Goal: Task Accomplishment & Management: Manage account settings

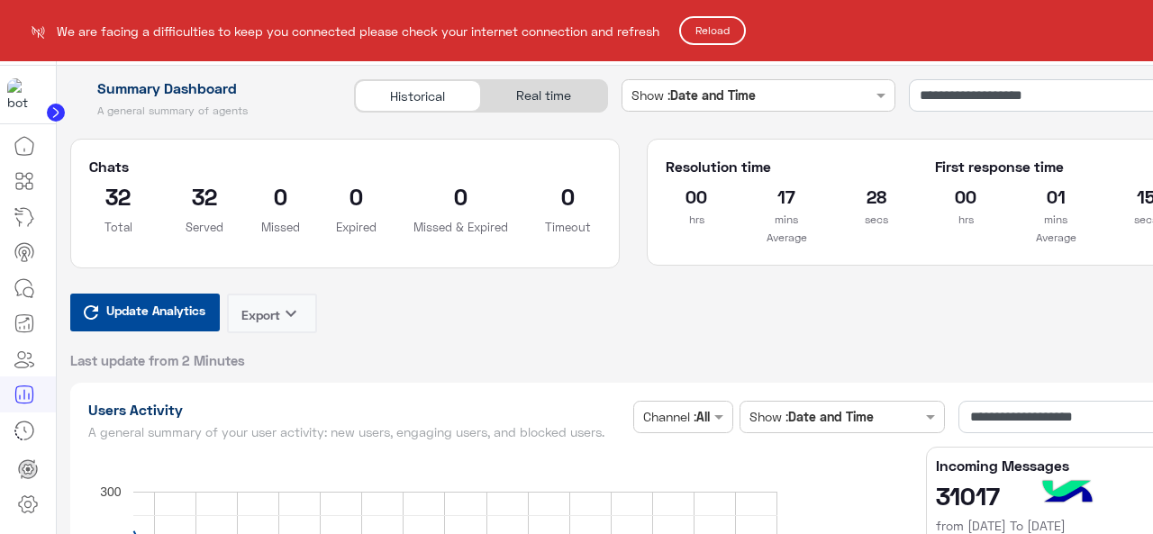
click at [25, 298] on html "**********" at bounding box center [576, 267] width 1153 height 534
click at [739, 26] on button "Reload" at bounding box center [712, 30] width 67 height 29
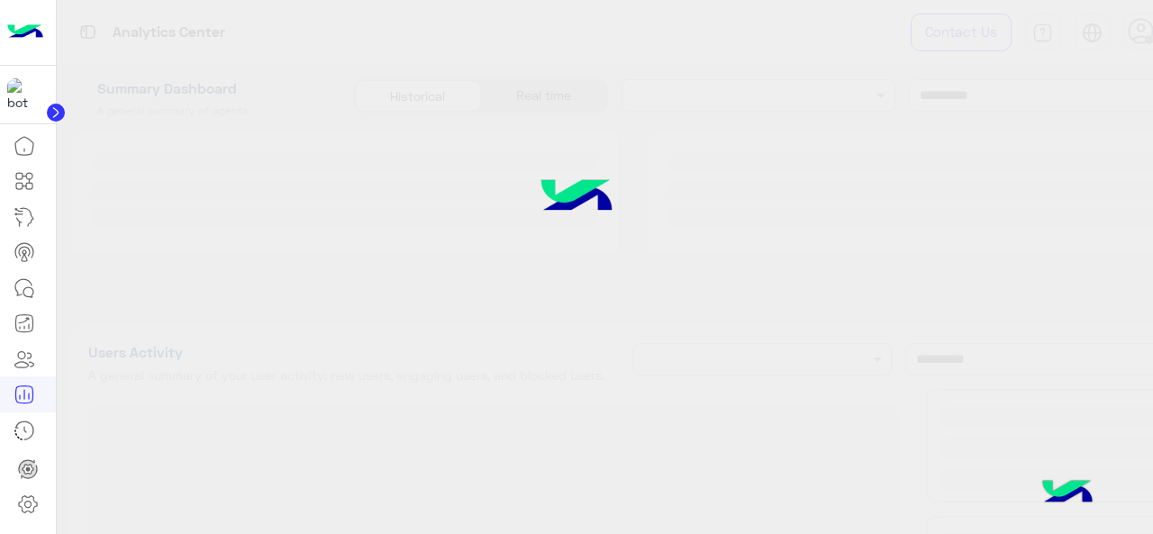
type input "**********"
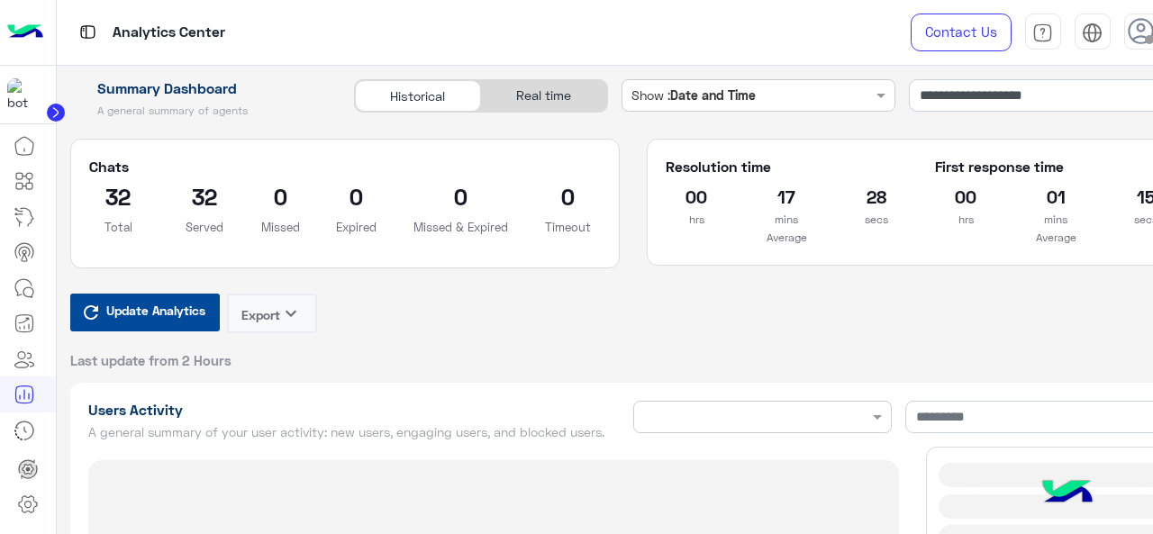
type input "**********"
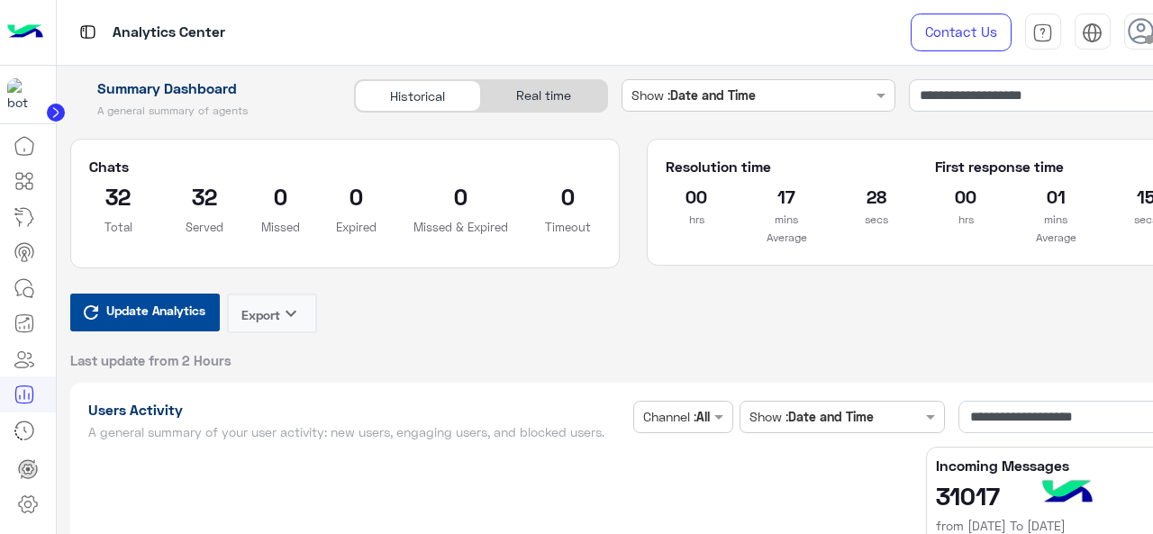
type input "**********"
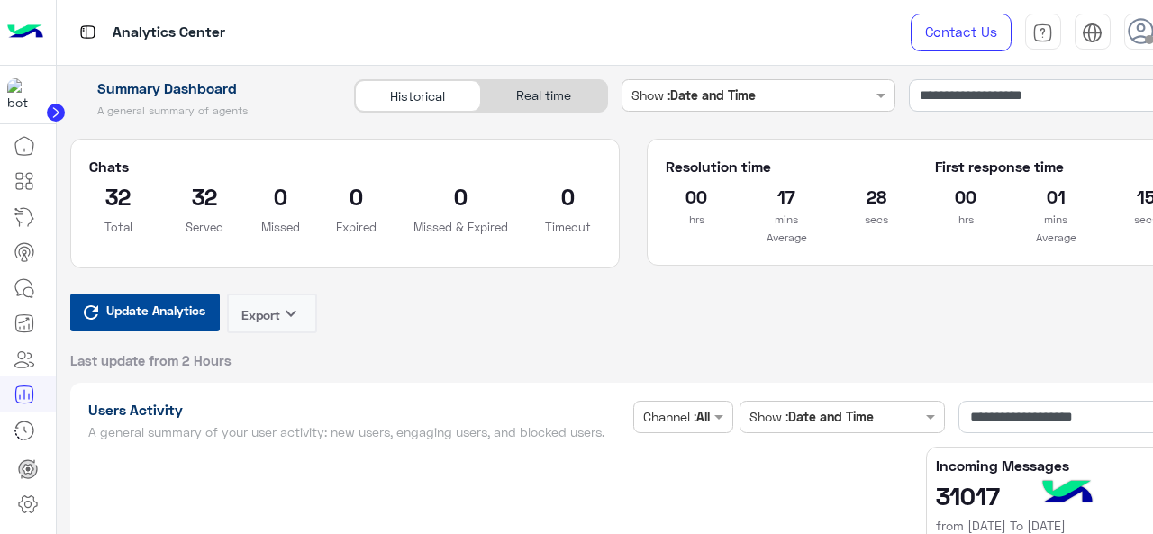
type input "**********"
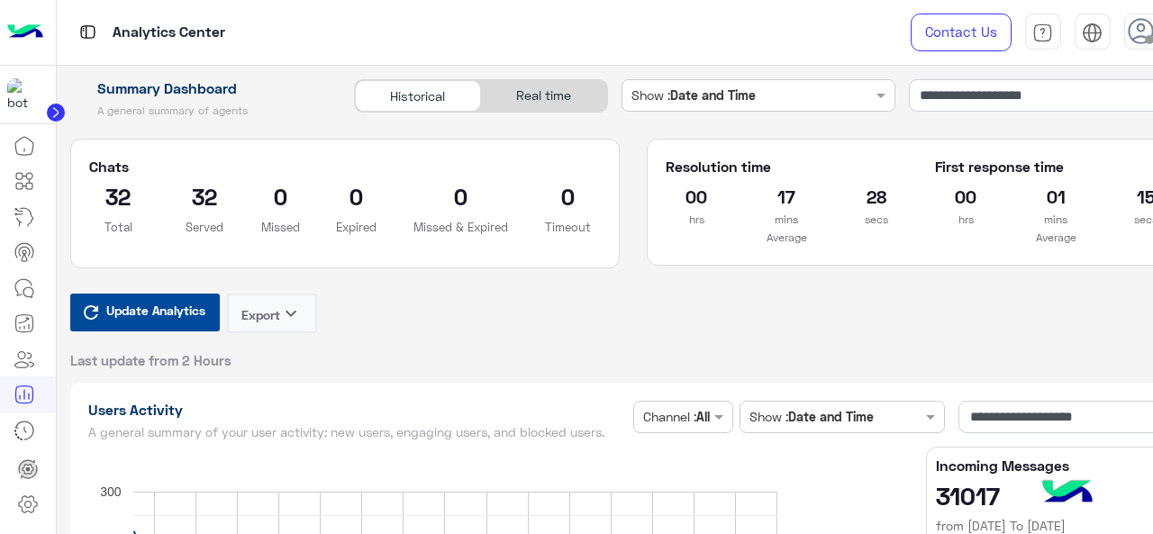
type input "**********"
click at [14, 282] on icon at bounding box center [25, 289] width 22 height 22
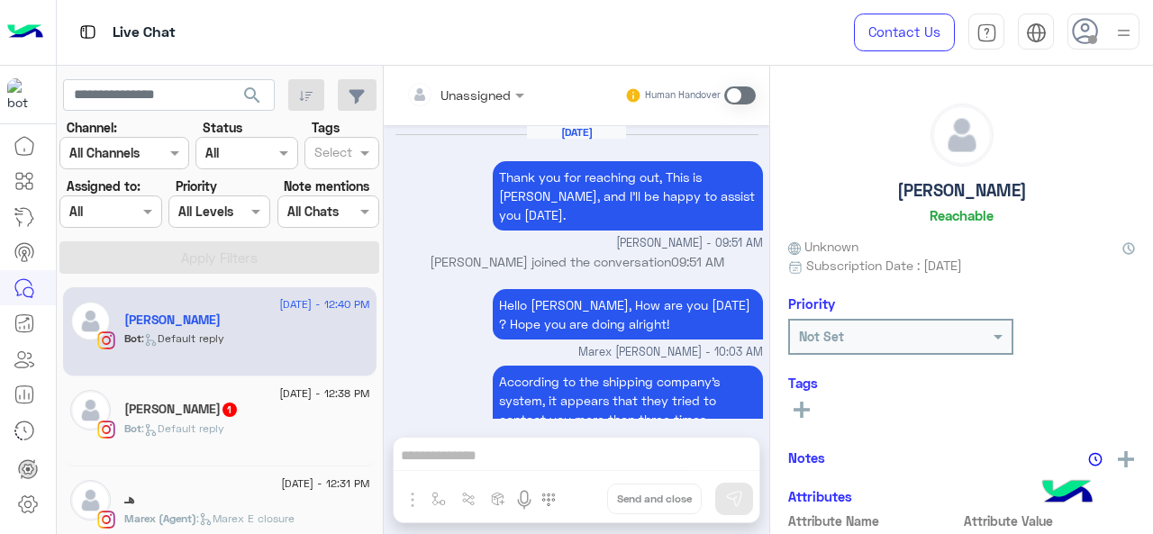
scroll to position [643, 0]
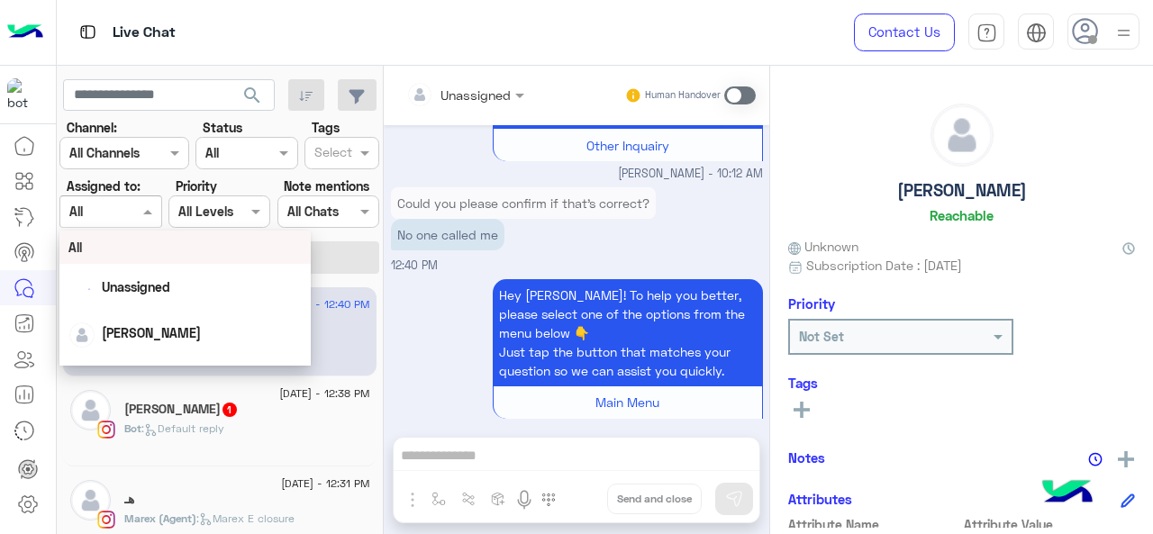
click at [112, 221] on div "Assigned on All" at bounding box center [98, 211] width 77 height 19
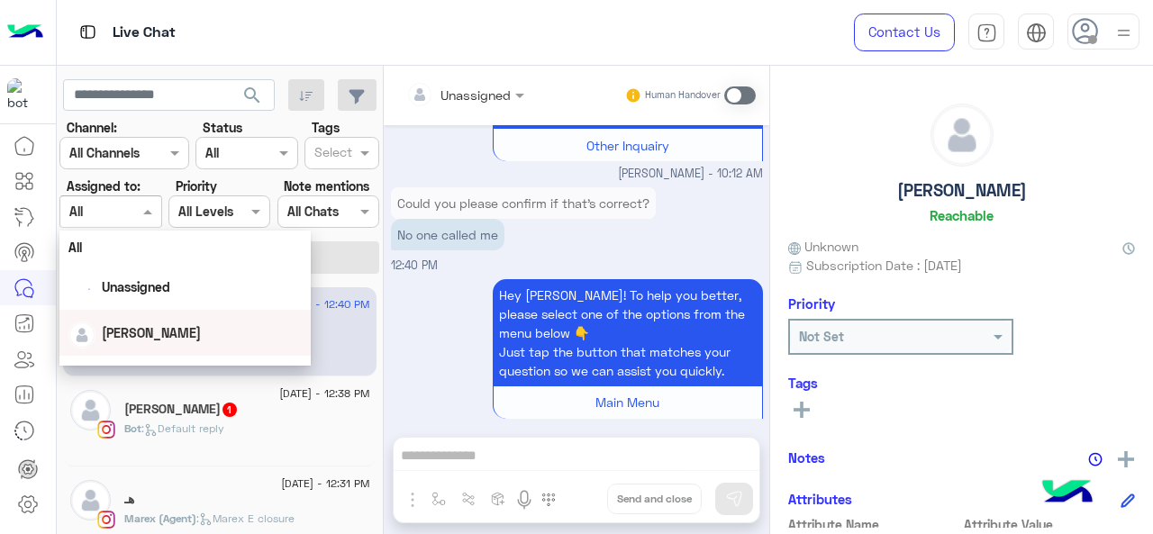
scroll to position [399, 0]
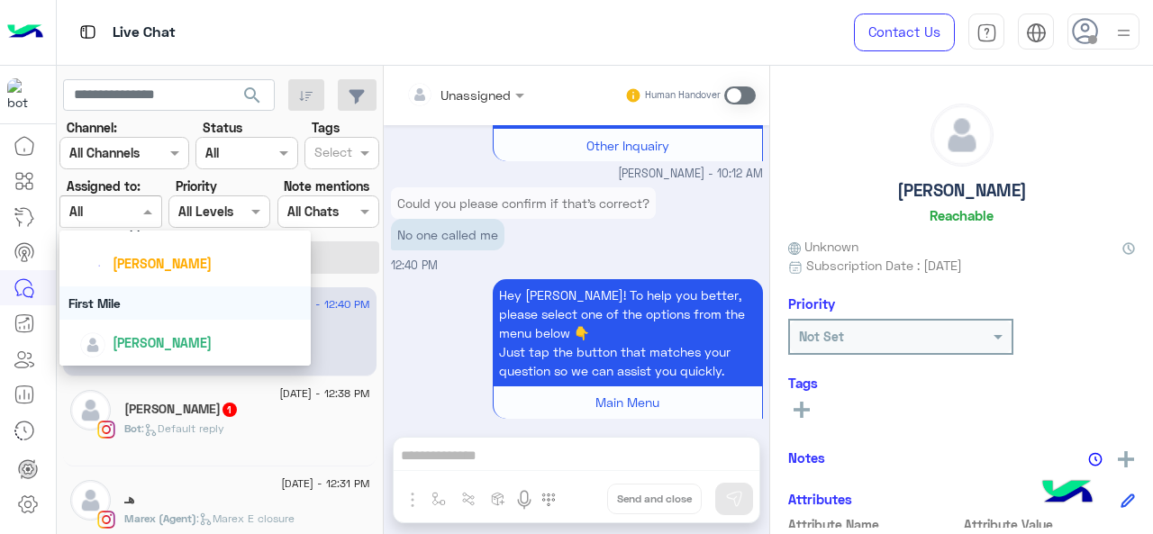
click at [141, 298] on div "First Mile" at bounding box center [185, 303] width 252 height 33
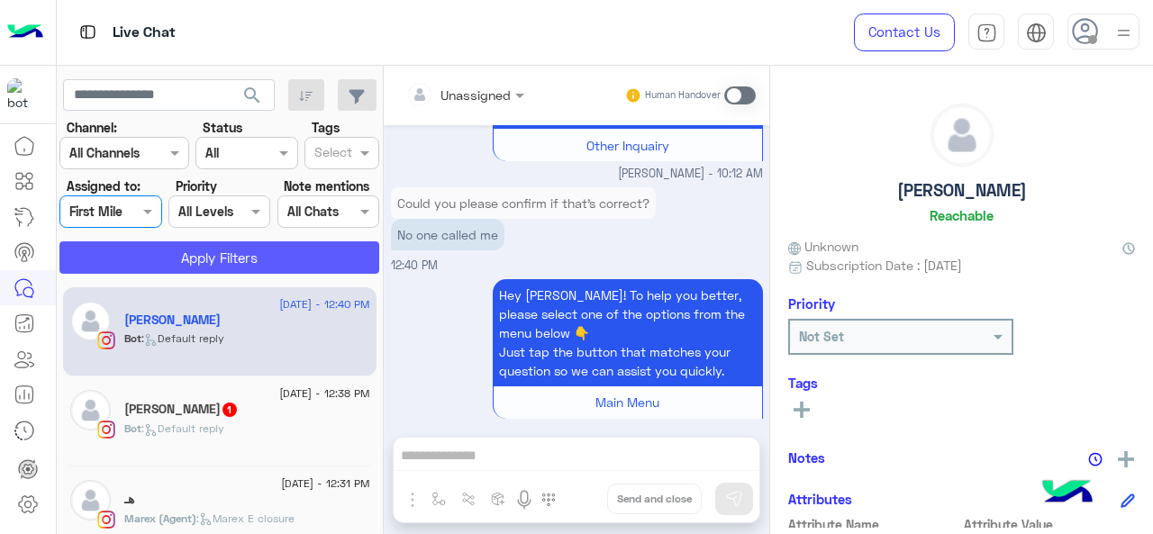
click at [171, 270] on button "Apply Filters" at bounding box center [219, 257] width 320 height 32
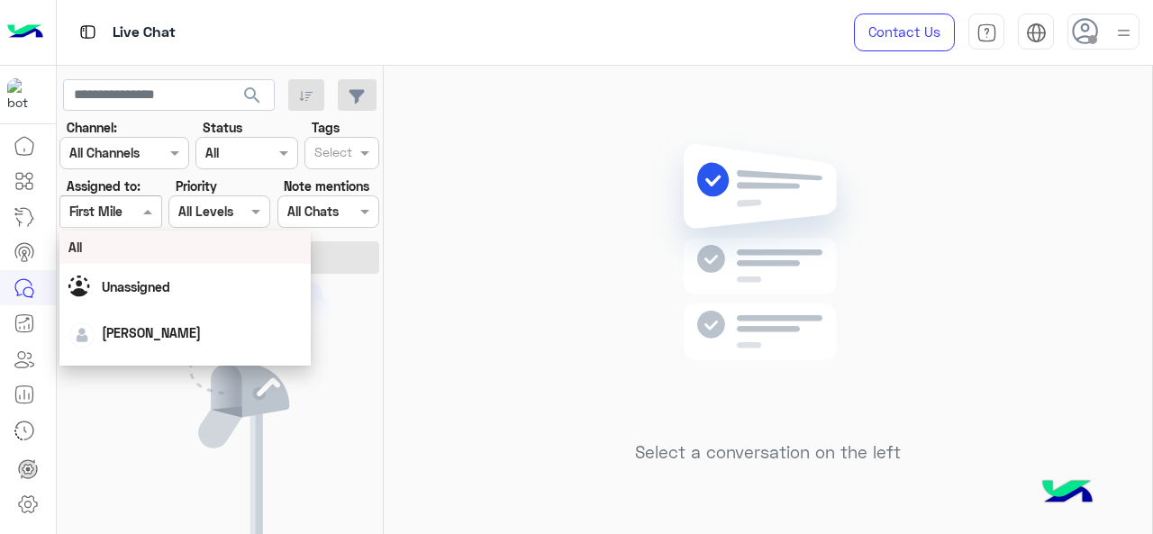
drag, startPoint x: 134, startPoint y: 208, endPoint x: 141, endPoint y: 217, distance: 11.5
click at [135, 208] on div at bounding box center [110, 211] width 100 height 21
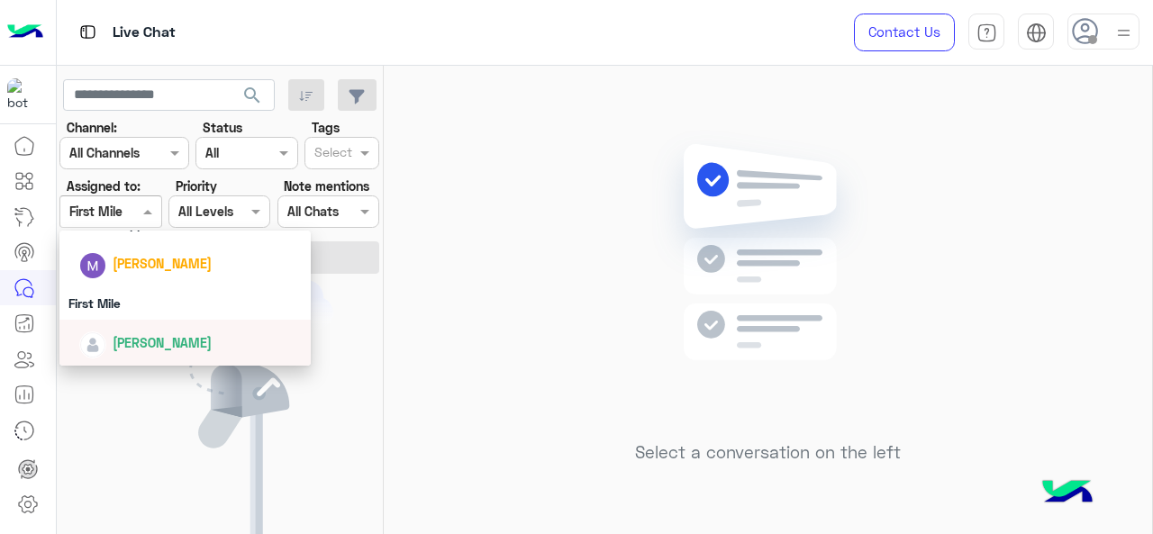
click at [151, 335] on span "[PERSON_NAME]" at bounding box center [162, 342] width 99 height 15
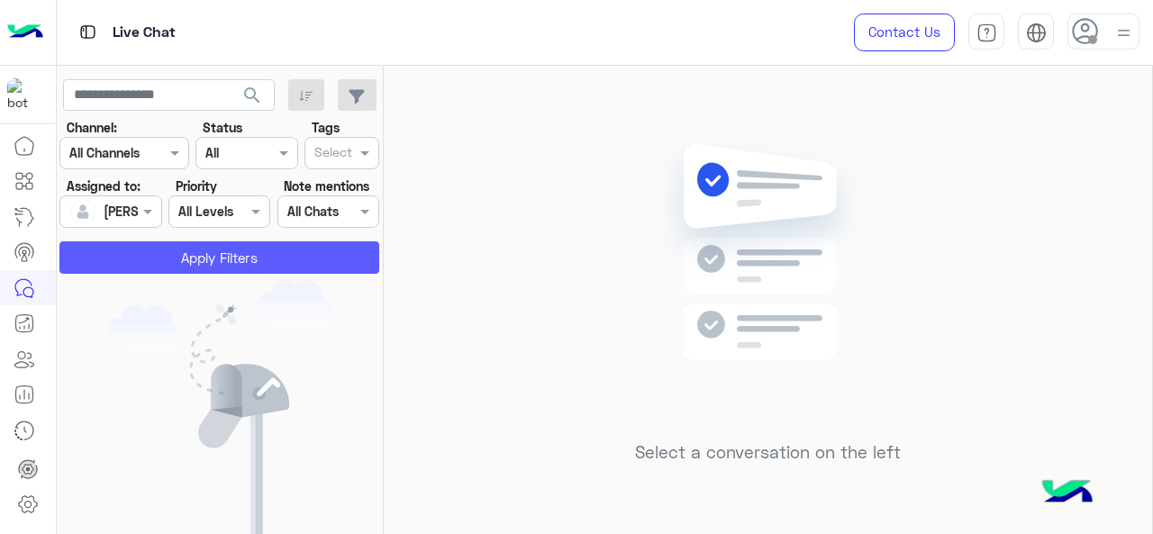
click at [172, 260] on button "Apply Filters" at bounding box center [219, 257] width 320 height 32
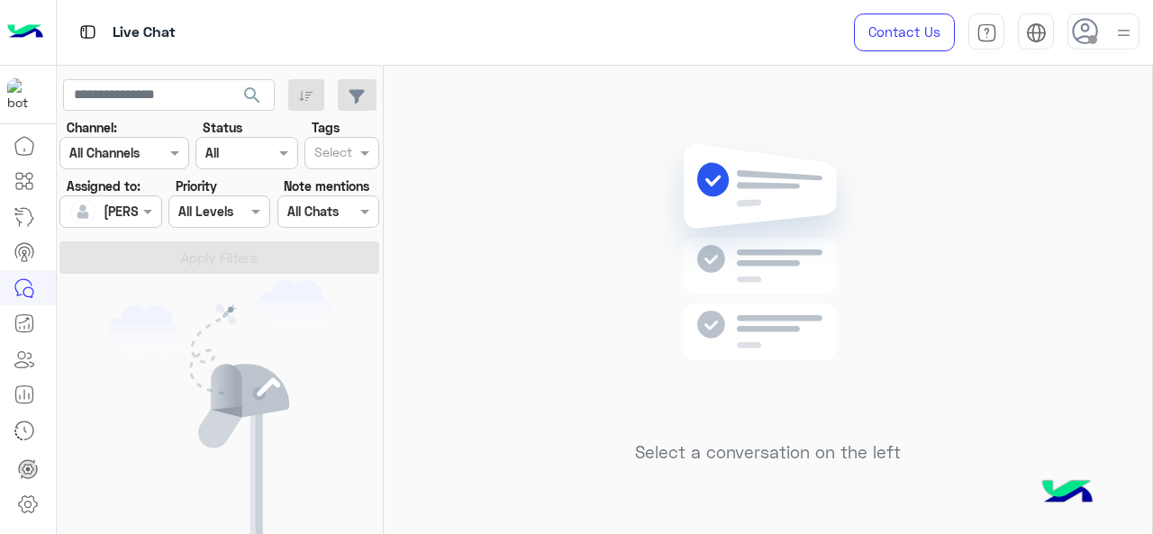
click at [132, 207] on div at bounding box center [110, 211] width 100 height 21
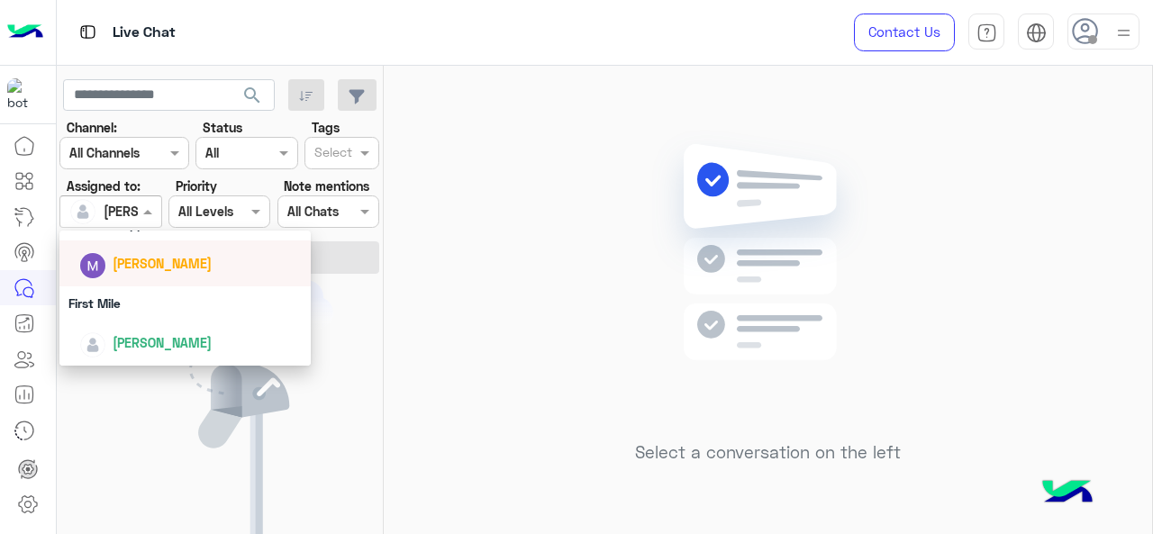
click at [128, 265] on span "[PERSON_NAME]" at bounding box center [162, 263] width 99 height 15
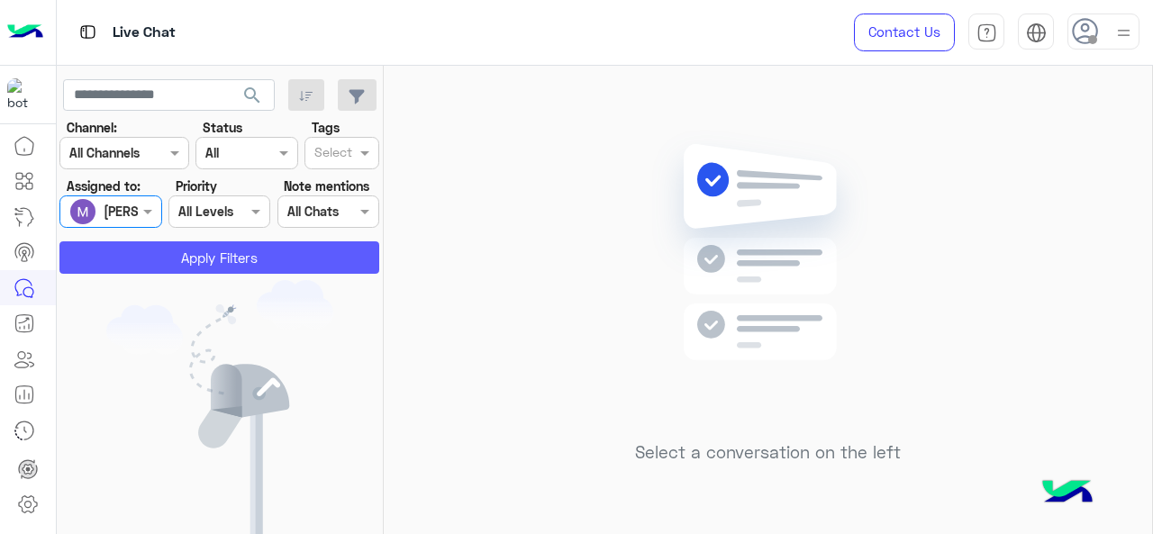
click at [146, 266] on button "Apply Filters" at bounding box center [219, 257] width 320 height 32
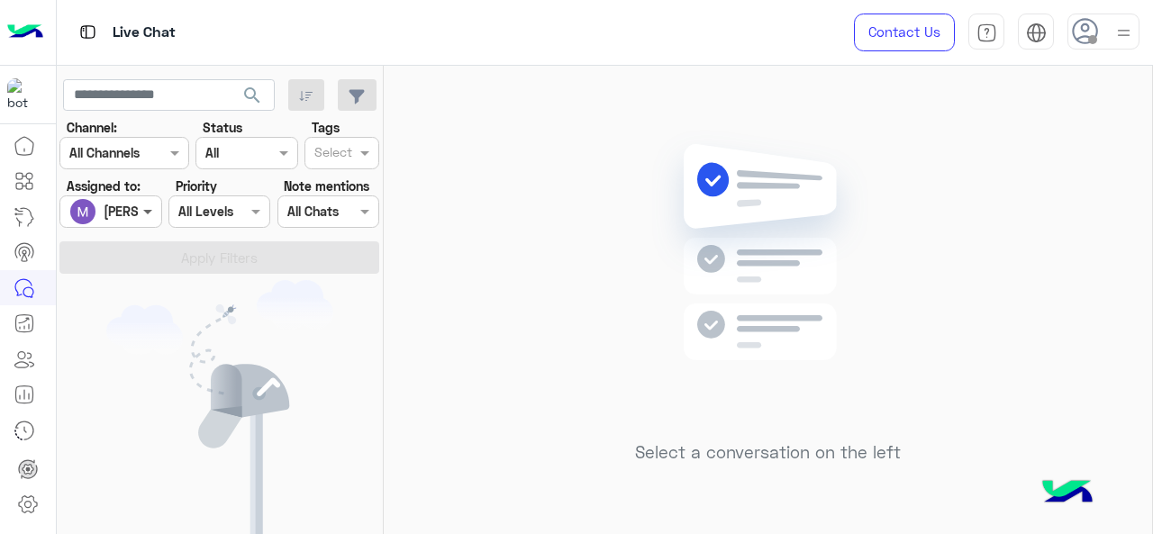
click at [144, 206] on span at bounding box center [150, 211] width 23 height 19
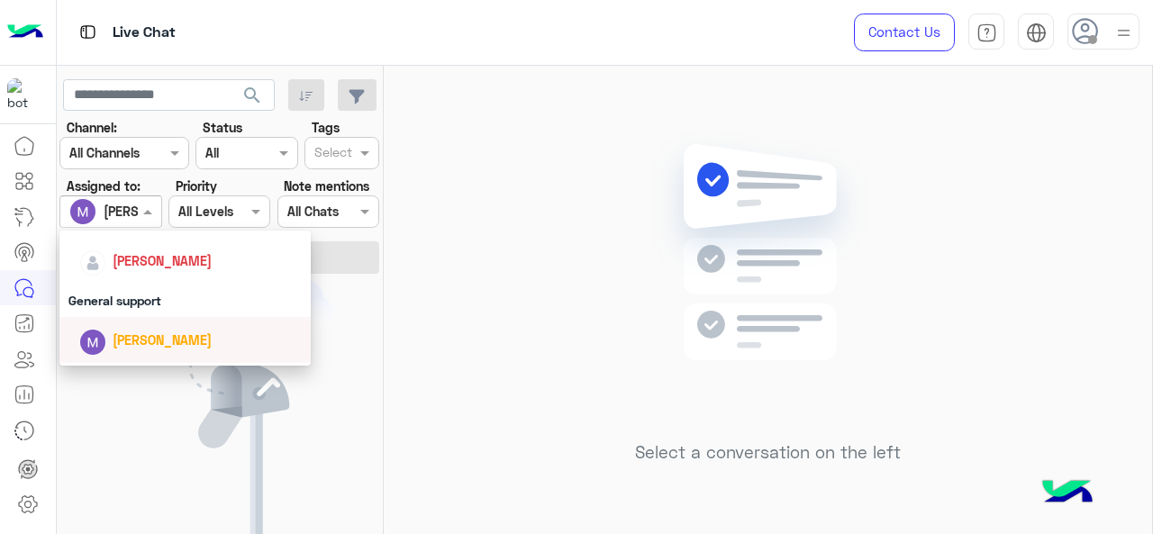
scroll to position [324, 0]
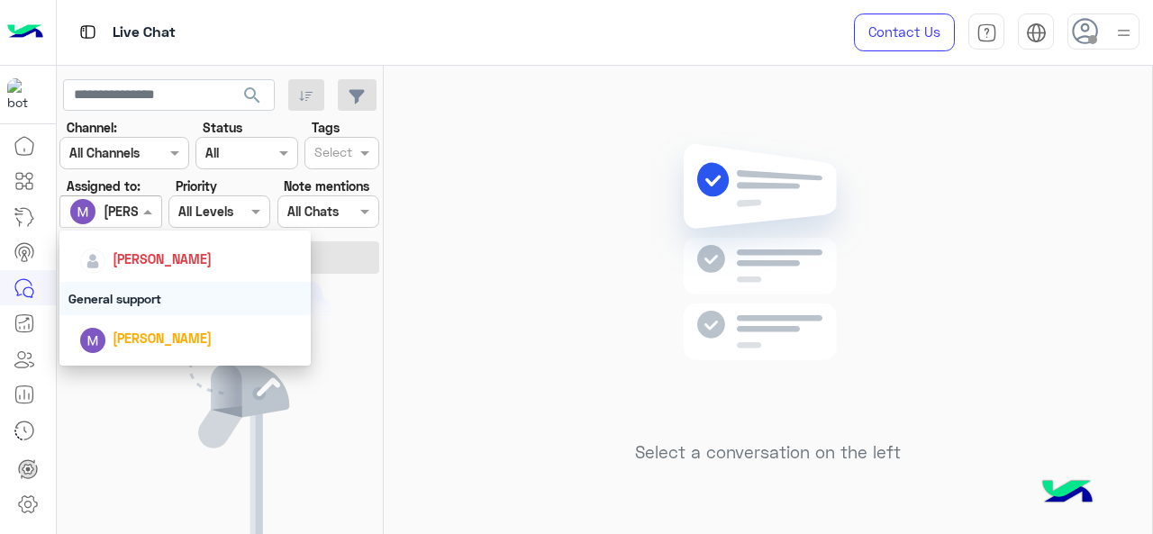
click at [147, 295] on div "General support" at bounding box center [185, 298] width 252 height 33
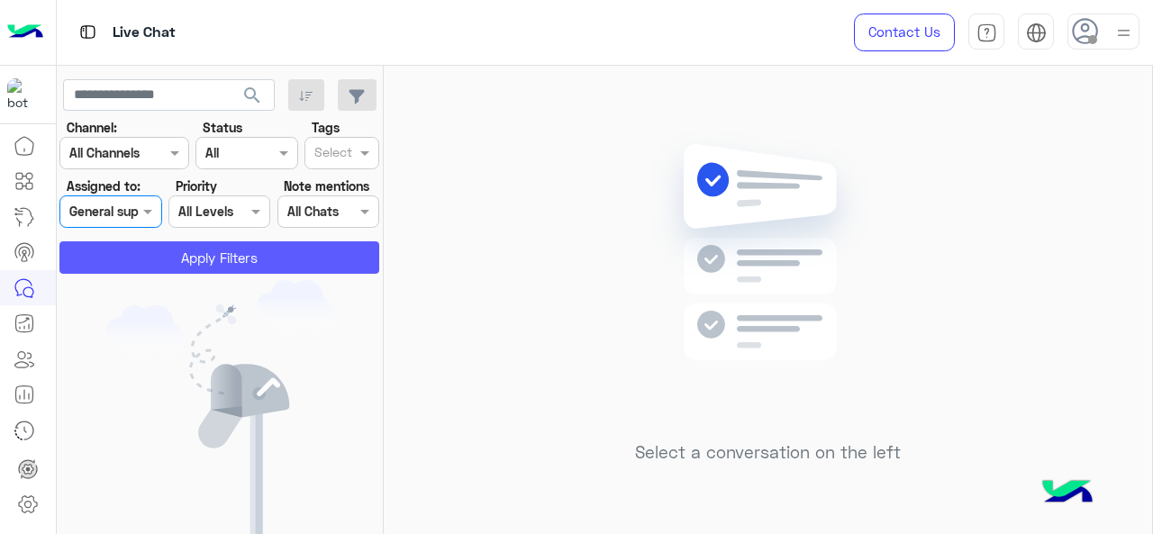
click at [141, 259] on button "Apply Filters" at bounding box center [219, 257] width 320 height 32
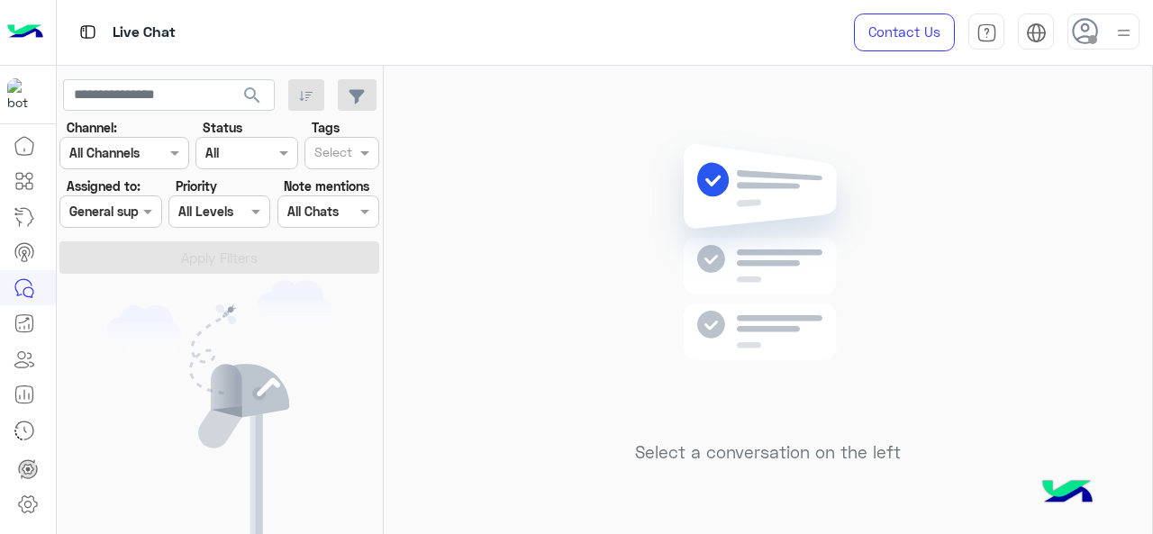
click at [137, 220] on div "Assigned on General support" at bounding box center [110, 212] width 102 height 32
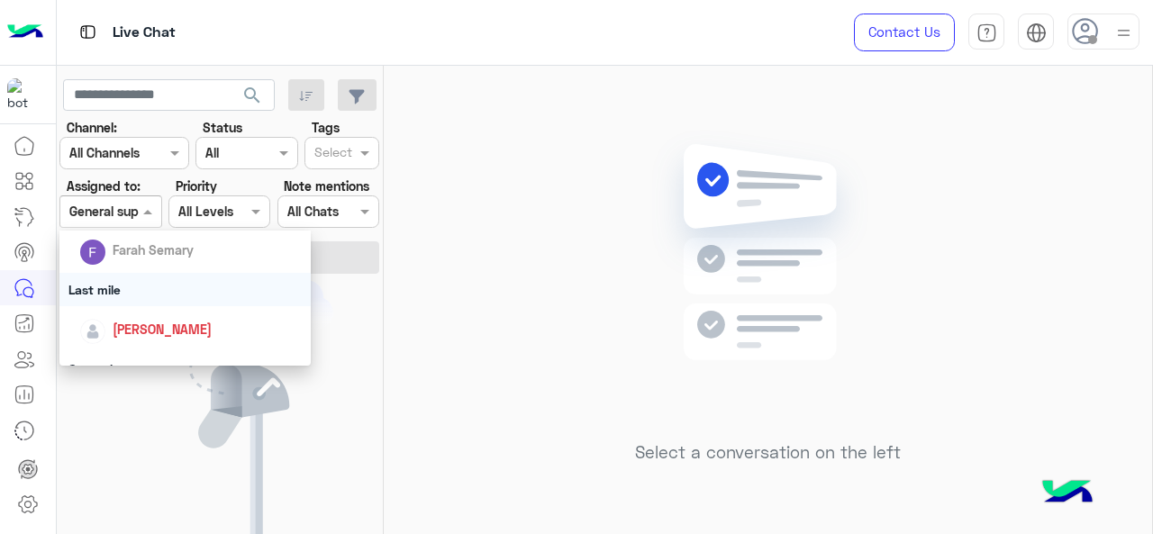
scroll to position [255, 0]
click at [122, 287] on div "Last mile" at bounding box center [185, 288] width 252 height 33
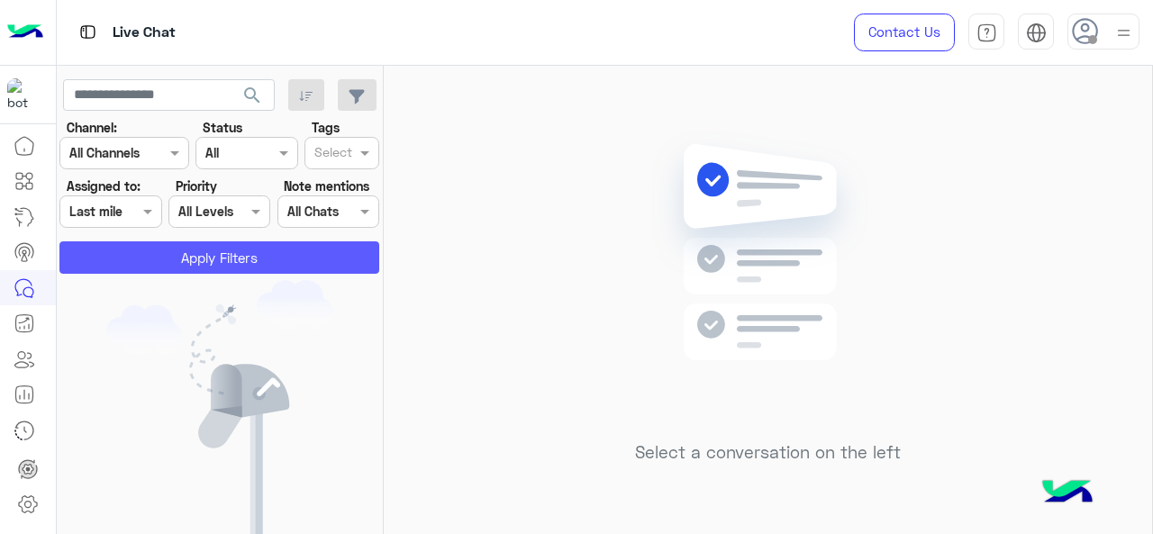
click at [157, 260] on button "Apply Filters" at bounding box center [219, 257] width 320 height 32
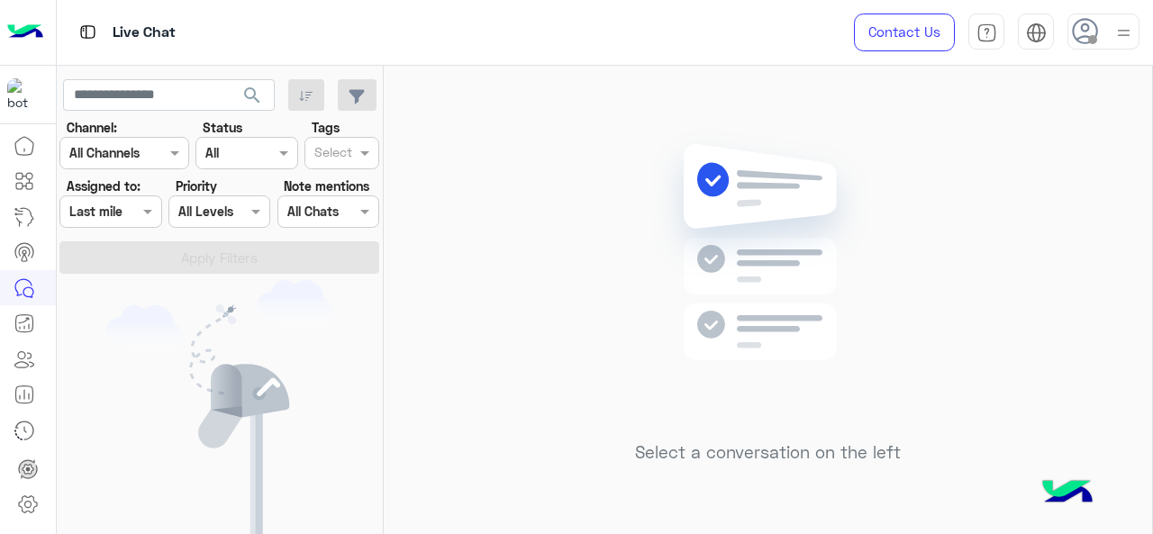
click at [144, 215] on span at bounding box center [150, 211] width 23 height 19
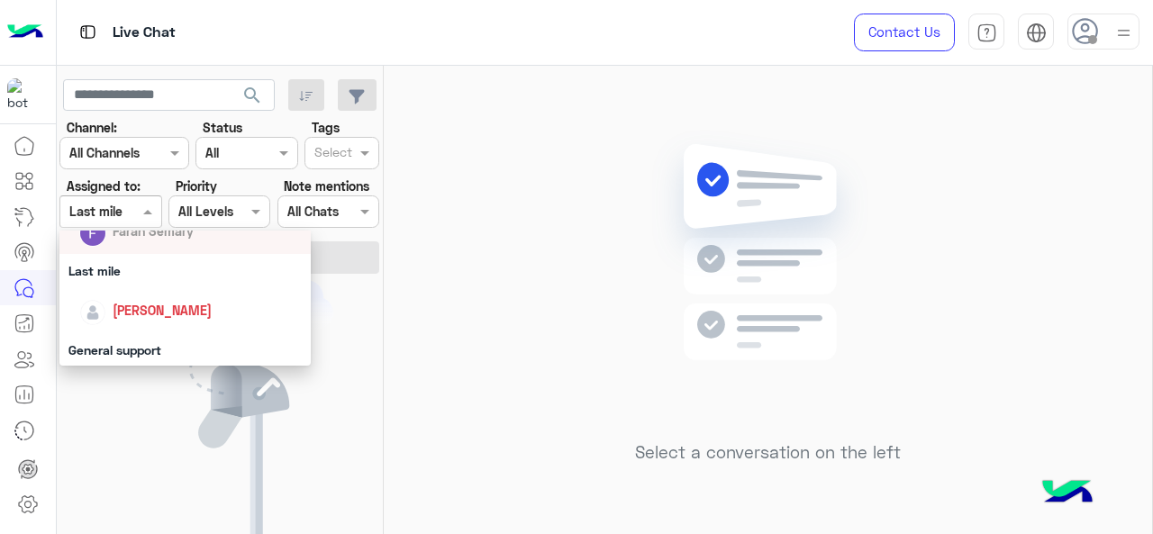
scroll to position [306, 0]
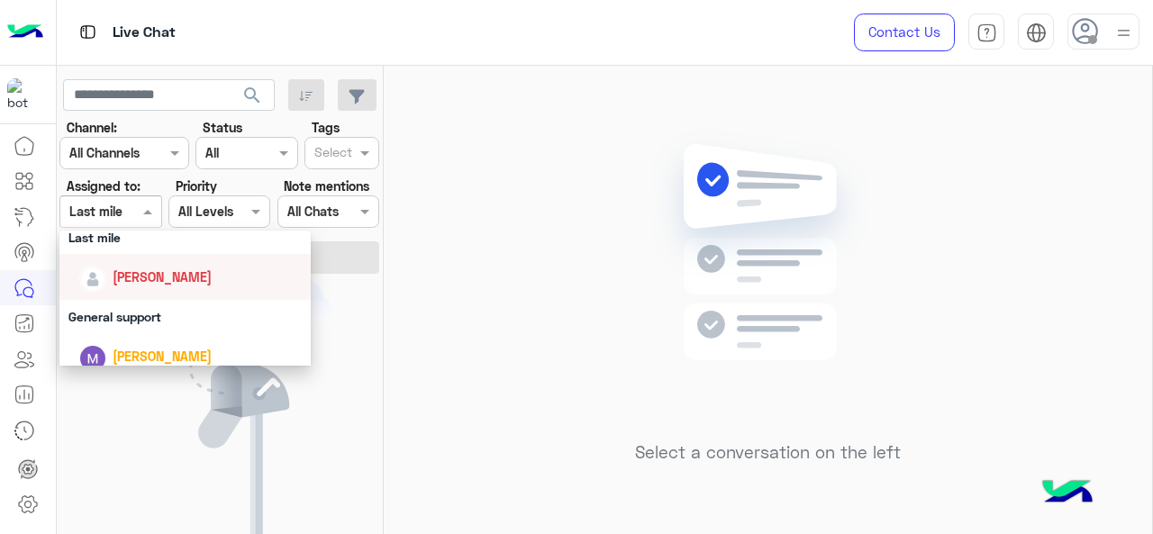
click at [150, 286] on div "[PERSON_NAME]" at bounding box center [162, 277] width 99 height 19
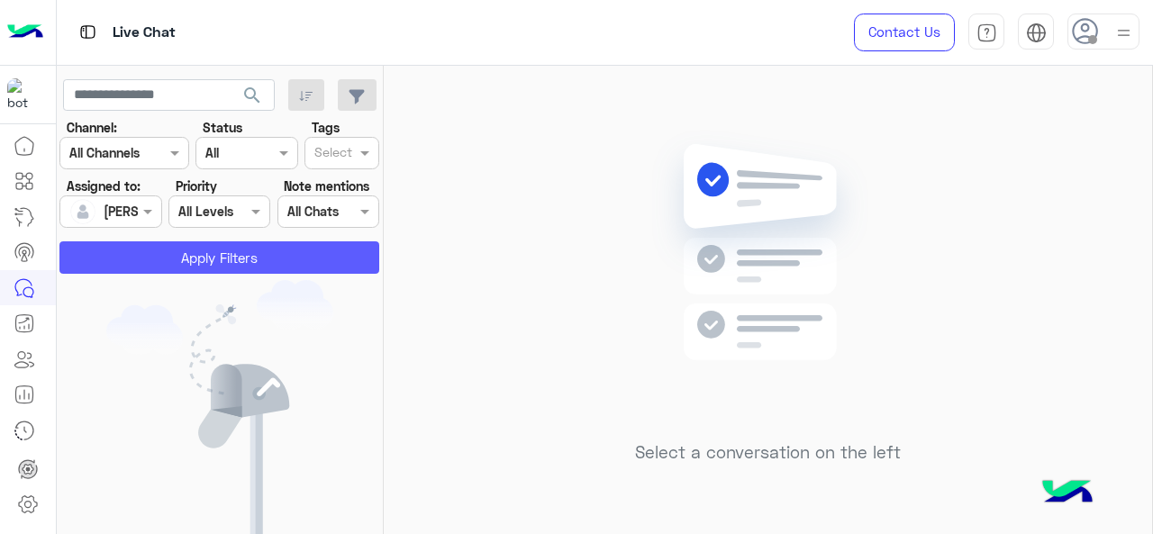
click at [185, 260] on button "Apply Filters" at bounding box center [219, 257] width 320 height 32
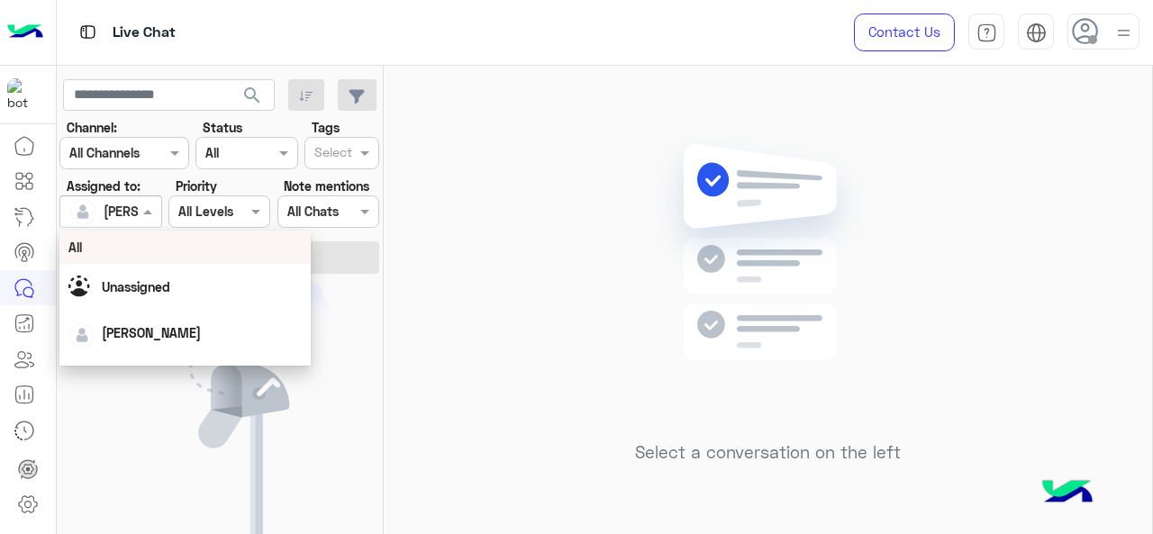
click at [105, 196] on div "[PERSON_NAME]" at bounding box center [103, 212] width 68 height 36
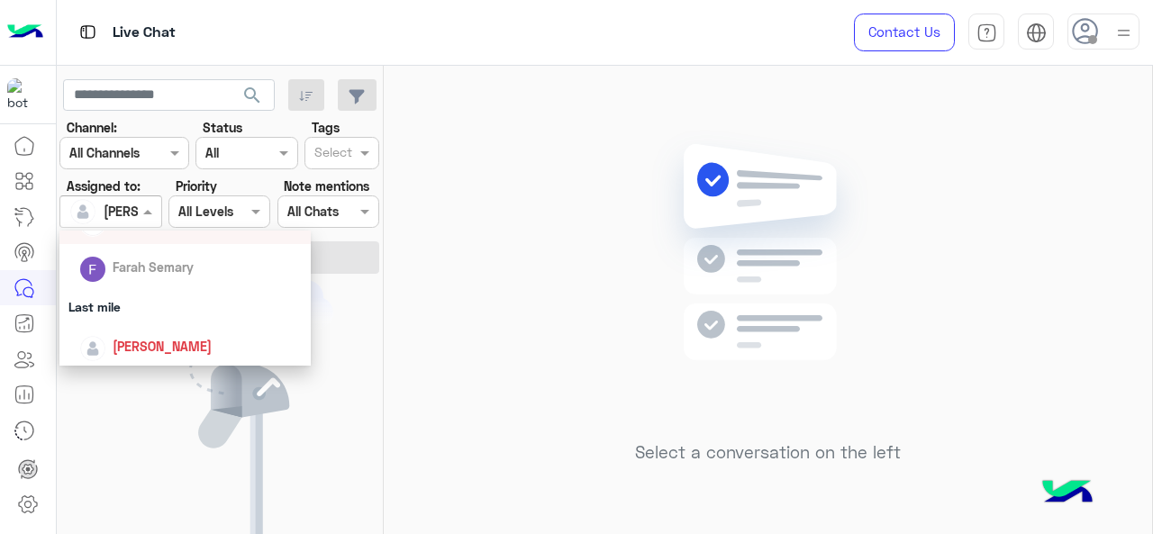
scroll to position [234, 0]
click at [126, 310] on div "Last mile" at bounding box center [185, 309] width 252 height 33
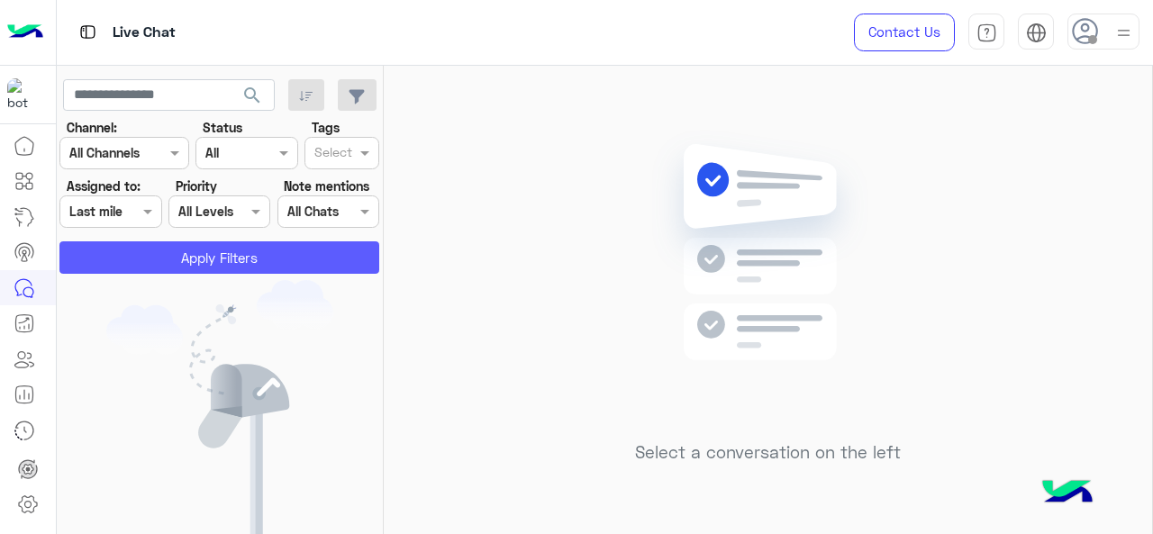
click at [136, 261] on button "Apply Filters" at bounding box center [219, 257] width 320 height 32
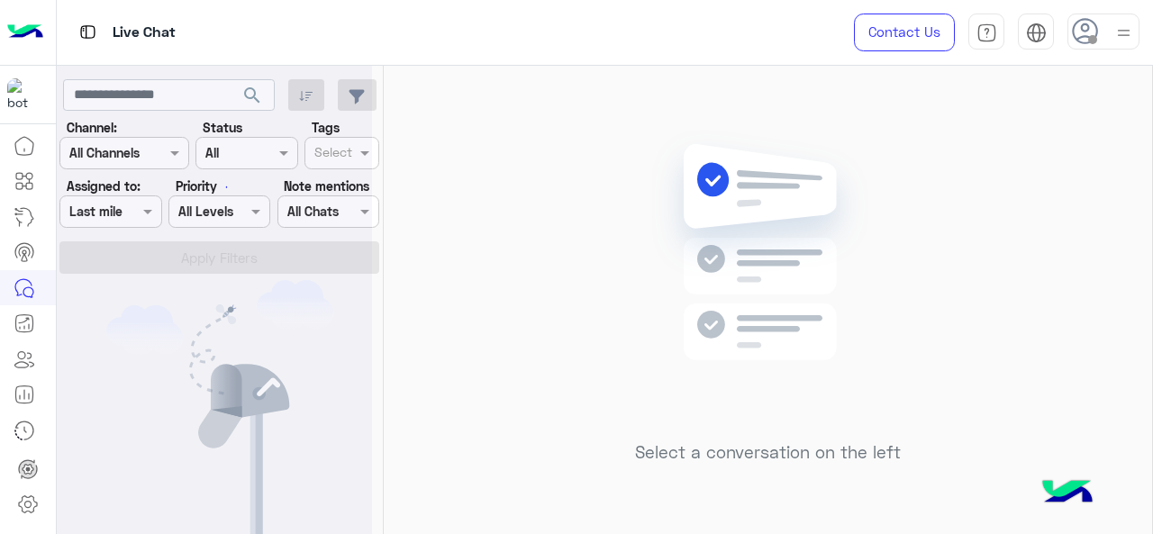
click at [144, 212] on div at bounding box center [214, 274] width 315 height 534
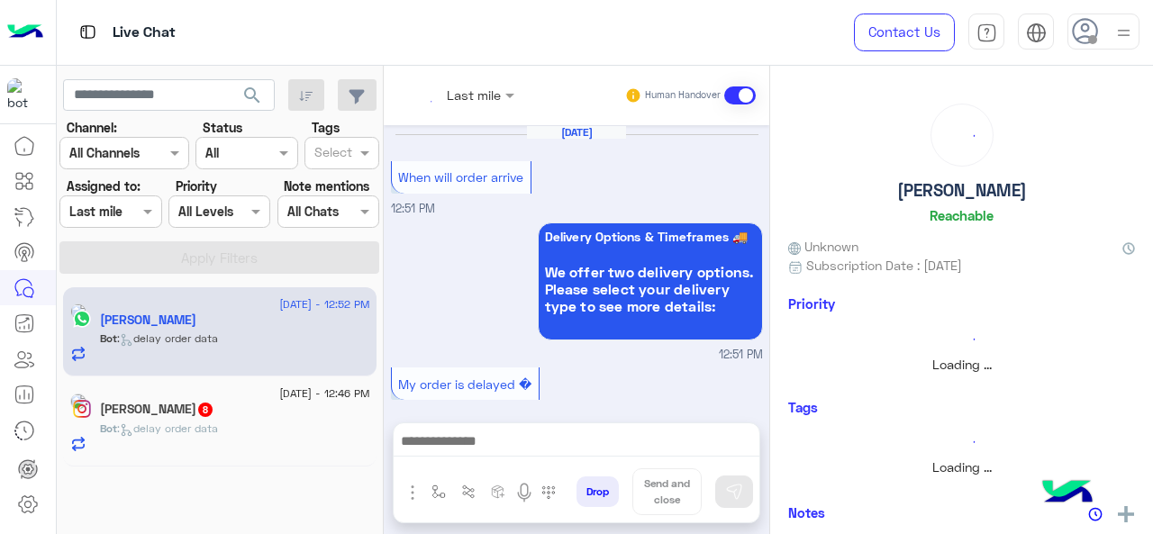
scroll to position [792, 0]
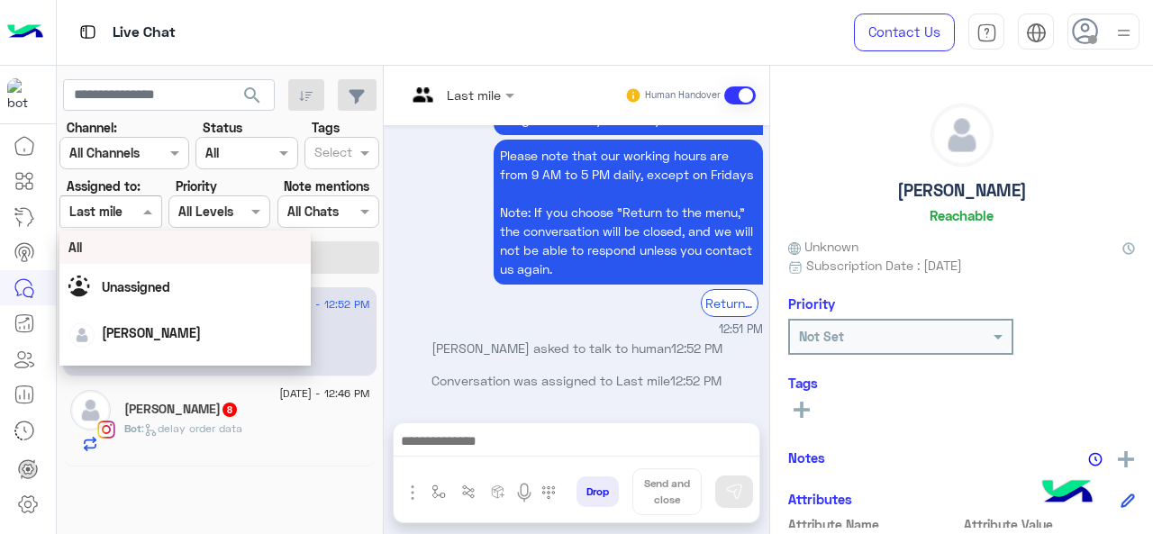
click at [144, 212] on span at bounding box center [150, 211] width 23 height 19
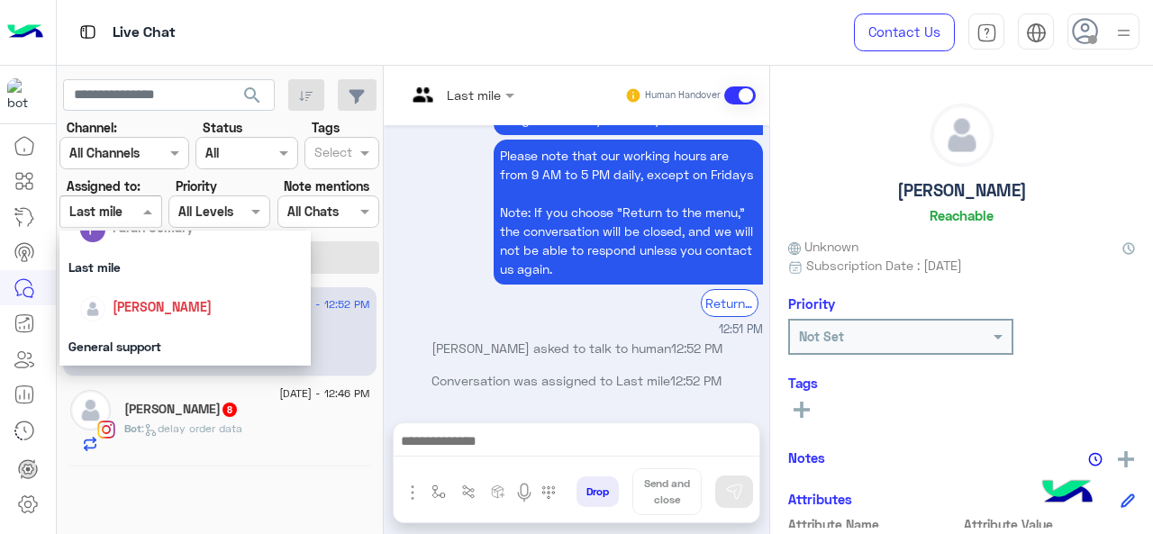
scroll to position [281, 0]
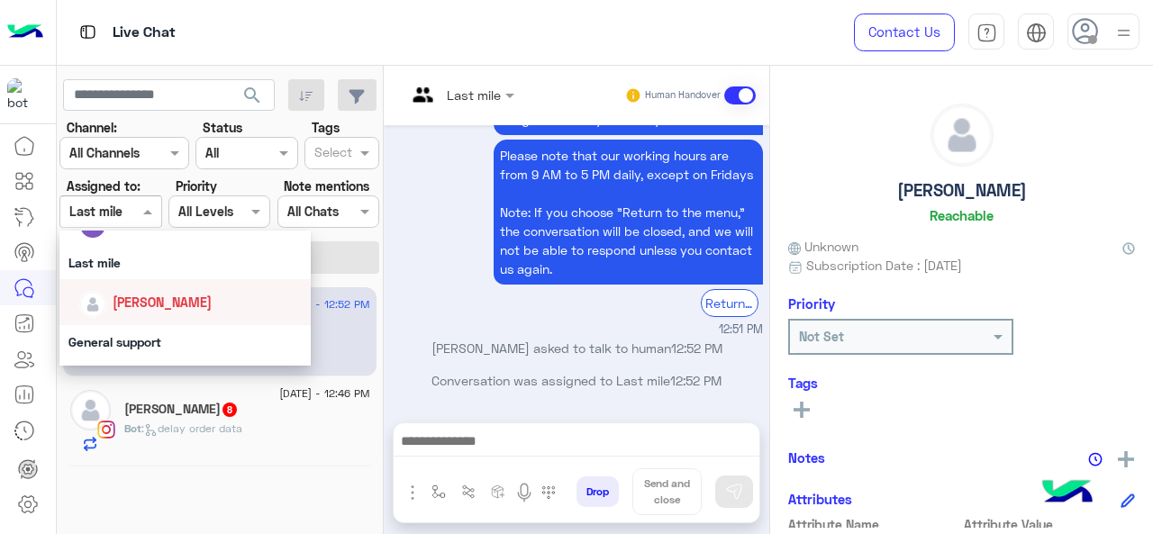
click at [151, 302] on span "[PERSON_NAME]" at bounding box center [162, 302] width 99 height 15
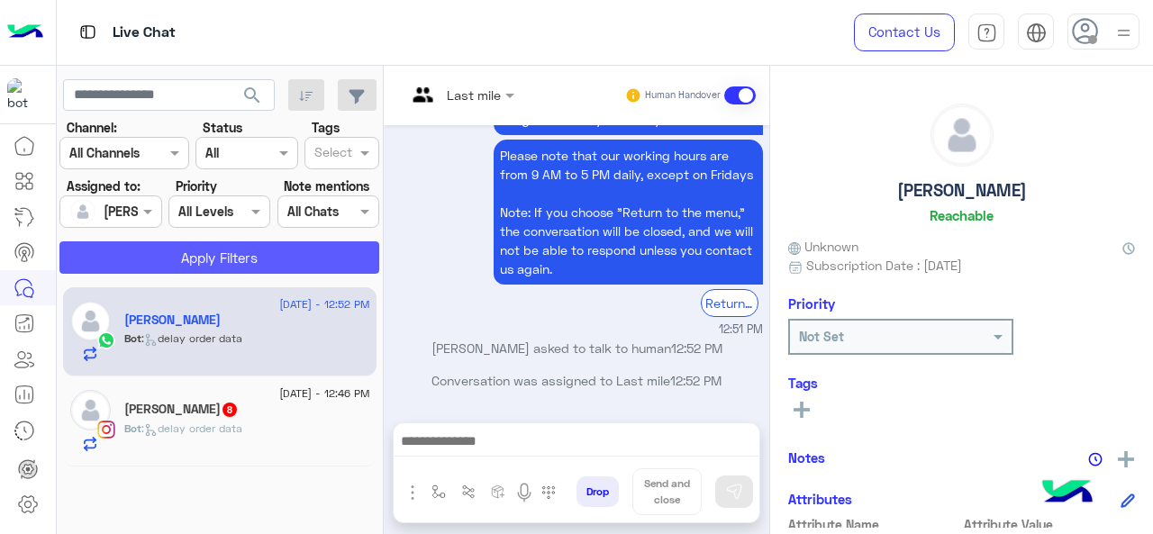
click at [160, 255] on button "Apply Filters" at bounding box center [219, 257] width 320 height 32
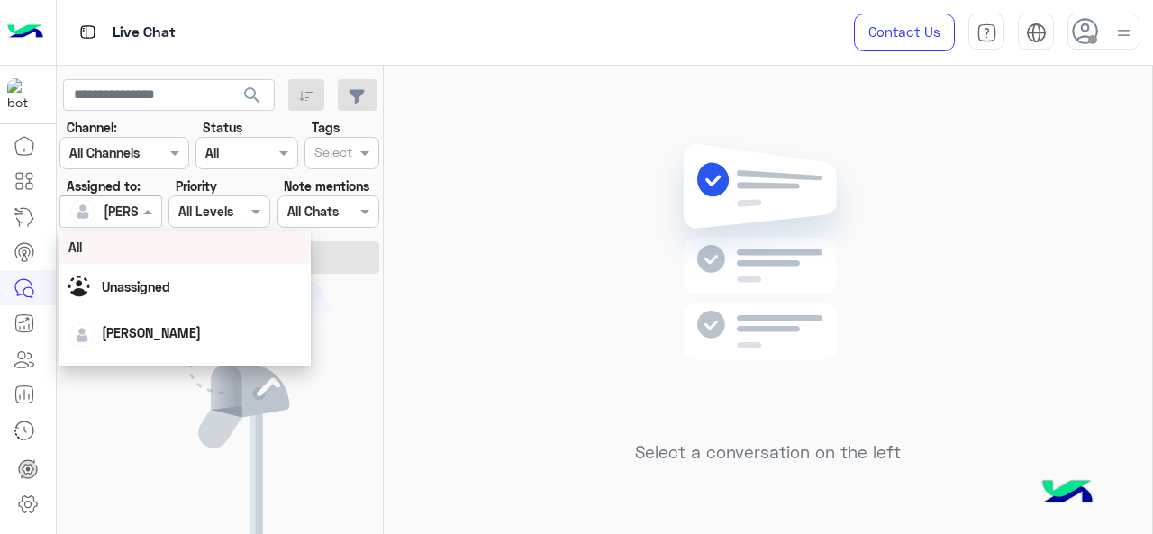
click at [144, 211] on span at bounding box center [150, 211] width 23 height 19
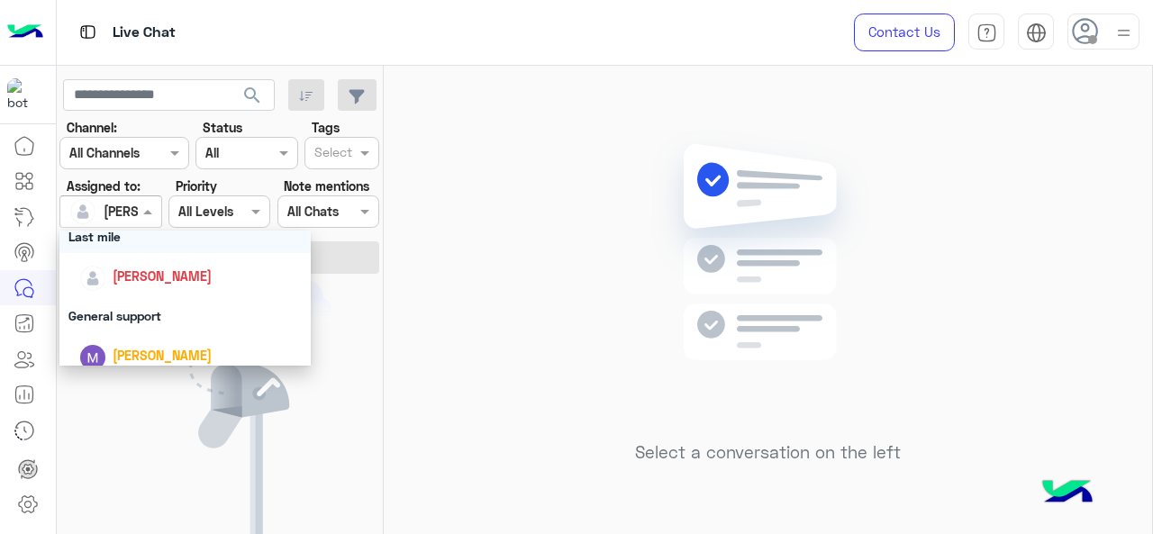
scroll to position [307, 0]
click at [146, 322] on div "General support" at bounding box center [185, 315] width 252 height 33
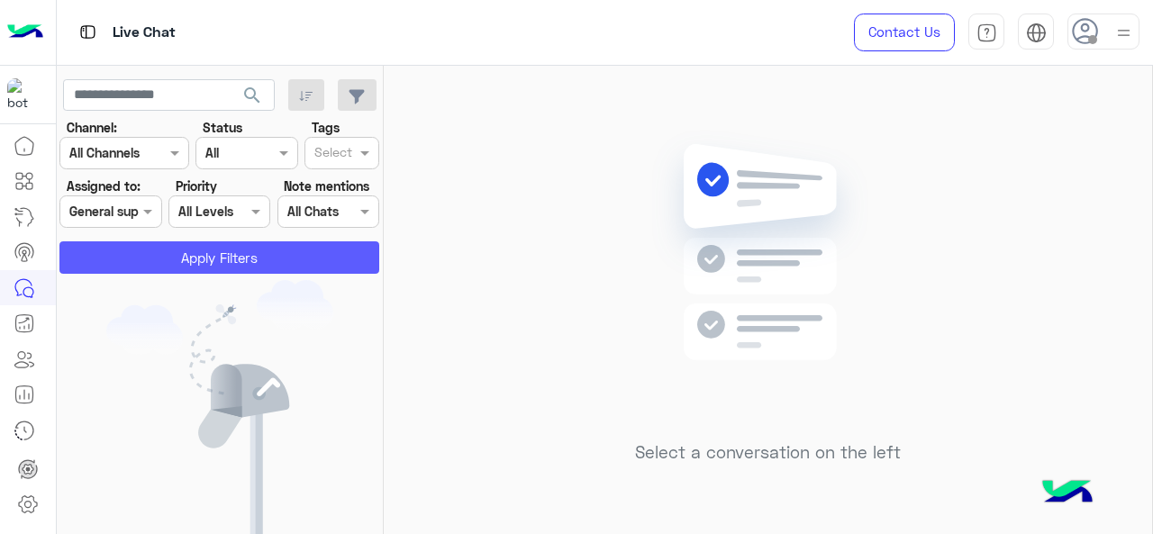
click at [149, 252] on button "Apply Filters" at bounding box center [219, 257] width 320 height 32
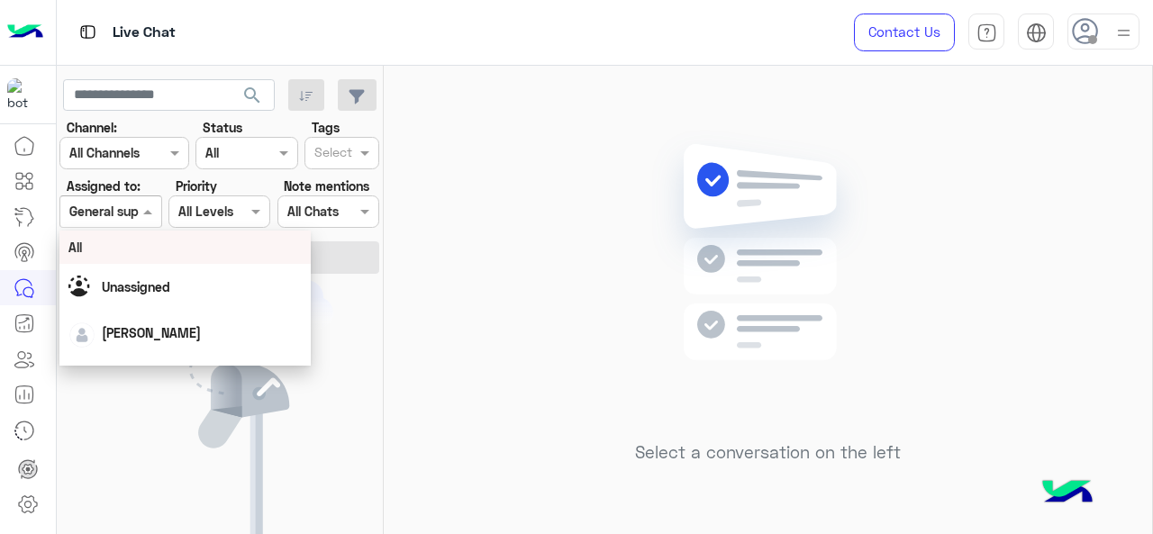
click at [148, 219] on span at bounding box center [150, 211] width 23 height 19
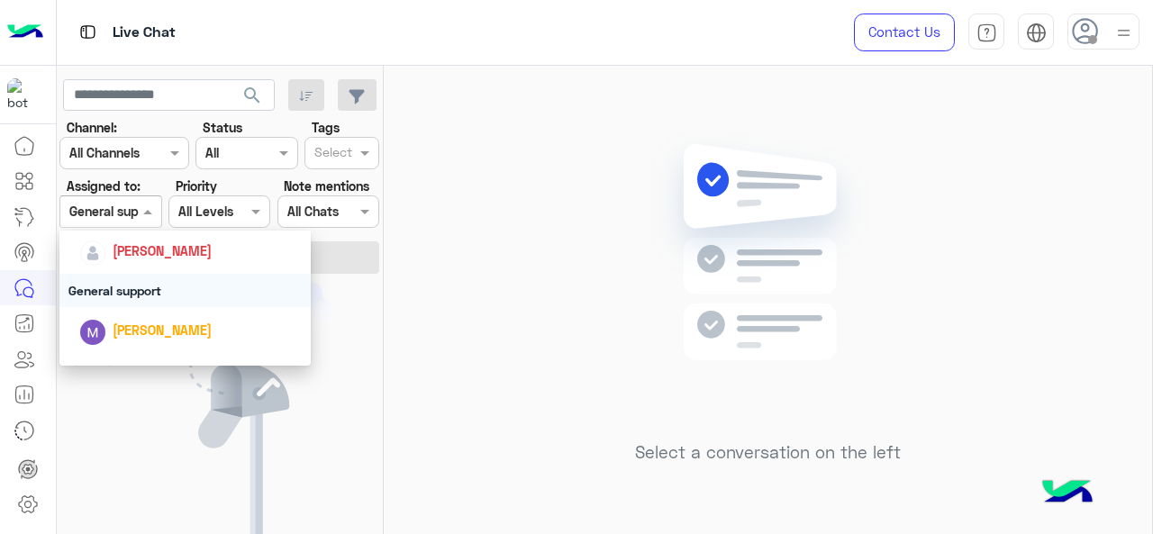
scroll to position [399, 0]
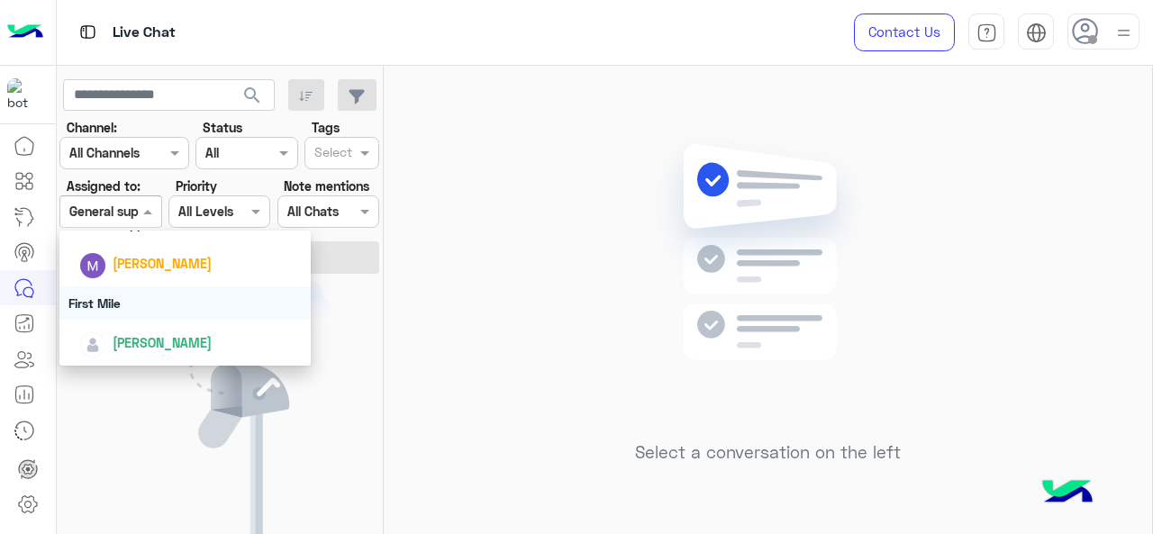
click at [148, 305] on div "First Mile" at bounding box center [185, 303] width 252 height 33
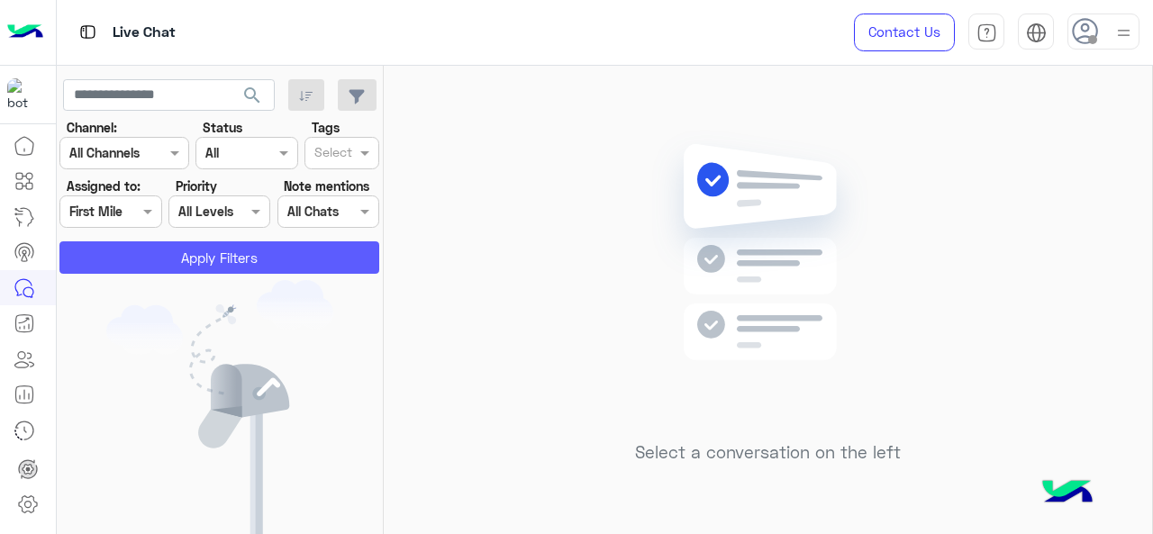
click at [148, 260] on button "Apply Filters" at bounding box center [219, 257] width 320 height 32
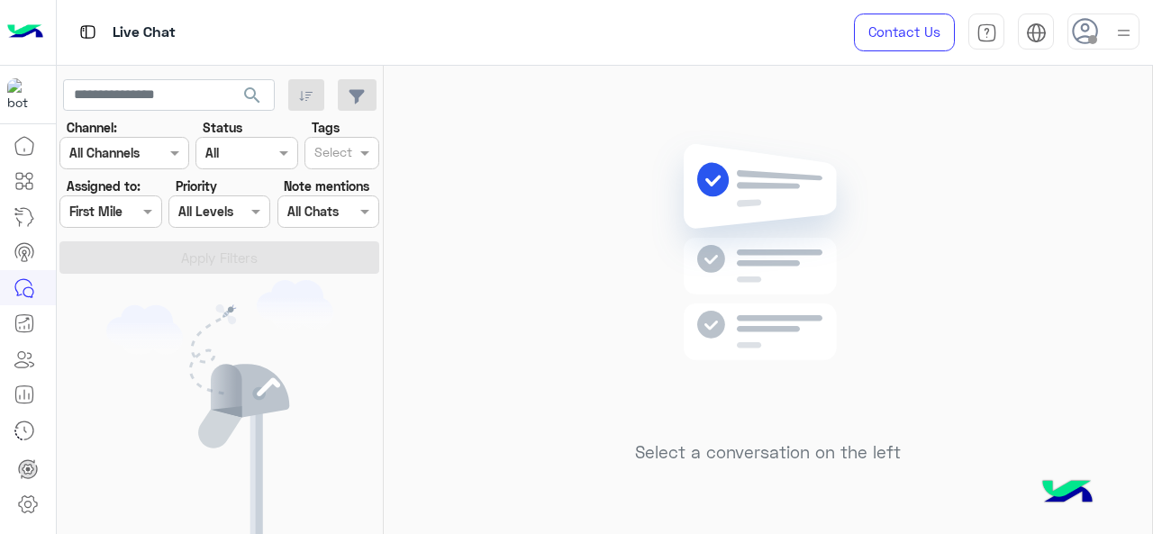
click at [137, 207] on div at bounding box center [110, 211] width 100 height 21
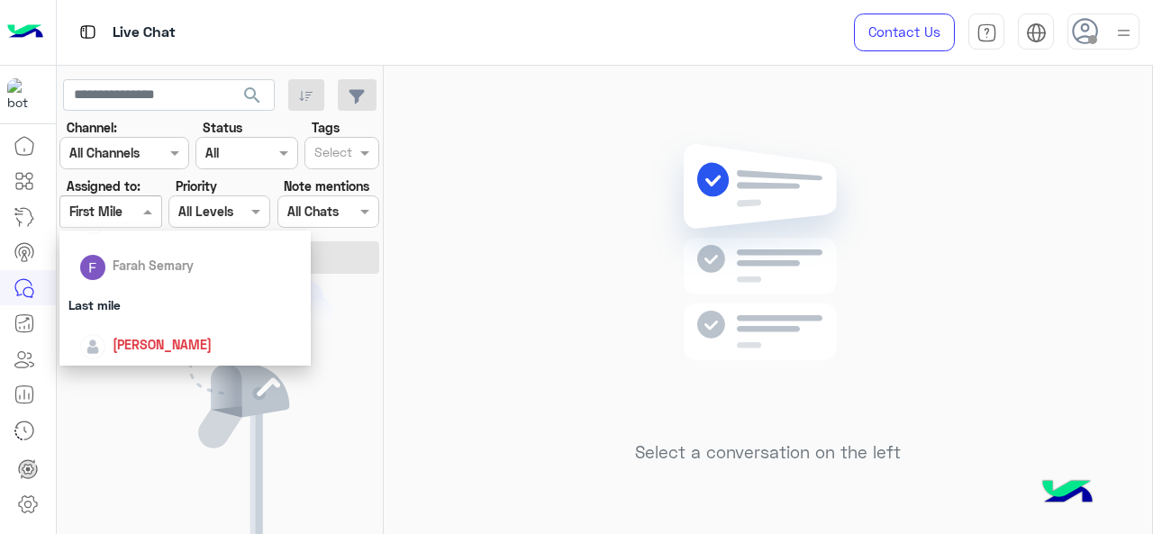
scroll to position [247, 0]
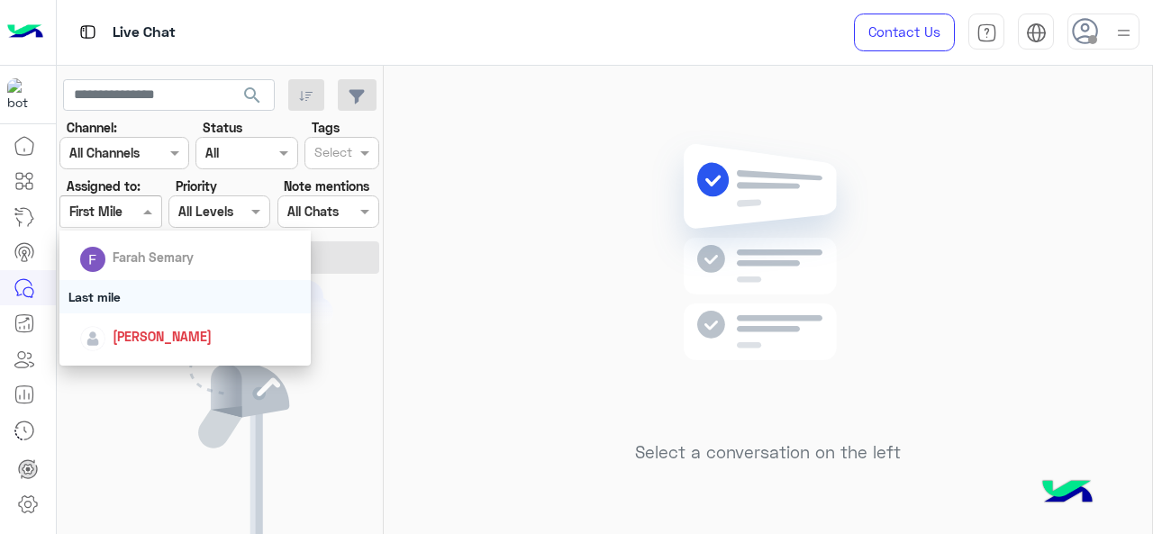
click at [142, 286] on div "Last mile" at bounding box center [185, 296] width 252 height 33
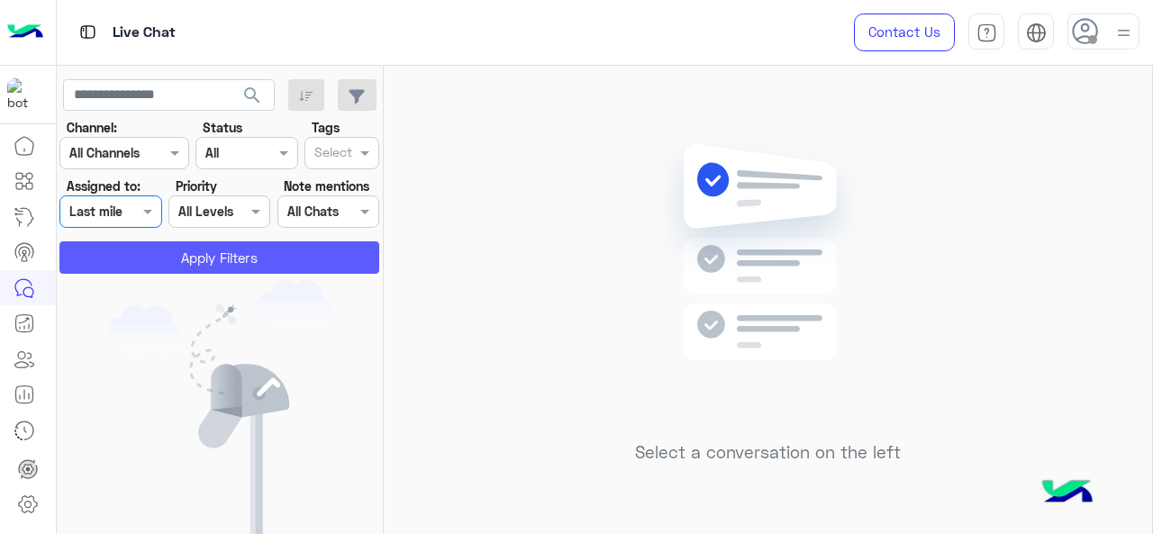
click at [168, 266] on button "Apply Filters" at bounding box center [219, 257] width 320 height 32
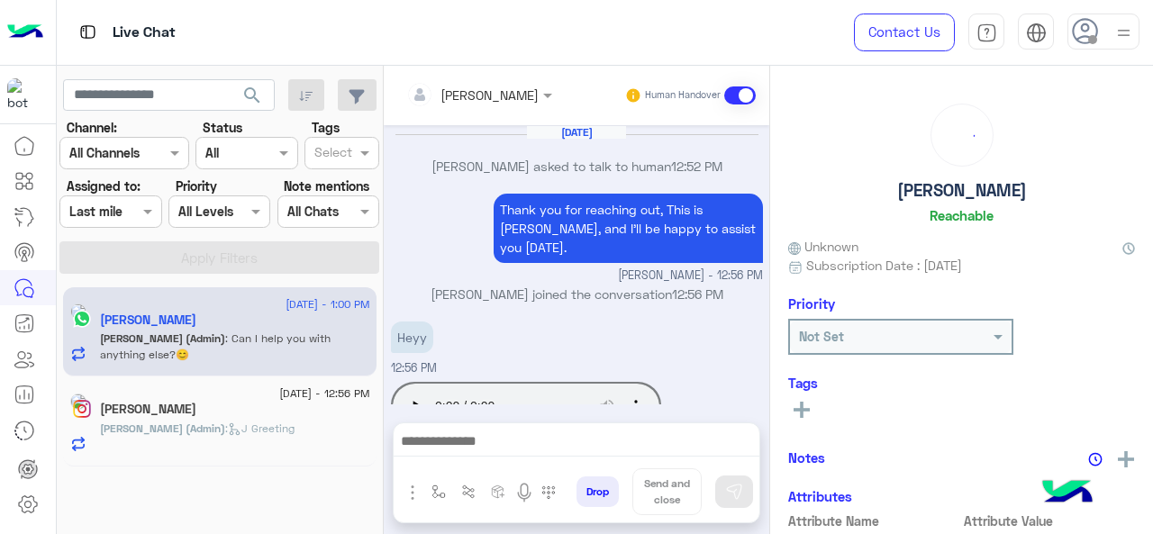
scroll to position [469, 0]
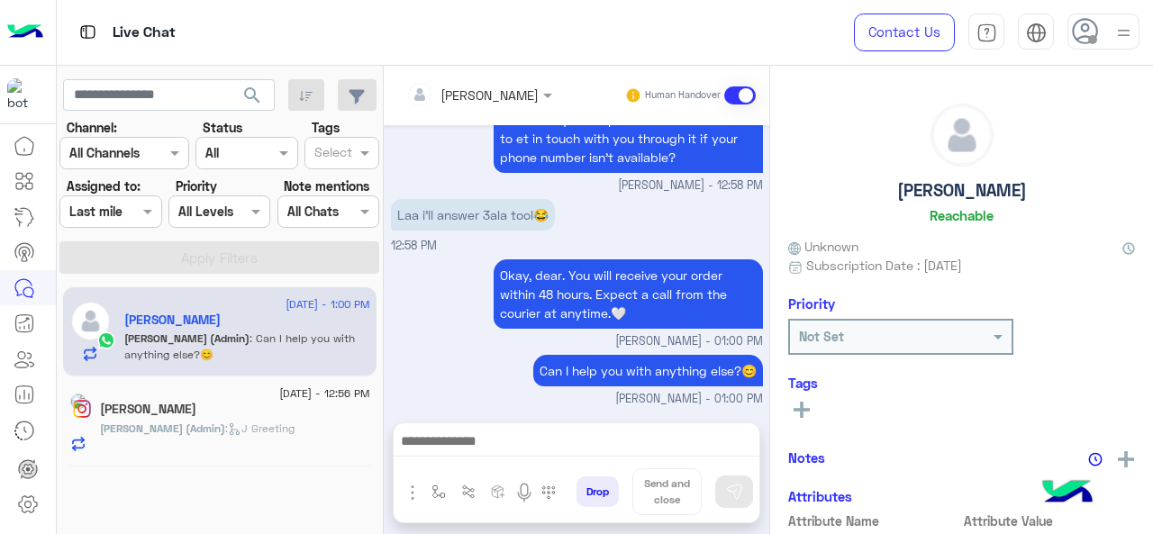
click at [142, 212] on span at bounding box center [150, 211] width 23 height 19
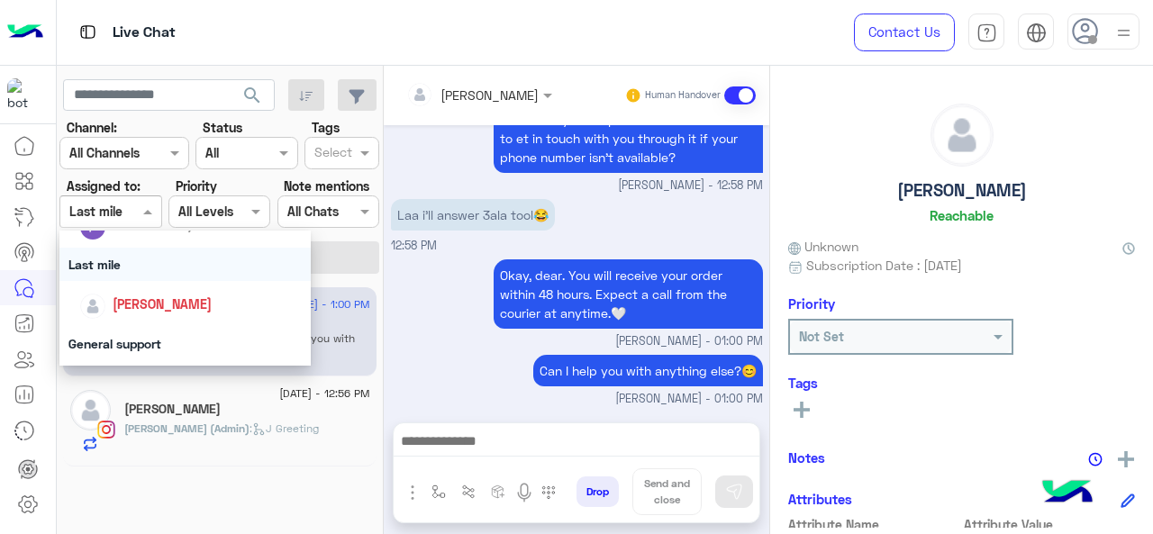
scroll to position [317, 0]
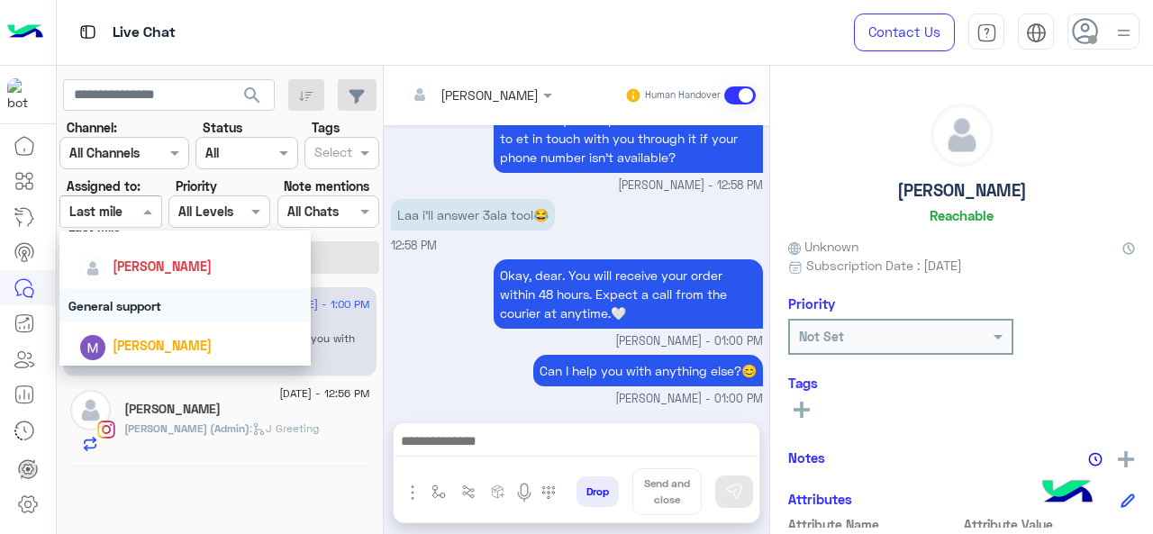
click at [179, 305] on div "General support" at bounding box center [185, 305] width 252 height 33
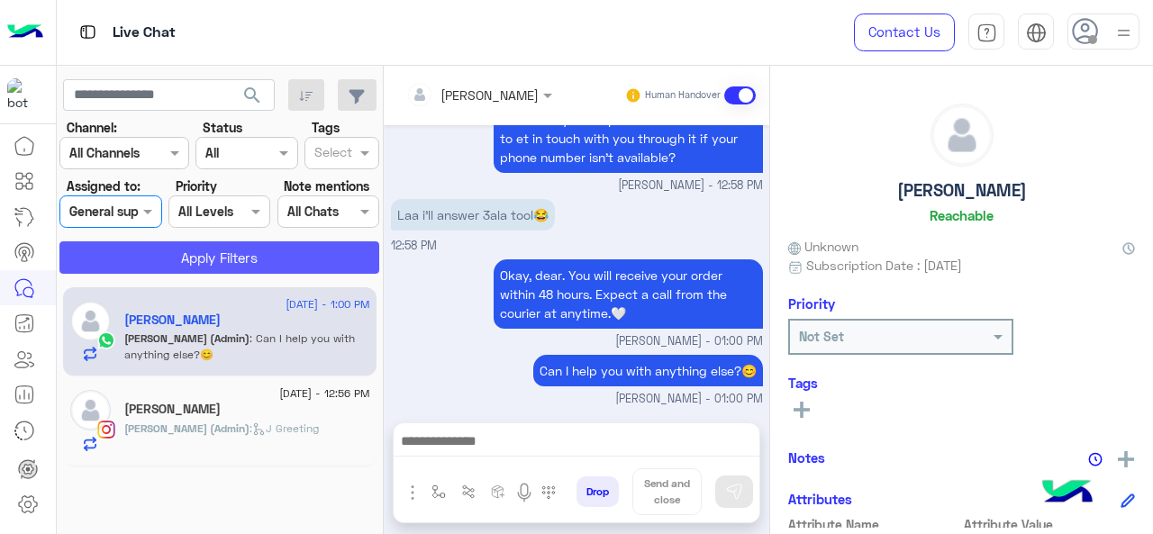
click at [191, 246] on button "Apply Filters" at bounding box center [219, 257] width 320 height 32
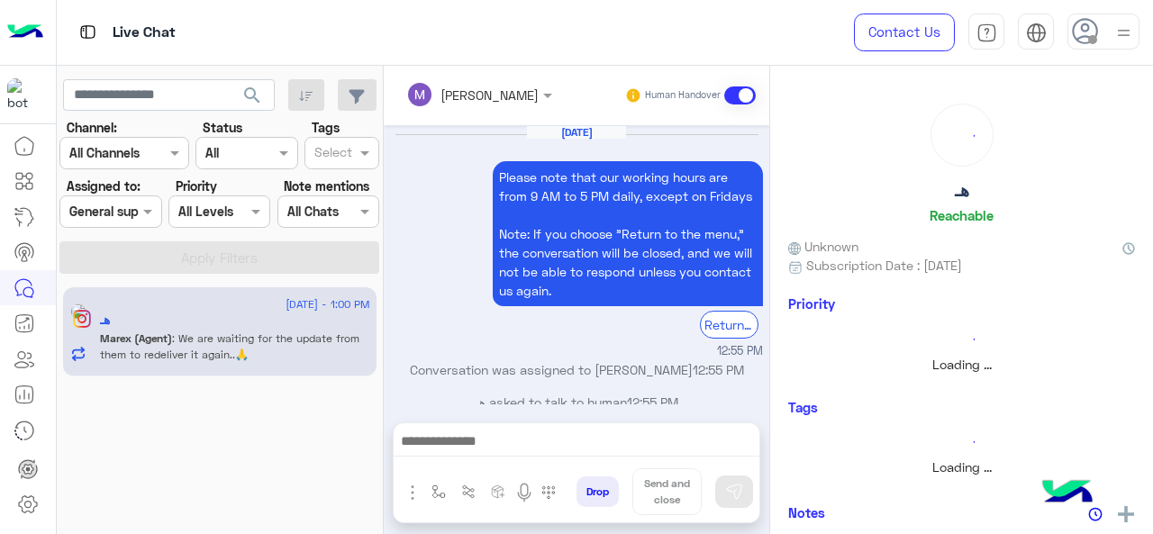
scroll to position [524, 0]
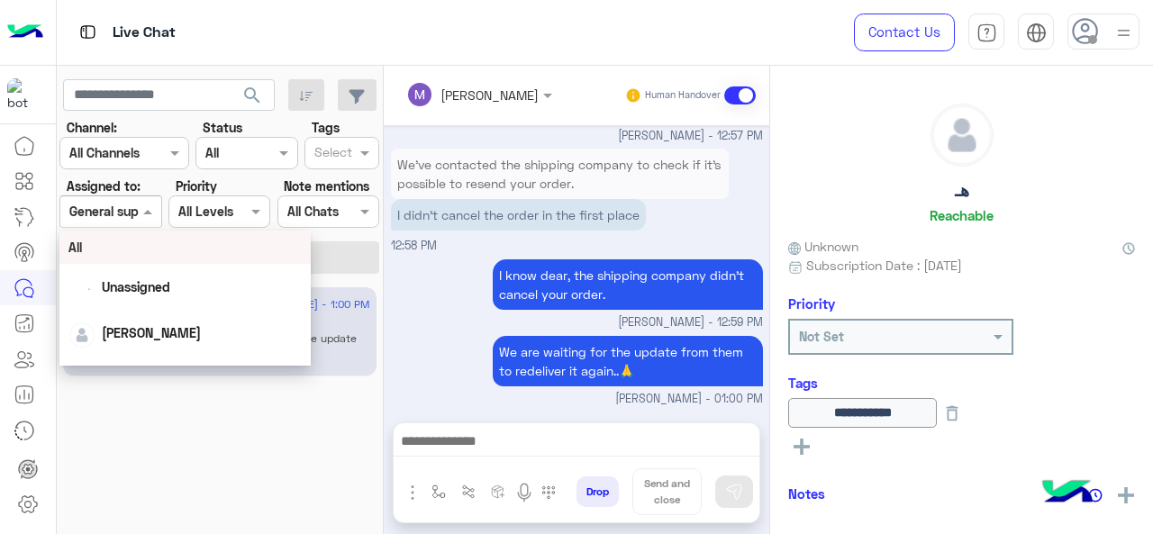
click at [133, 199] on div "Assigned on General support" at bounding box center [110, 212] width 102 height 32
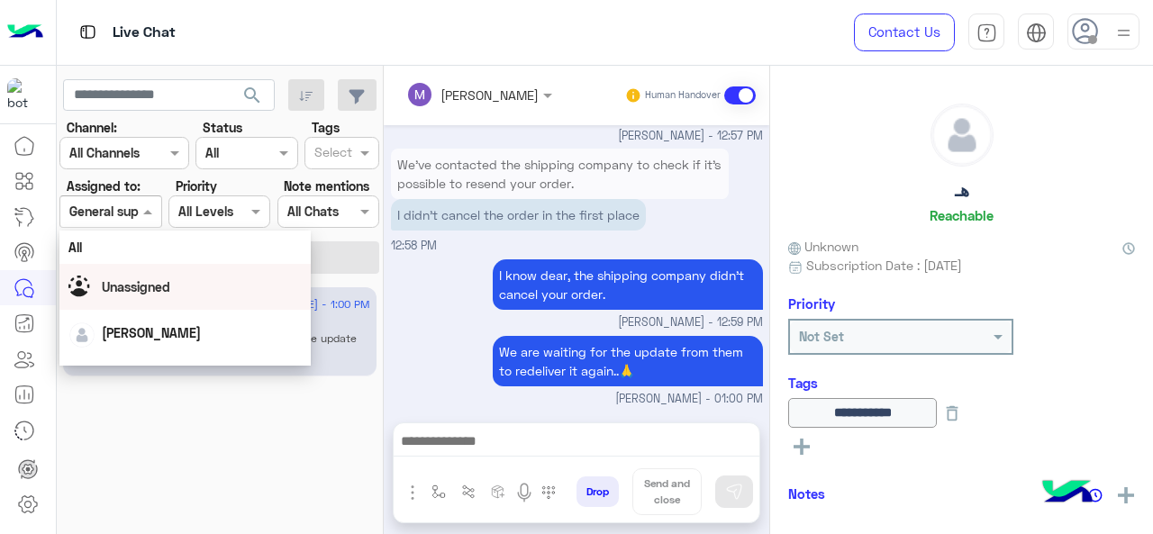
scroll to position [399, 0]
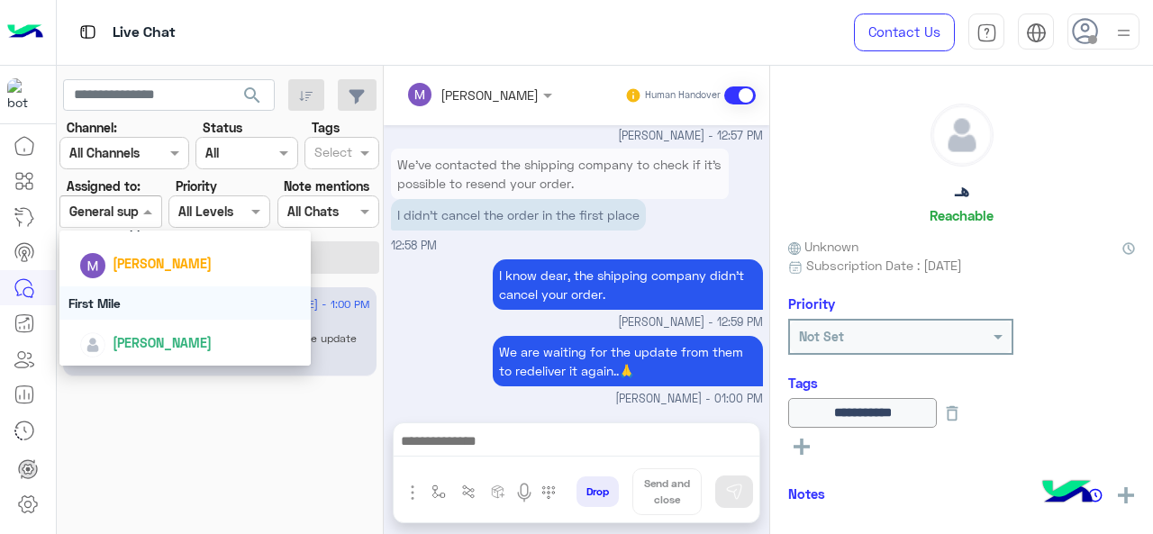
click at [134, 293] on div "First Mile" at bounding box center [185, 303] width 252 height 33
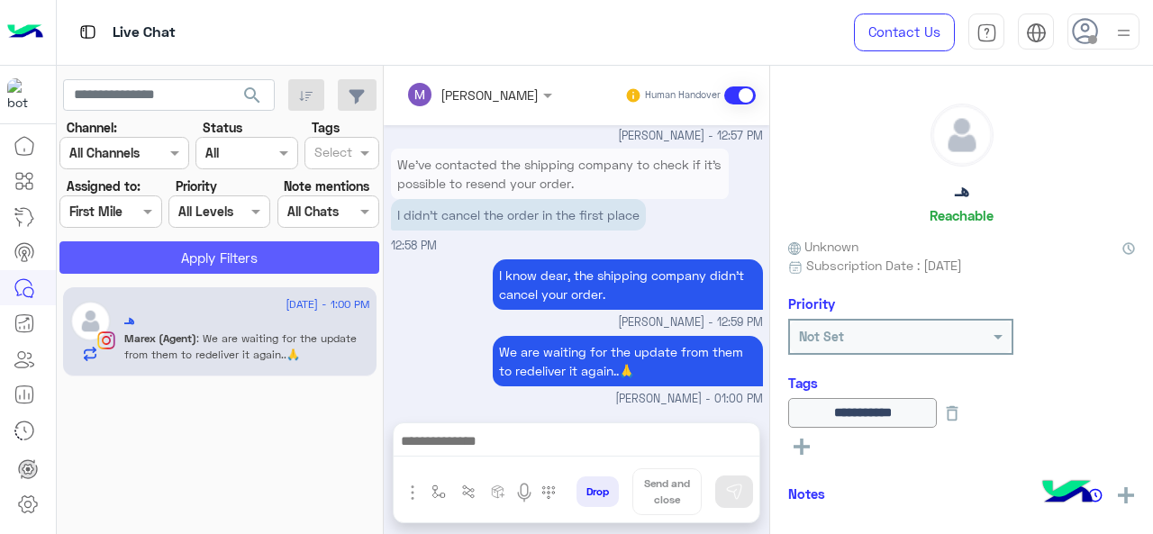
click at [183, 254] on button "Apply Filters" at bounding box center [219, 257] width 320 height 32
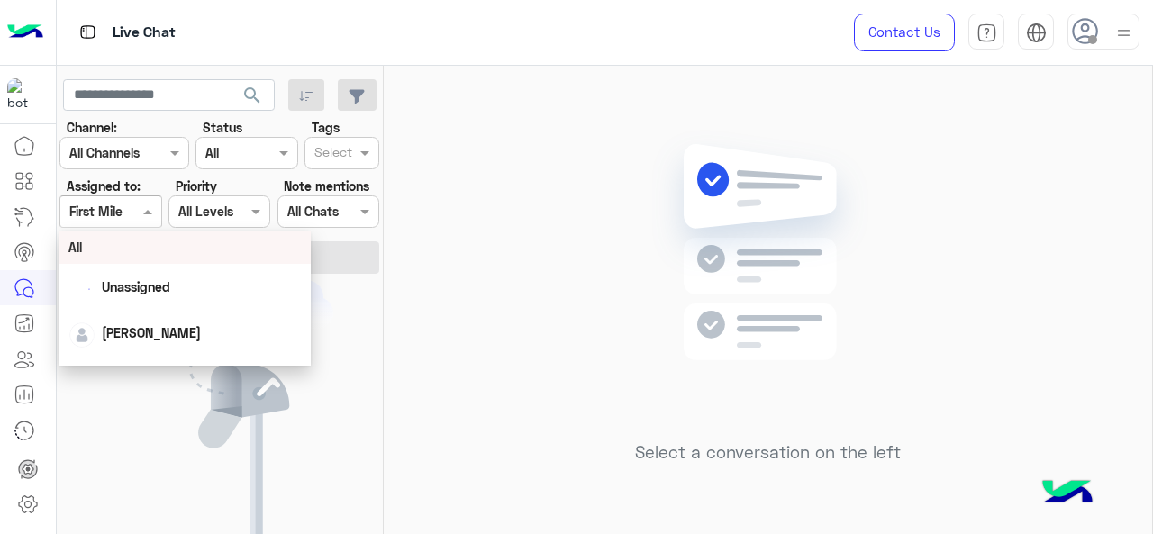
click at [125, 205] on div at bounding box center [110, 211] width 100 height 21
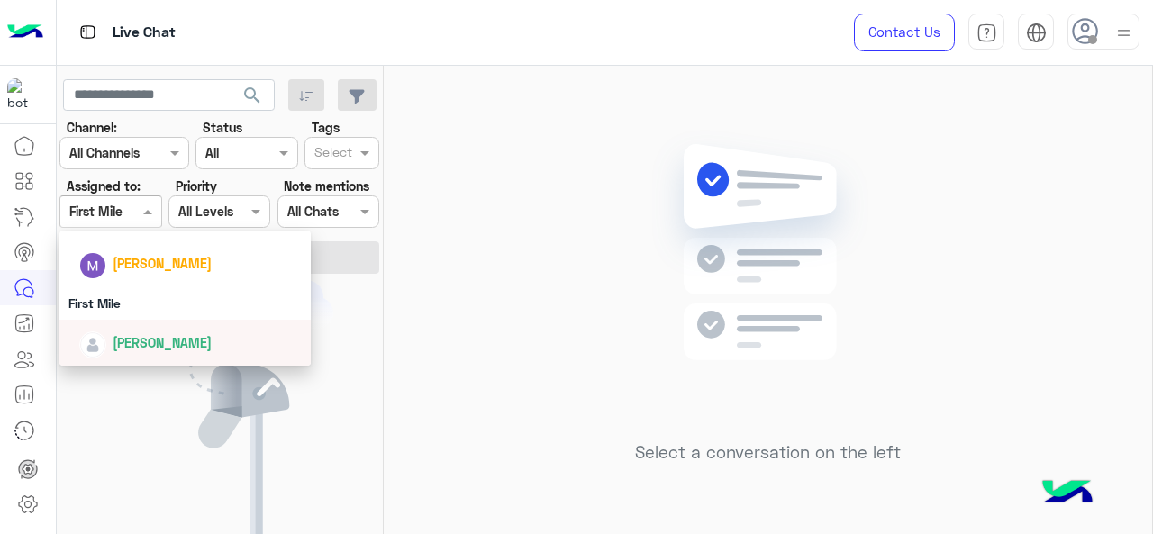
click at [130, 356] on div "[PERSON_NAME]" at bounding box center [190, 343] width 223 height 32
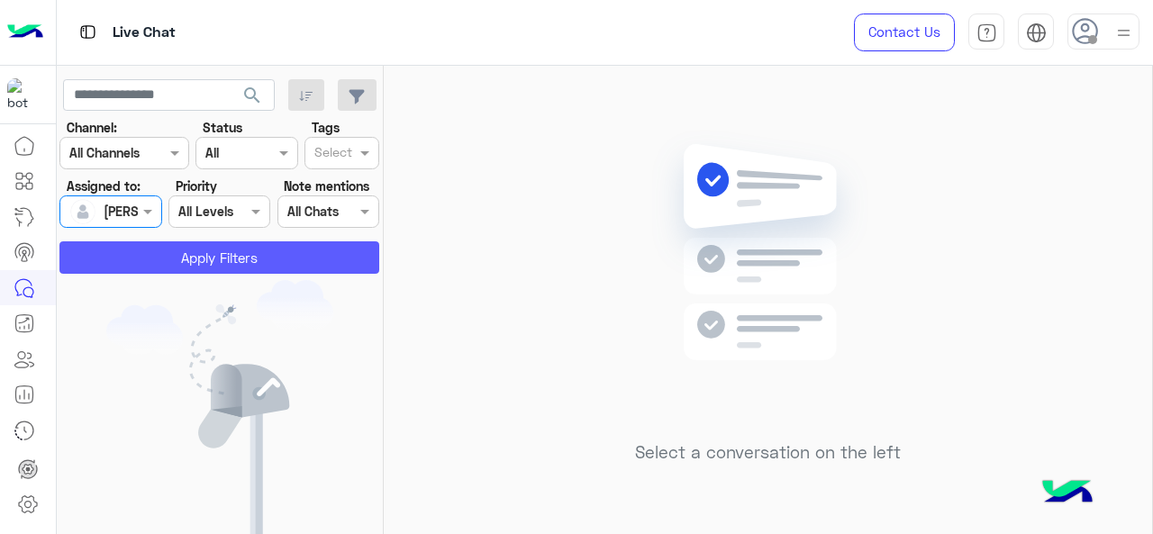
click at [136, 264] on button "Apply Filters" at bounding box center [219, 257] width 320 height 32
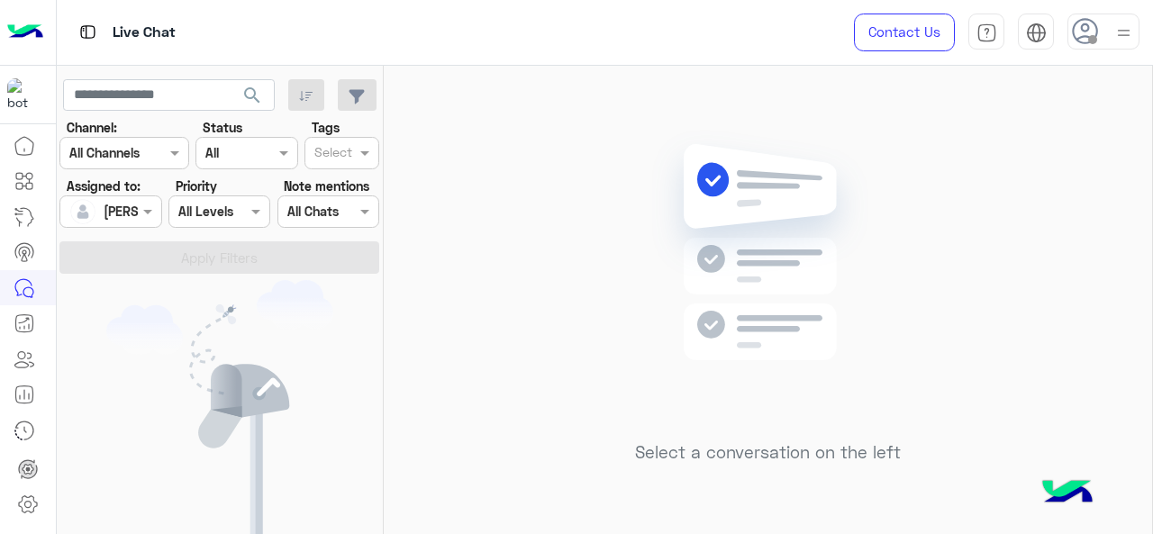
click at [121, 210] on div at bounding box center [110, 211] width 100 height 21
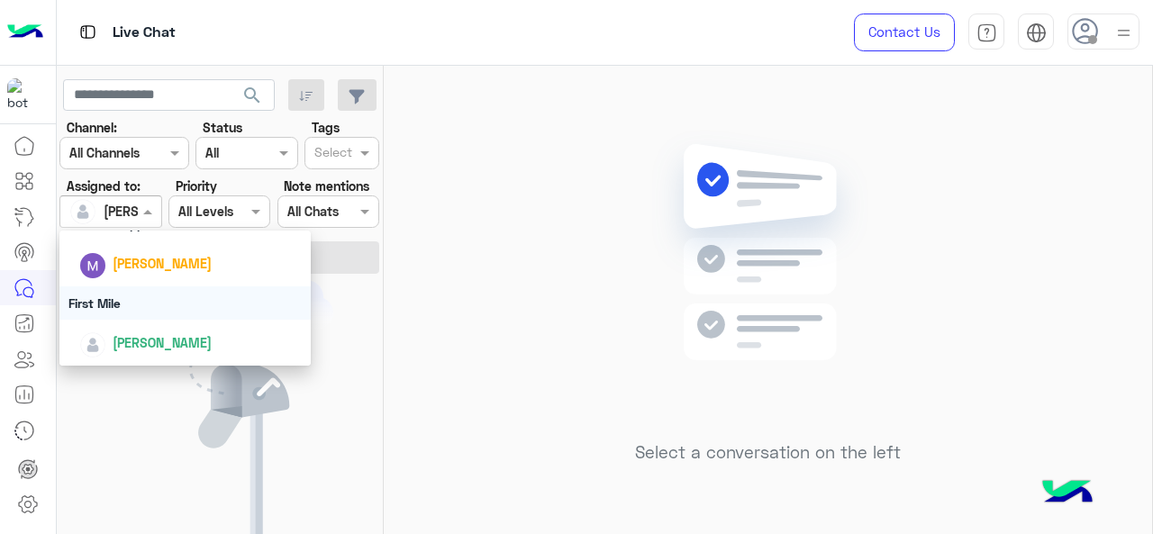
click at [122, 298] on div "First Mile" at bounding box center [185, 303] width 252 height 33
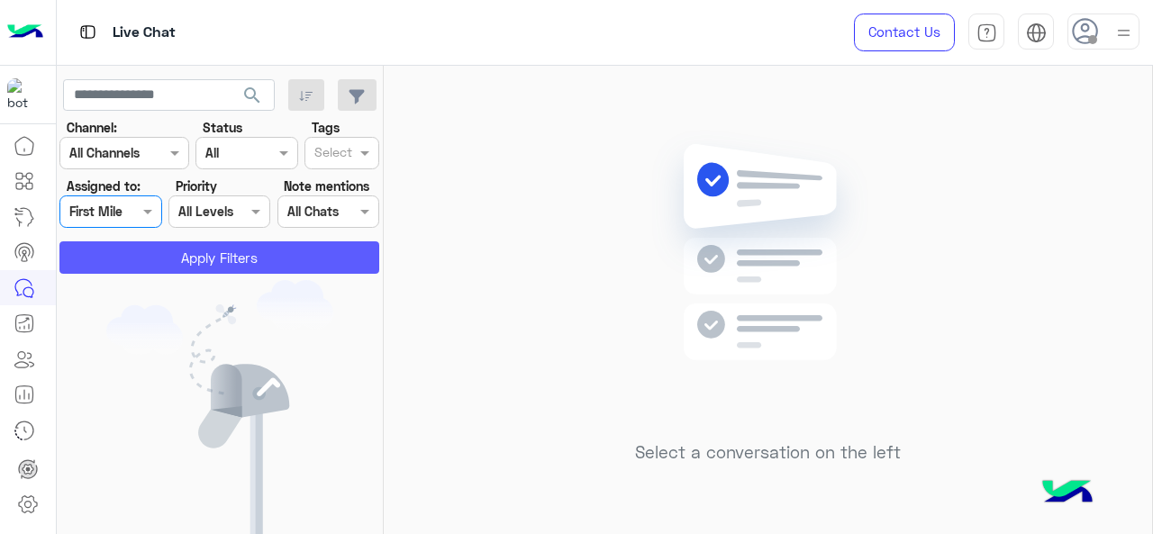
click at [124, 255] on button "Apply Filters" at bounding box center [219, 257] width 320 height 32
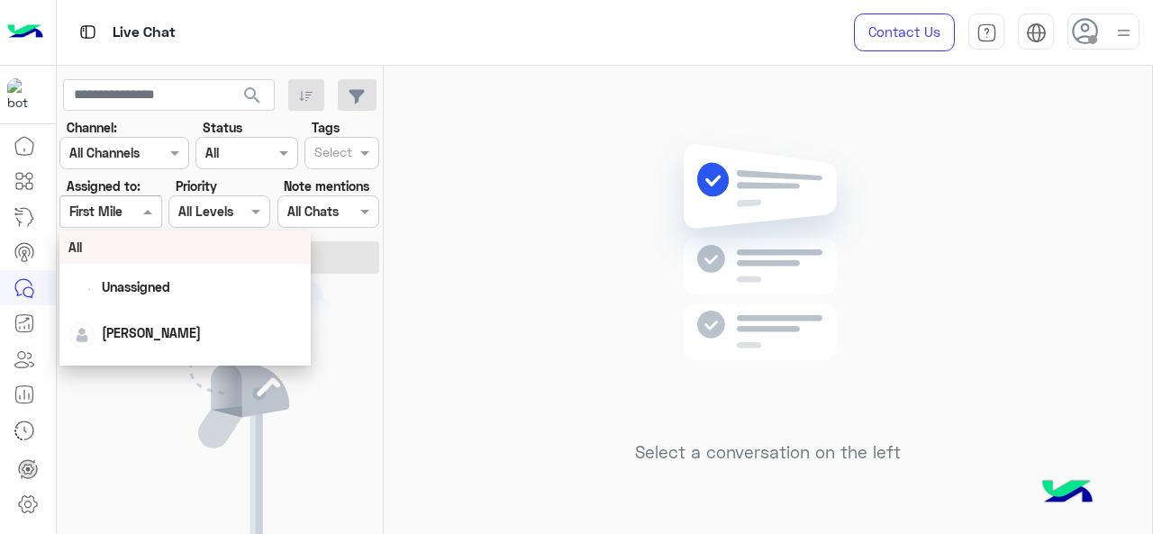
click at [130, 223] on div "Assigned on First Mile" at bounding box center [110, 212] width 102 height 32
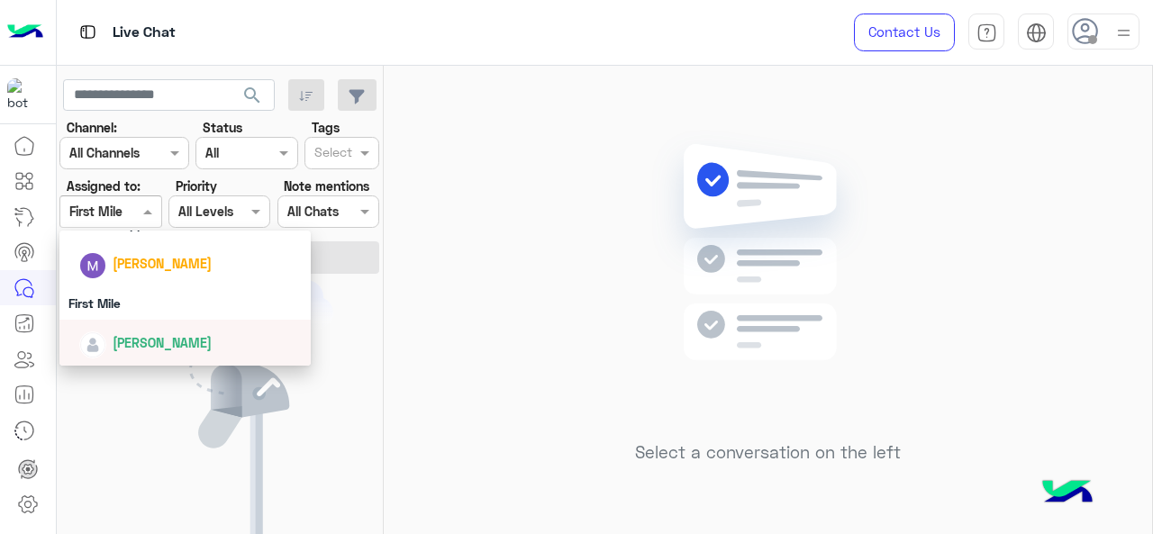
drag, startPoint x: 148, startPoint y: 361, endPoint x: 167, endPoint y: 312, distance: 53.0
click at [148, 355] on div "[PERSON_NAME]" at bounding box center [185, 343] width 252 height 46
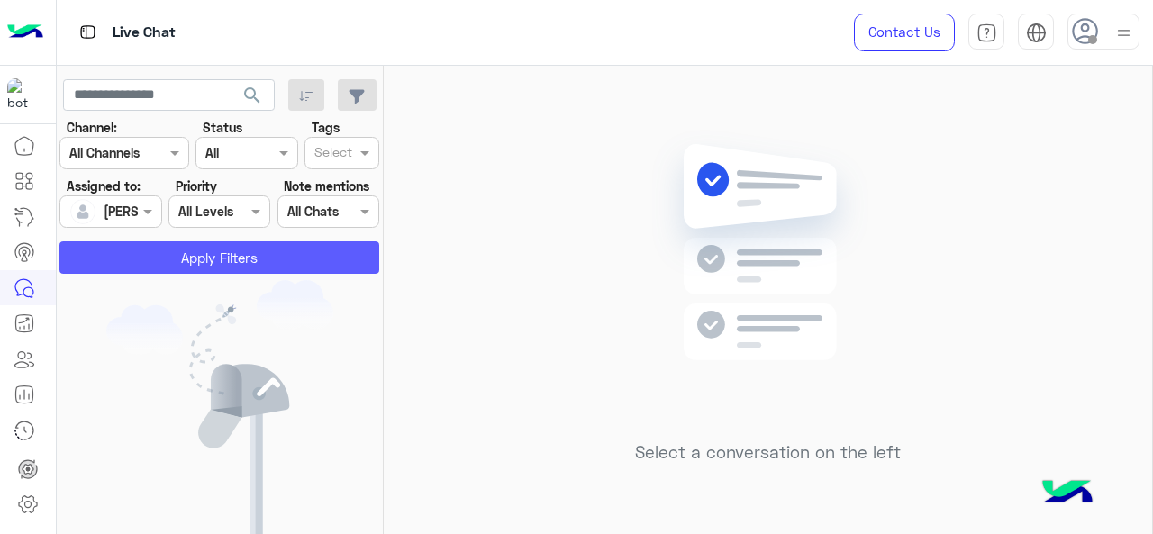
click at [165, 264] on button "Apply Filters" at bounding box center [219, 257] width 320 height 32
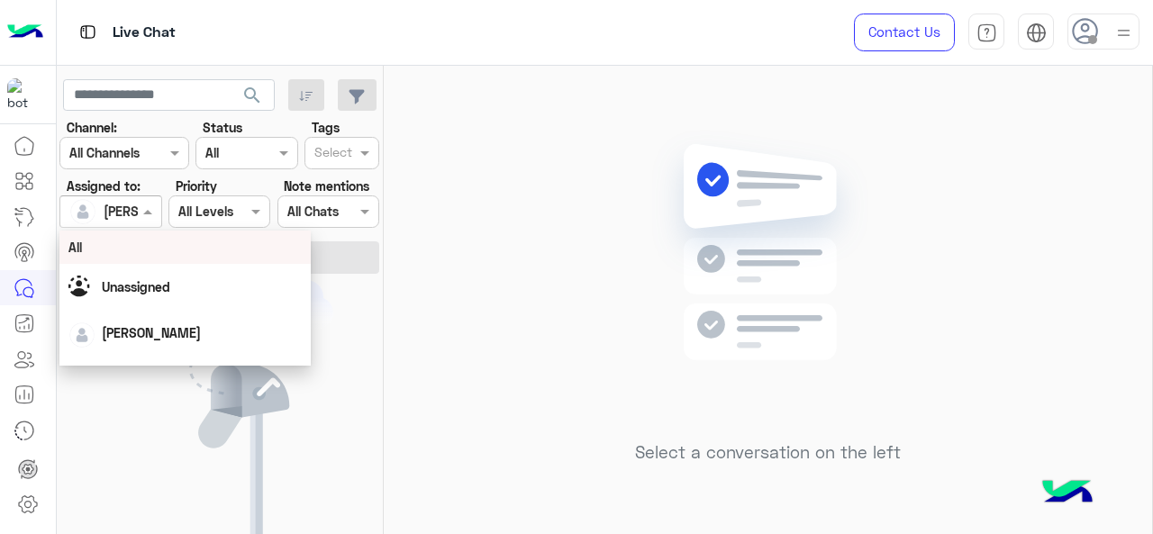
click at [144, 212] on span at bounding box center [150, 211] width 23 height 19
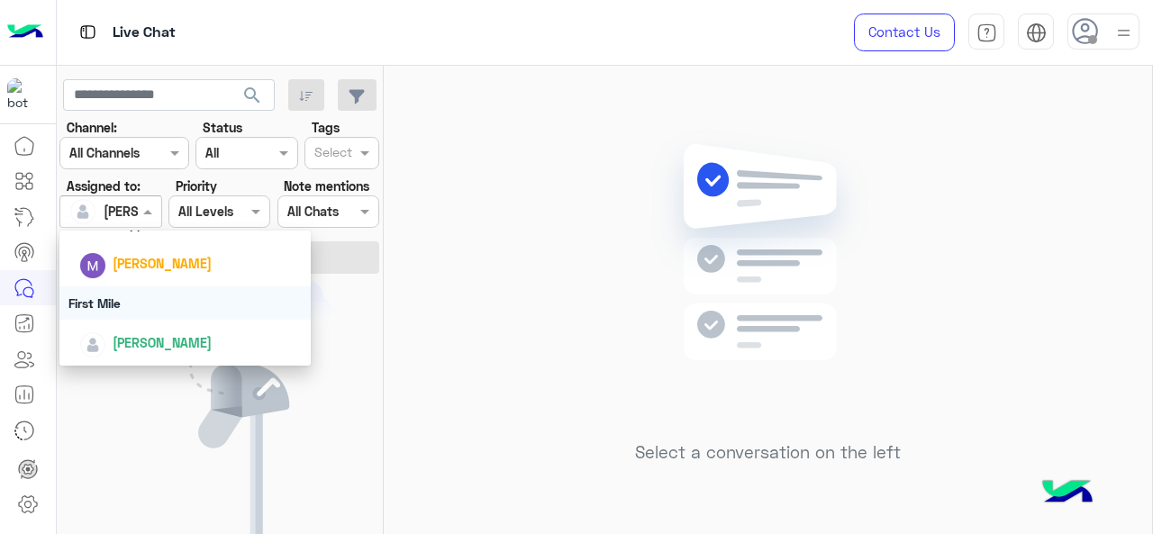
drag, startPoint x: 132, startPoint y: 295, endPoint x: 177, endPoint y: 250, distance: 62.4
click at [133, 294] on div "First Mile" at bounding box center [185, 303] width 252 height 33
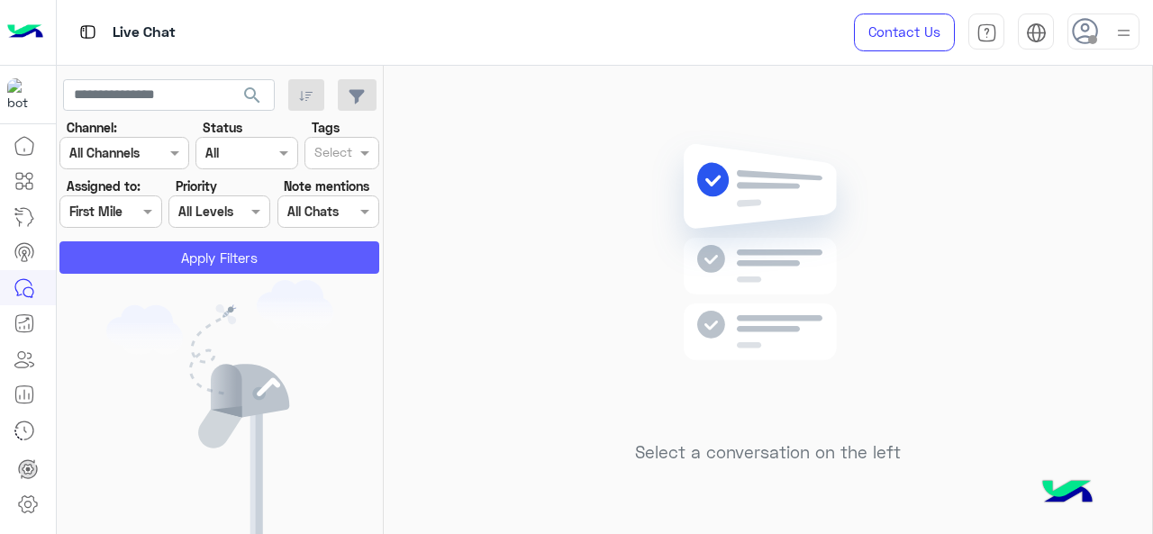
click at [194, 245] on button "Apply Filters" at bounding box center [219, 257] width 320 height 32
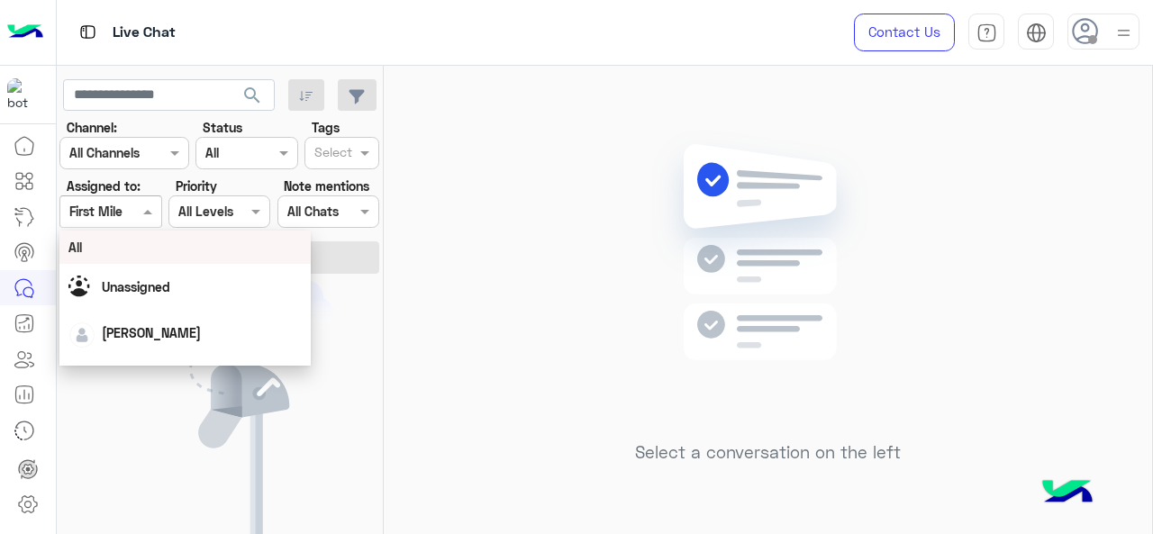
drag, startPoint x: 150, startPoint y: 206, endPoint x: 150, endPoint y: 305, distance: 99.1
click at [150, 208] on span at bounding box center [150, 211] width 23 height 19
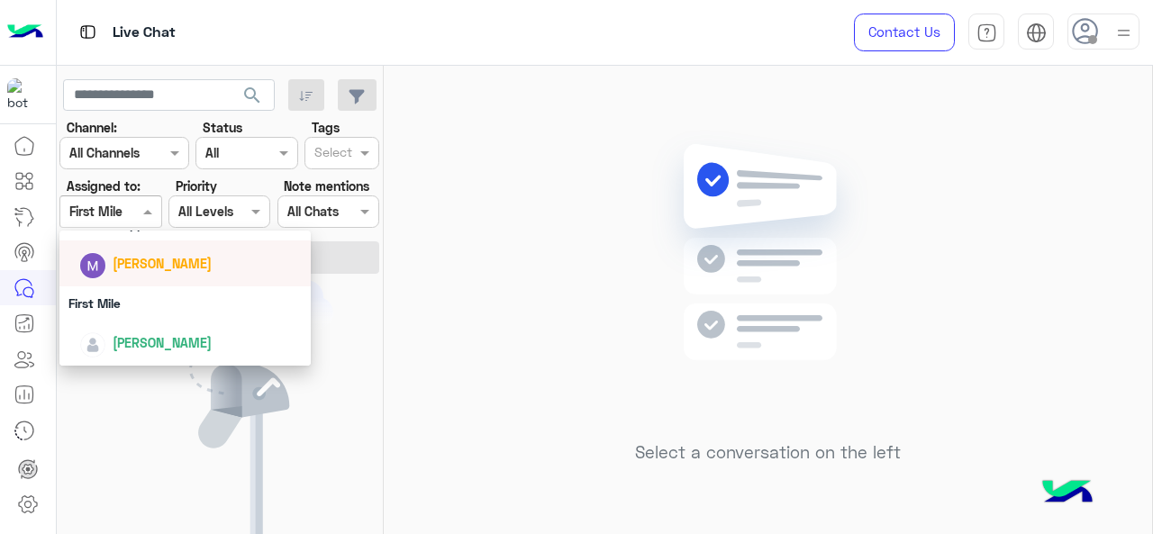
click at [132, 275] on div "[PERSON_NAME]" at bounding box center [190, 264] width 223 height 32
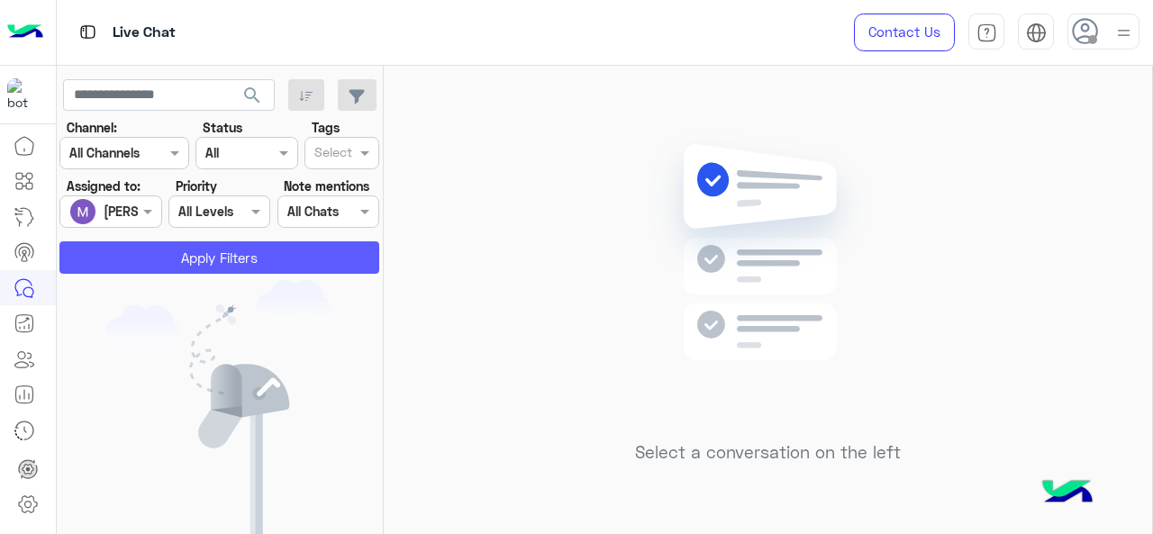
click at [151, 269] on button "Apply Filters" at bounding box center [219, 257] width 320 height 32
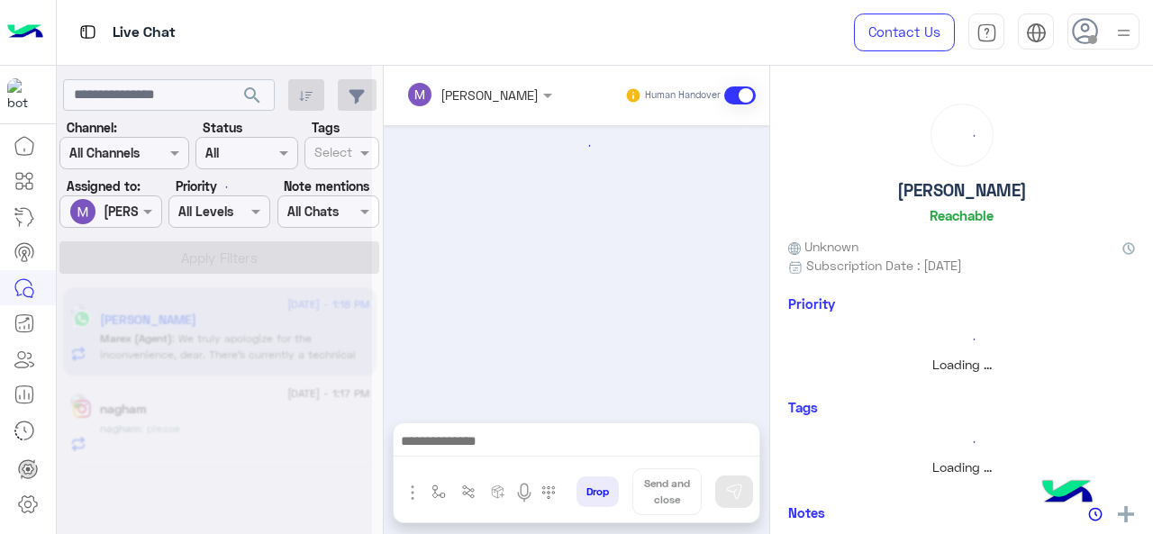
click at [146, 220] on div at bounding box center [214, 274] width 315 height 534
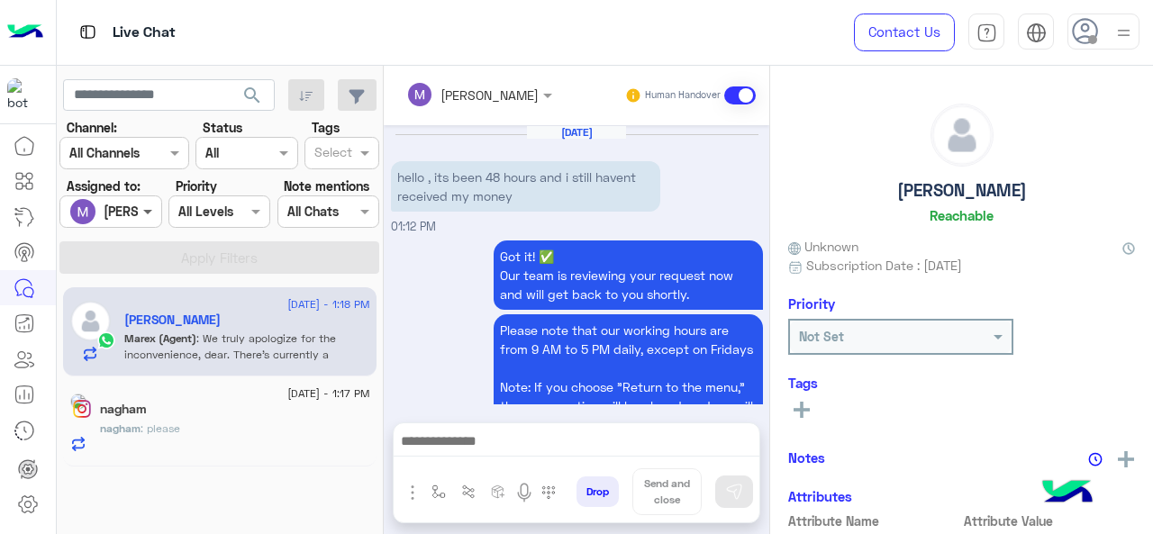
scroll to position [705, 0]
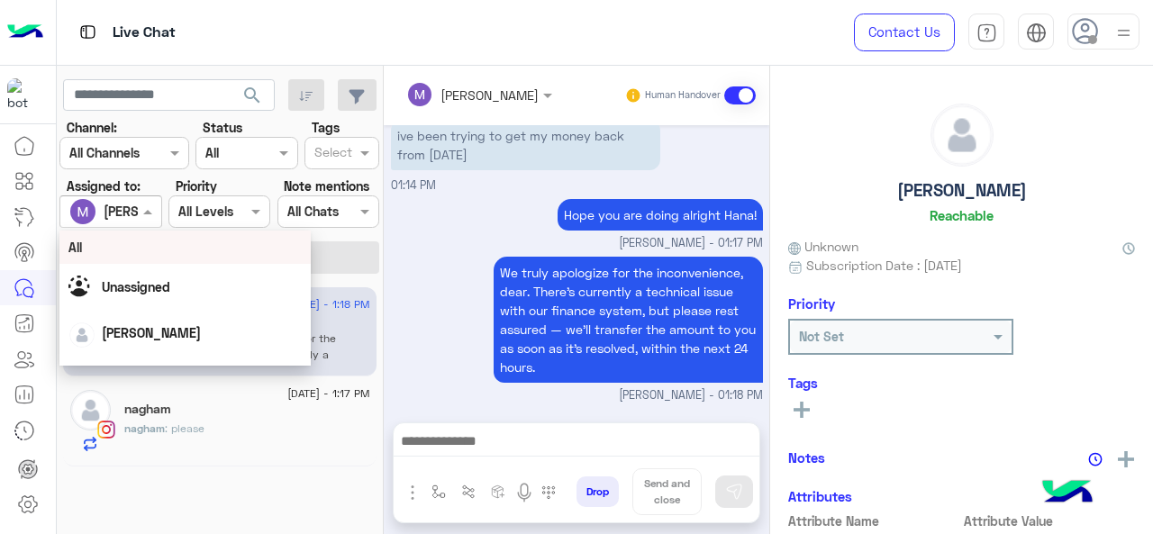
click at [139, 211] on span at bounding box center [150, 211] width 23 height 19
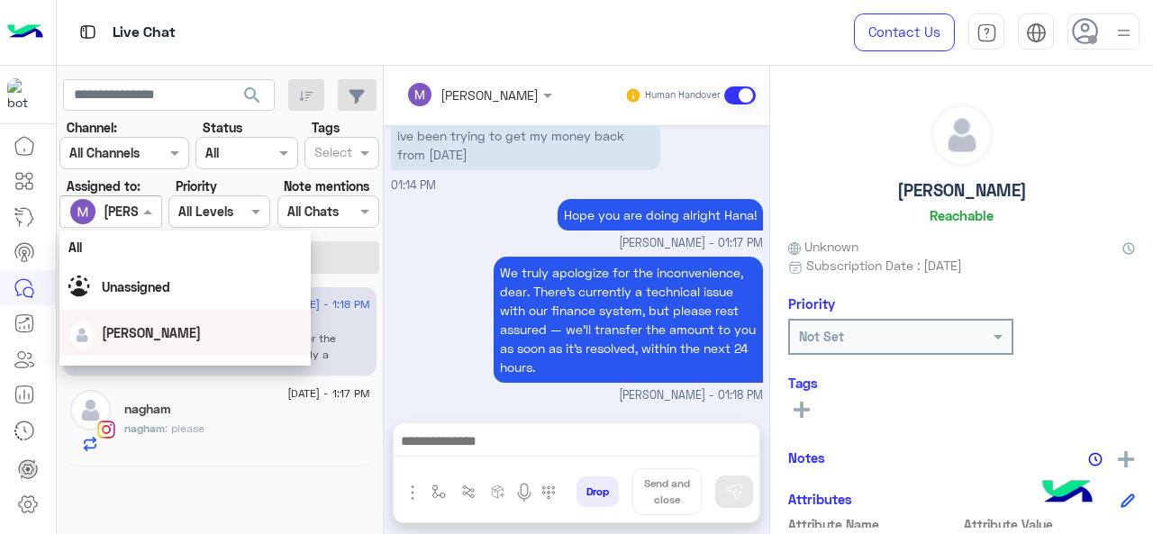
click at [218, 445] on div "nagham : please" at bounding box center [247, 437] width 246 height 32
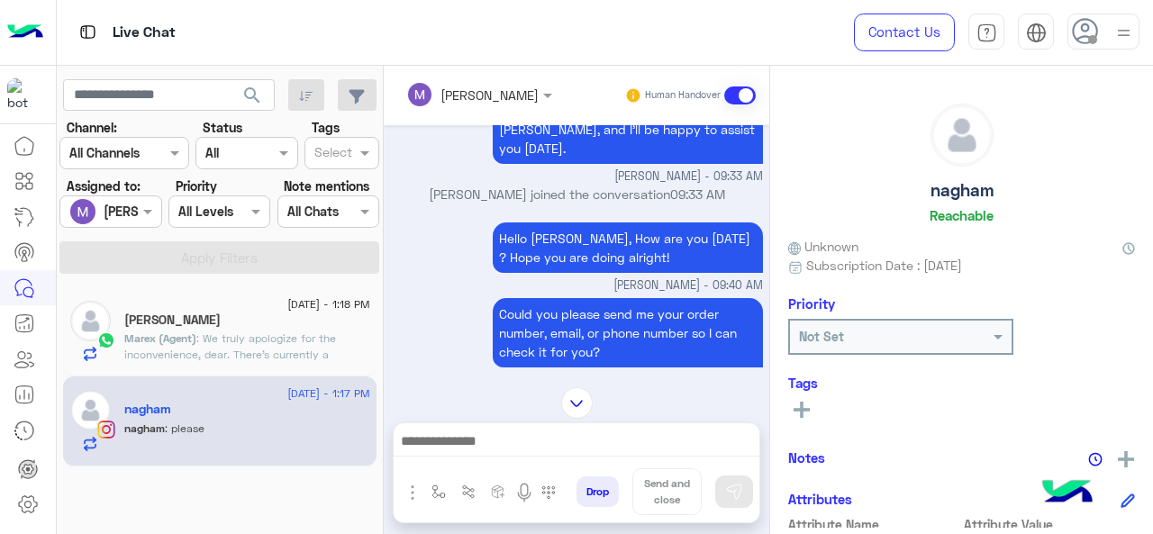
scroll to position [777, 0]
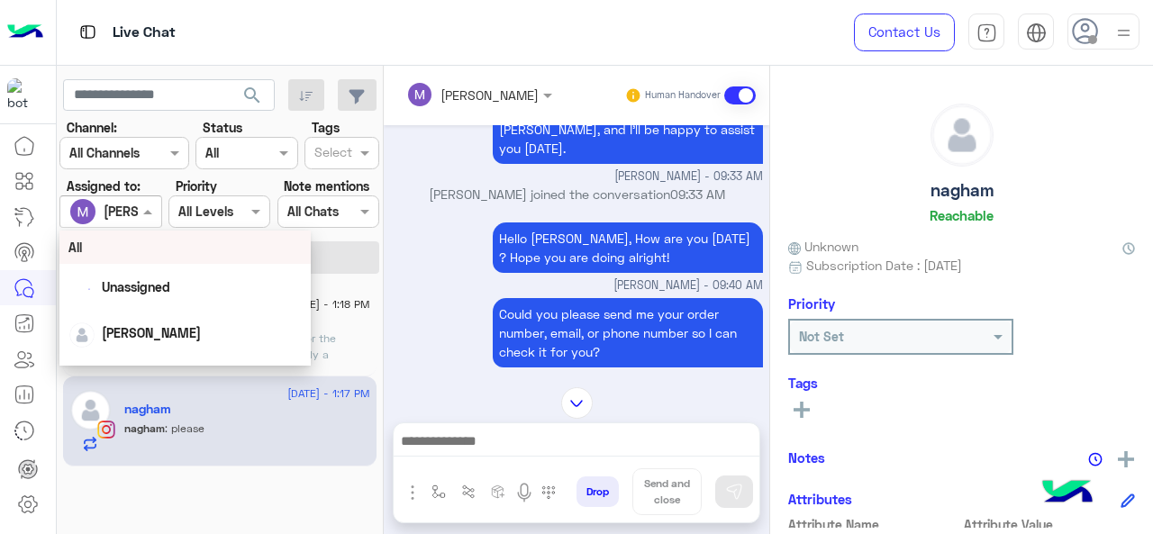
click at [125, 198] on div "[PERSON_NAME]" at bounding box center [103, 212] width 68 height 36
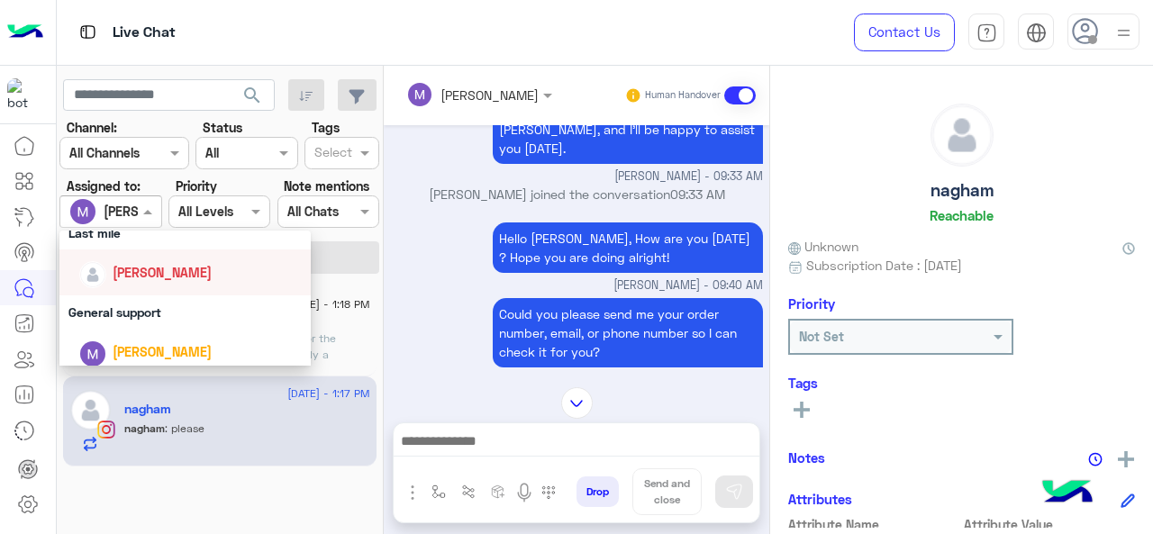
scroll to position [310, 0]
click at [162, 257] on div "[PERSON_NAME]" at bounding box center [185, 273] width 252 height 46
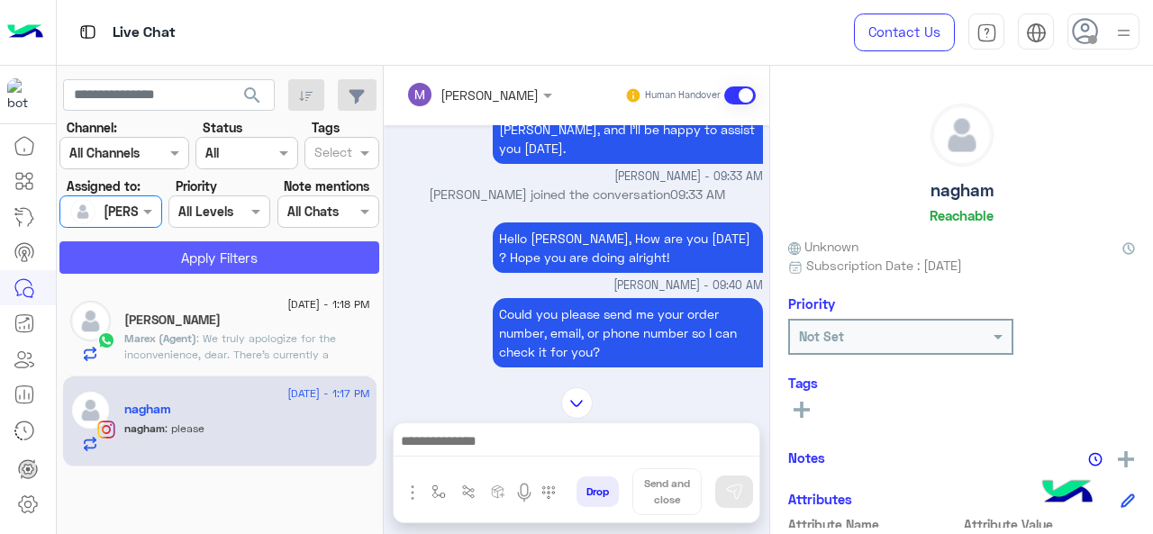
click at [184, 249] on button "Apply Filters" at bounding box center [219, 257] width 320 height 32
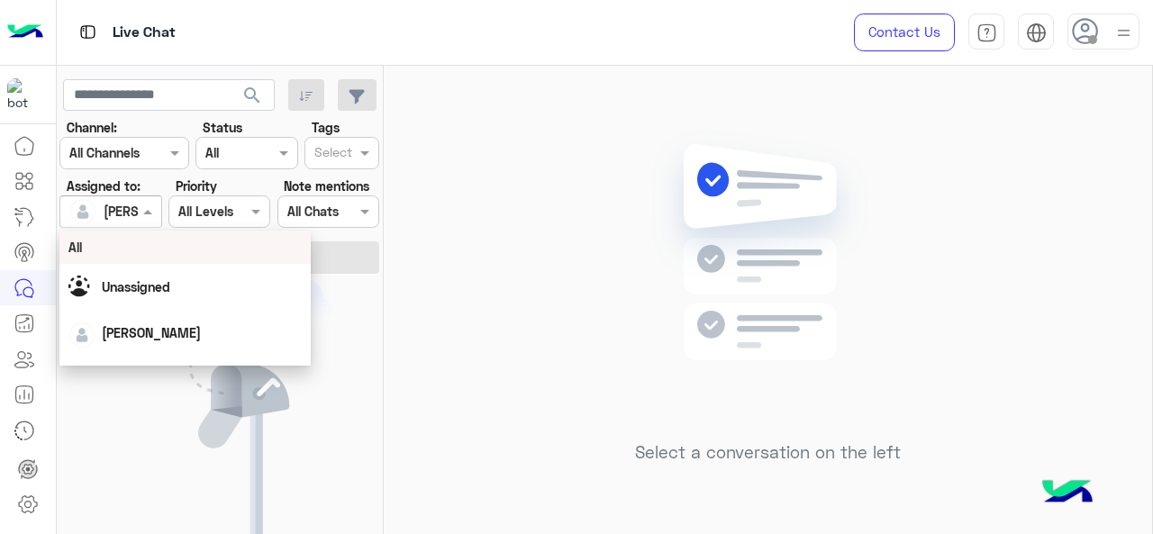
click at [149, 216] on span at bounding box center [150, 211] width 23 height 19
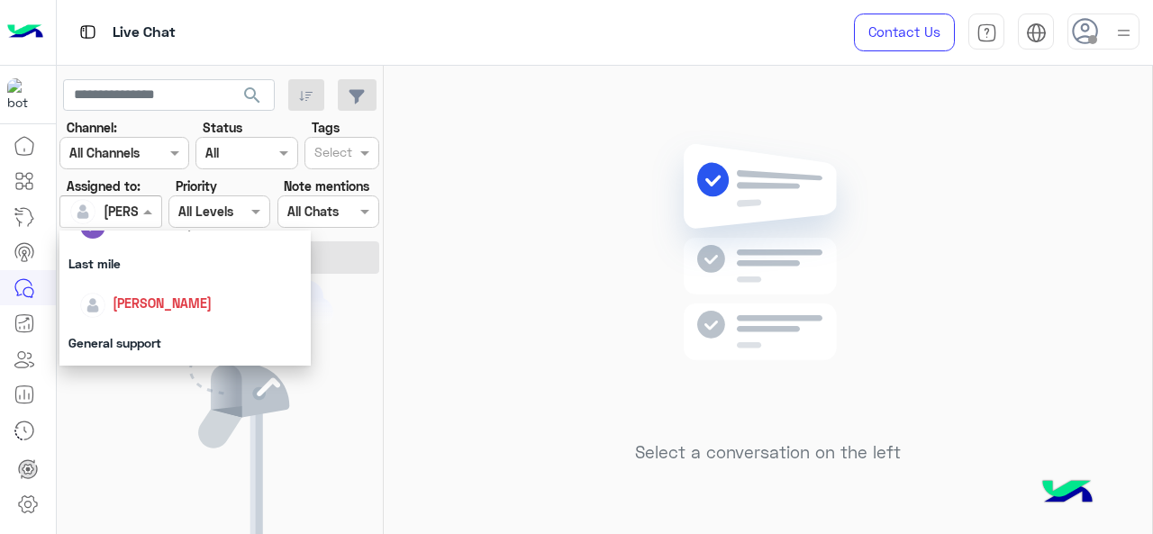
scroll to position [269, 0]
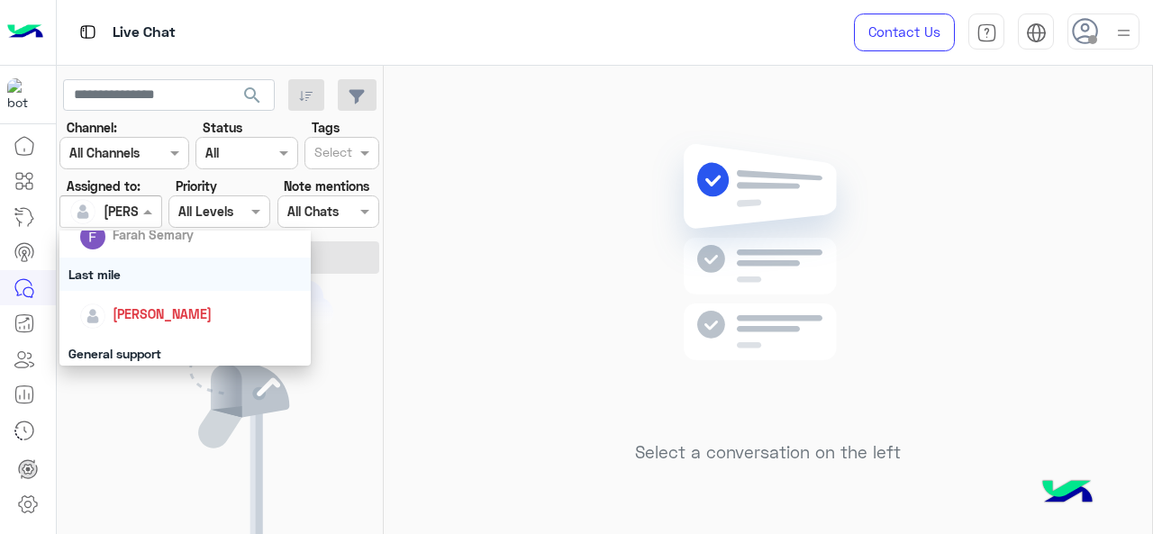
click at [149, 280] on div "Last mile" at bounding box center [185, 274] width 252 height 33
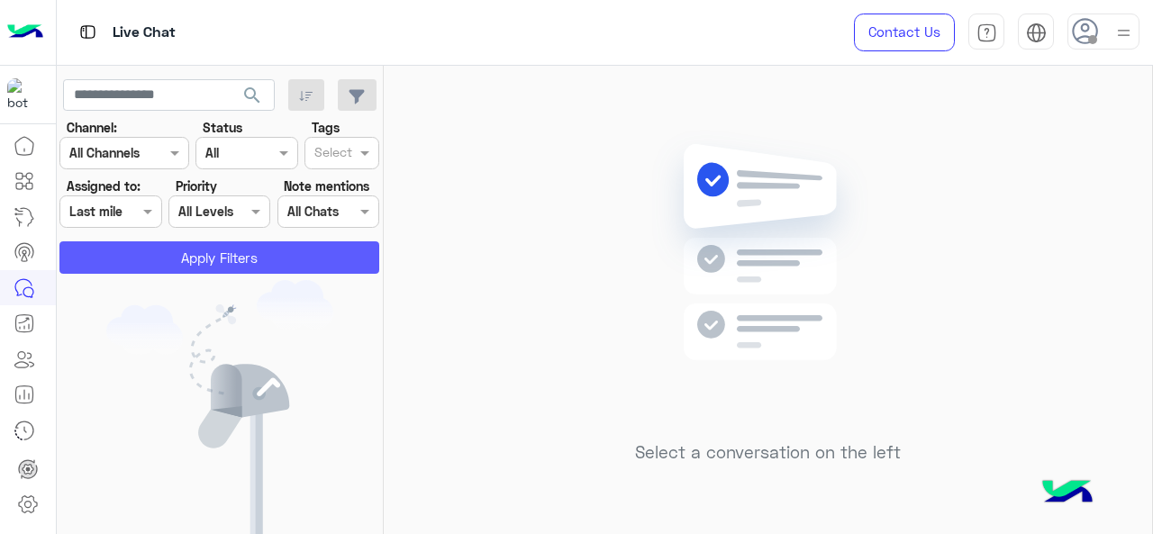
click at [169, 269] on button "Apply Filters" at bounding box center [219, 257] width 320 height 32
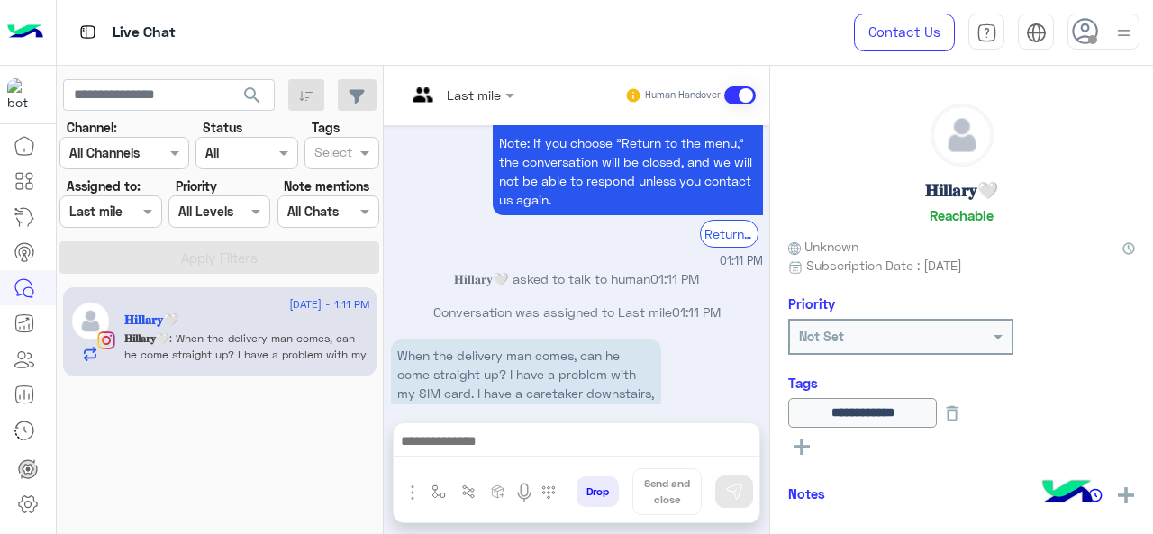
scroll to position [636, 0]
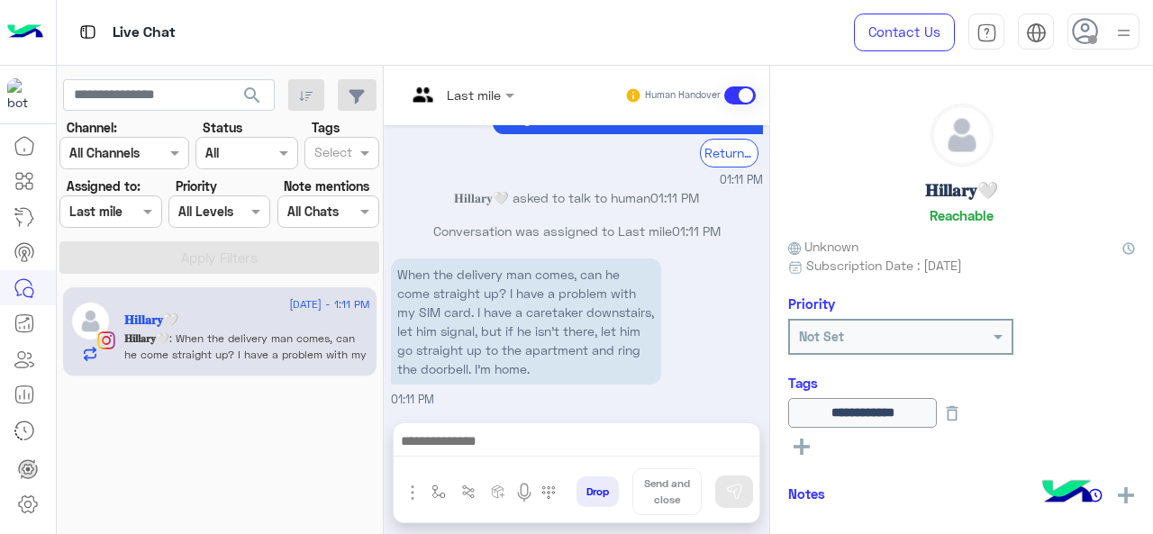
drag, startPoint x: 105, startPoint y: 210, endPoint x: 136, endPoint y: 226, distance: 35.5
click at [105, 210] on input "text" at bounding box center [89, 212] width 41 height 19
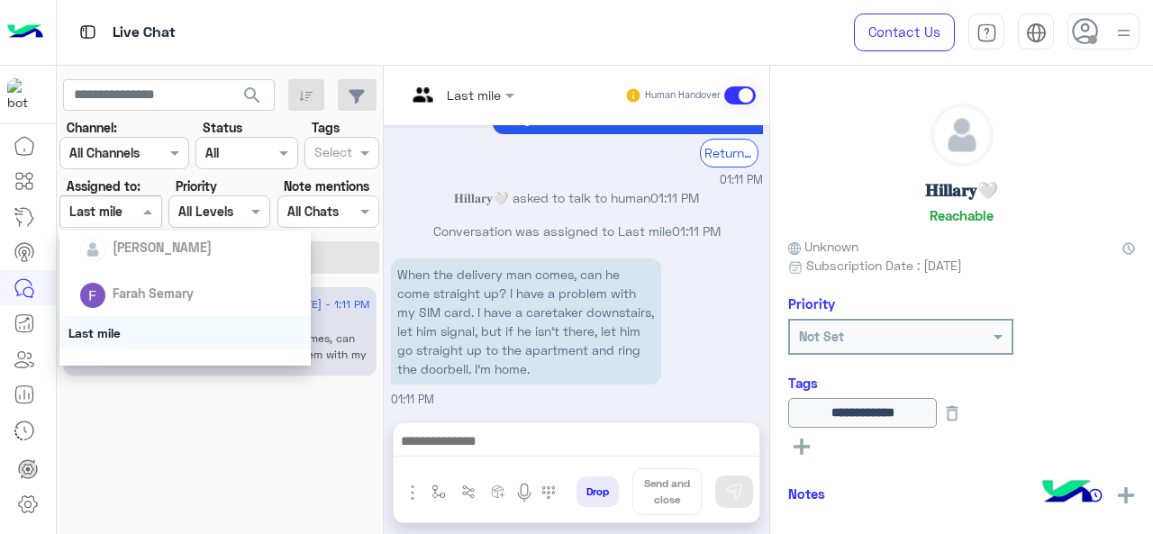
scroll to position [270, 0]
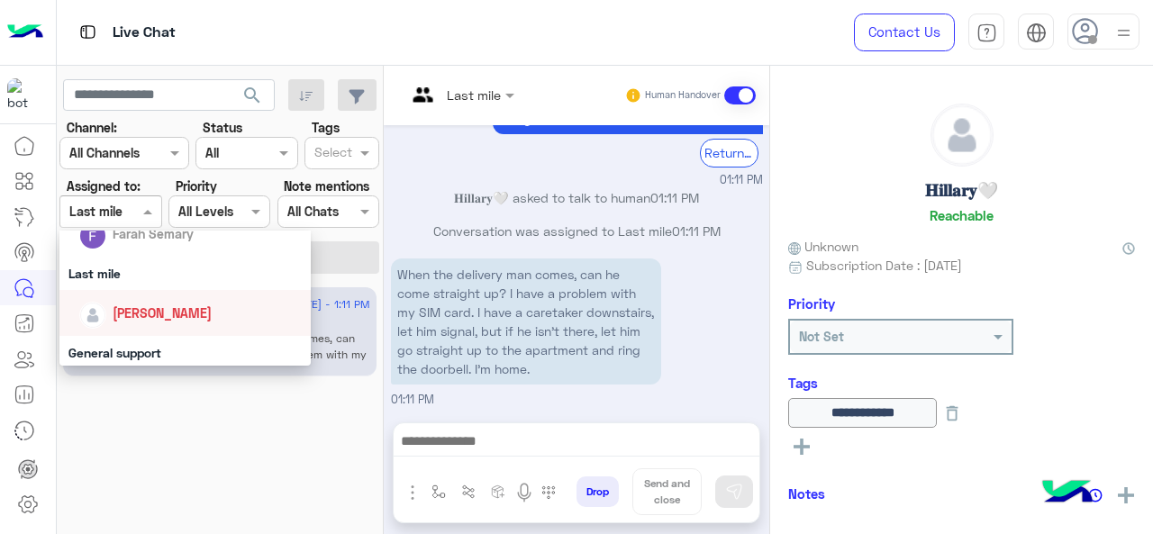
click at [181, 327] on div "[PERSON_NAME]" at bounding box center [190, 313] width 223 height 32
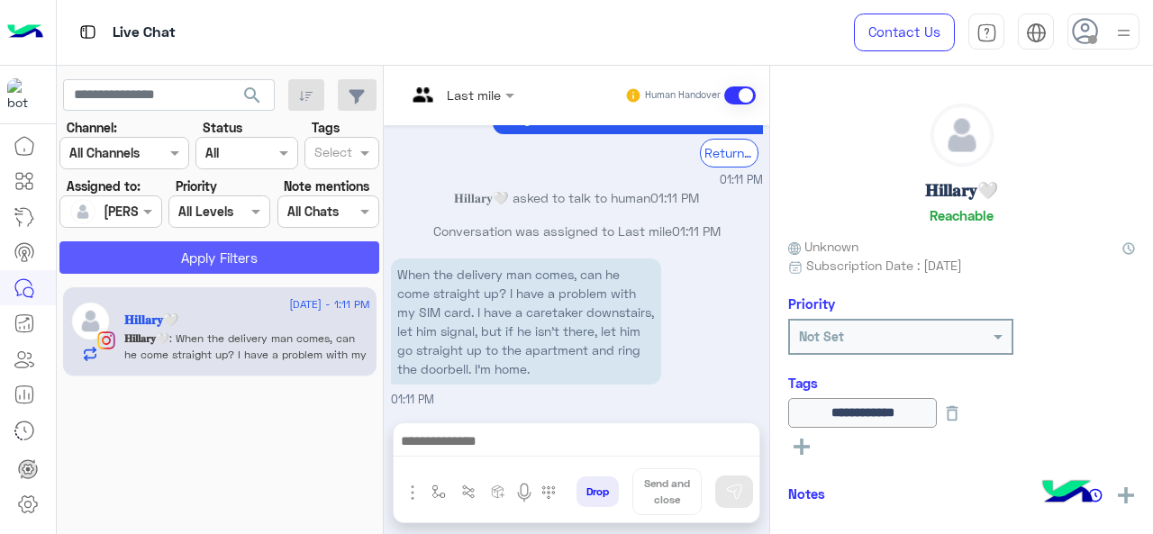
click at [214, 243] on button "Apply Filters" at bounding box center [219, 257] width 320 height 32
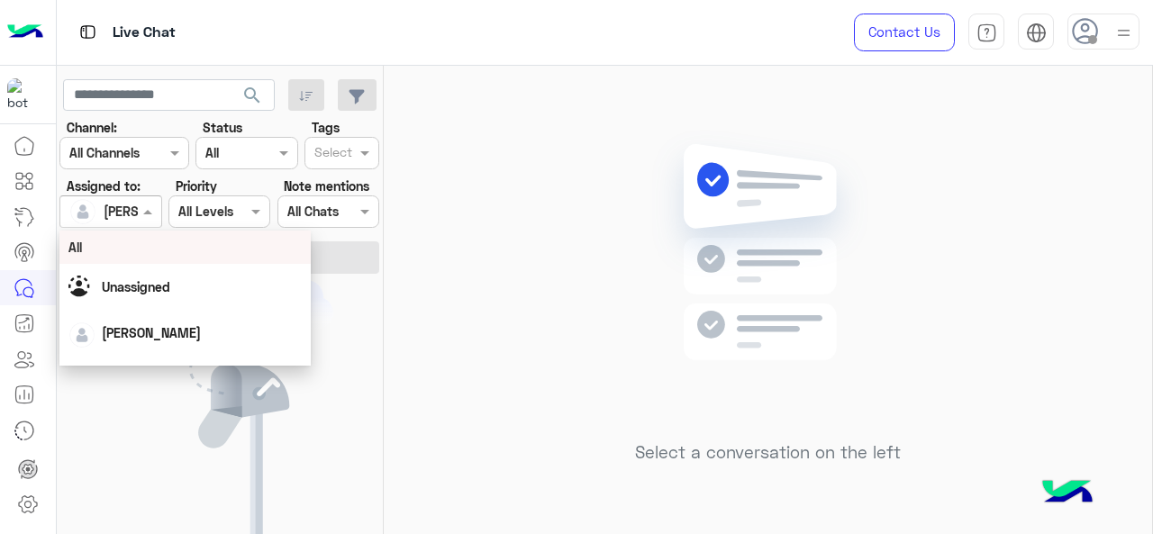
click at [123, 216] on div at bounding box center [110, 211] width 100 height 21
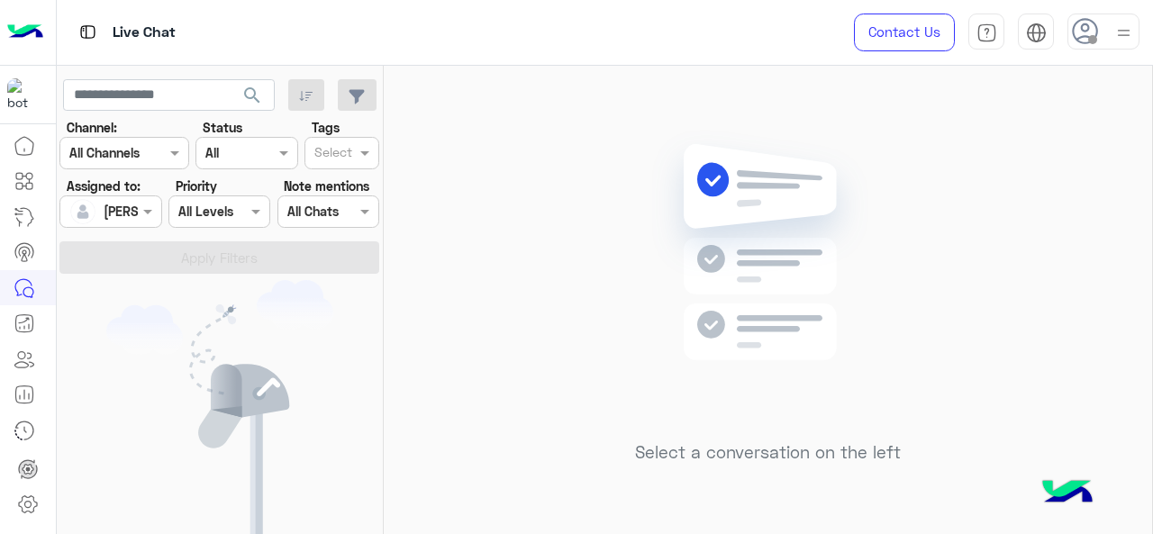
click at [571, 305] on div "Select a conversation on the left" at bounding box center [768, 304] width 769 height 476
click at [123, 214] on div at bounding box center [110, 211] width 100 height 21
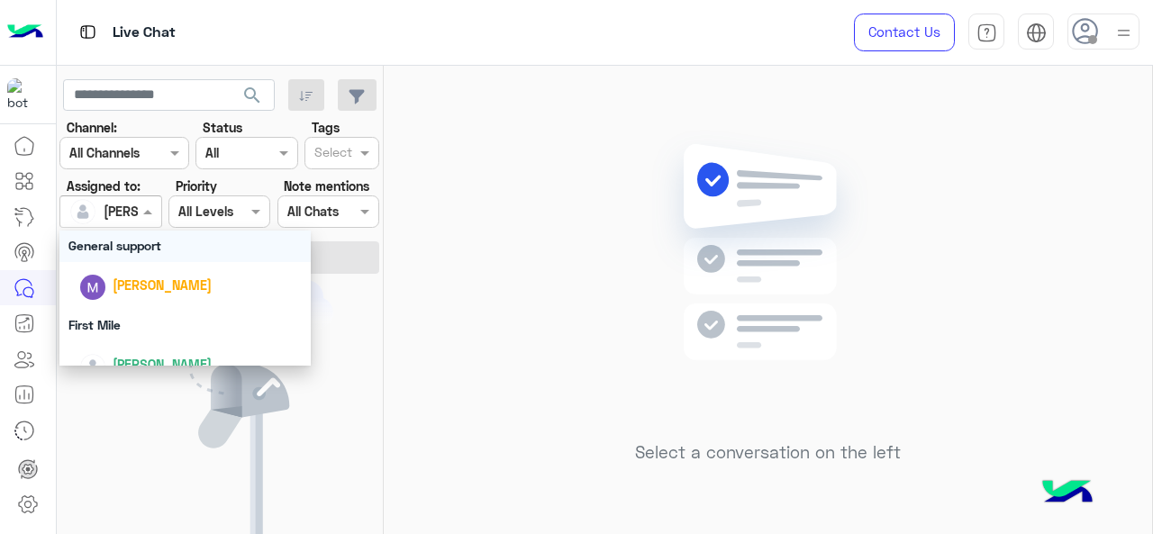
scroll to position [399, 0]
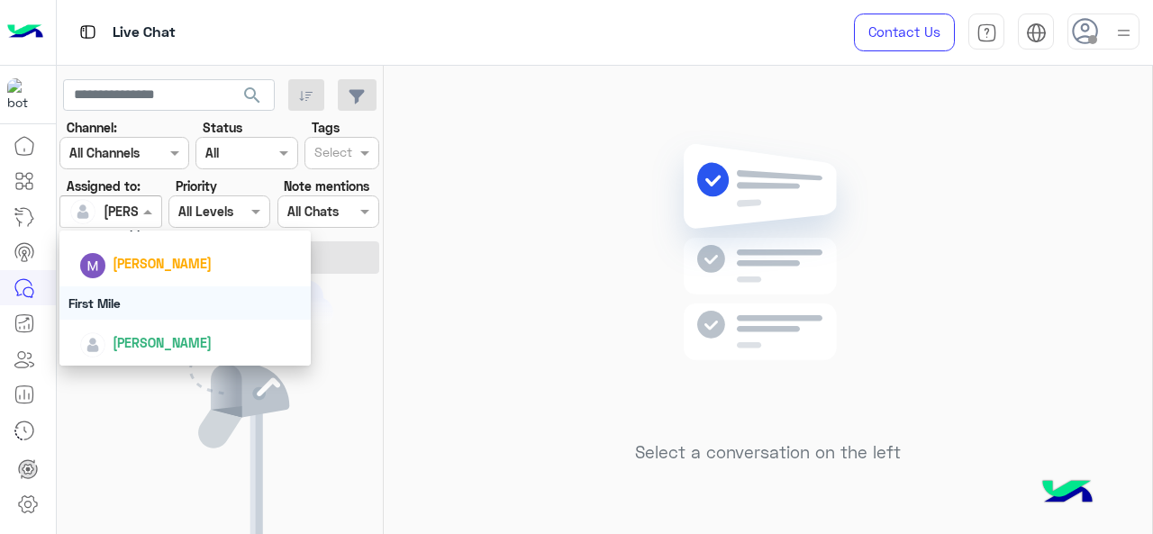
click at [108, 291] on div "First Mile" at bounding box center [185, 303] width 252 height 33
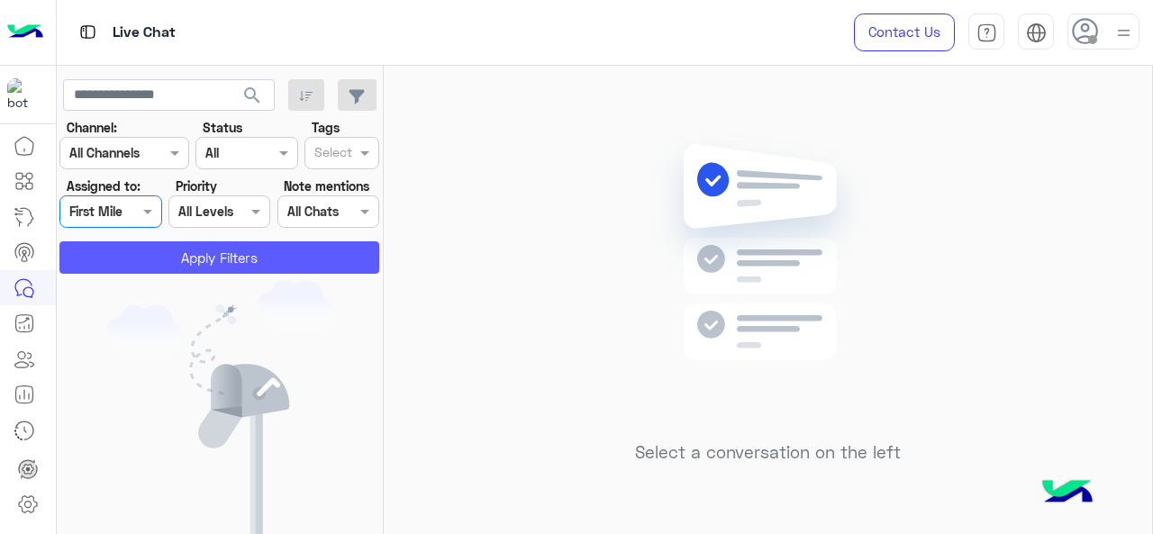
click at [143, 247] on button "Apply Filters" at bounding box center [219, 257] width 320 height 32
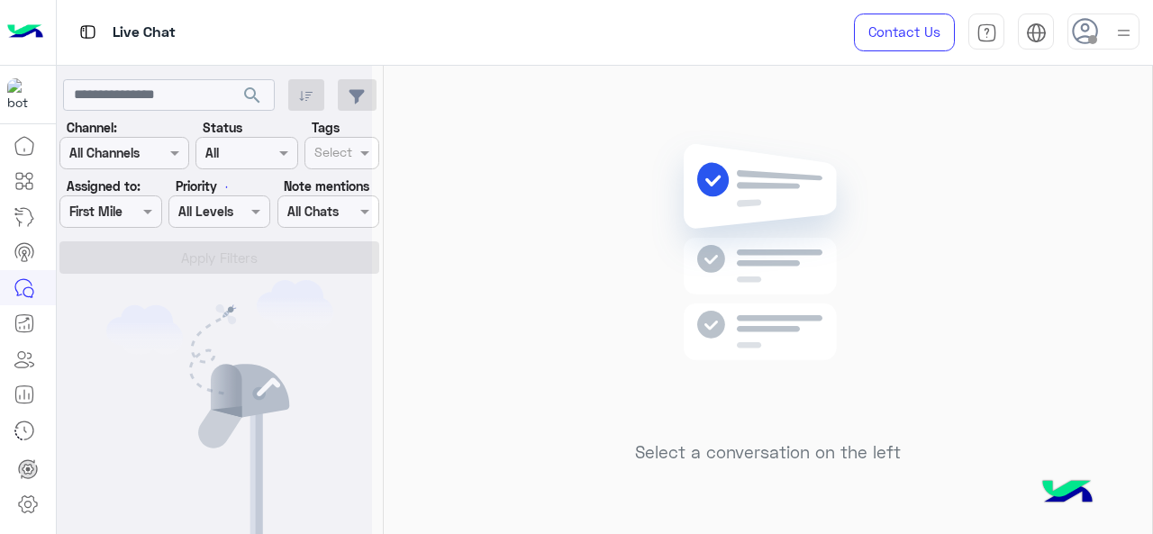
click at [143, 213] on div at bounding box center [214, 274] width 315 height 534
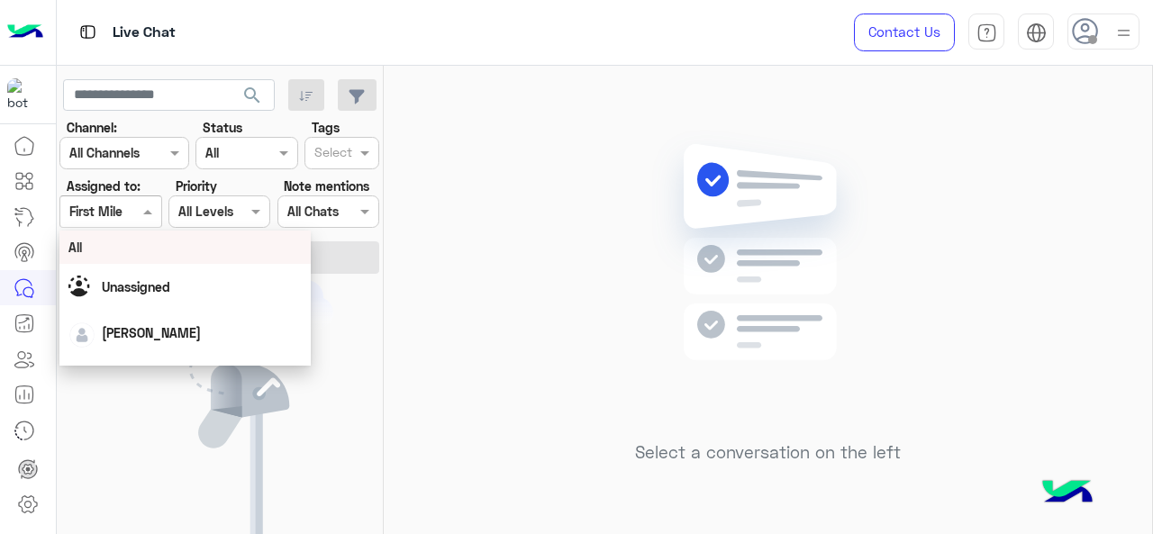
click at [143, 213] on span at bounding box center [150, 211] width 23 height 19
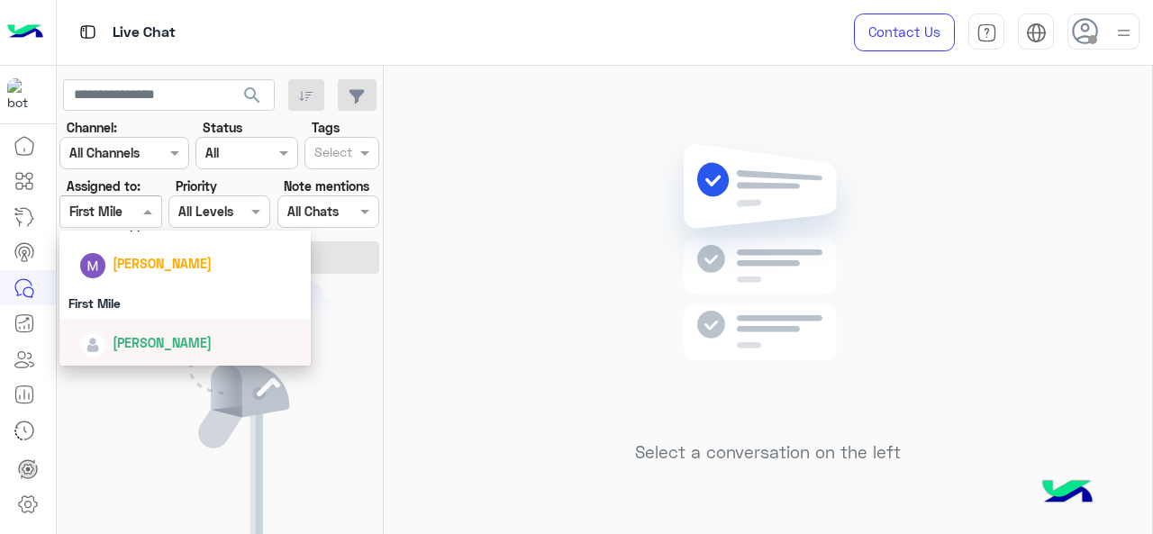
drag, startPoint x: 131, startPoint y: 363, endPoint x: 132, endPoint y: 349, distance: 14.5
click at [132, 358] on div "[PERSON_NAME]" at bounding box center [185, 343] width 252 height 46
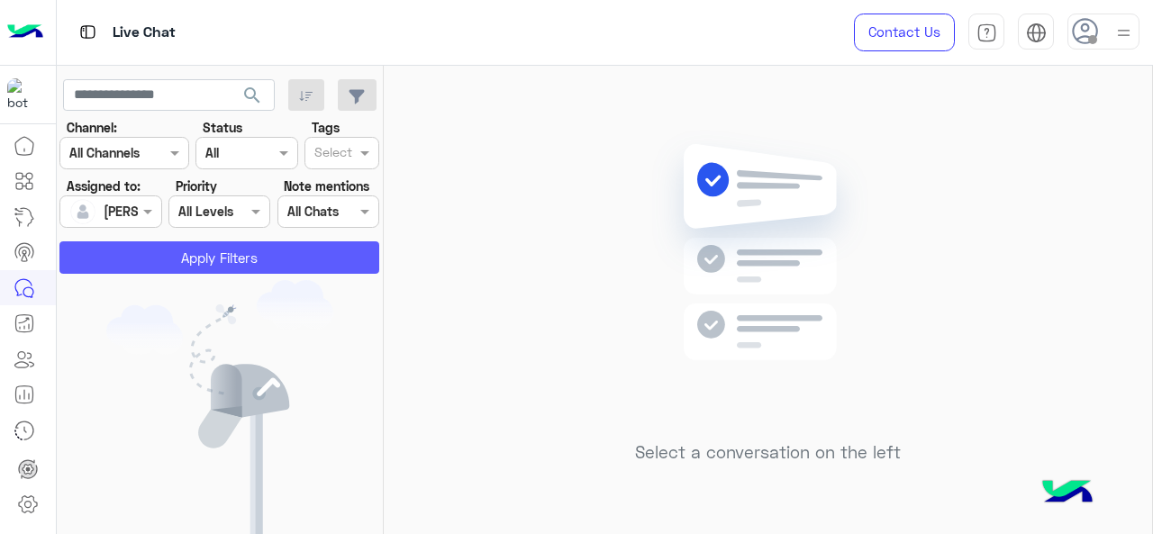
click at [146, 253] on button "Apply Filters" at bounding box center [219, 257] width 320 height 32
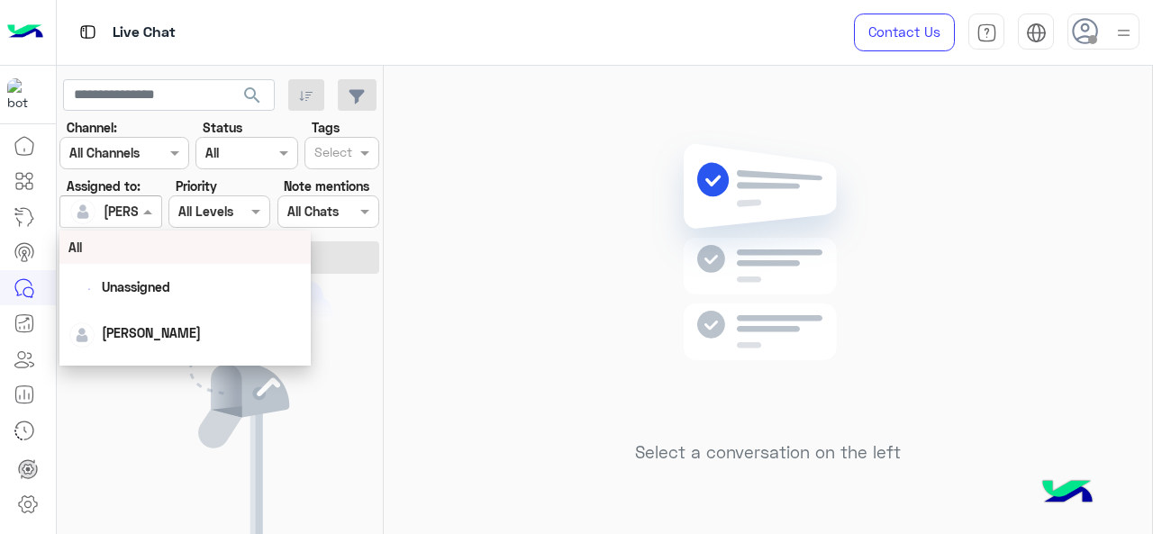
click at [141, 224] on div "Assigned on Mariam Ahmed" at bounding box center [110, 212] width 102 height 32
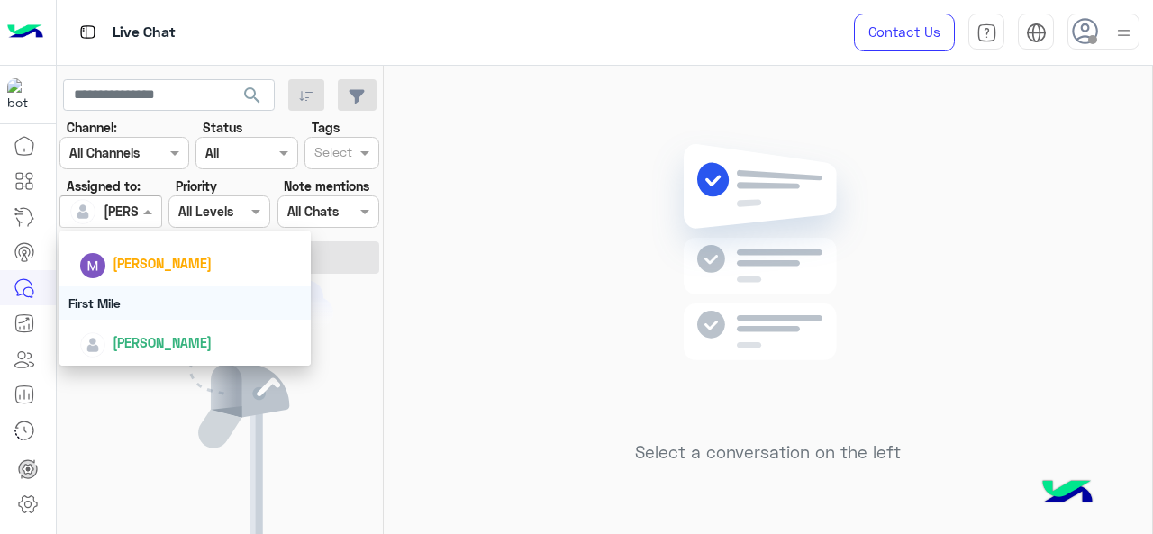
click at [141, 304] on div "First Mile" at bounding box center [185, 303] width 252 height 33
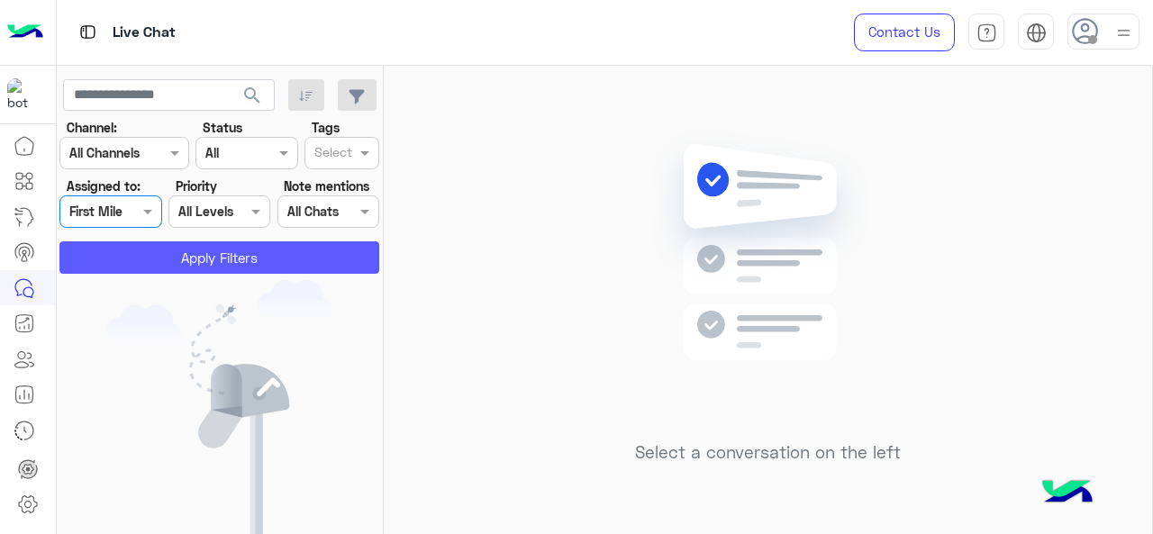
click at [159, 265] on button "Apply Filters" at bounding box center [219, 257] width 320 height 32
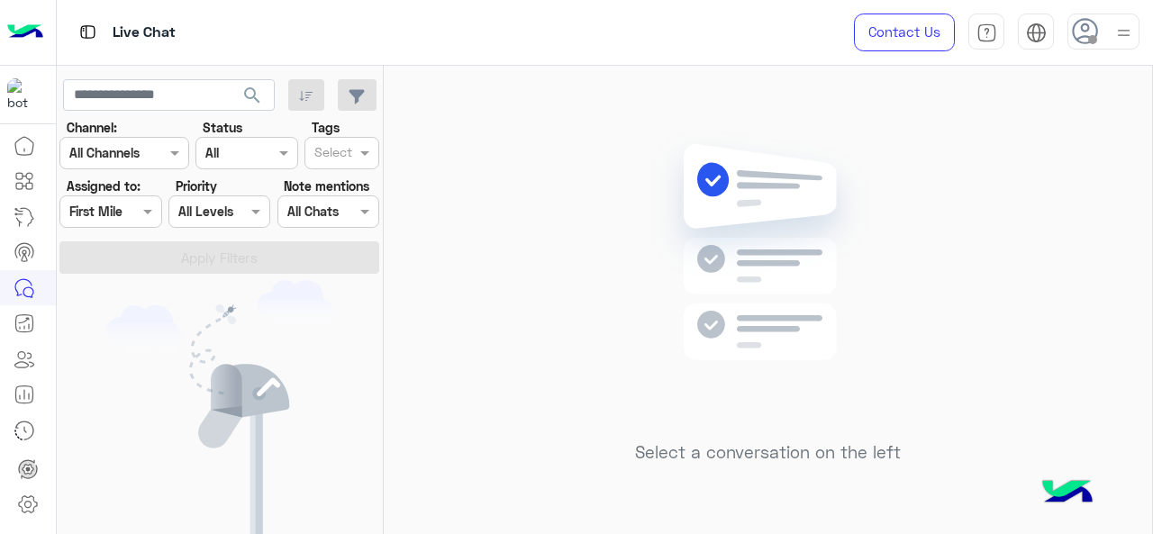
click at [124, 205] on div at bounding box center [110, 211] width 100 height 21
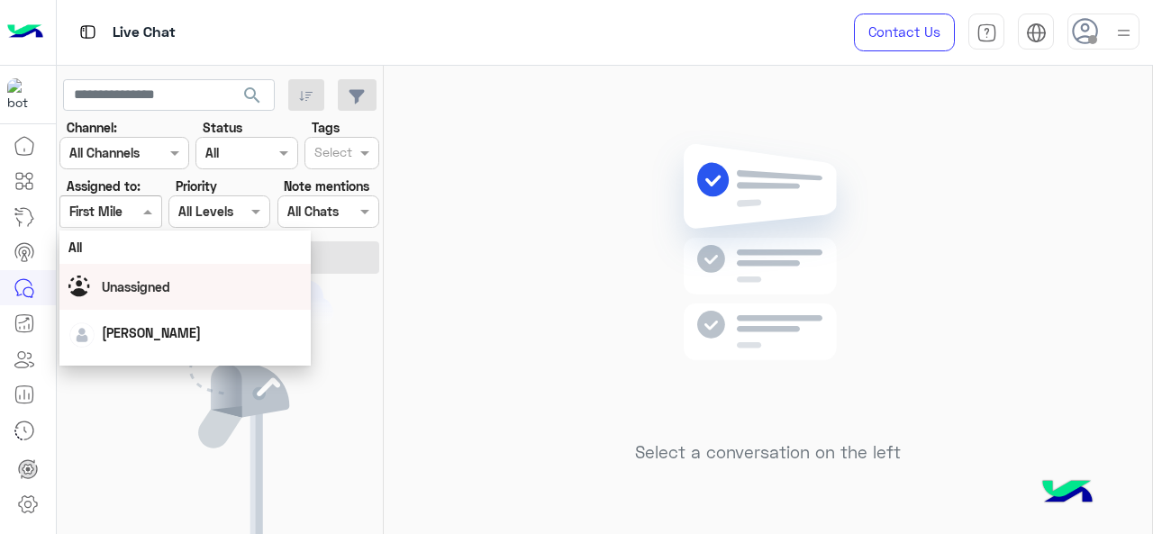
click at [162, 298] on div "Unassigned" at bounding box center [185, 287] width 234 height 32
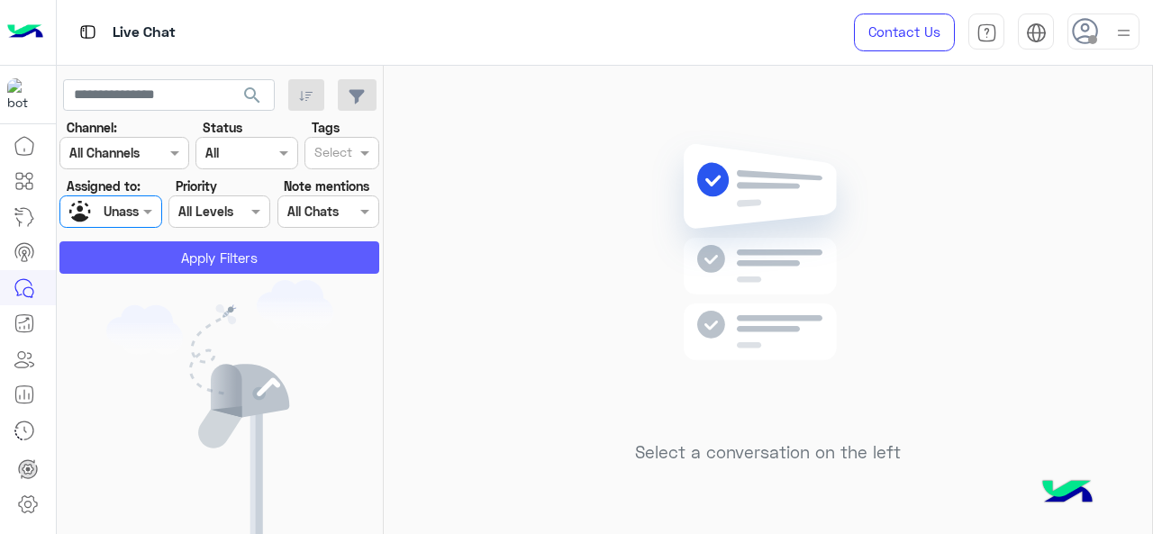
click at [236, 253] on button "Apply Filters" at bounding box center [219, 257] width 320 height 32
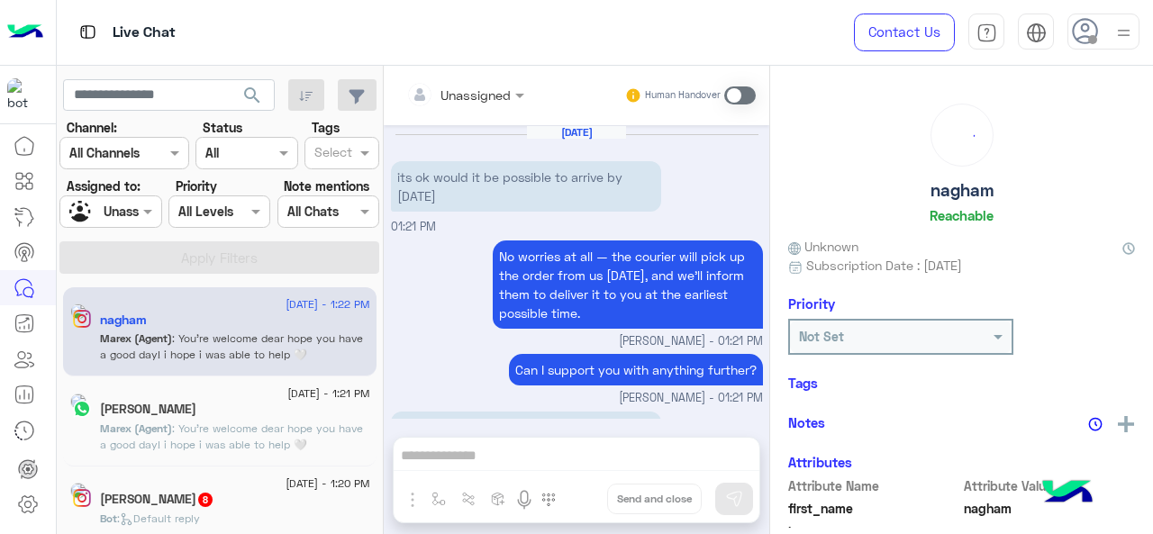
scroll to position [496, 0]
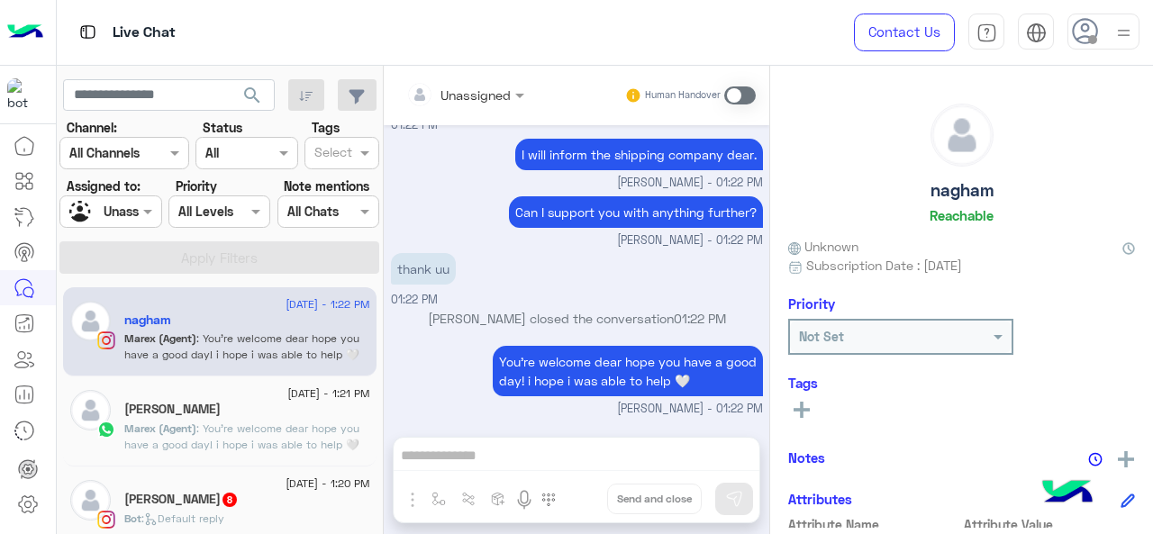
click at [288, 427] on span ": You're welcome dear hope you have a good day! i hope i was able to help 🤍" at bounding box center [241, 437] width 235 height 30
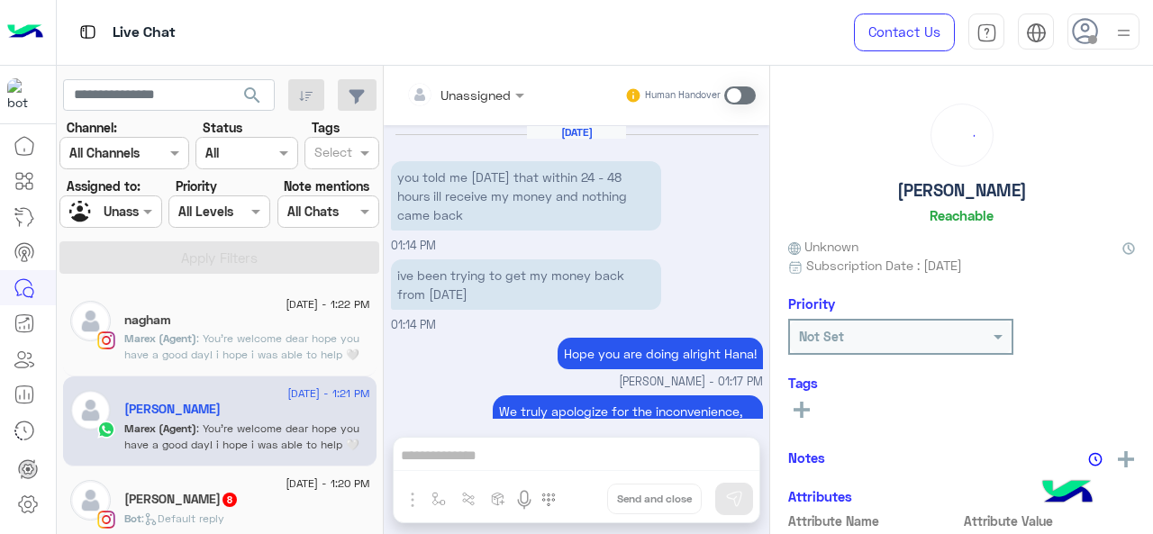
scroll to position [516, 0]
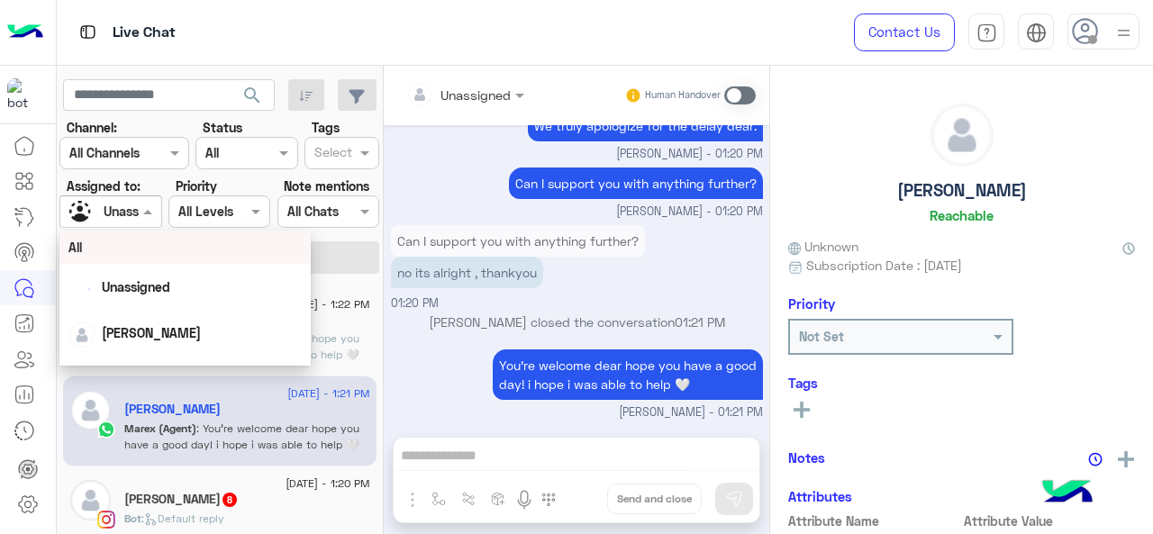
click at [130, 199] on div "Unassigned" at bounding box center [103, 212] width 68 height 32
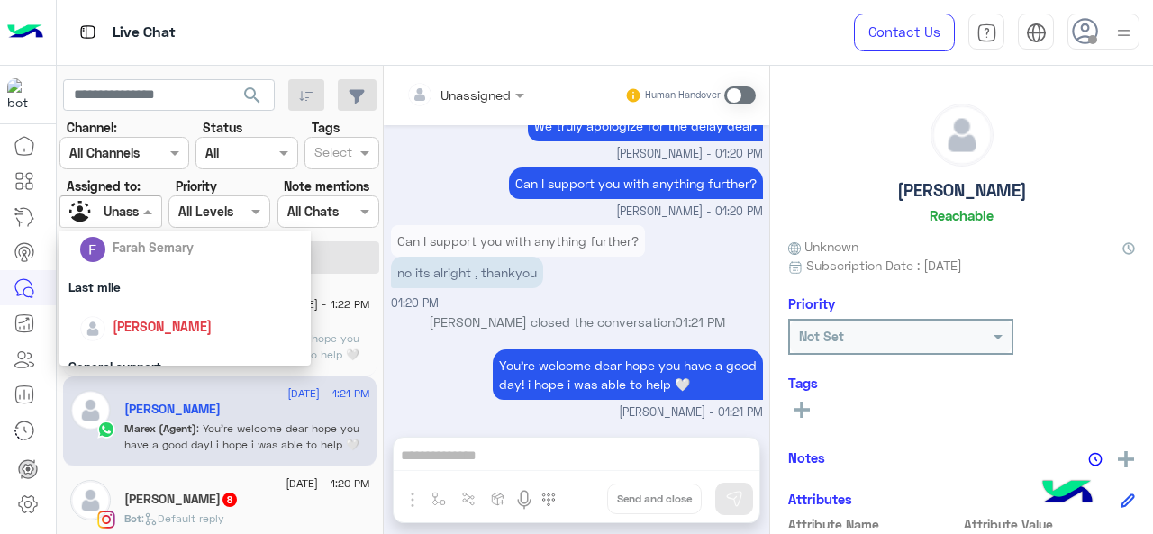
scroll to position [260, 0]
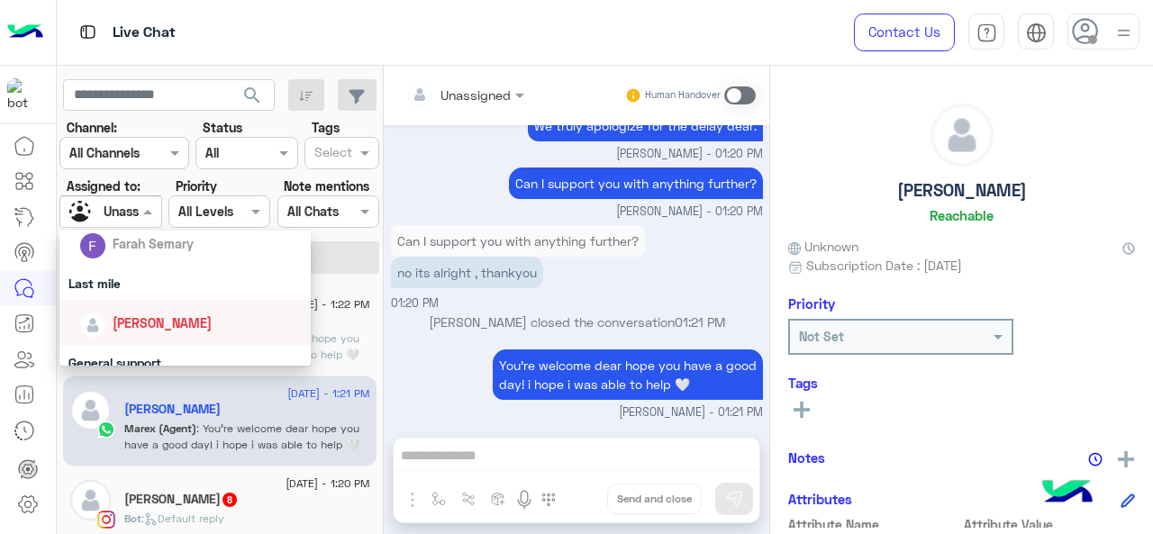
click at [141, 305] on div "[PERSON_NAME]" at bounding box center [185, 323] width 252 height 46
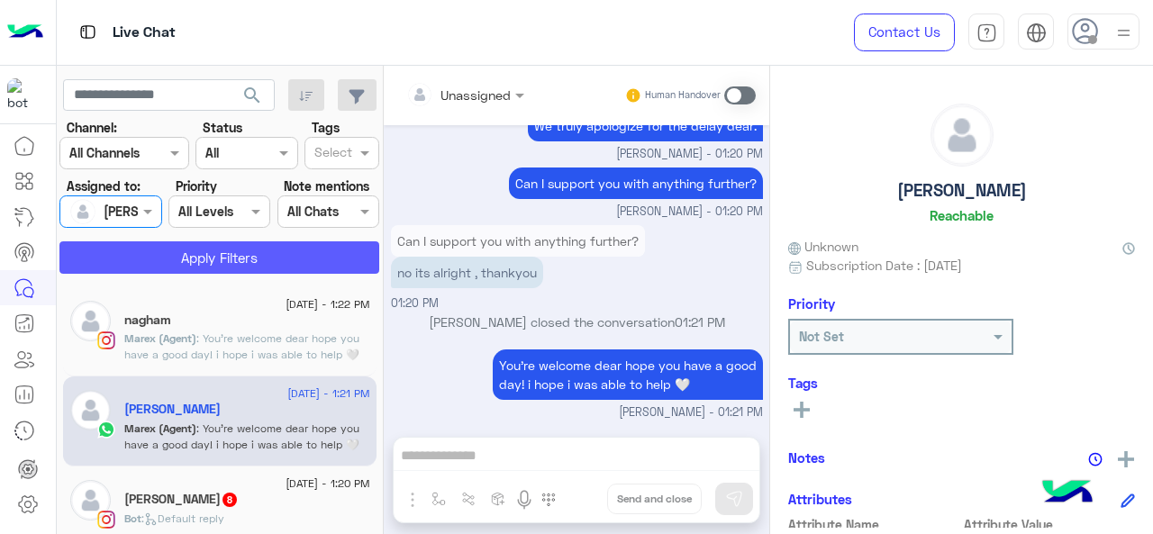
click at [167, 266] on button "Apply Filters" at bounding box center [219, 257] width 320 height 32
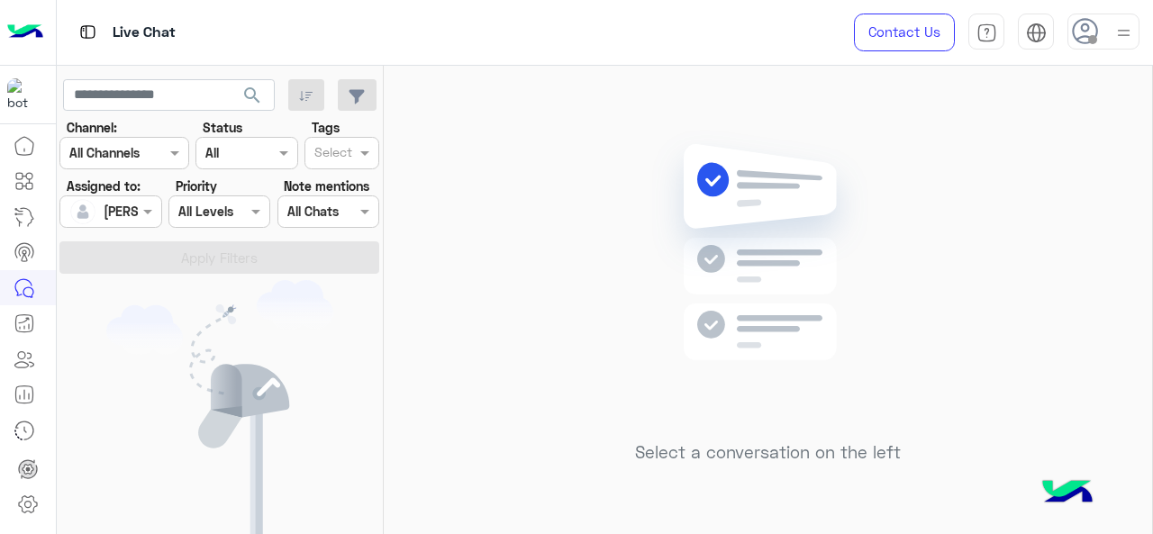
click at [132, 221] on div "[PERSON_NAME]" at bounding box center [153, 211] width 99 height 19
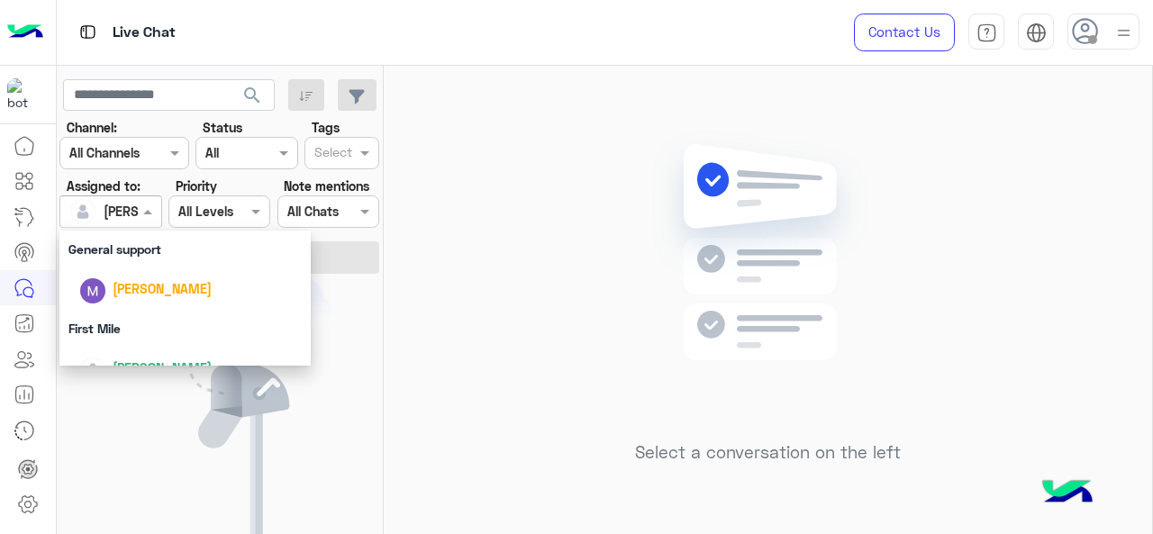
scroll to position [372, 0]
click at [146, 296] on span "[PERSON_NAME]" at bounding box center [162, 290] width 99 height 15
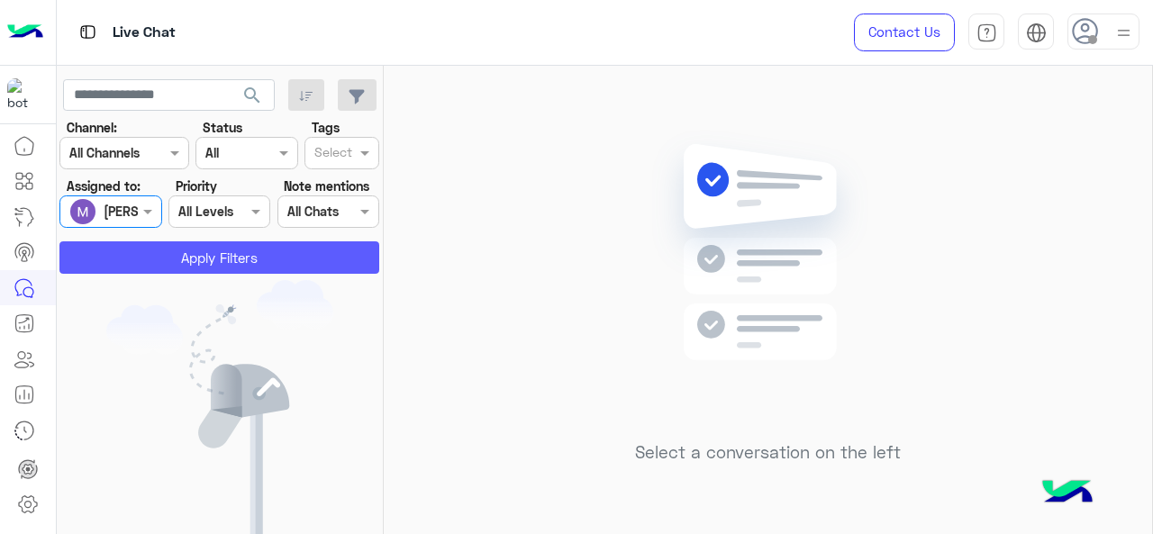
click at [150, 255] on button "Apply Filters" at bounding box center [219, 257] width 320 height 32
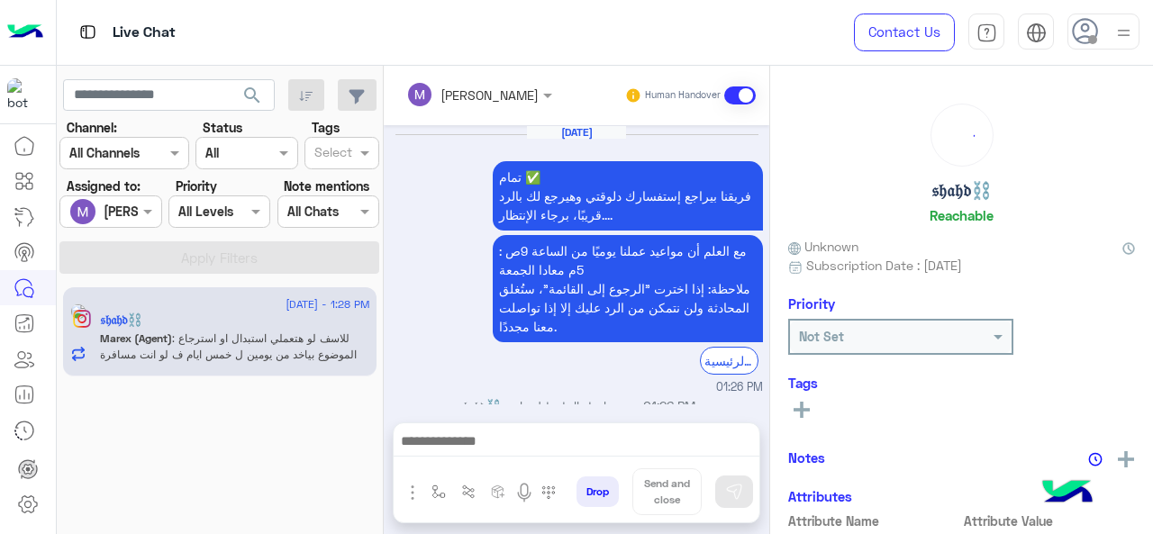
scroll to position [553, 0]
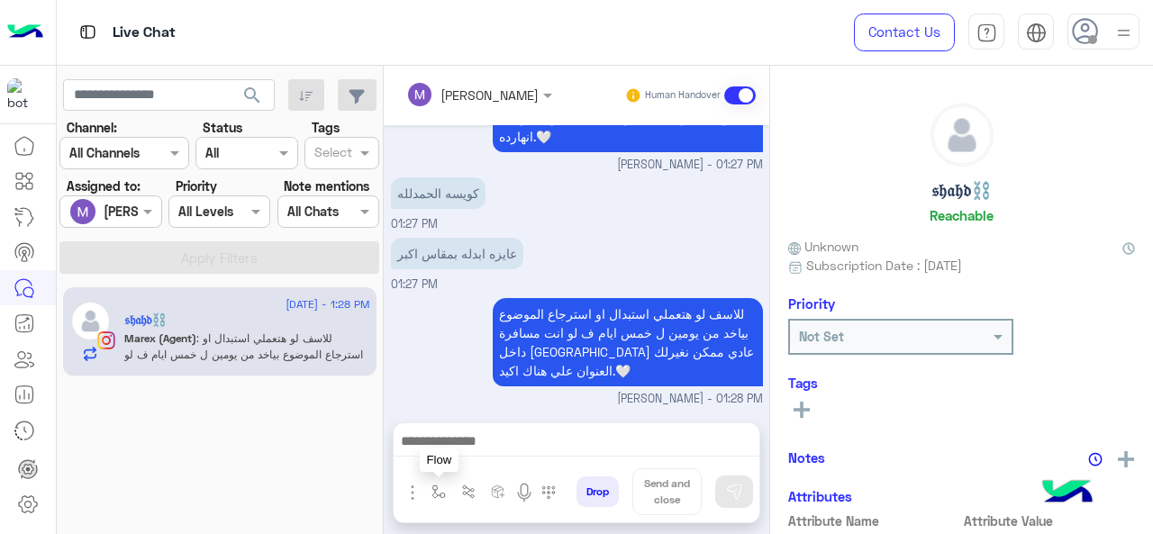
click at [432, 490] on img "button" at bounding box center [439, 492] width 14 height 14
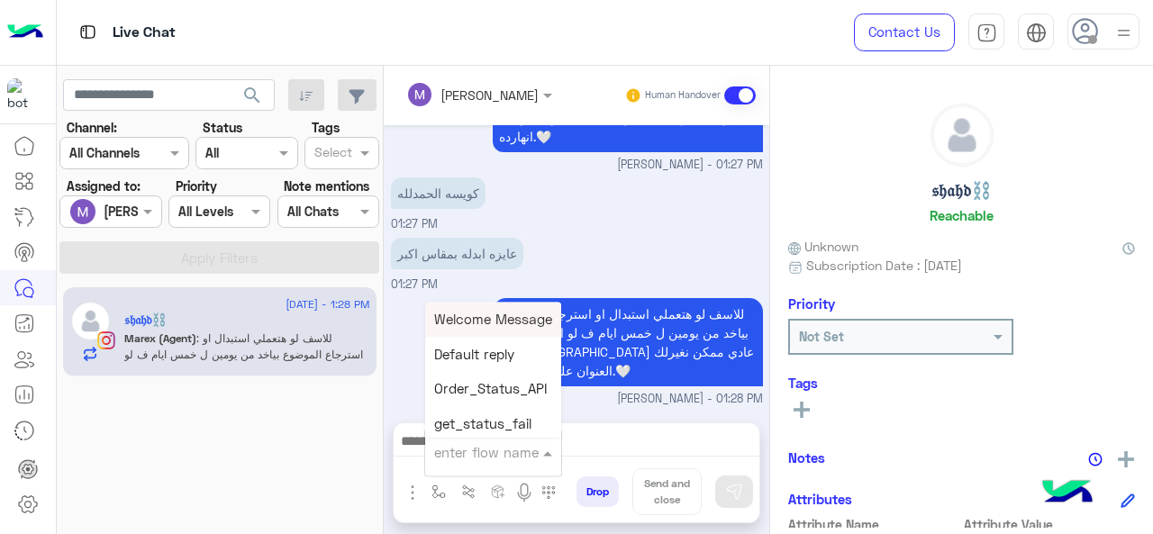
click at [539, 460] on span at bounding box center [550, 452] width 23 height 20
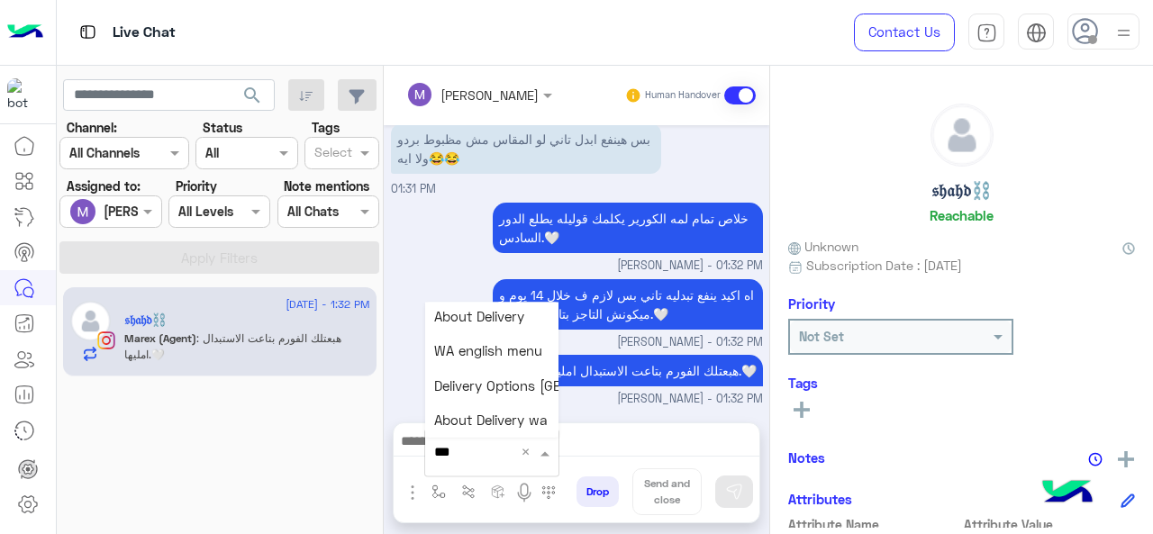
scroll to position [0, 0]
type input "*"
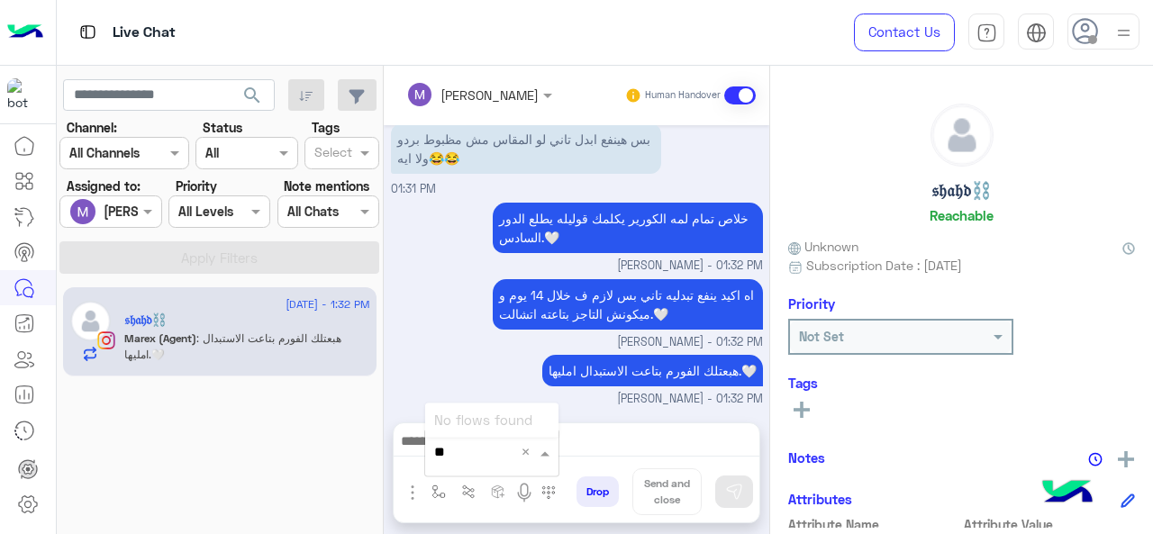
type input "*"
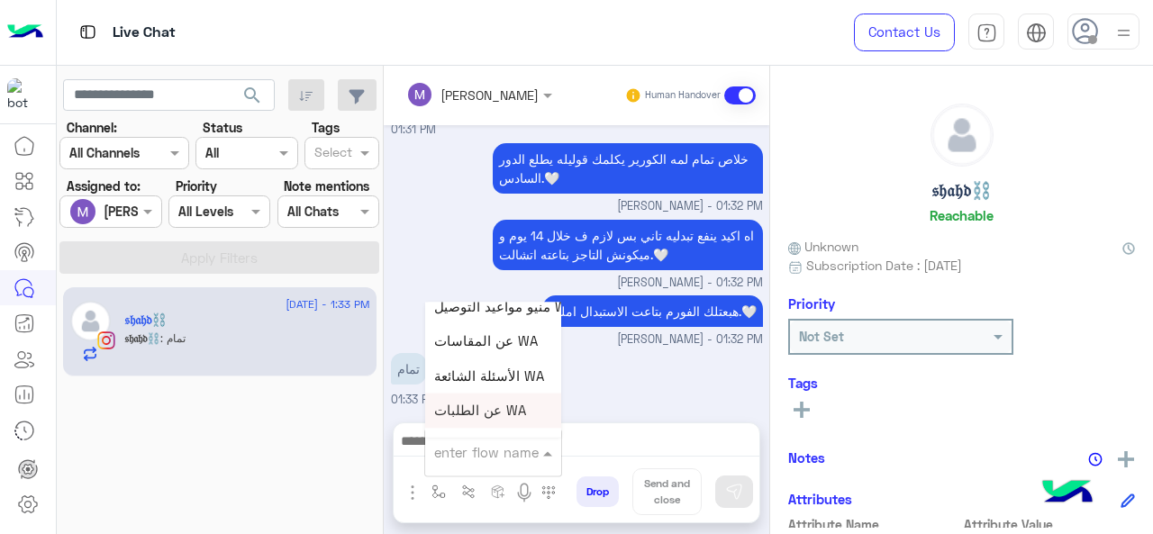
scroll to position [4626, 0]
click at [688, 376] on div "تمام 01:33 PM" at bounding box center [577, 379] width 372 height 60
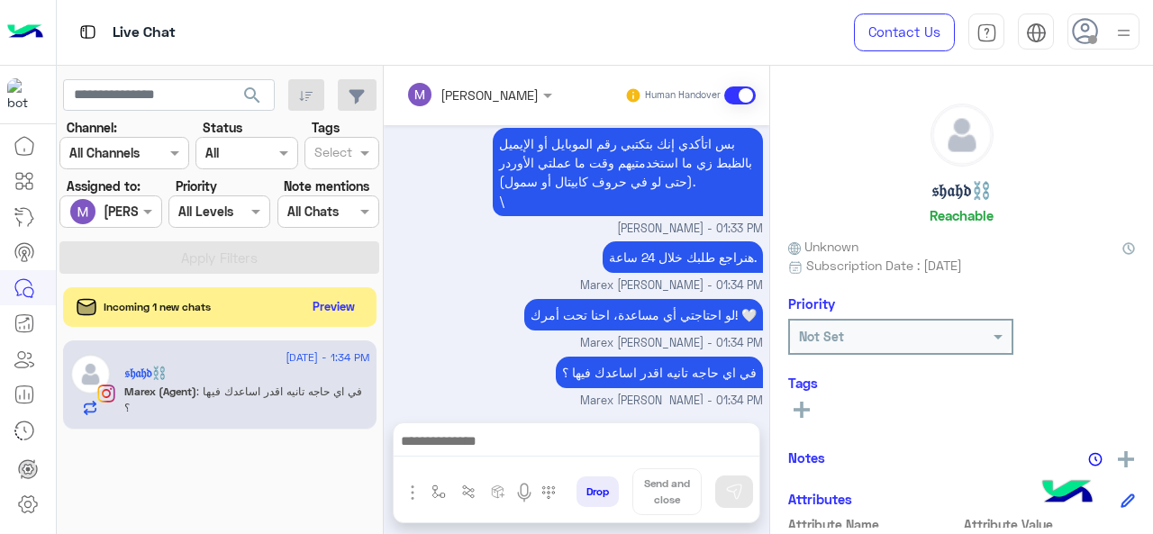
scroll to position [1585, 0]
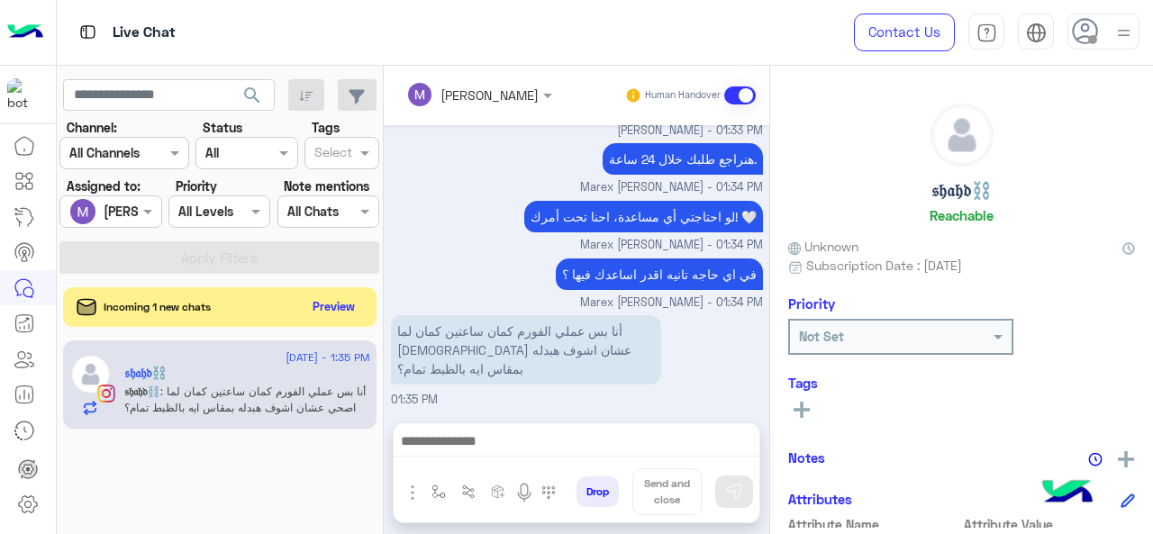
click at [124, 217] on div at bounding box center [110, 211] width 100 height 21
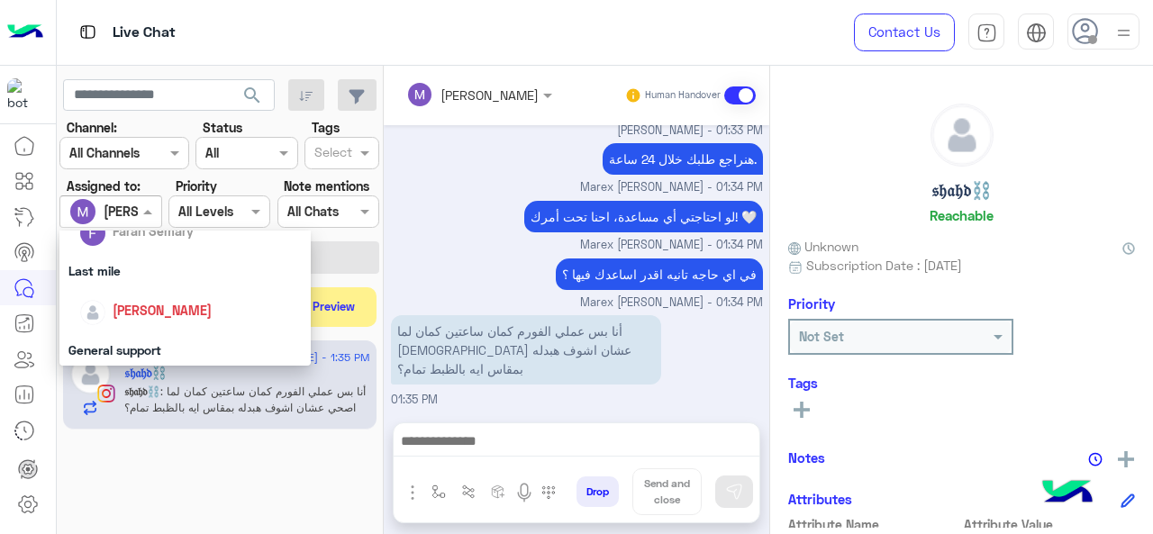
scroll to position [0, 0]
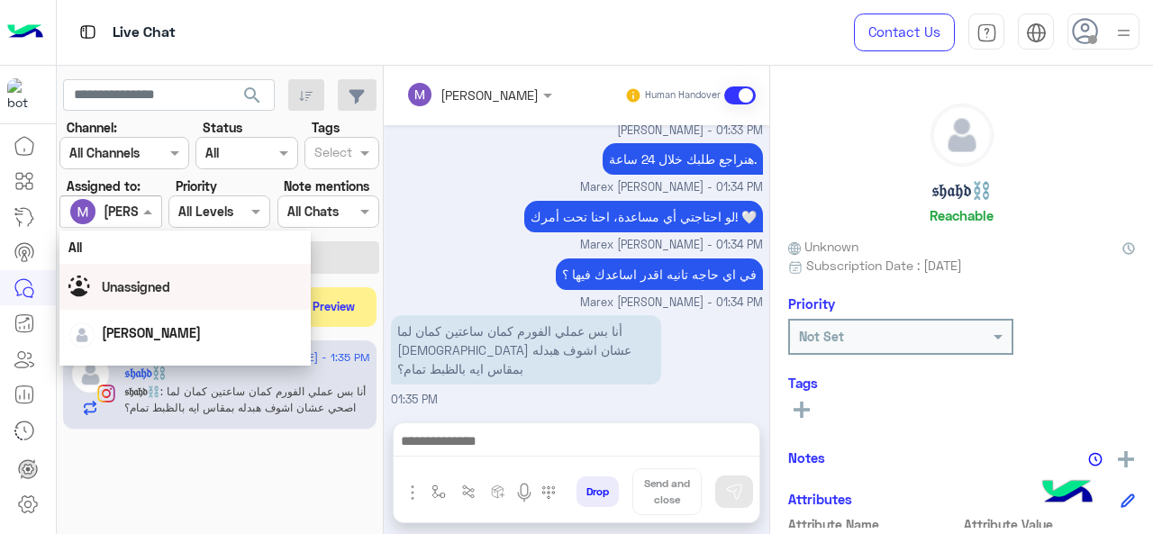
click at [138, 301] on div "Unassigned" at bounding box center [185, 287] width 234 height 32
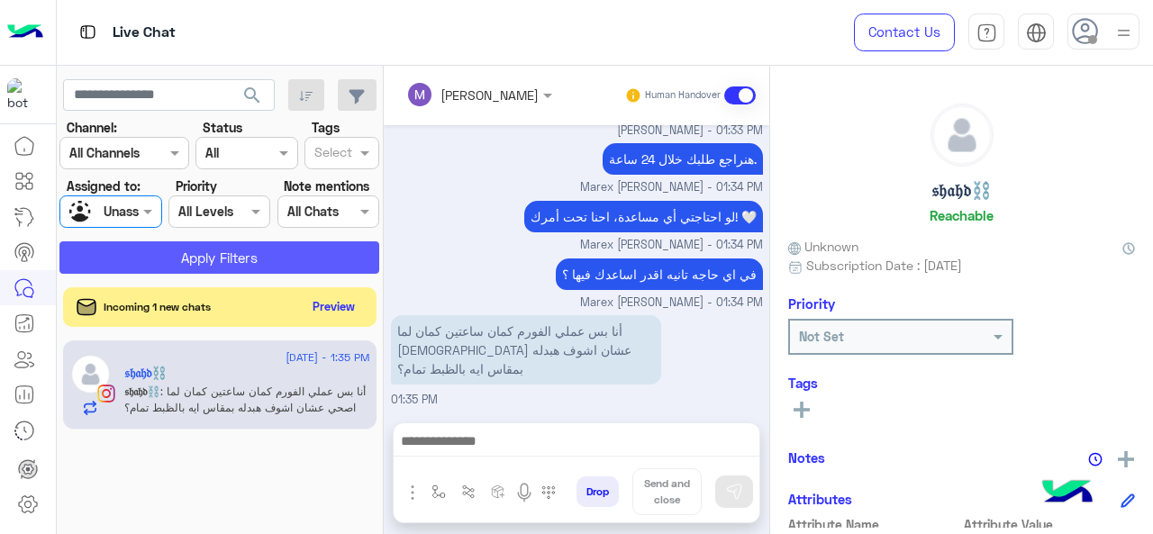
click at [213, 269] on button "Apply Filters" at bounding box center [219, 257] width 320 height 32
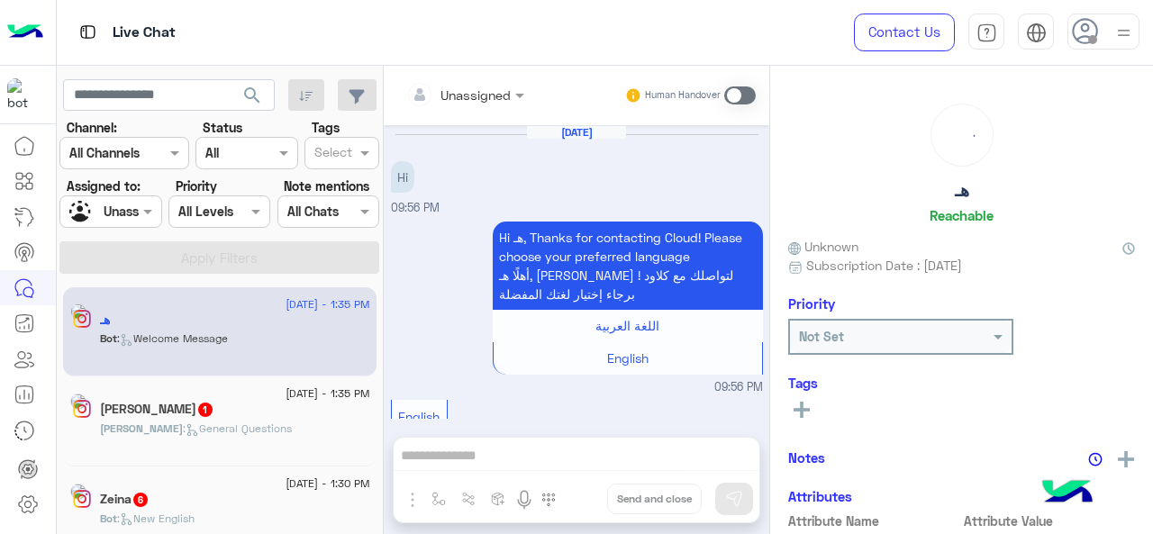
scroll to position [1188, 0]
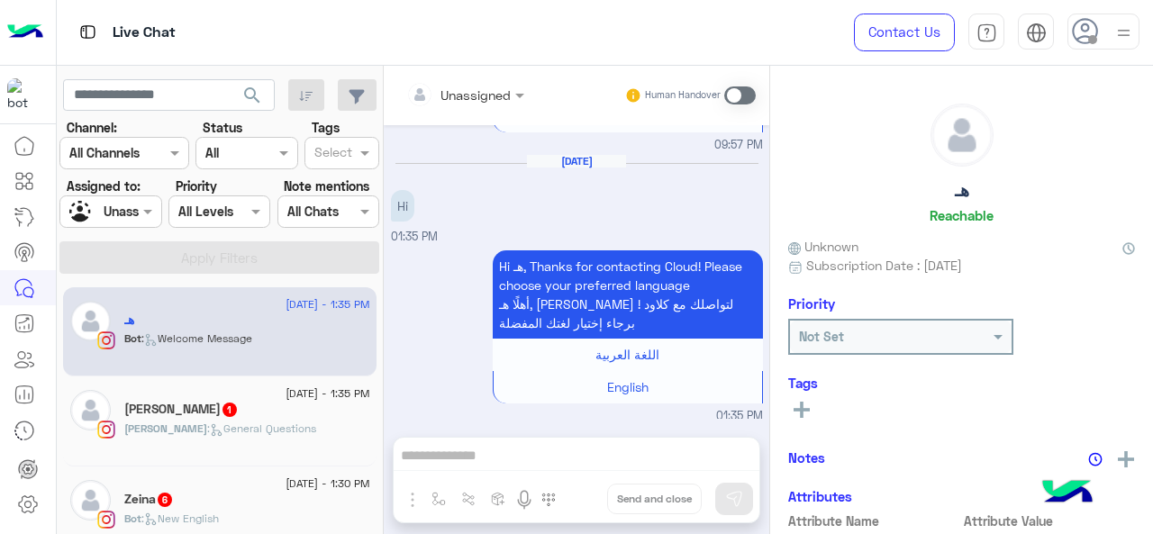
click at [252, 421] on p "Rana : General Questions" at bounding box center [220, 429] width 192 height 16
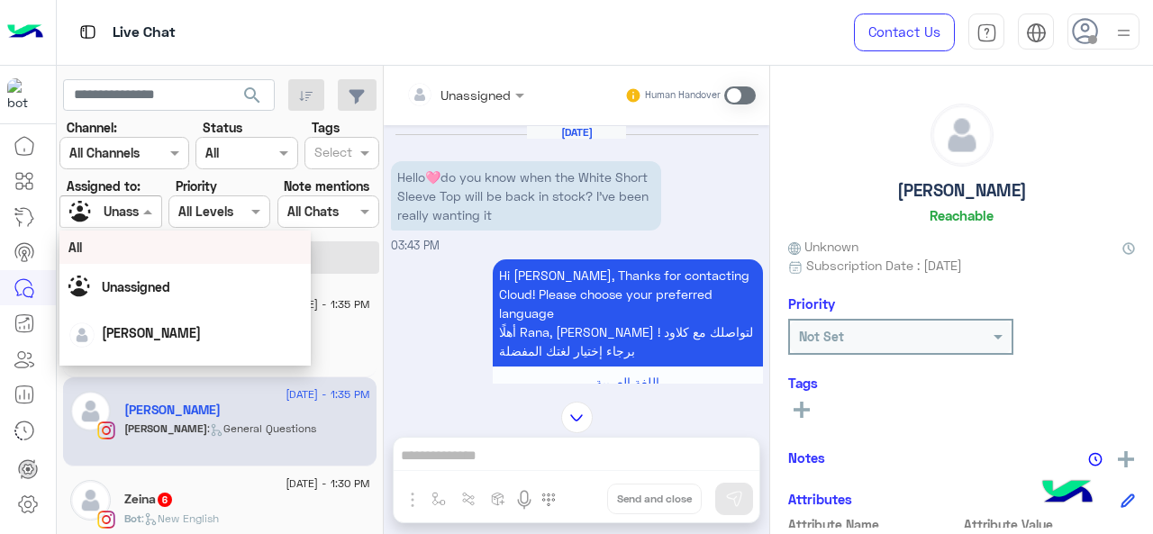
click at [107, 219] on input "text" at bounding box center [89, 212] width 41 height 19
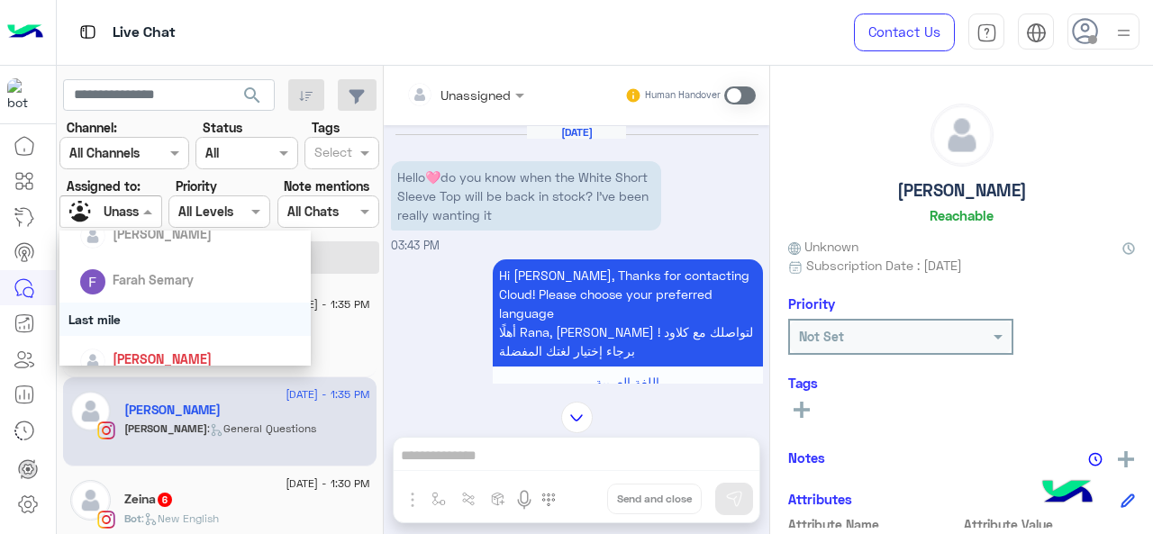
scroll to position [225, 0]
click at [141, 318] on div "Last mile" at bounding box center [185, 318] width 252 height 33
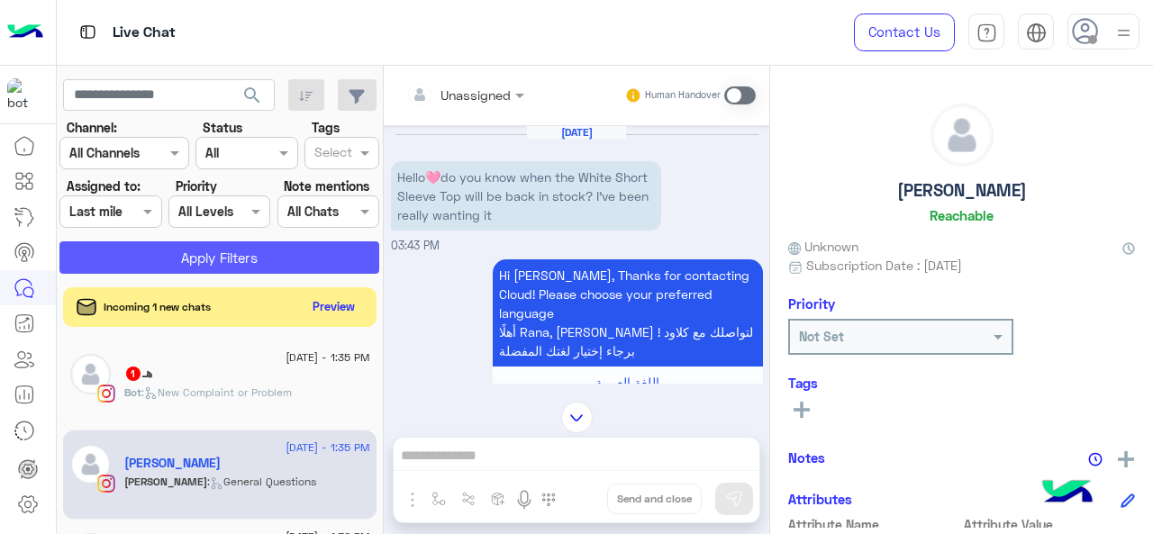
click at [155, 265] on button "Apply Filters" at bounding box center [219, 257] width 320 height 32
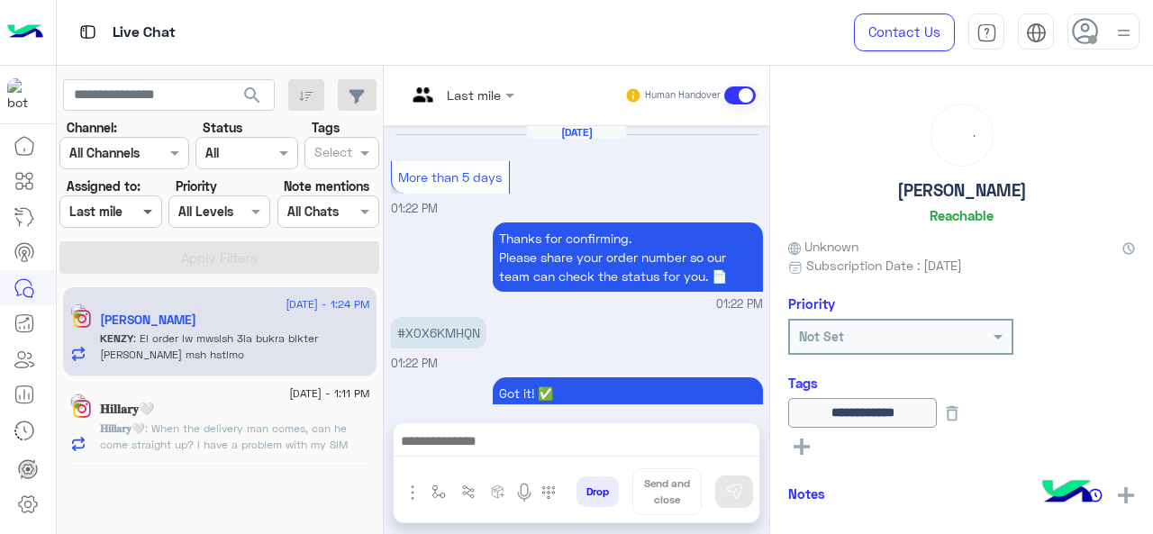
scroll to position [605, 0]
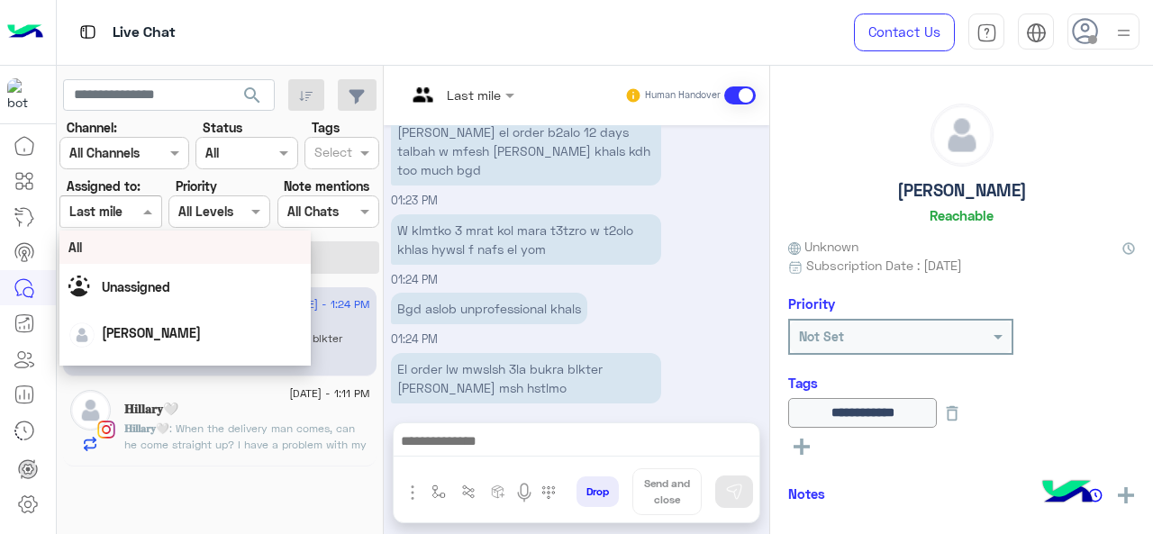
click at [155, 219] on span at bounding box center [150, 211] width 23 height 19
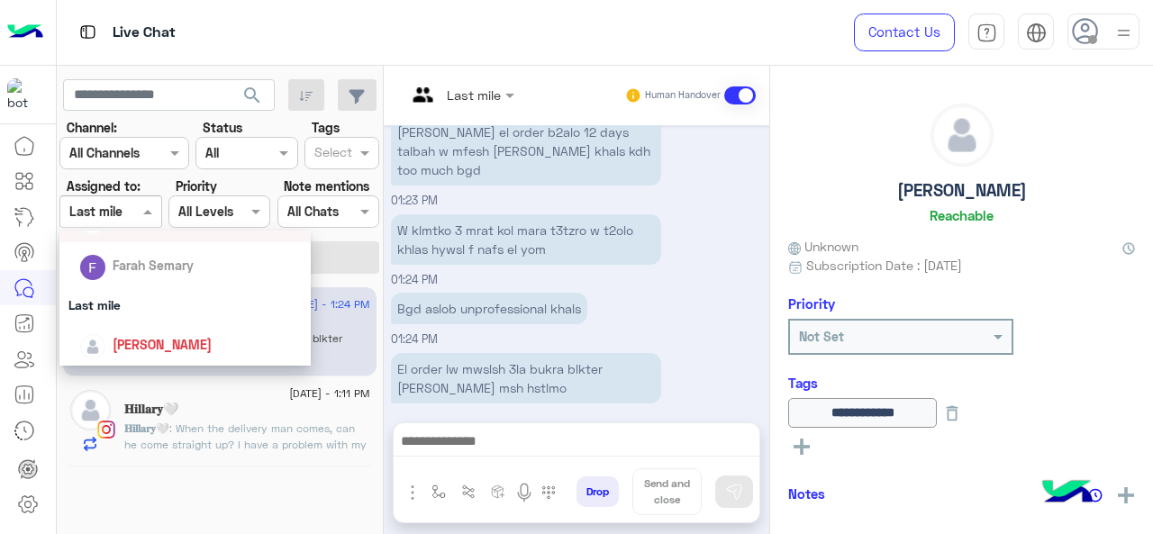
scroll to position [240, 0]
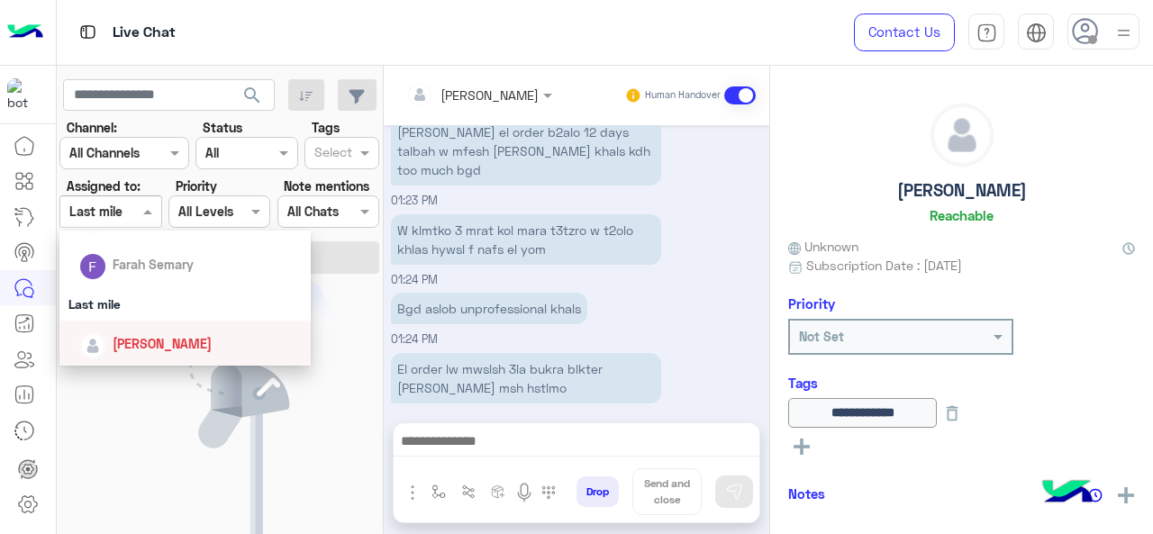
click at [247, 420] on img at bounding box center [219, 411] width 227 height 263
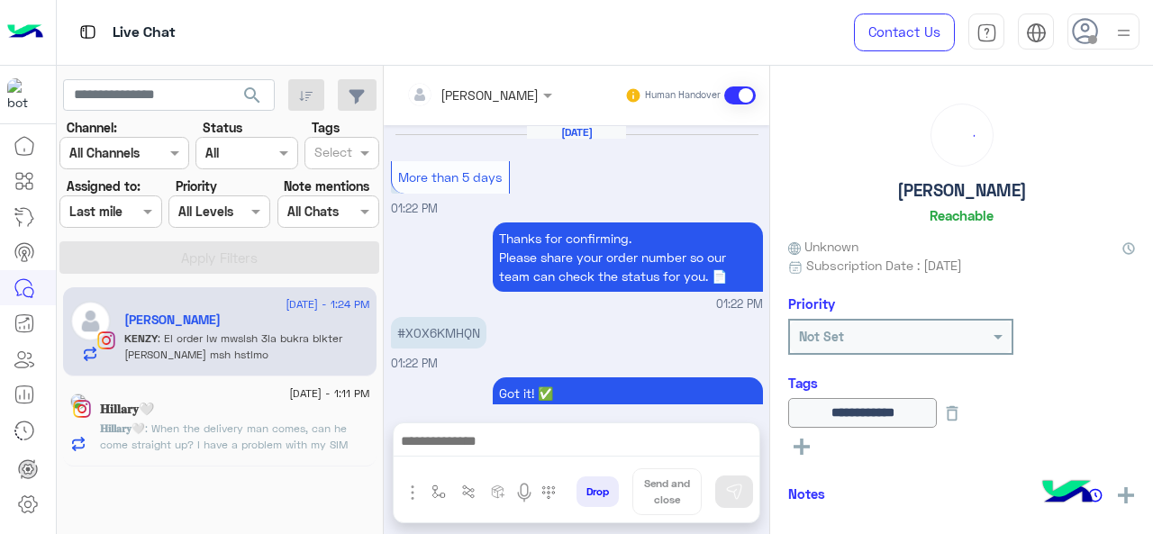
scroll to position [605, 0]
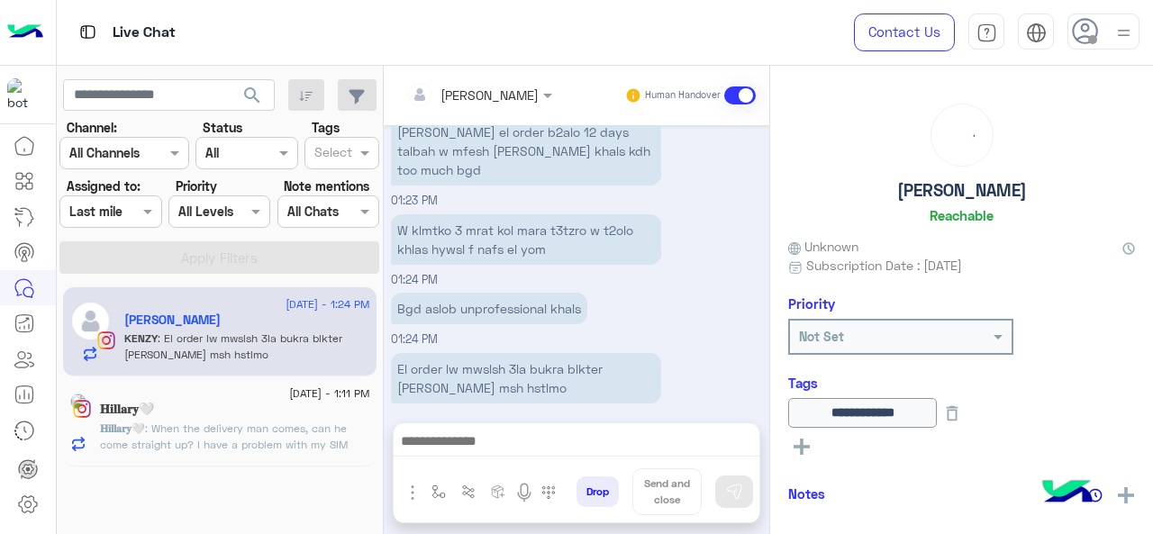
click at [211, 425] on span ": When the delivery man comes, can he come straight up? I have a problem with m…" at bounding box center [229, 461] width 259 height 78
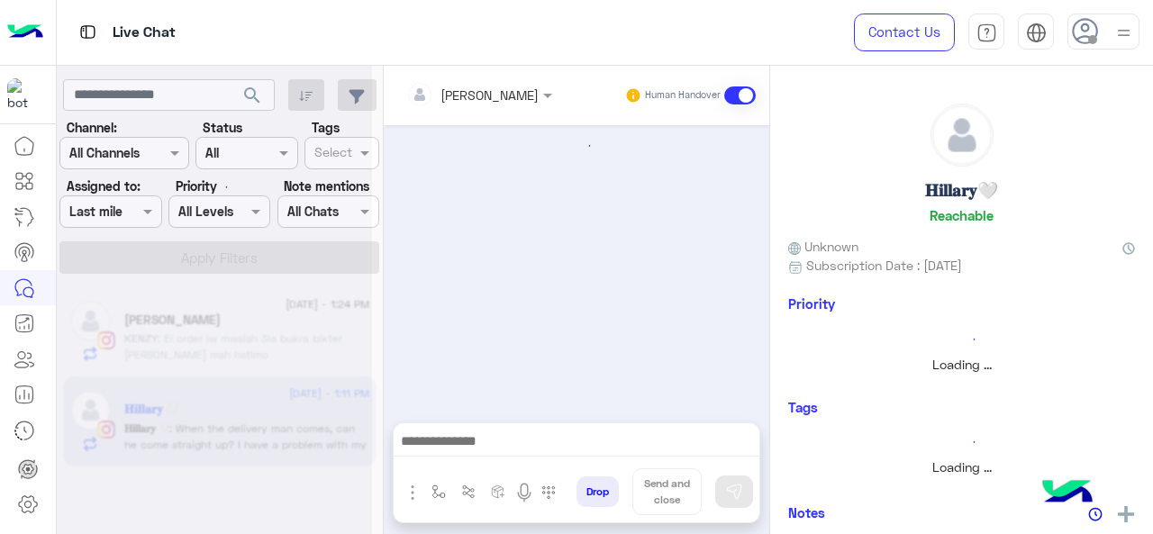
scroll to position [636, 0]
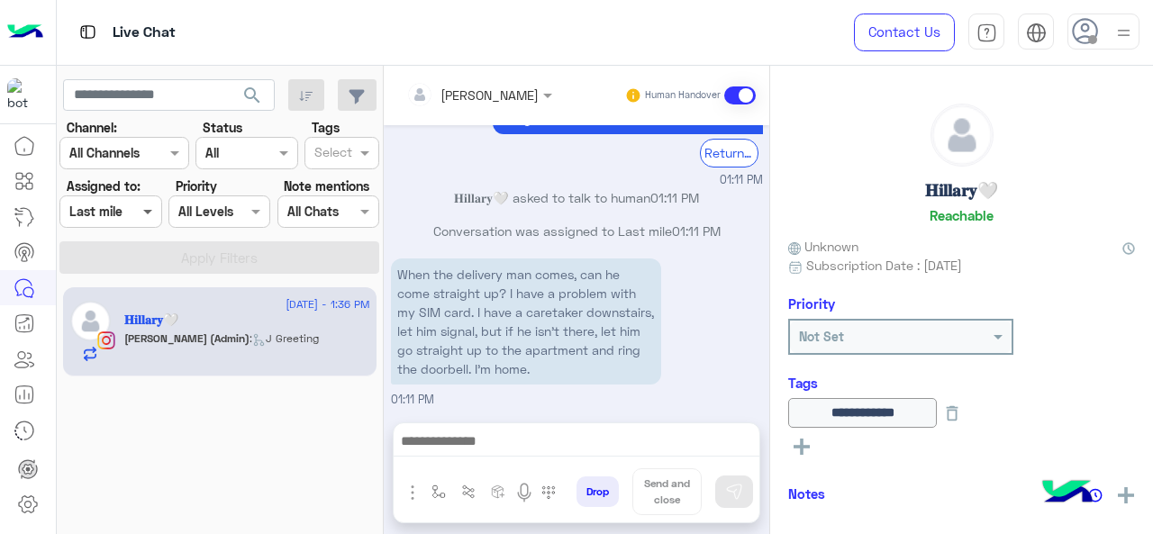
click at [143, 209] on span at bounding box center [150, 211] width 23 height 19
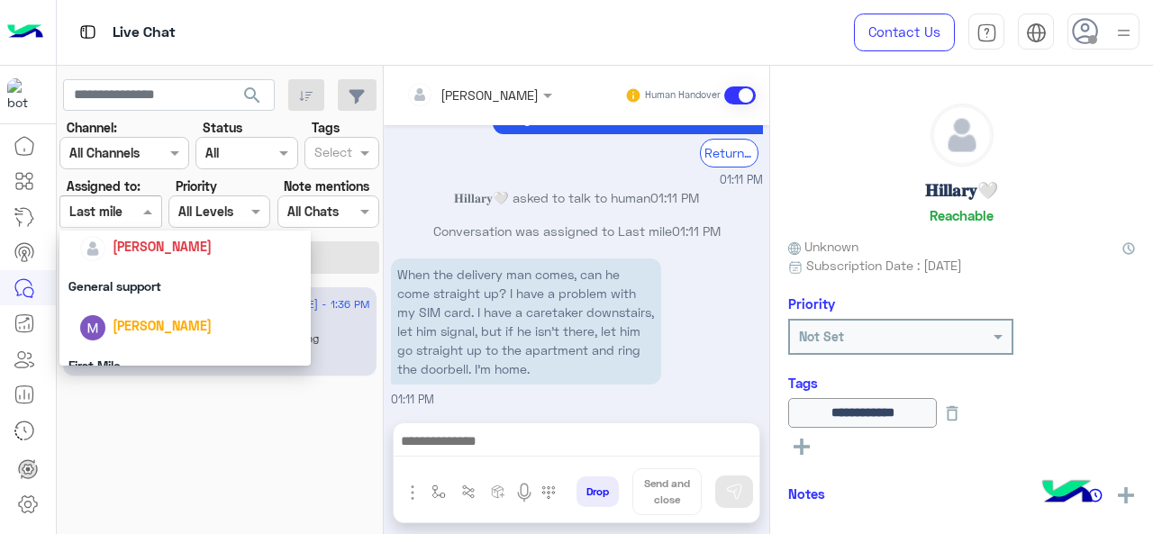
scroll to position [340, 0]
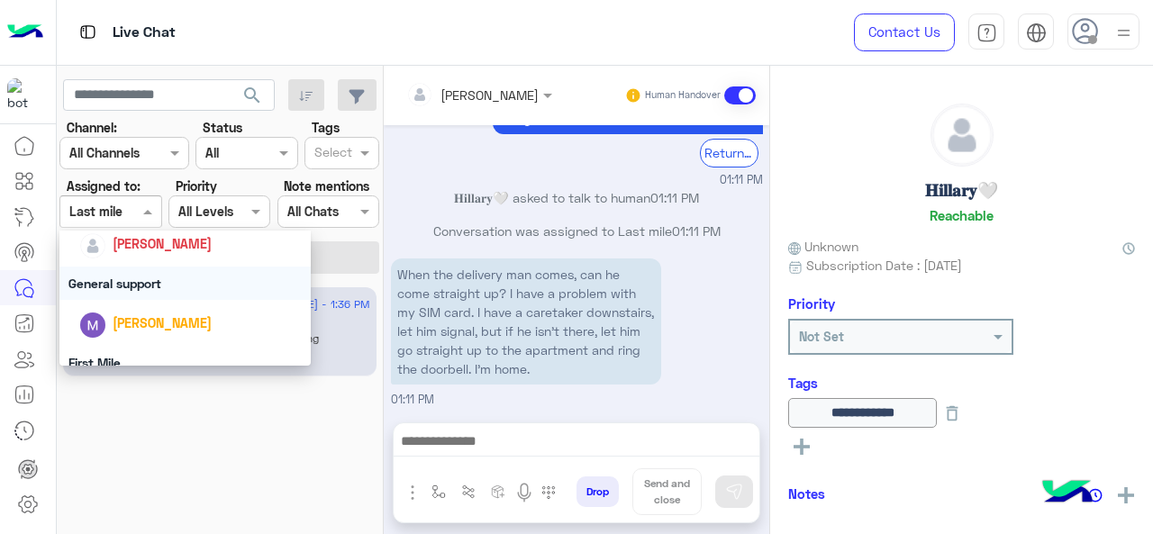
click at [151, 270] on div "General support" at bounding box center [185, 283] width 252 height 33
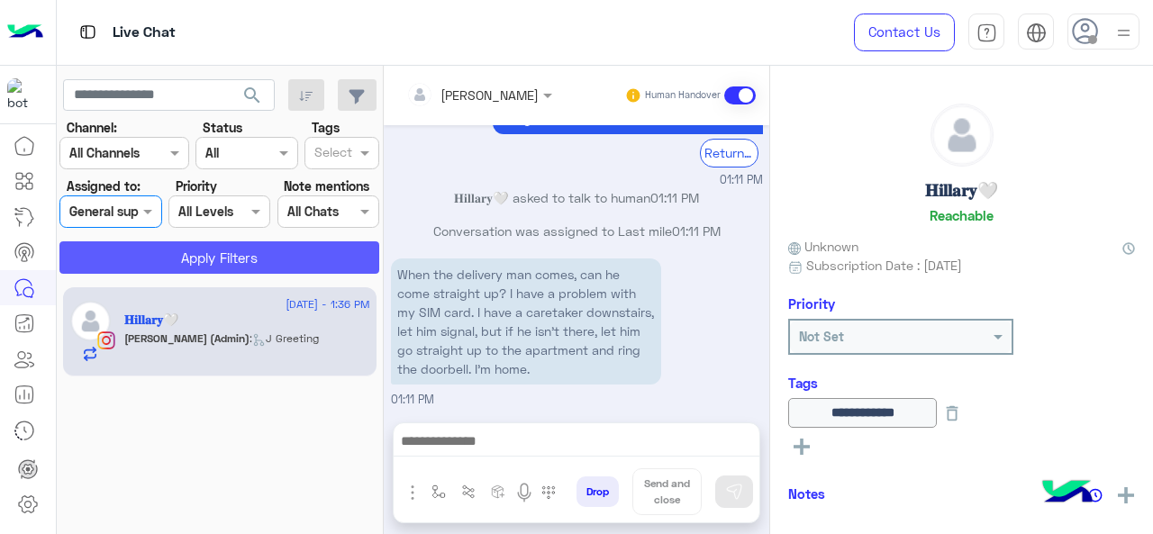
click at [164, 260] on button "Apply Filters" at bounding box center [219, 257] width 320 height 32
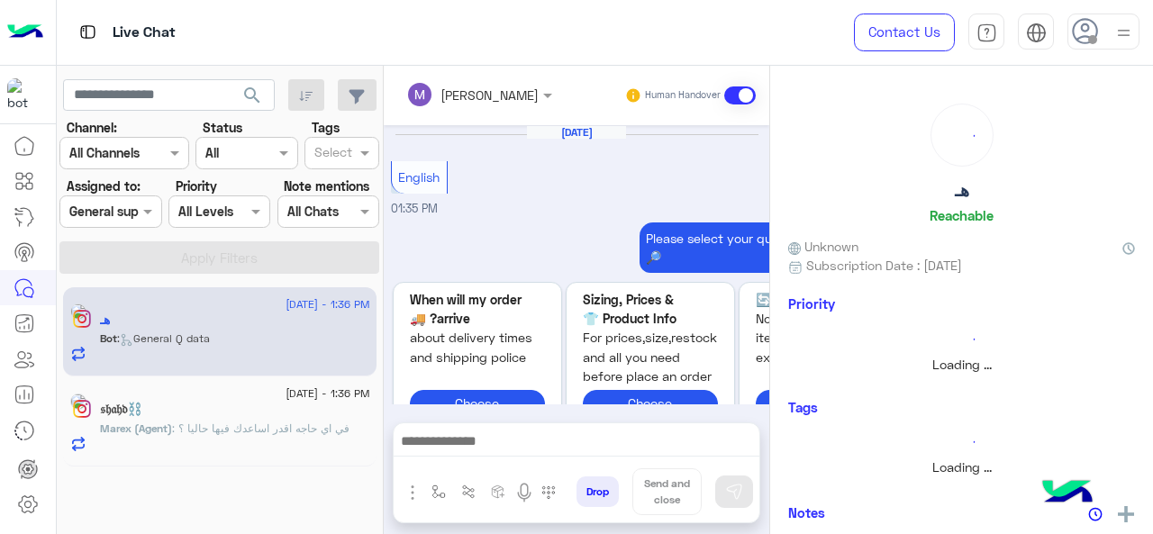
scroll to position [874, 0]
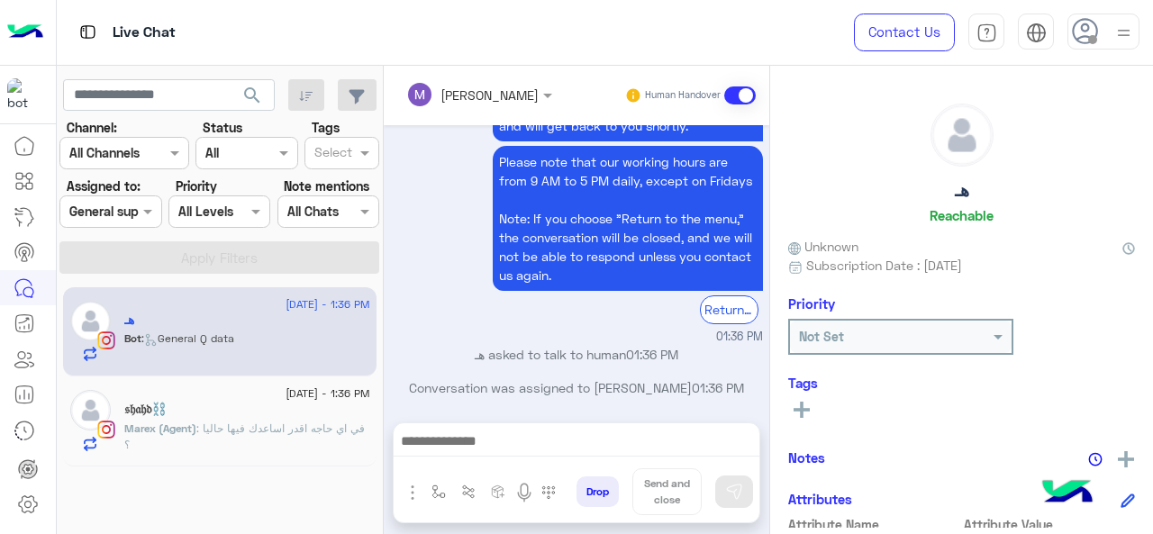
click at [128, 214] on div at bounding box center [110, 211] width 100 height 21
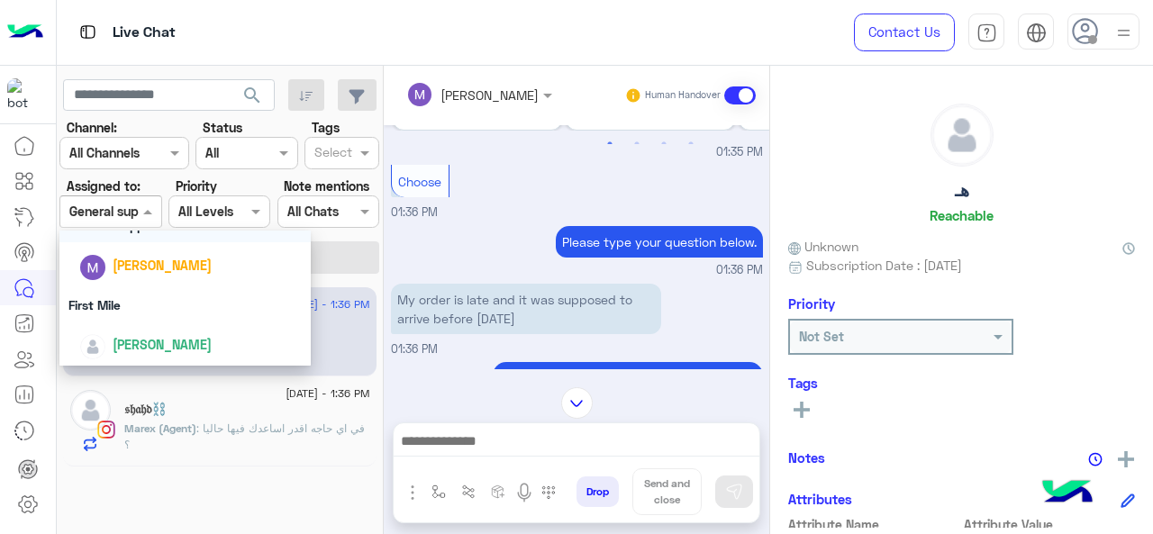
scroll to position [399, 0]
click at [148, 299] on div "First Mile" at bounding box center [185, 303] width 252 height 33
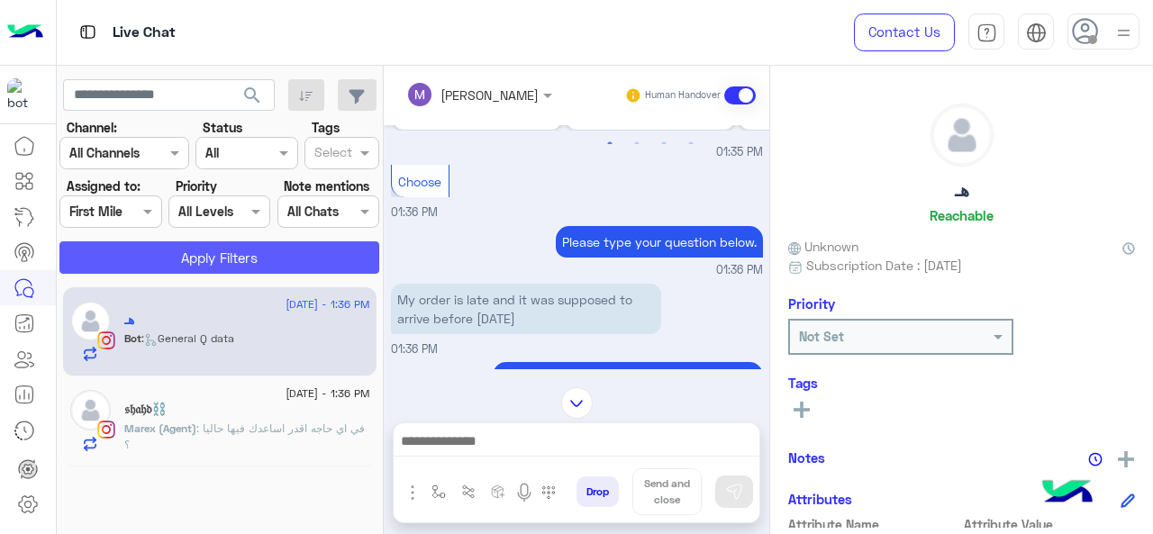
click at [183, 259] on button "Apply Filters" at bounding box center [219, 257] width 320 height 32
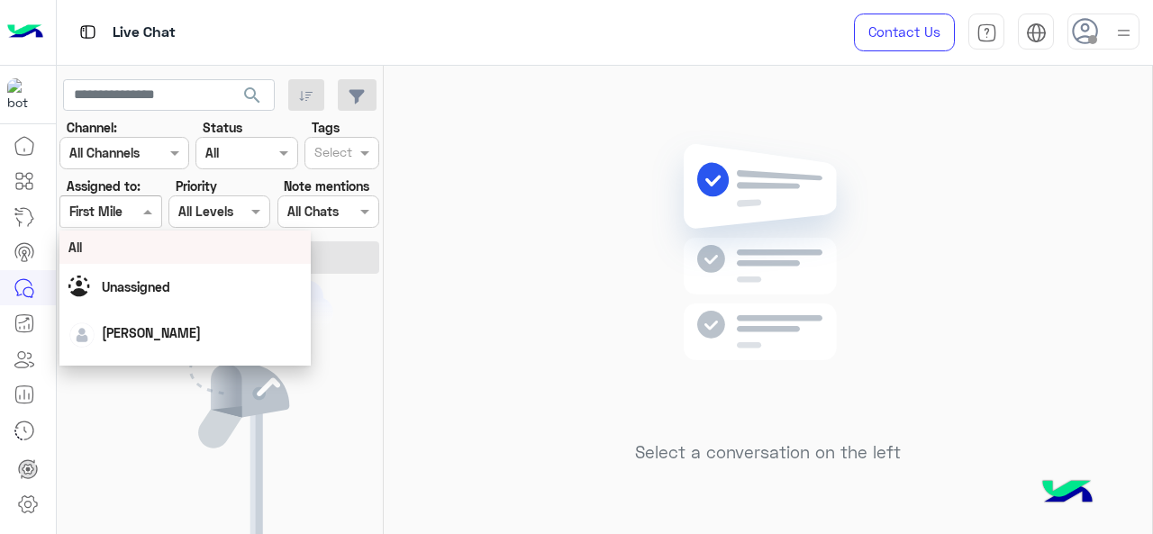
click at [118, 223] on div "Assigned on First Mile" at bounding box center [110, 212] width 102 height 32
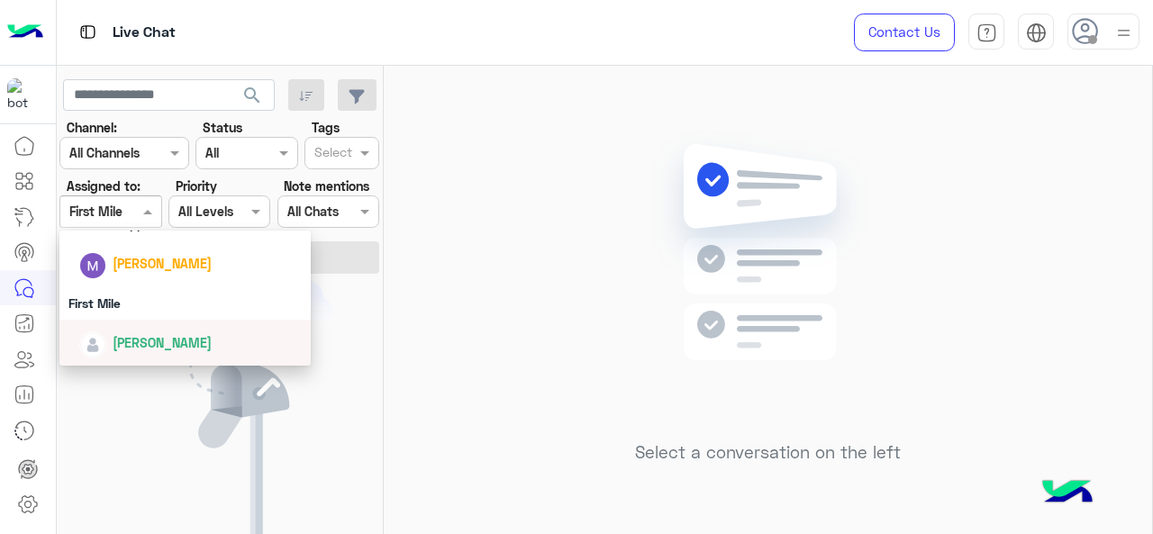
click at [123, 329] on div "[PERSON_NAME]" at bounding box center [190, 343] width 223 height 32
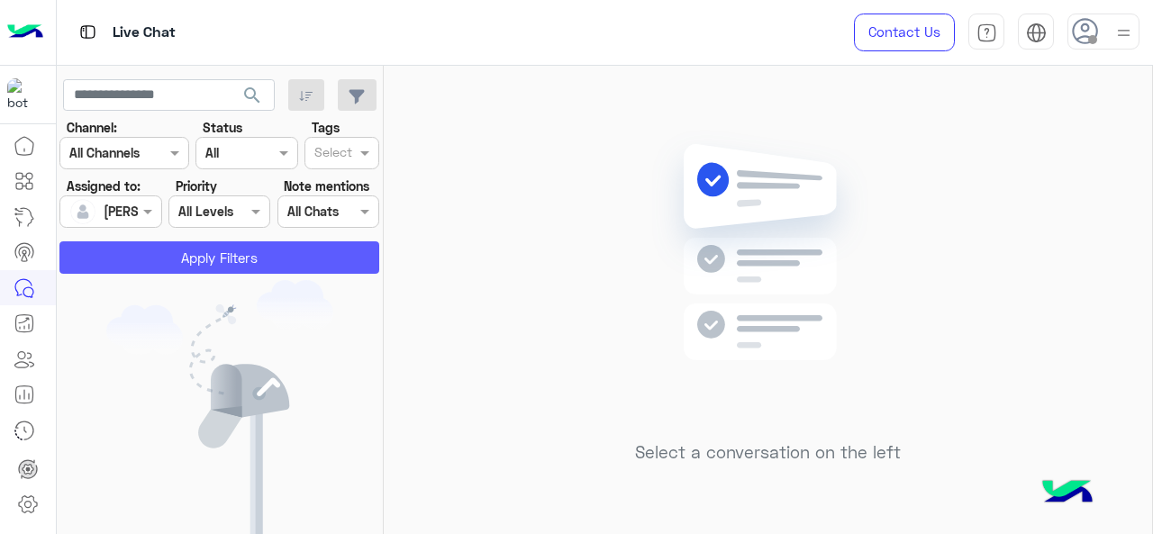
click at [143, 244] on button "Apply Filters" at bounding box center [219, 257] width 320 height 32
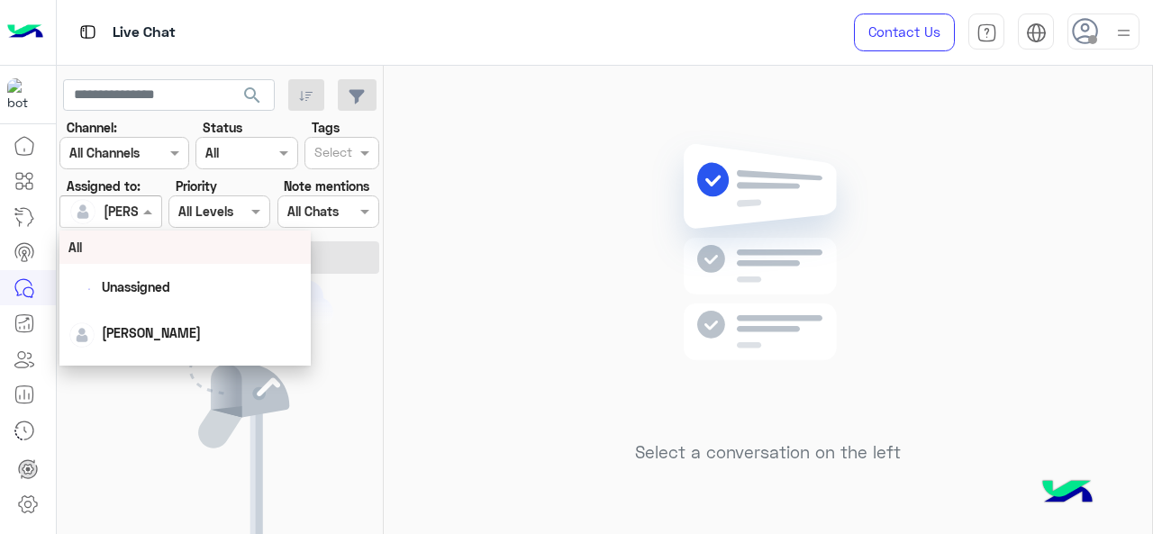
click at [141, 215] on span at bounding box center [150, 211] width 23 height 19
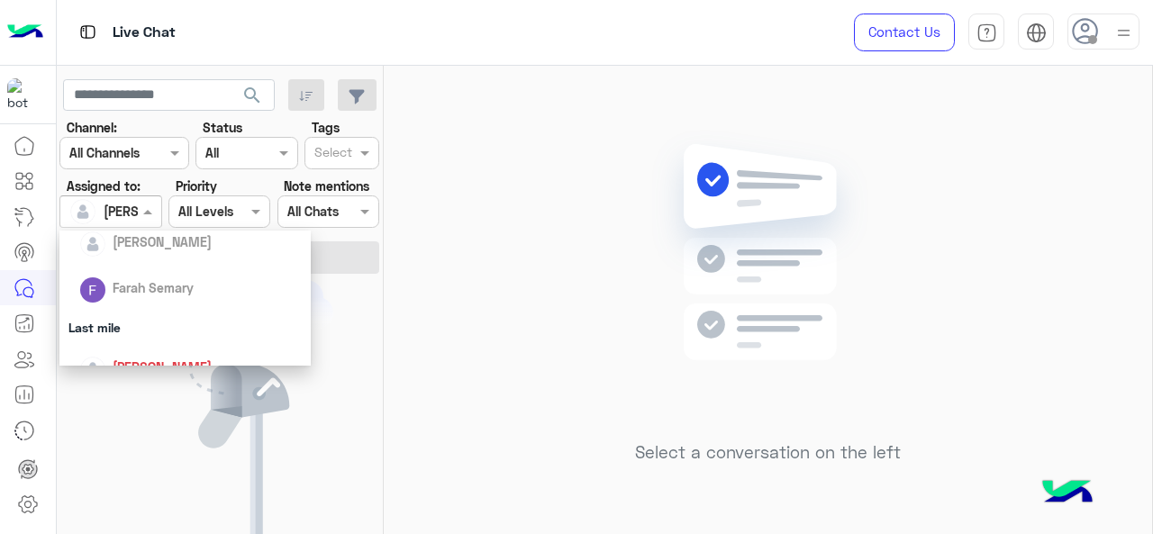
scroll to position [222, 0]
click at [151, 325] on div "Last mile" at bounding box center [185, 321] width 252 height 33
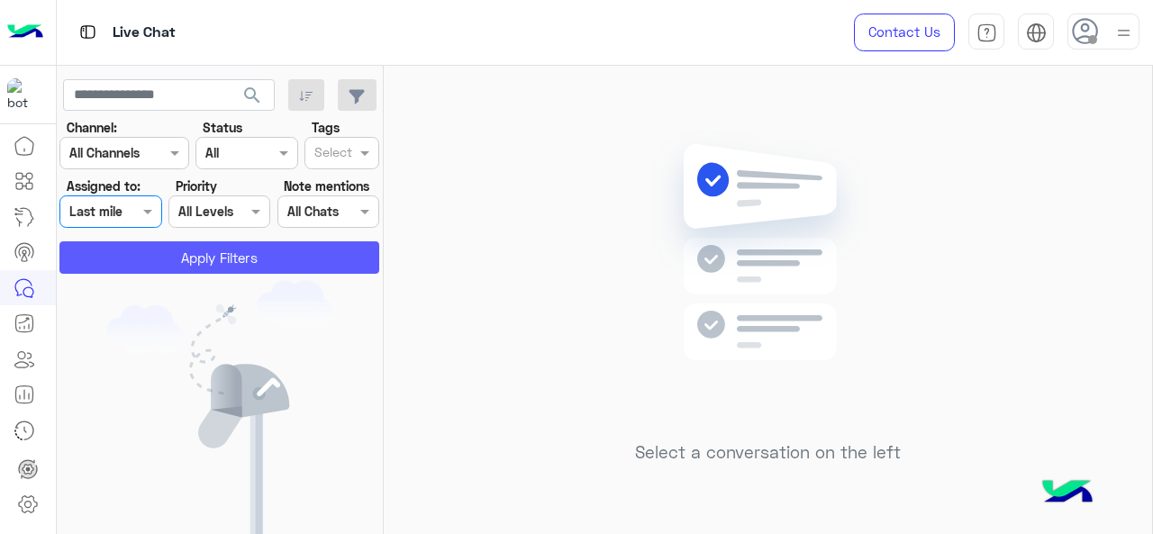
click at [156, 269] on button "Apply Filters" at bounding box center [219, 257] width 320 height 32
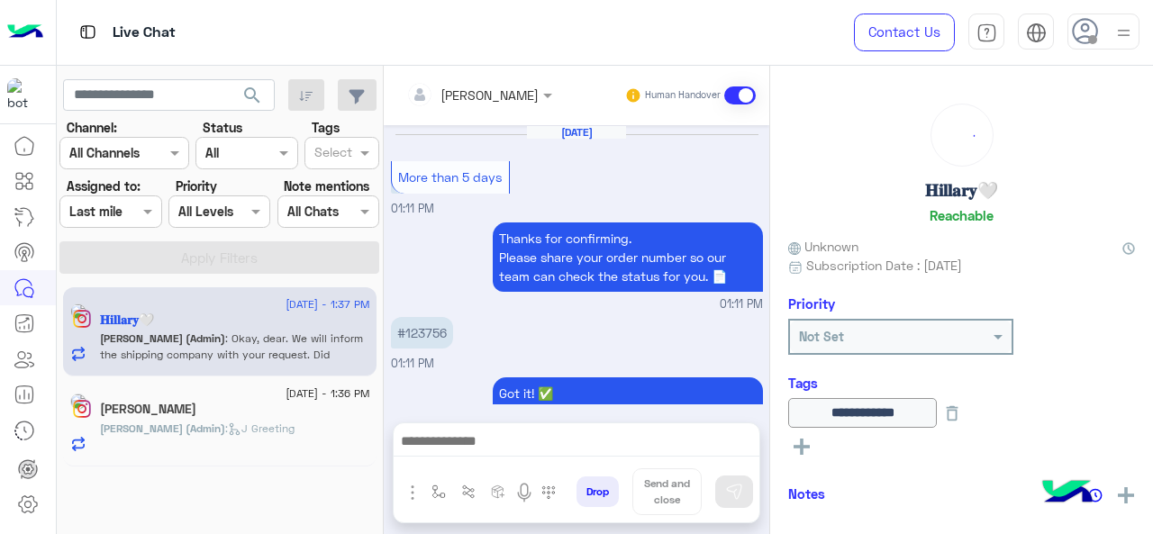
scroll to position [687, 0]
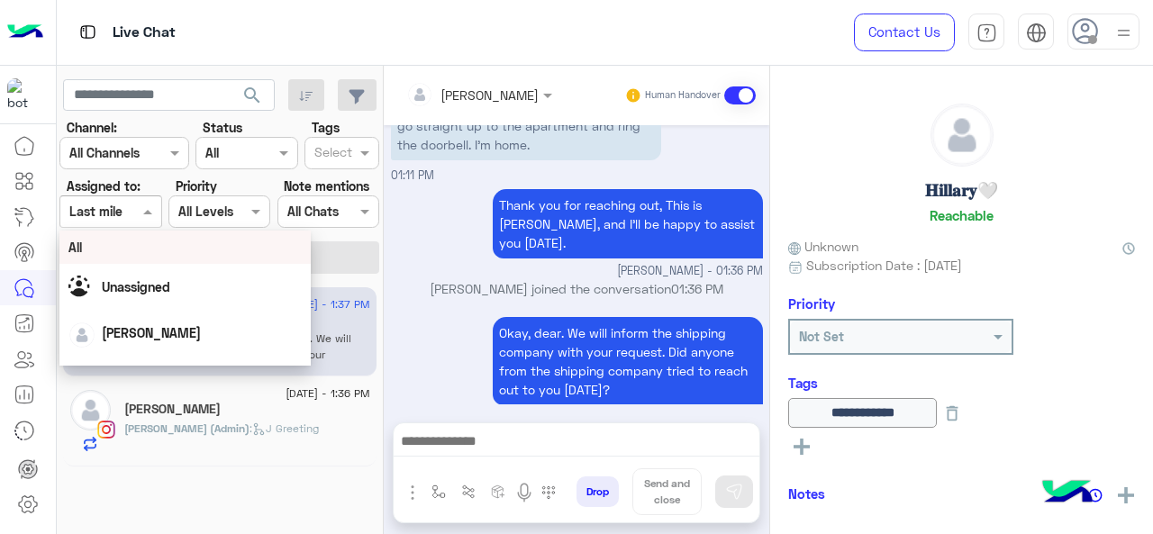
click at [145, 210] on span at bounding box center [150, 211] width 23 height 19
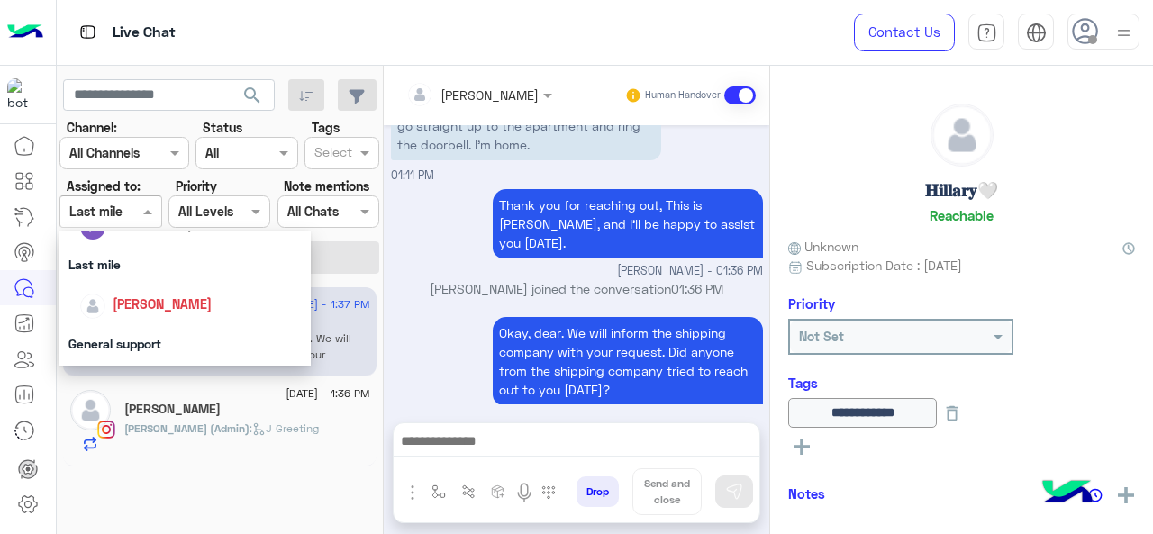
scroll to position [280, 0]
click at [157, 307] on span "[PERSON_NAME]" at bounding box center [162, 303] width 99 height 15
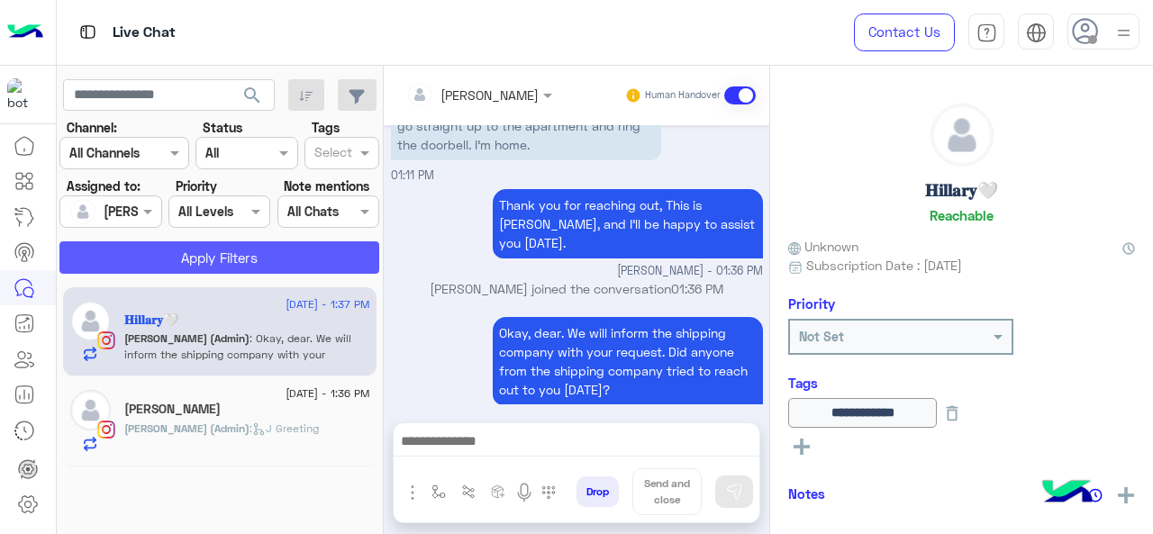
click at [164, 271] on button "Apply Filters" at bounding box center [219, 257] width 320 height 32
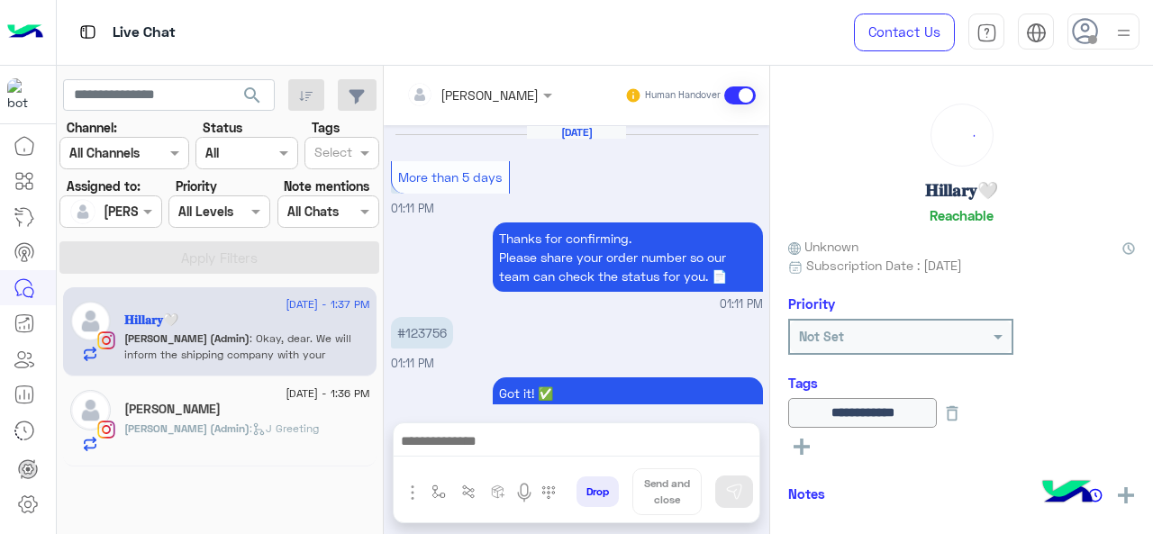
scroll to position [687, 0]
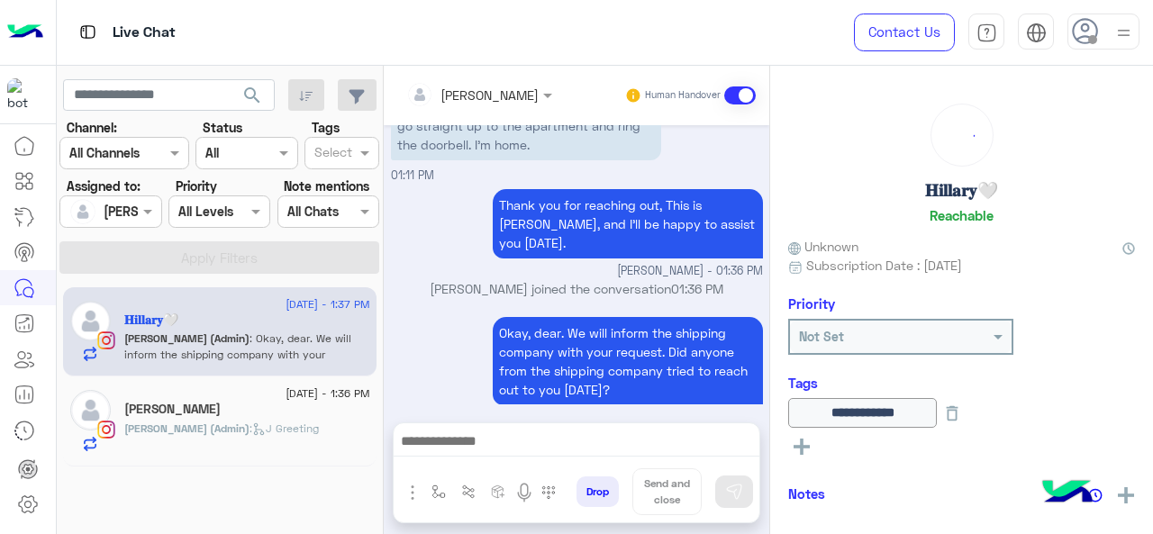
click at [115, 205] on div at bounding box center [110, 211] width 100 height 21
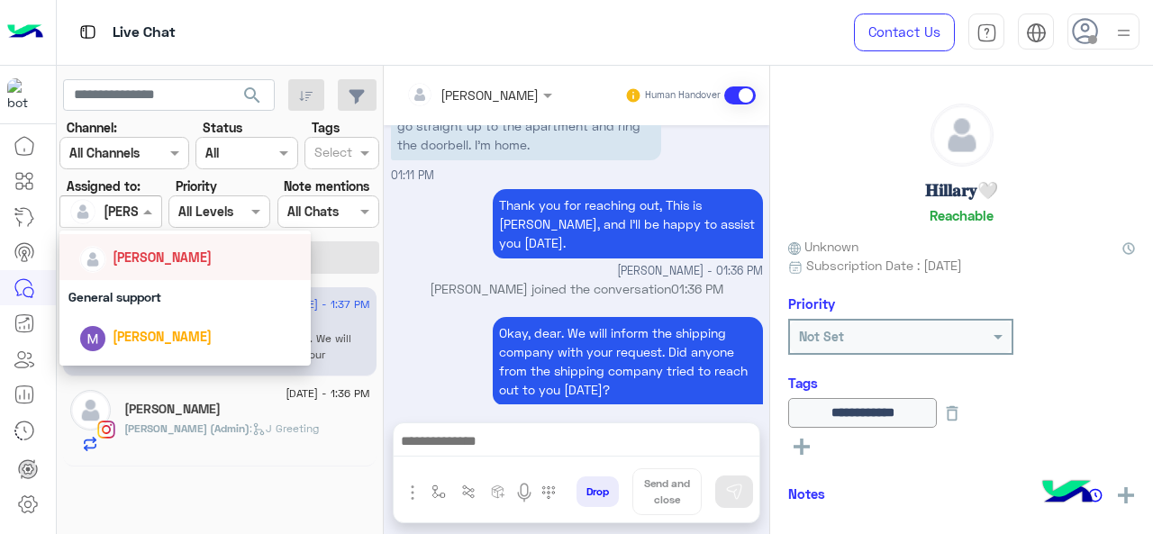
scroll to position [341, 0]
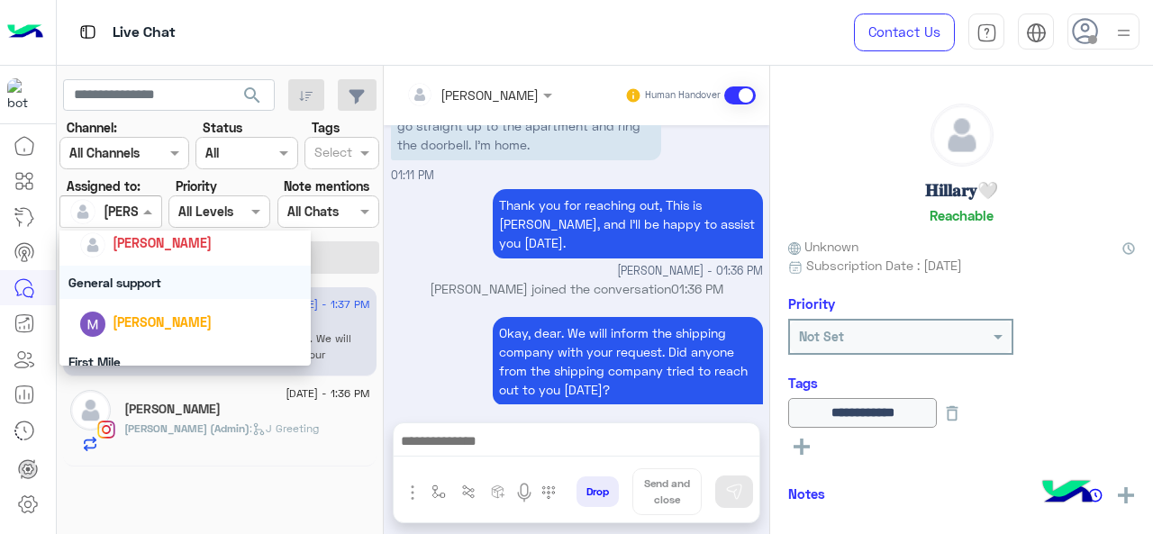
click at [164, 276] on div "General support" at bounding box center [185, 282] width 252 height 33
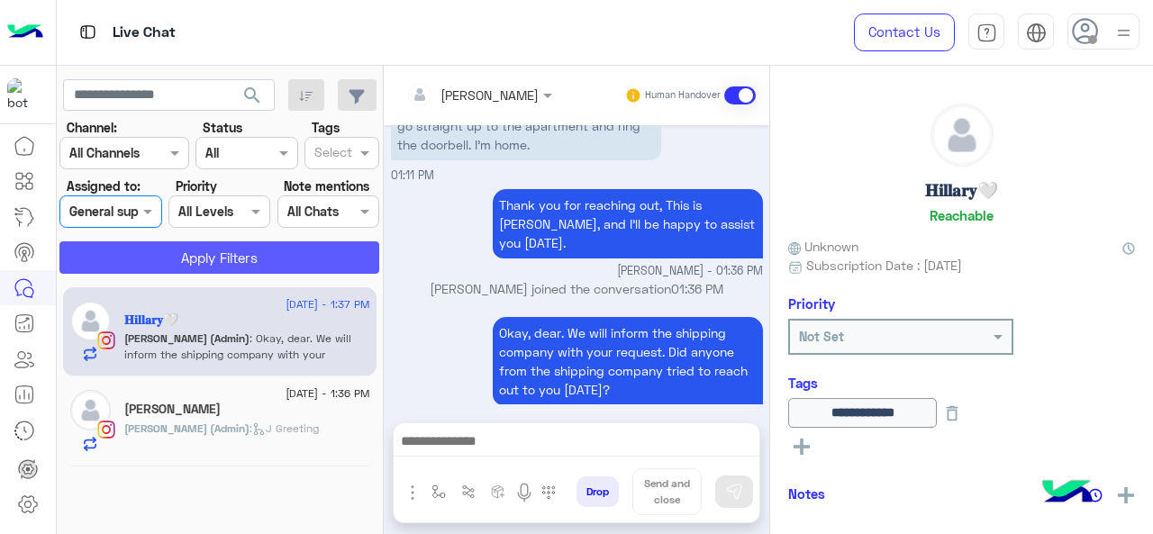
click at [181, 250] on button "Apply Filters" at bounding box center [219, 257] width 320 height 32
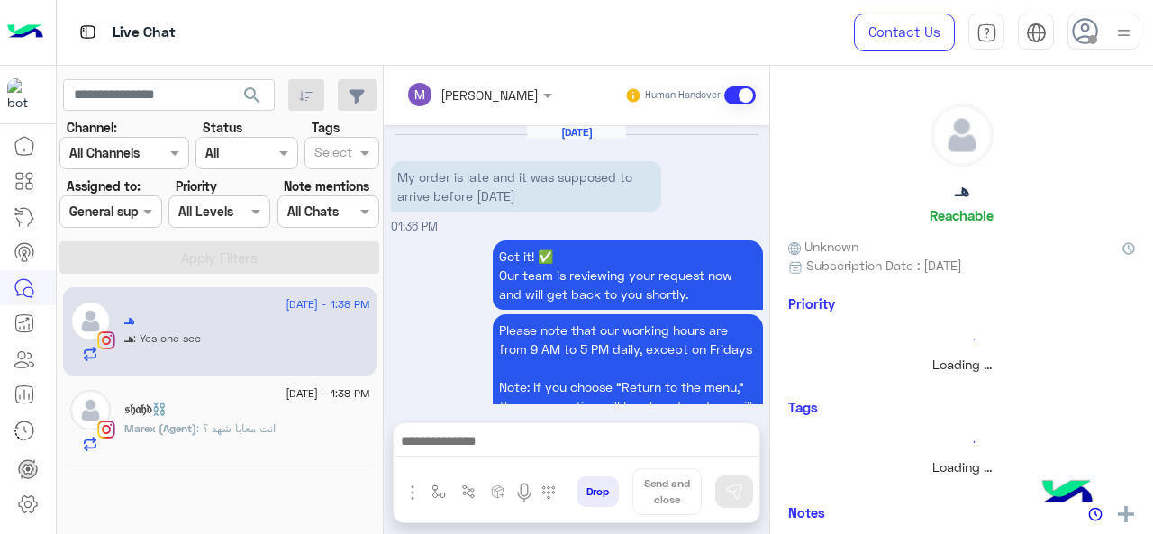
scroll to position [672, 0]
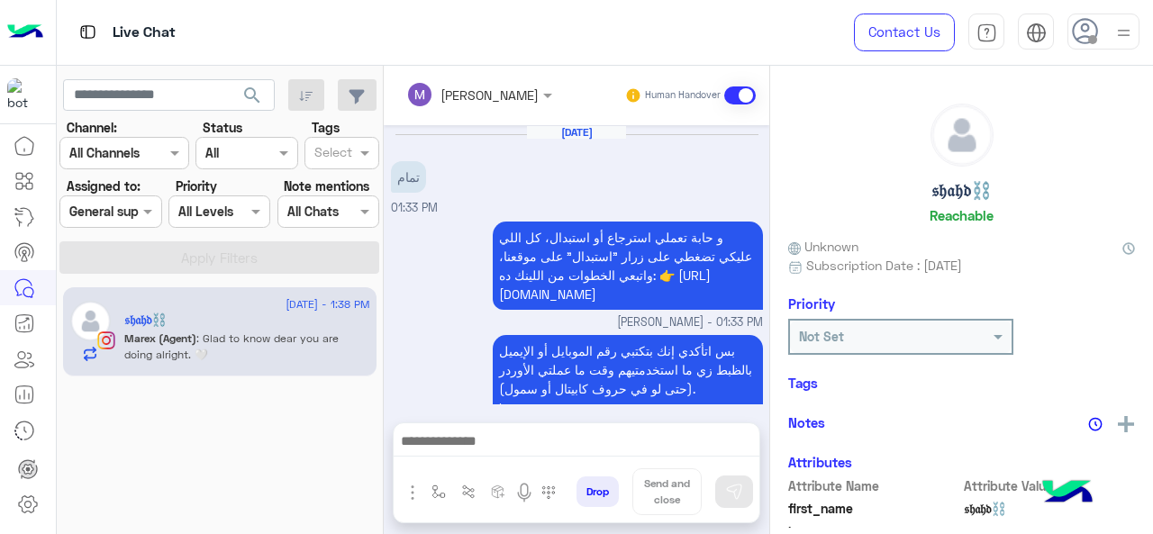
scroll to position [480, 0]
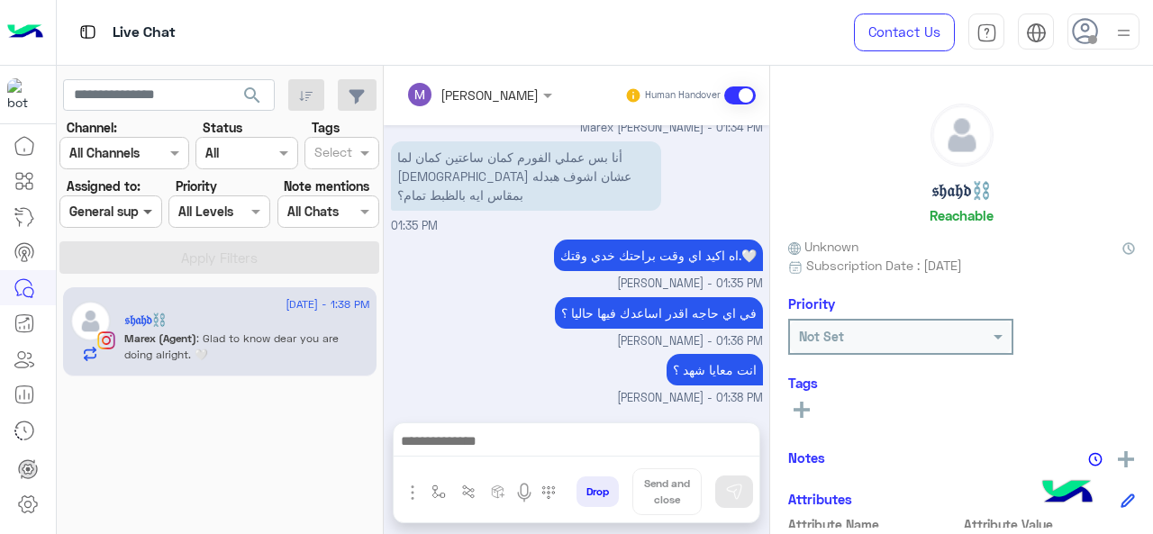
click at [141, 208] on span at bounding box center [150, 211] width 23 height 19
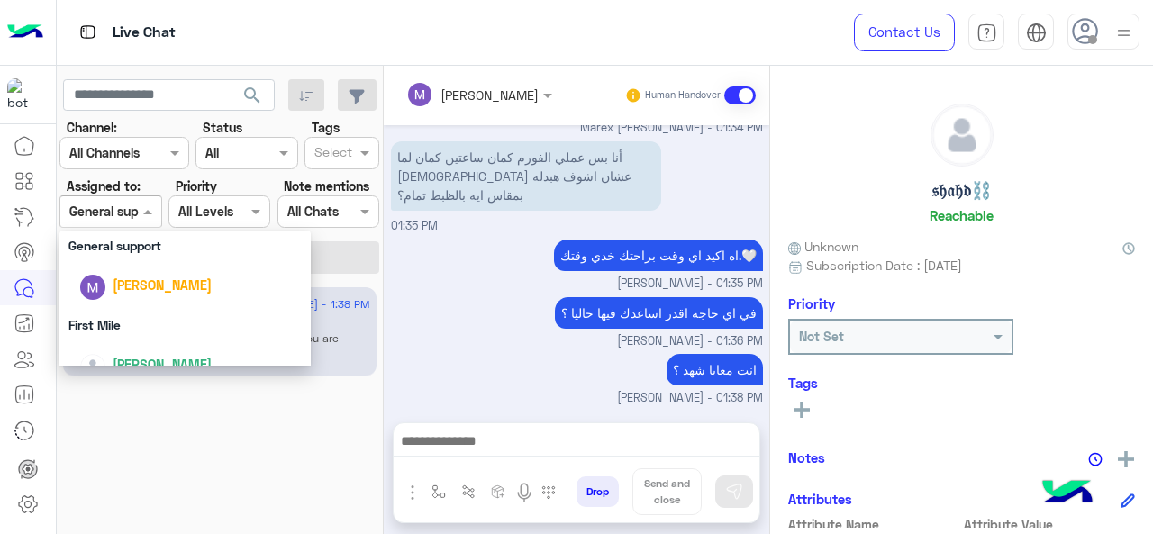
scroll to position [378, 0]
click at [140, 292] on span "[PERSON_NAME]" at bounding box center [162, 285] width 99 height 15
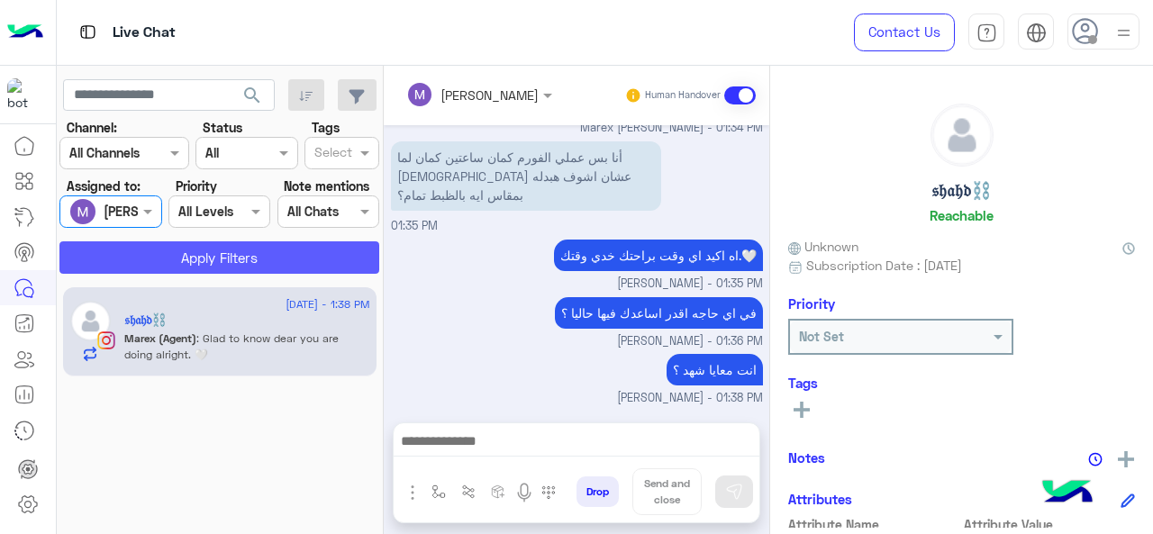
click at [145, 257] on button "Apply Filters" at bounding box center [219, 257] width 320 height 32
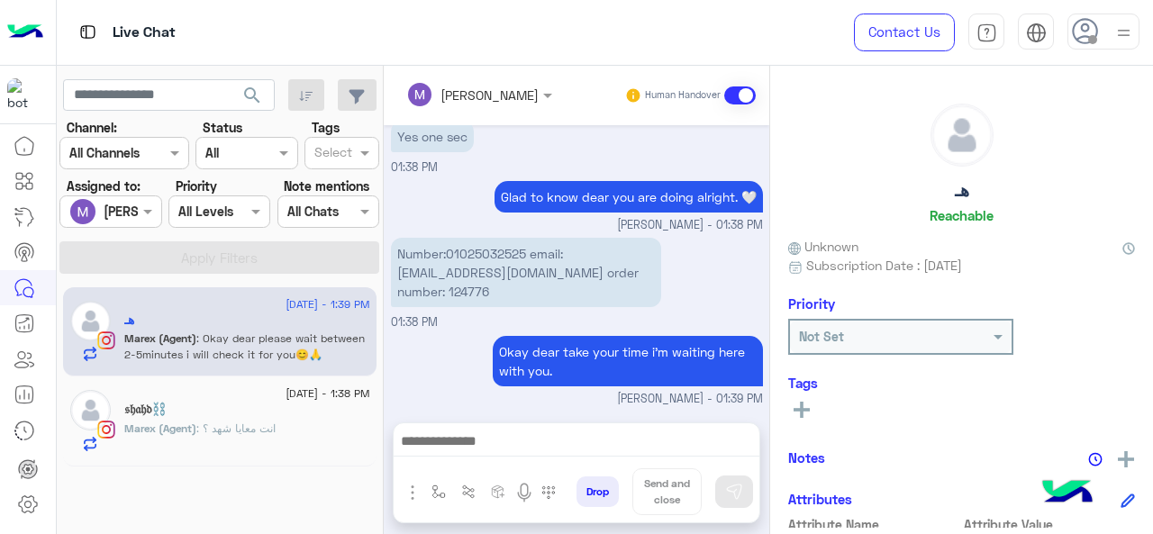
scroll to position [921, 0]
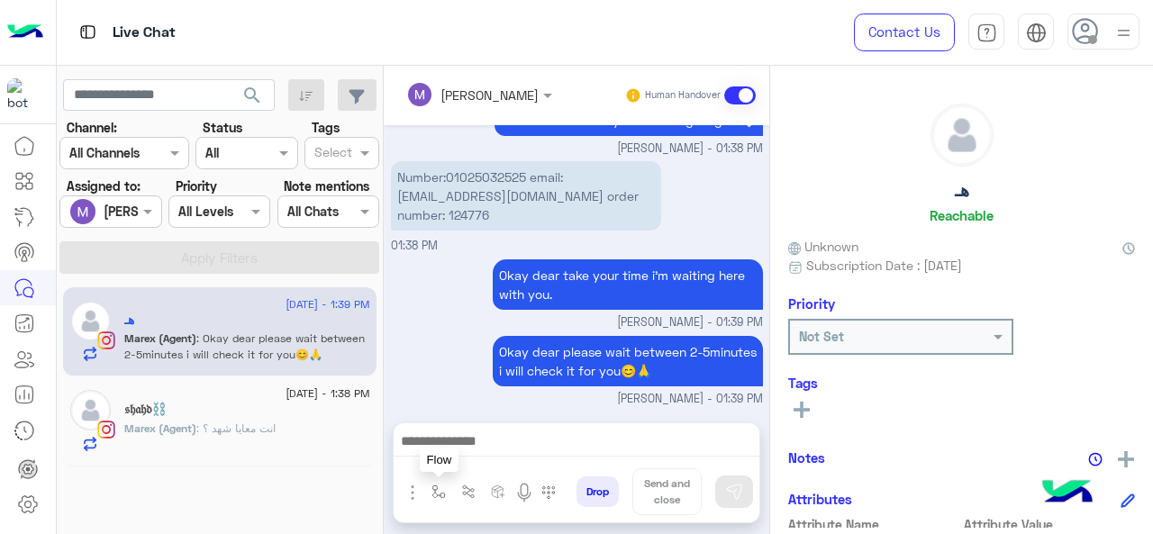
click at [440, 486] on img "button" at bounding box center [439, 492] width 14 height 14
click at [523, 457] on div at bounding box center [493, 452] width 136 height 22
type input "*"
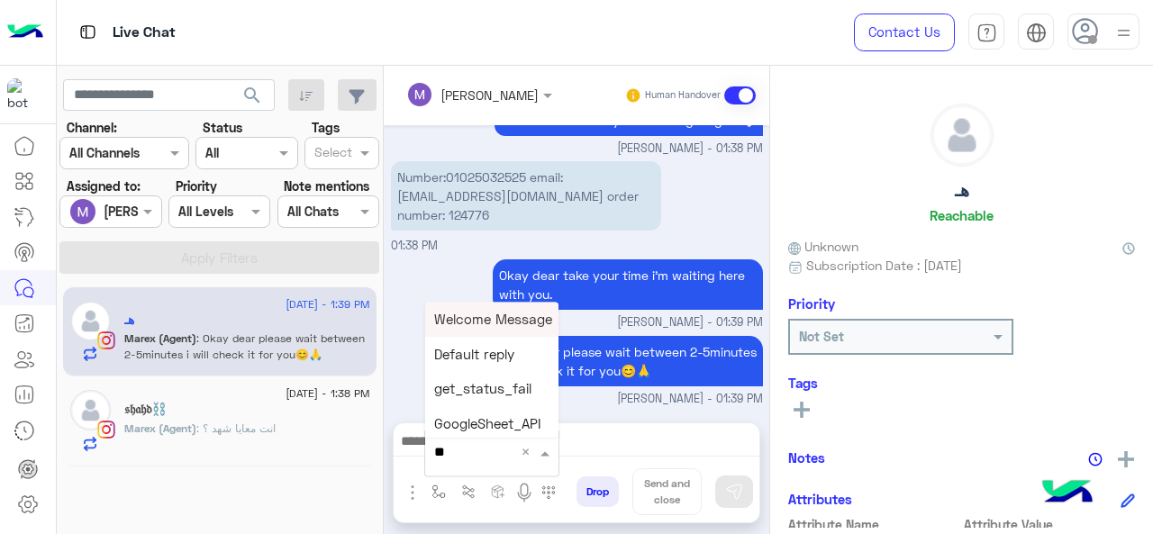
type input "*"
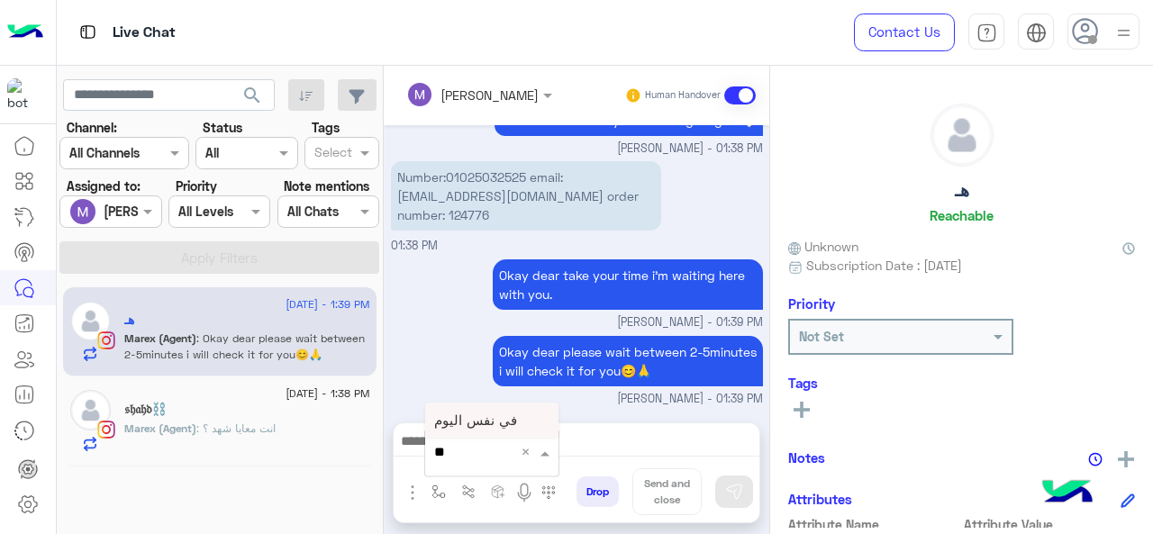
type input "*"
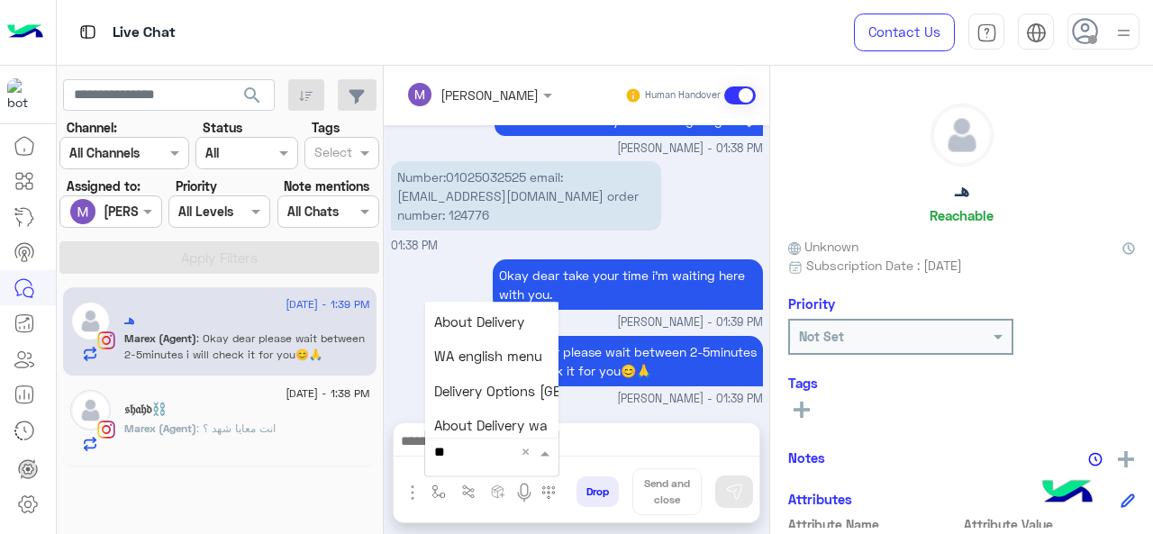
scroll to position [246, 0]
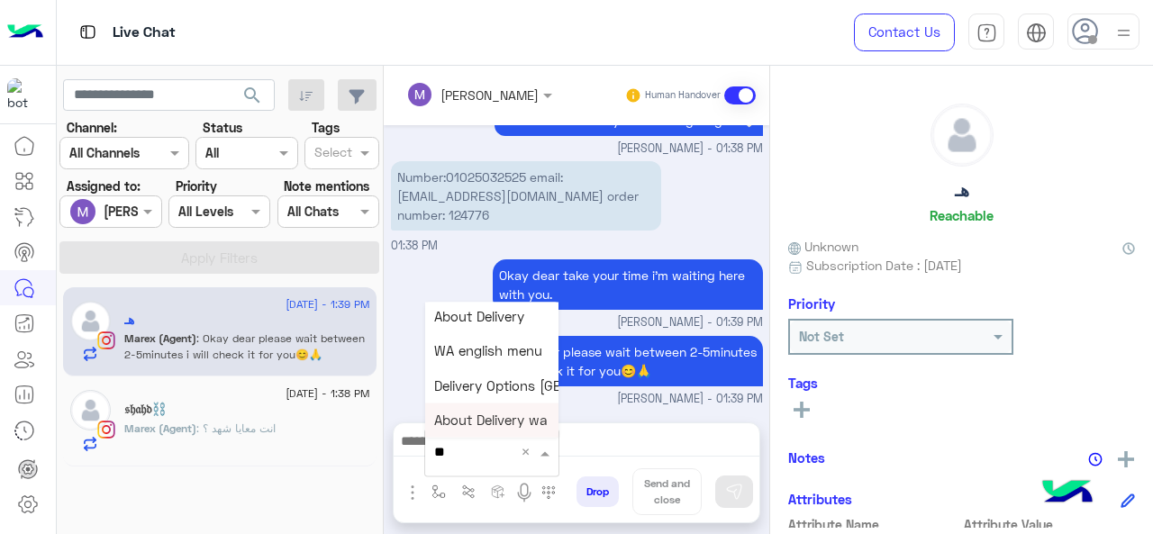
type input "*"
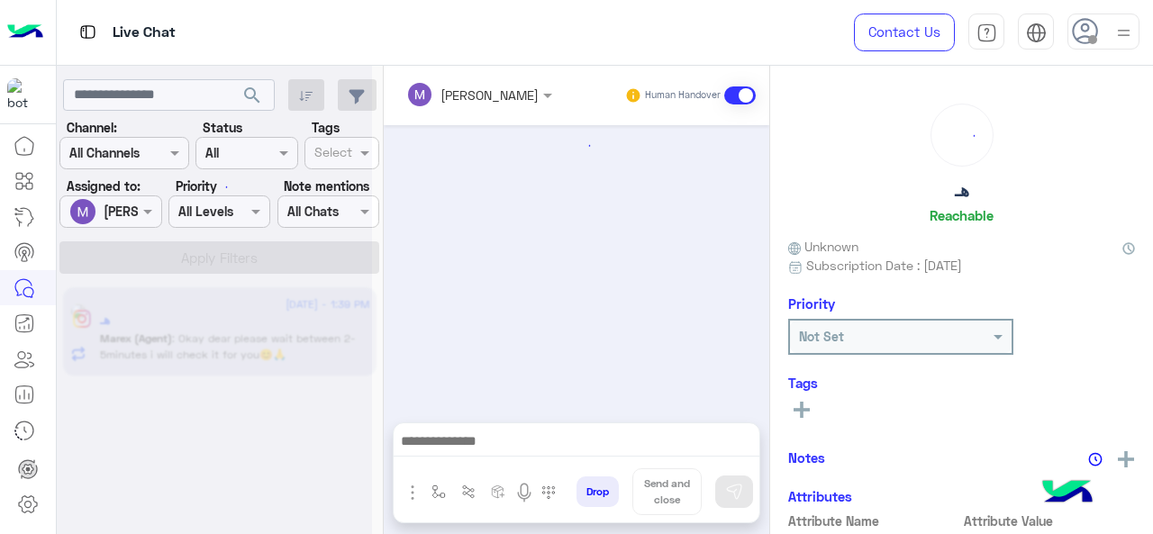
scroll to position [578, 0]
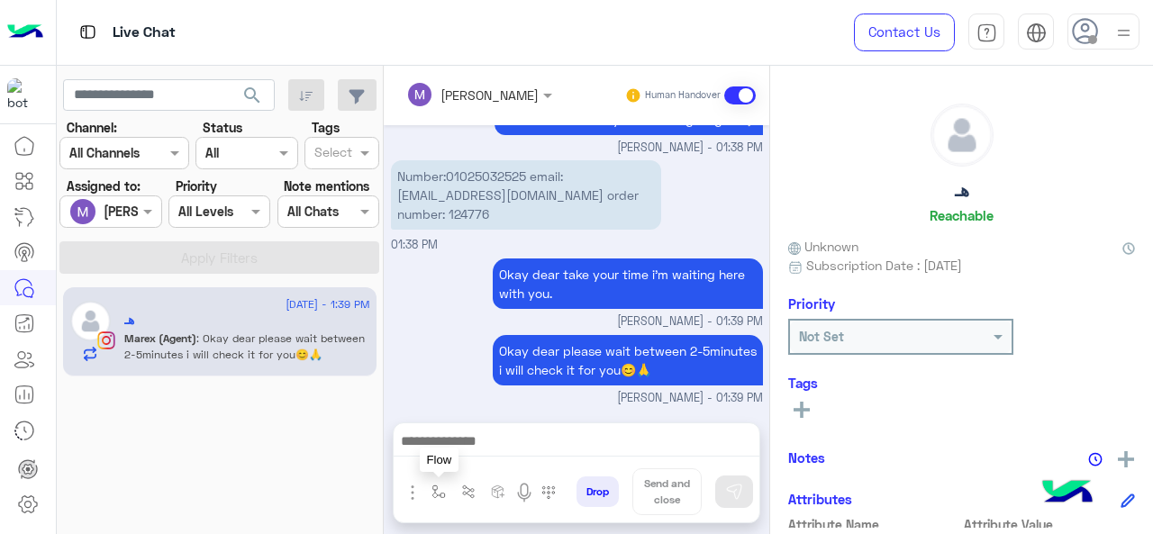
click at [434, 491] on img "button" at bounding box center [439, 492] width 14 height 14
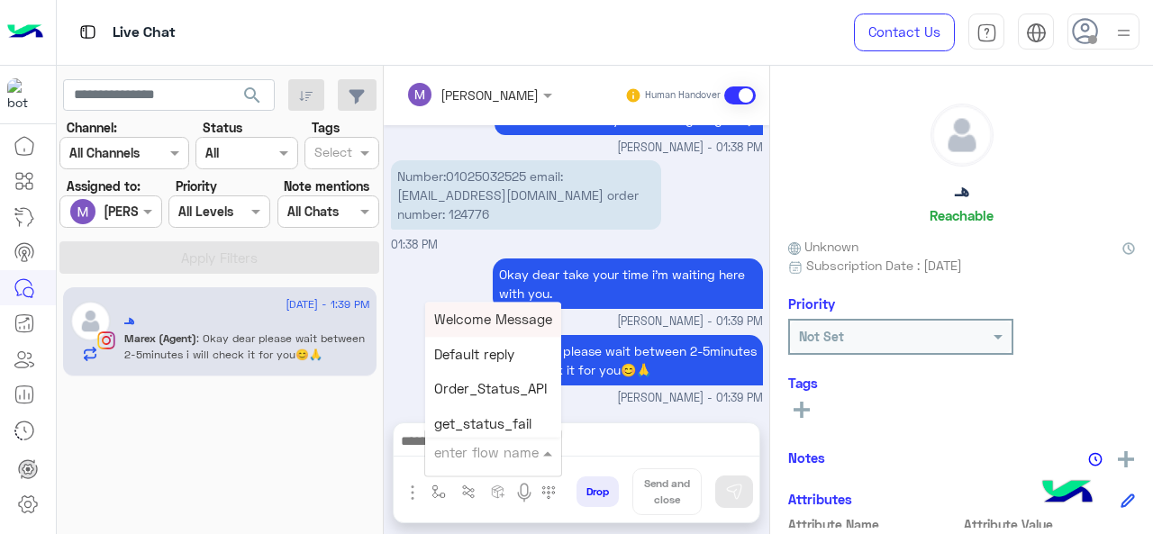
click at [458, 455] on input "text" at bounding box center [471, 452] width 74 height 20
type input "*"
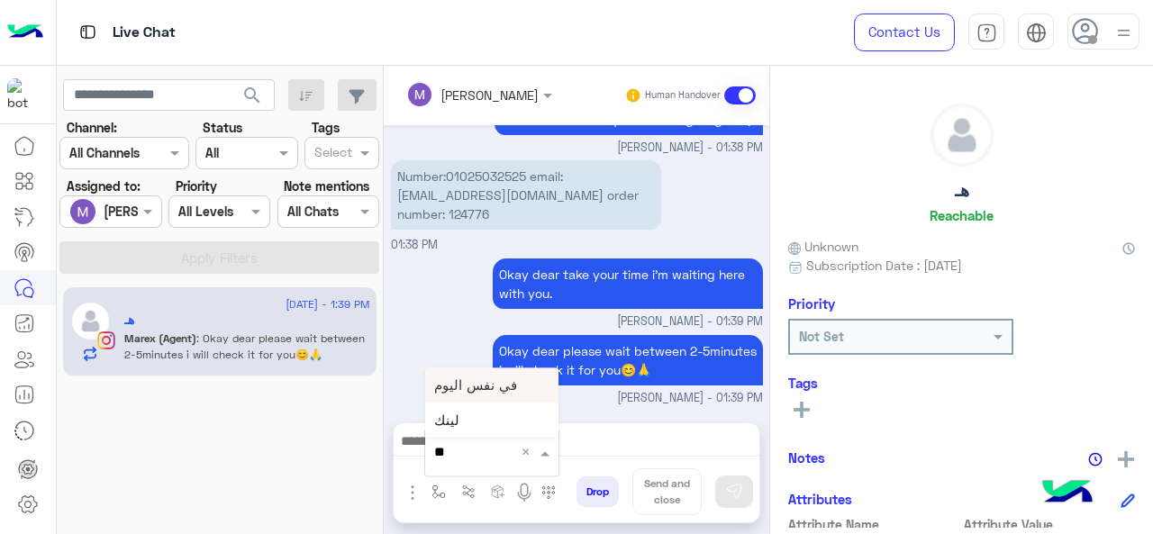
type input "*"
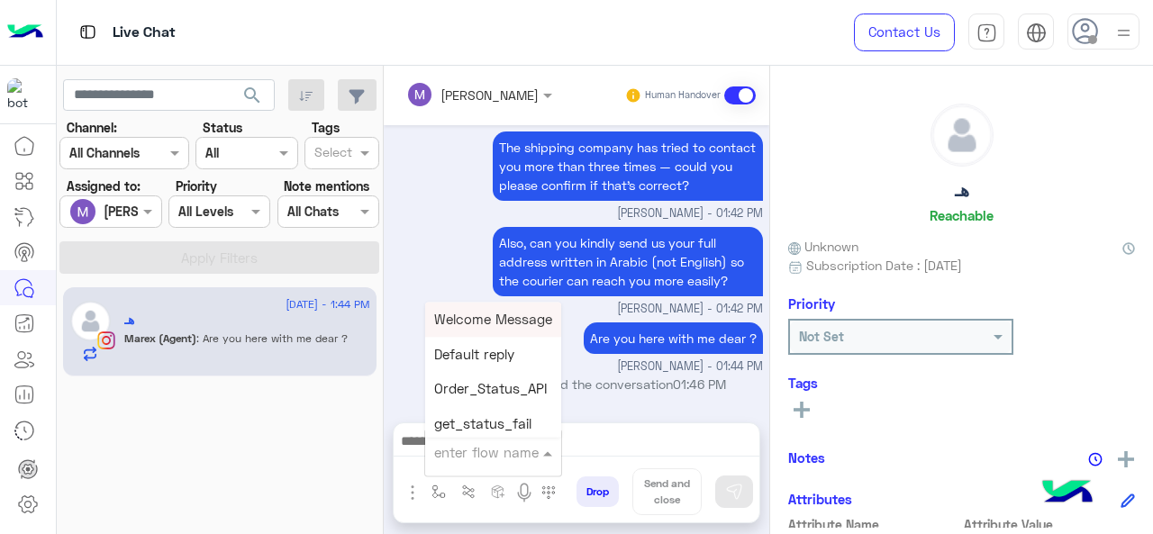
scroll to position [1124, 0]
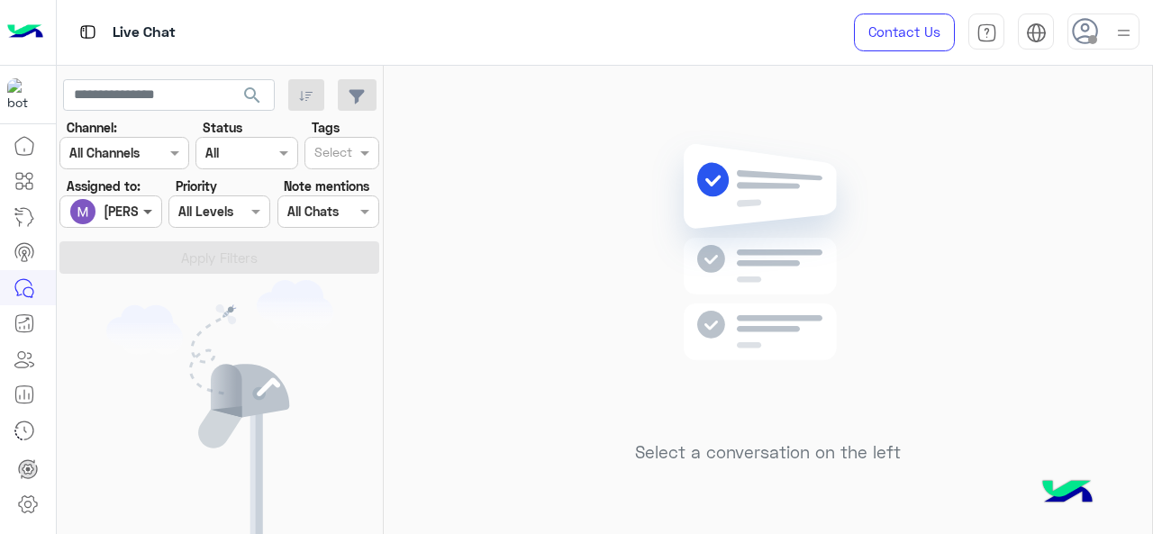
click at [142, 208] on span at bounding box center [150, 211] width 23 height 19
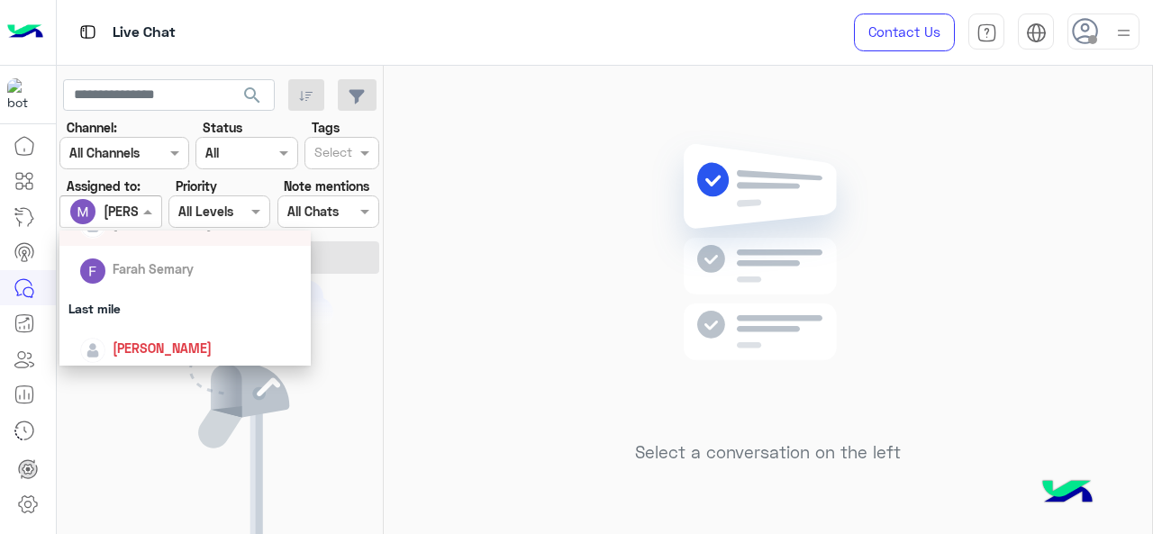
scroll to position [238, 0]
click at [141, 320] on div "Last mile" at bounding box center [185, 305] width 252 height 33
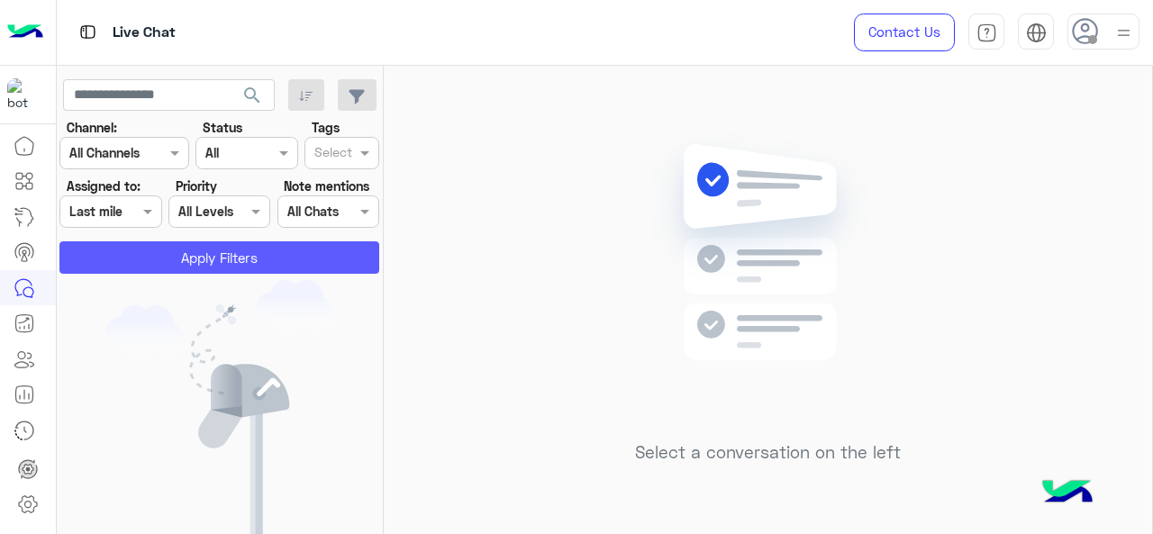
click at [140, 261] on button "Apply Filters" at bounding box center [219, 257] width 320 height 32
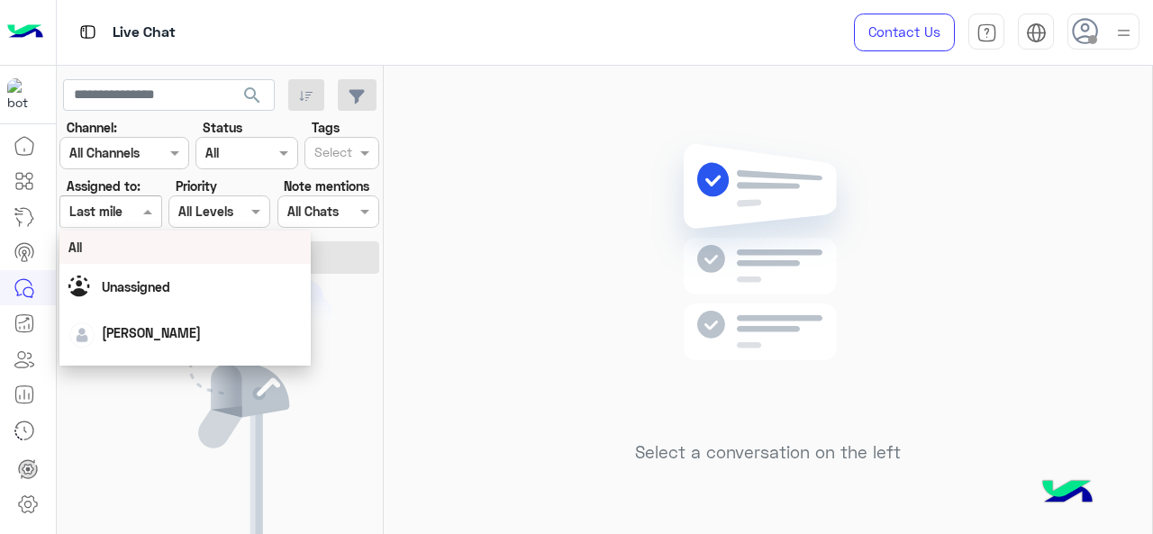
drag, startPoint x: 141, startPoint y: 215, endPoint x: 148, endPoint y: 346, distance: 130.8
click at [148, 346] on body "Live Chat Contact Us Help Center عربي English search Channel: Channel All Chann…" at bounding box center [576, 267] width 1153 height 534
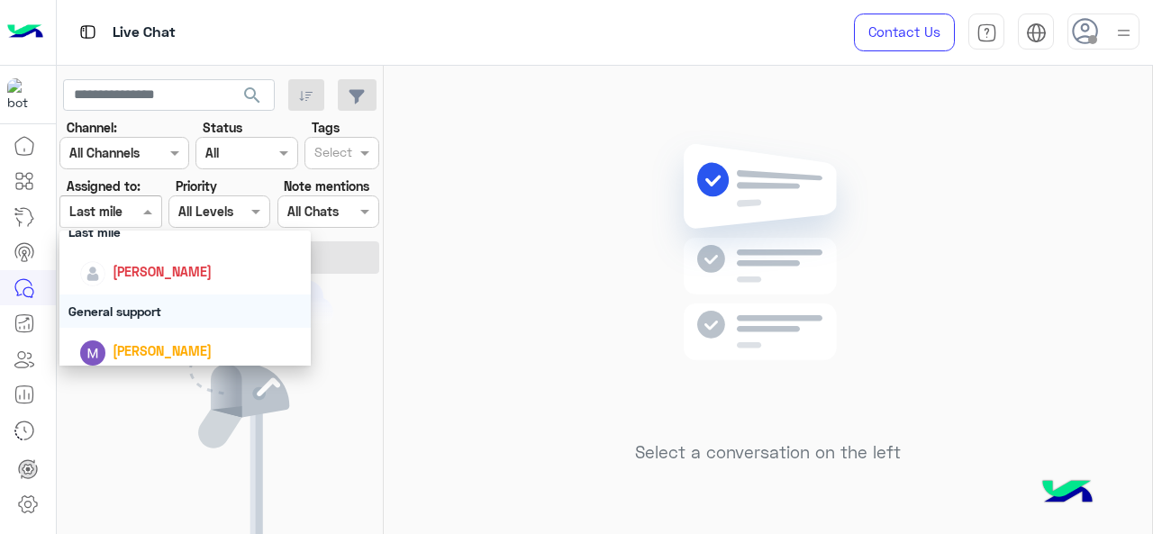
scroll to position [323, 0]
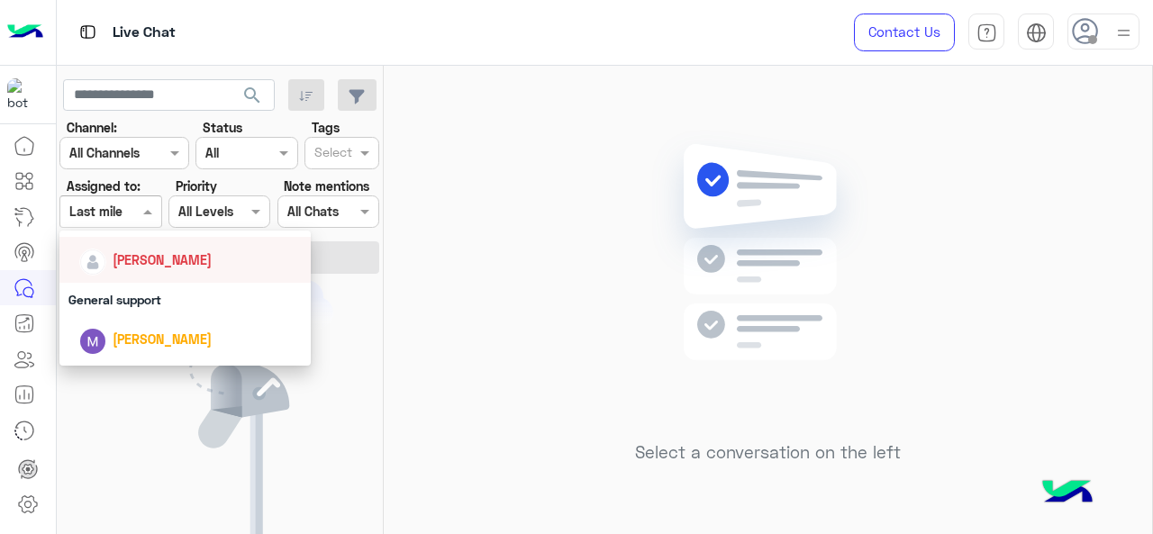
click at [141, 263] on span "[PERSON_NAME]" at bounding box center [162, 259] width 99 height 15
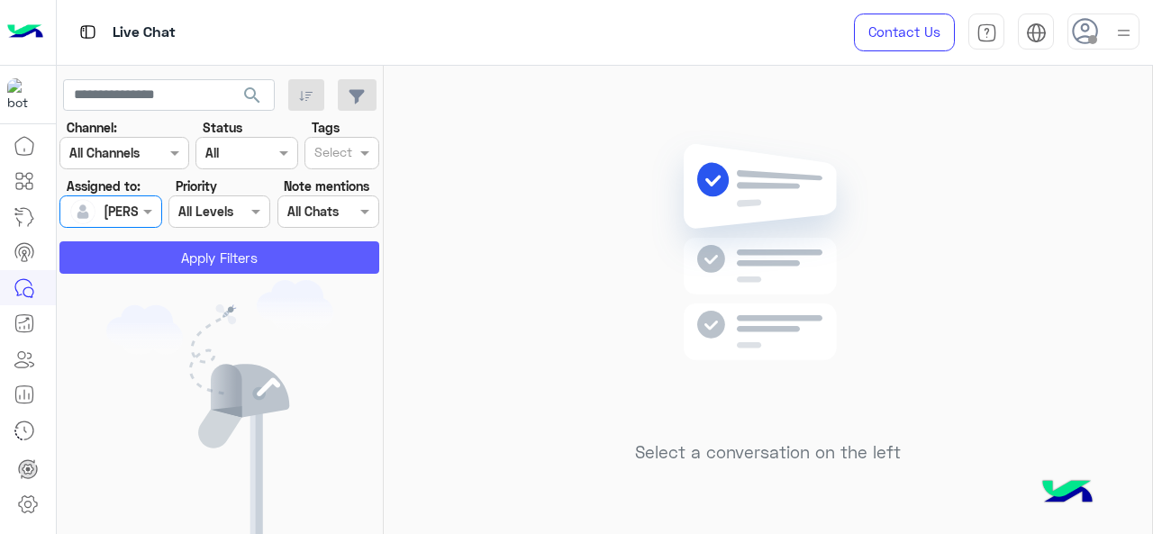
click at [148, 264] on button "Apply Filters" at bounding box center [219, 257] width 320 height 32
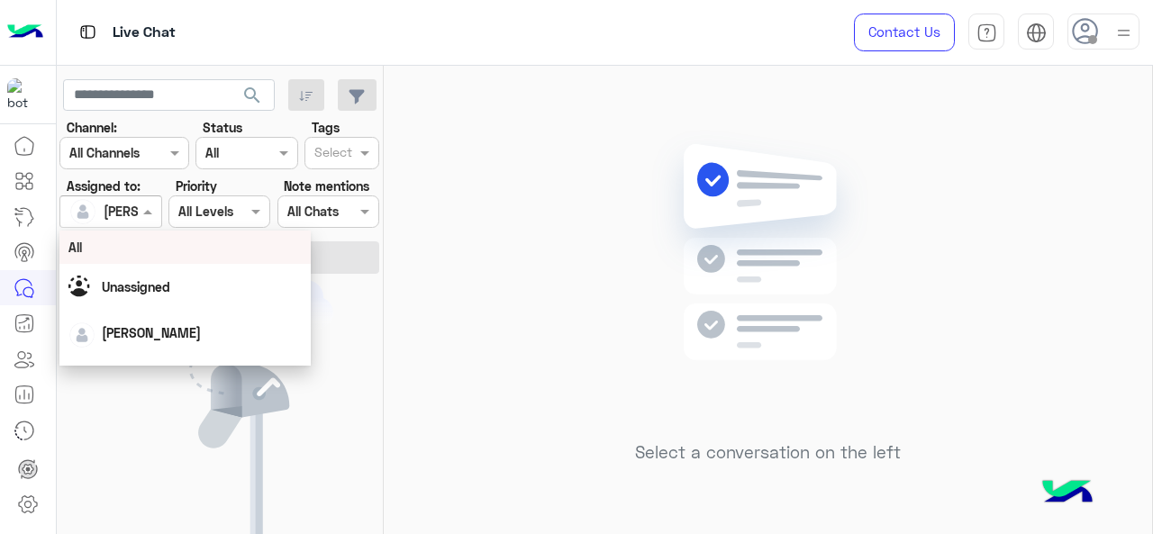
click at [148, 212] on span at bounding box center [150, 211] width 23 height 19
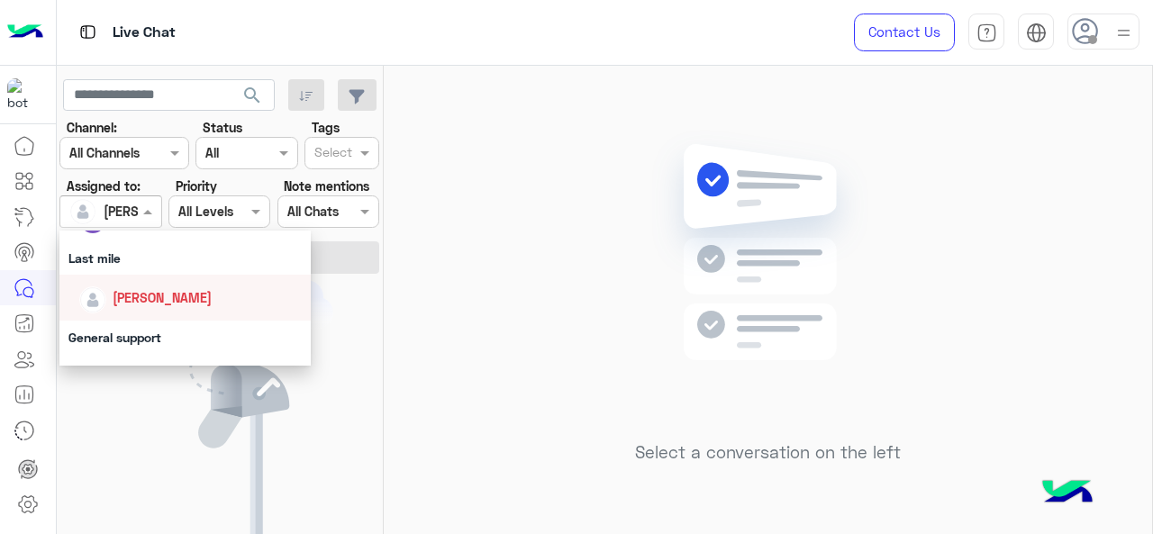
scroll to position [298, 0]
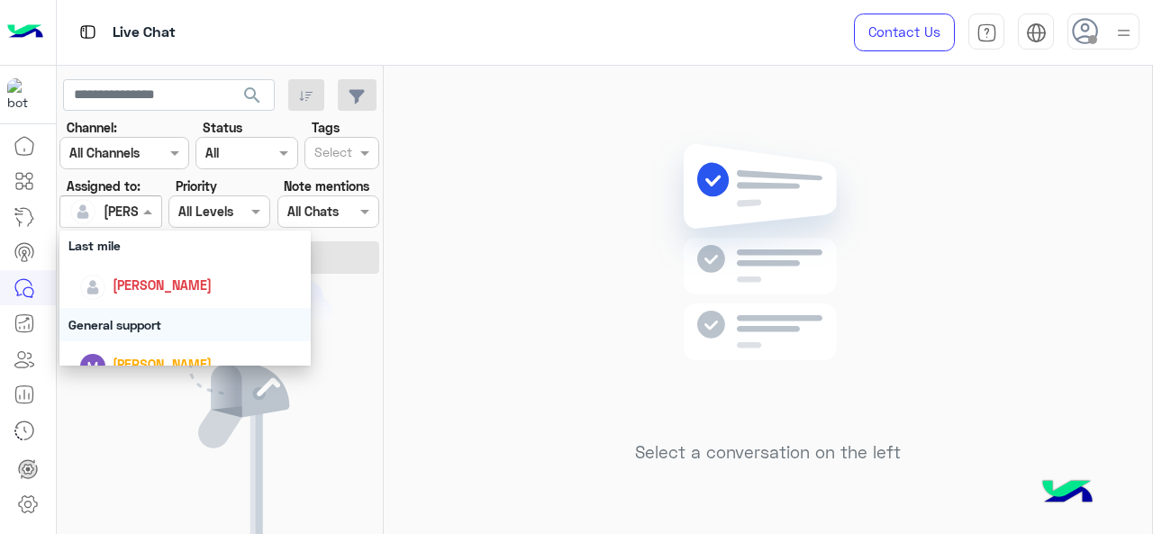
click at [153, 325] on div "General support" at bounding box center [185, 324] width 252 height 33
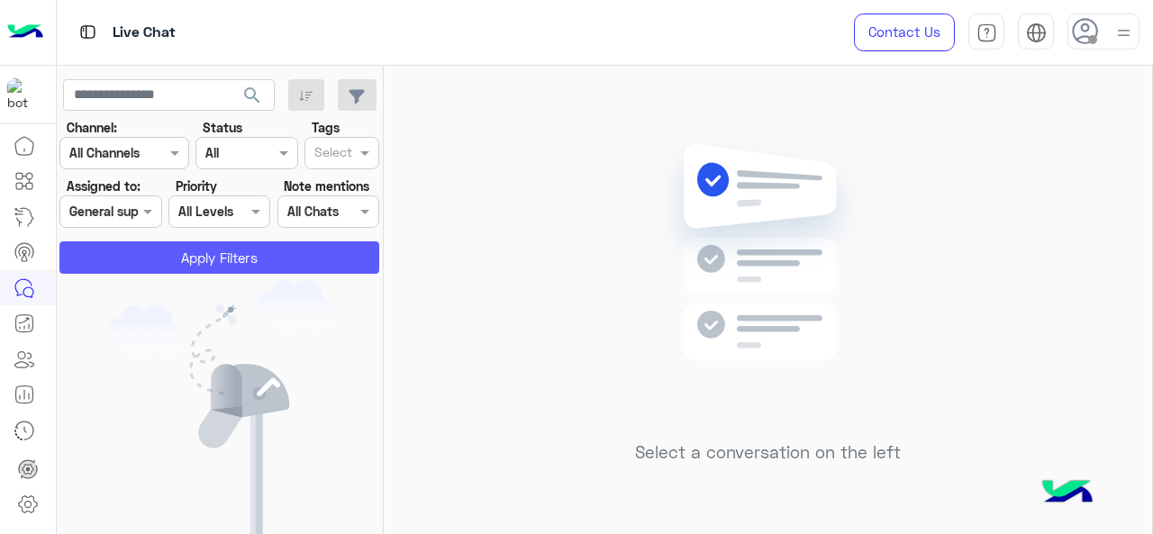
click at [187, 258] on button "Apply Filters" at bounding box center [219, 257] width 320 height 32
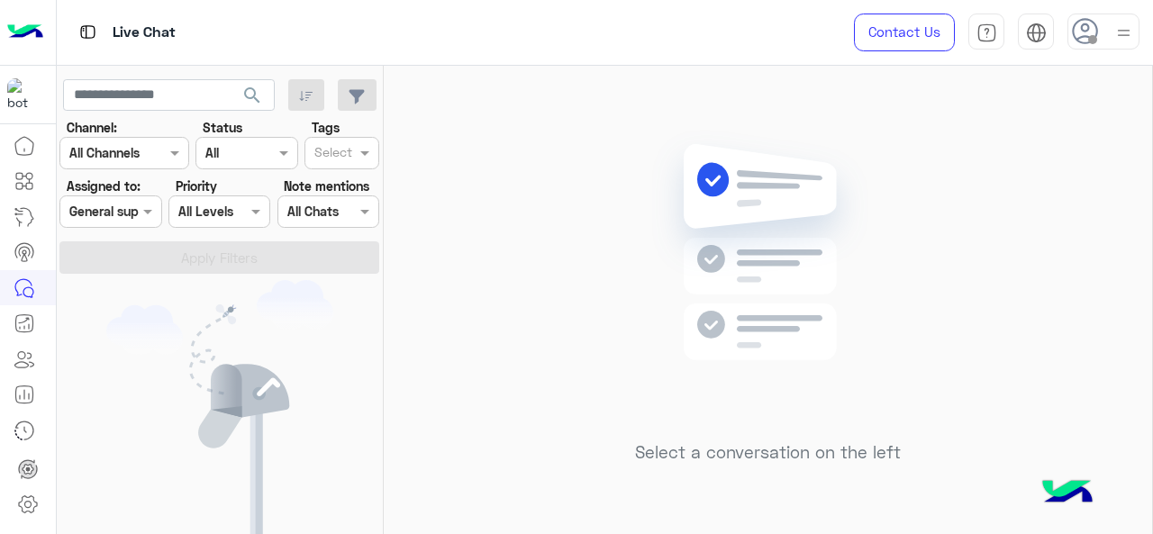
click at [142, 215] on span at bounding box center [150, 211] width 23 height 19
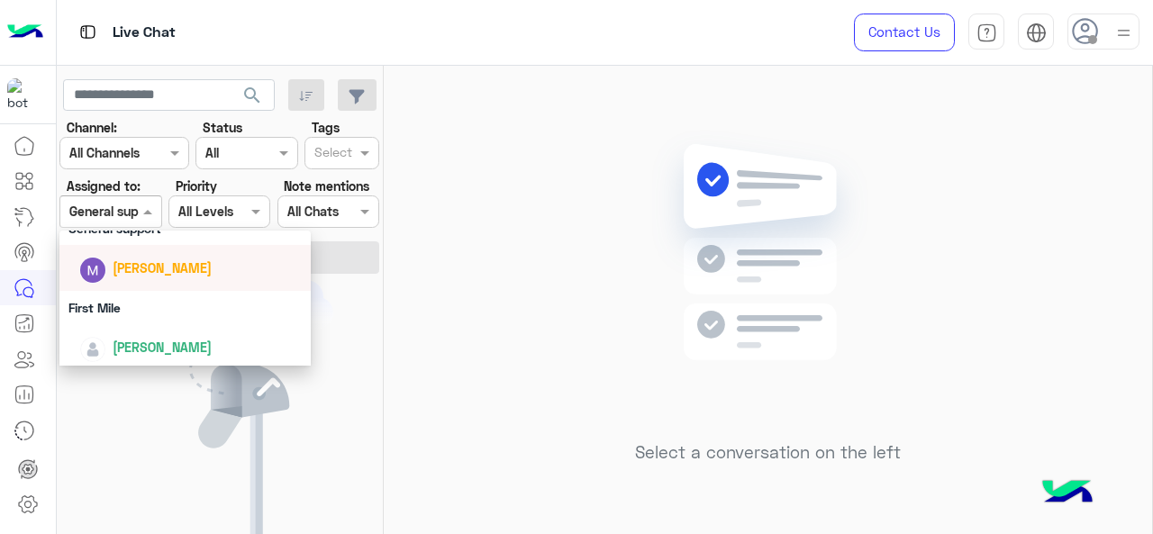
scroll to position [399, 0]
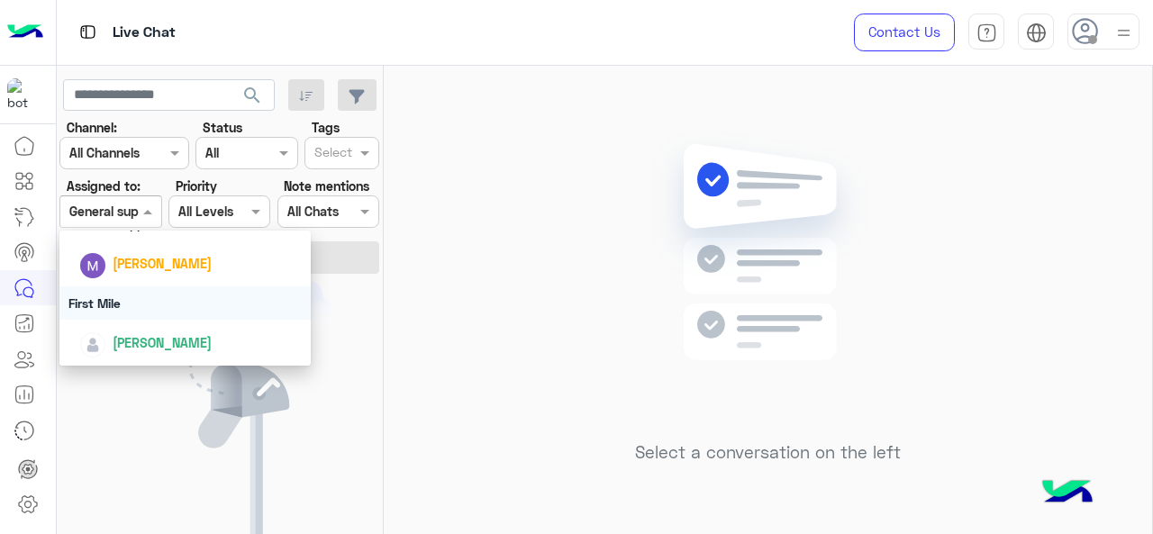
click at [126, 291] on div "First Mile" at bounding box center [185, 303] width 252 height 33
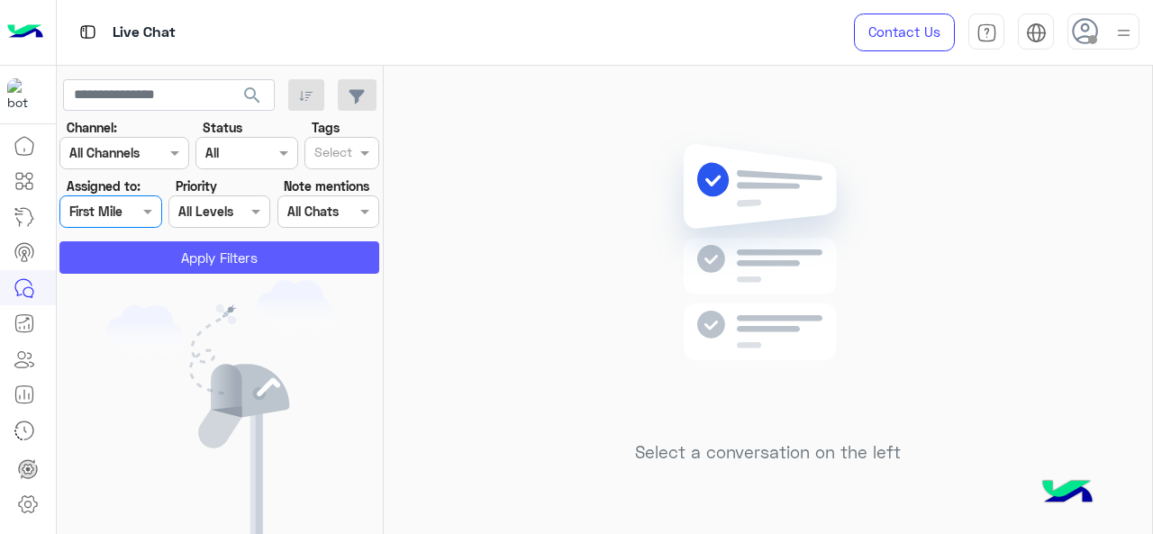
click at [210, 252] on button "Apply Filters" at bounding box center [219, 257] width 320 height 32
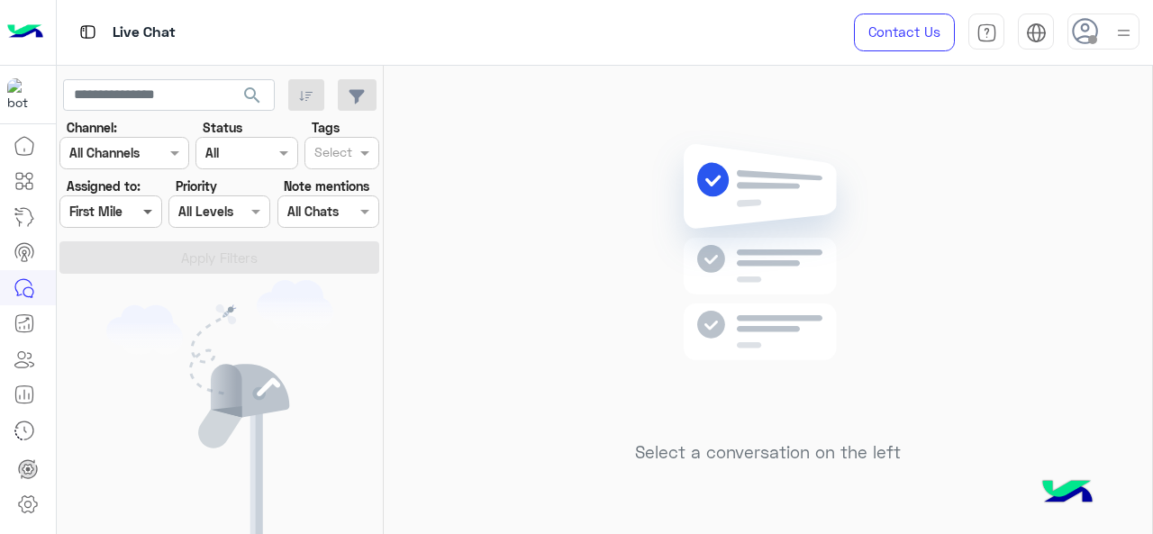
click at [143, 215] on span at bounding box center [150, 211] width 23 height 19
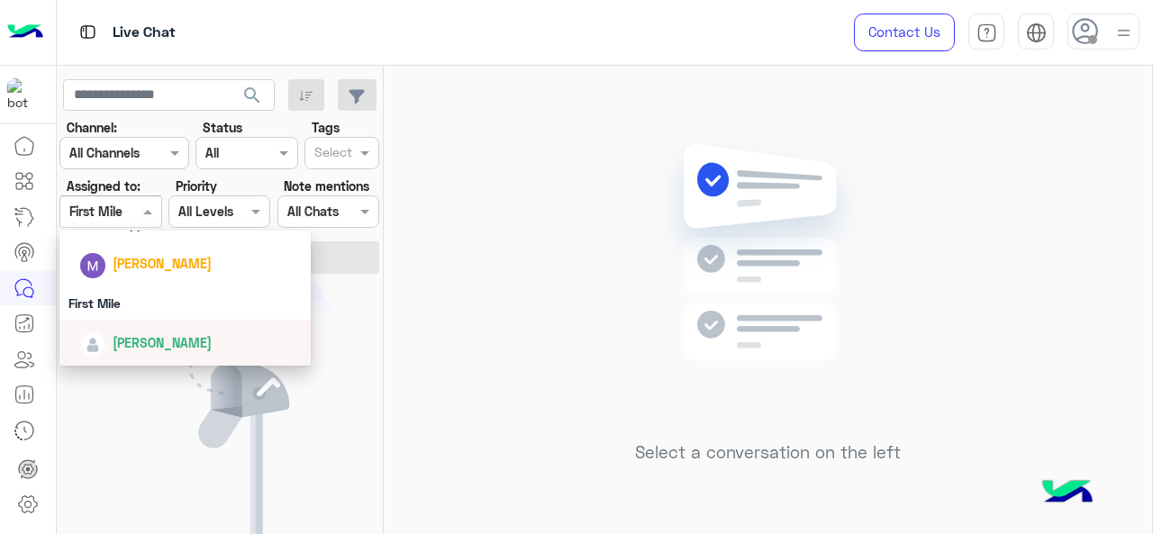
click at [148, 345] on span "[PERSON_NAME]" at bounding box center [162, 342] width 99 height 15
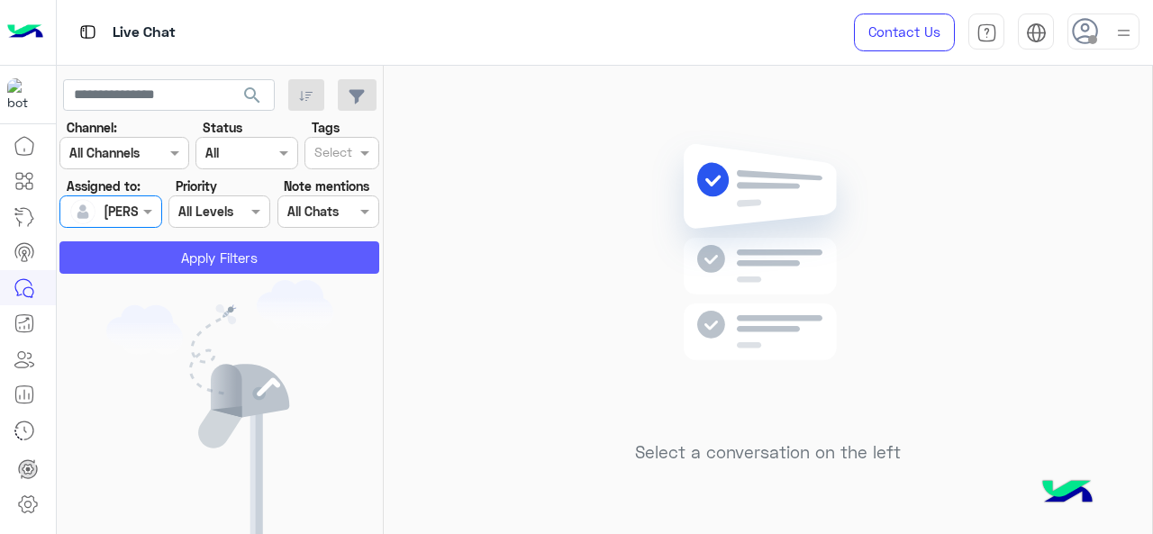
click at [171, 255] on button "Apply Filters" at bounding box center [219, 257] width 320 height 32
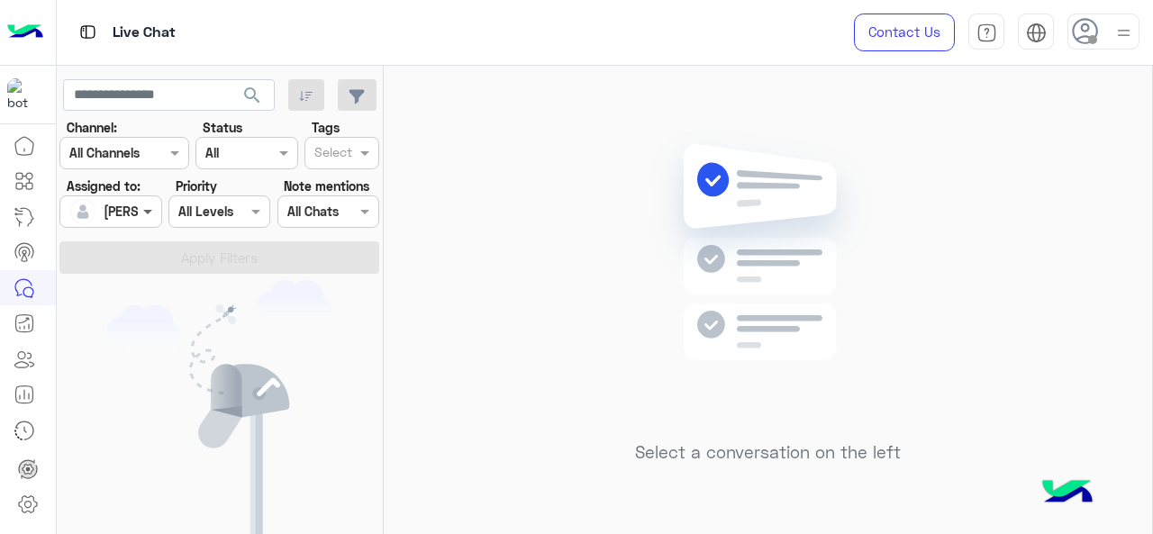
click at [141, 216] on span at bounding box center [150, 211] width 23 height 19
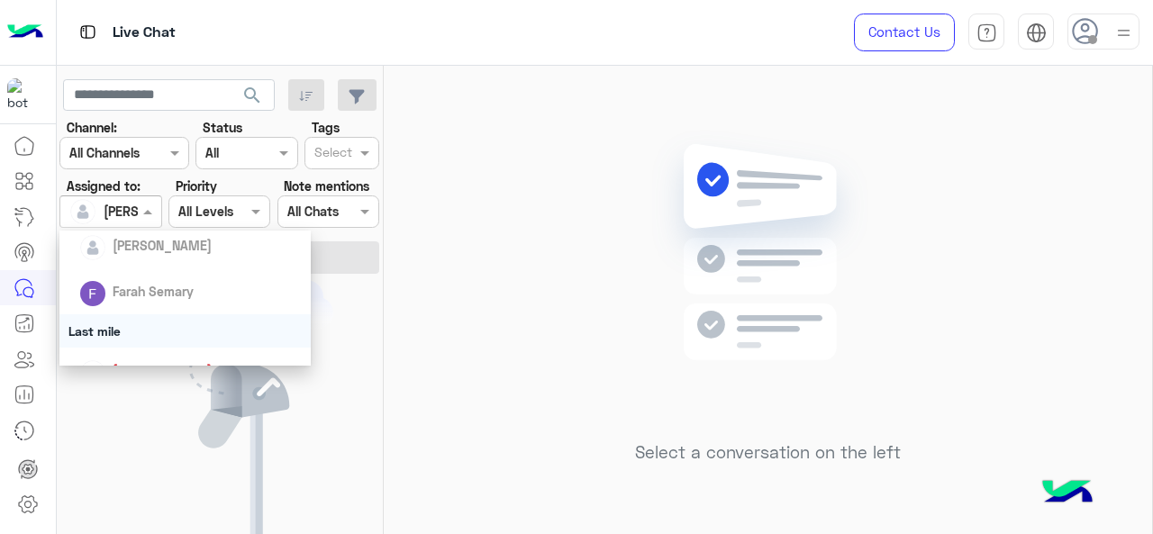
scroll to position [341, 0]
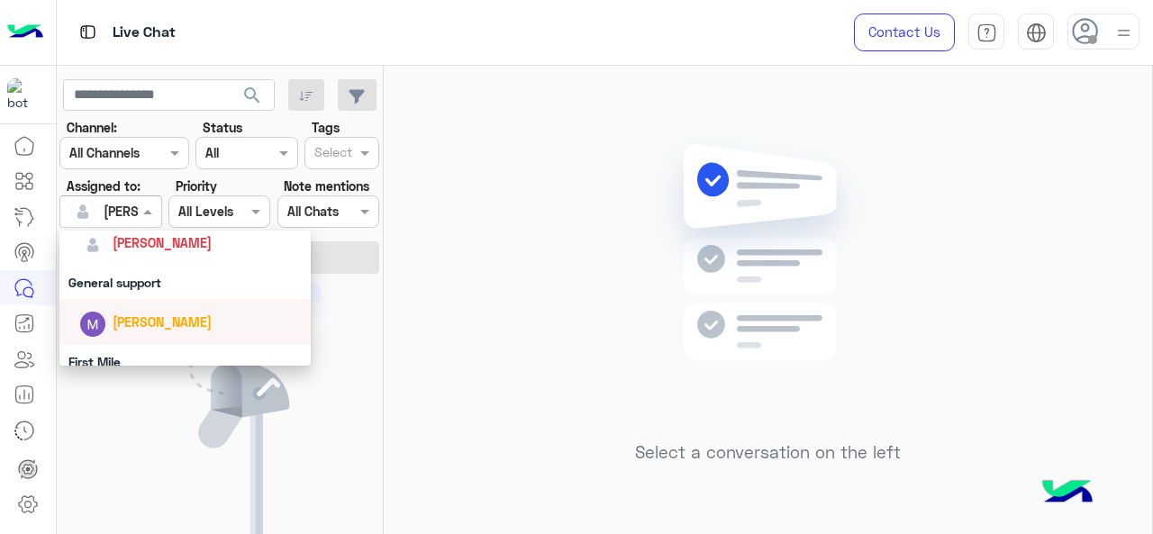
click at [150, 316] on span "[PERSON_NAME]" at bounding box center [162, 321] width 99 height 15
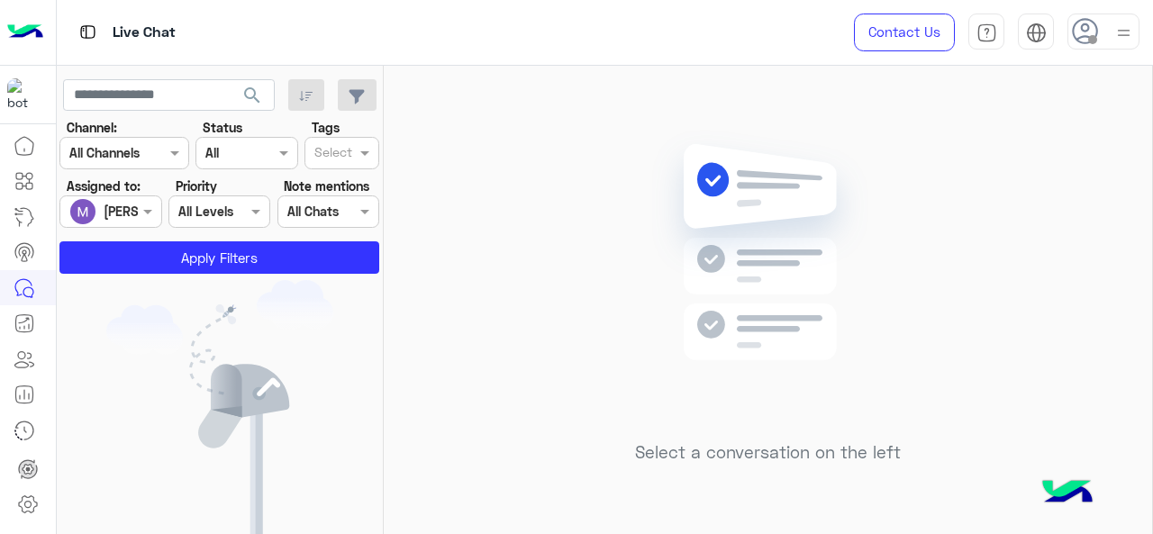
click at [181, 237] on section "Channel: Channel All Channels Status Channel All Tags Select Assigned to: Assig…" at bounding box center [220, 196] width 300 height 156
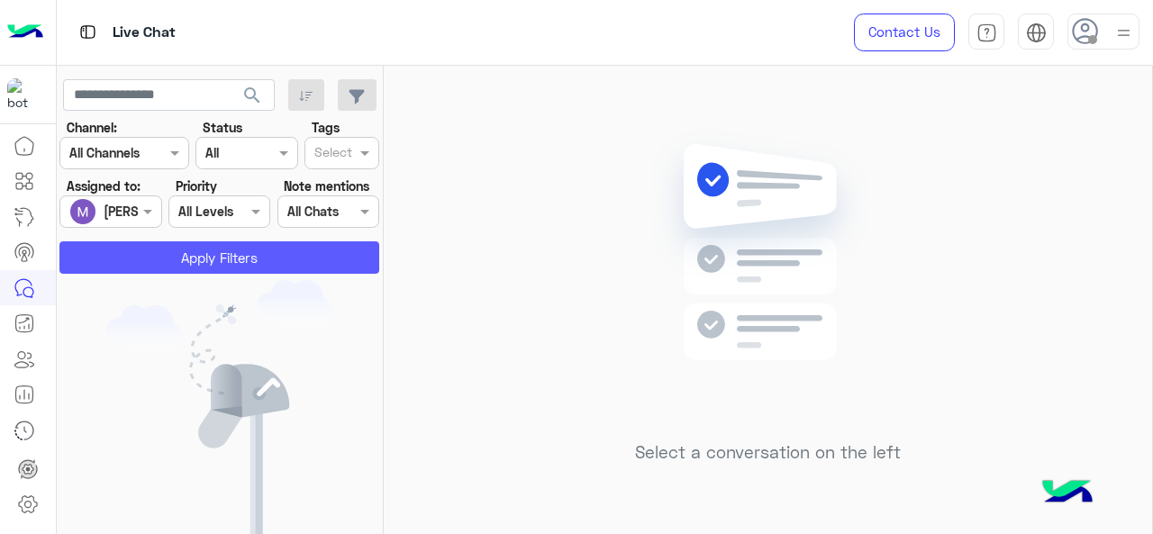
click at [178, 252] on button "Apply Filters" at bounding box center [219, 257] width 320 height 32
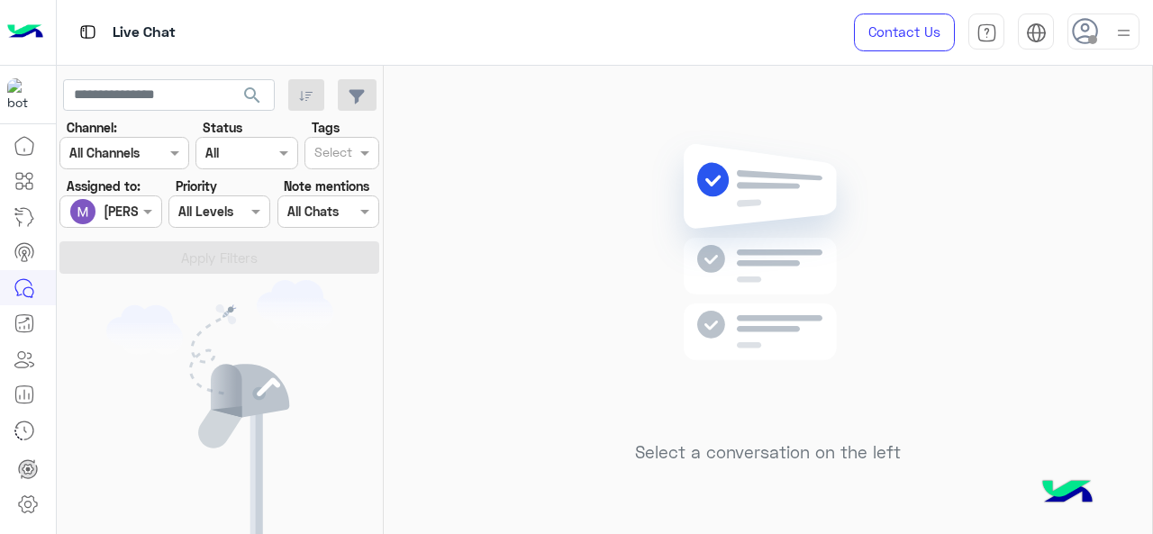
click at [135, 217] on div at bounding box center [110, 211] width 100 height 21
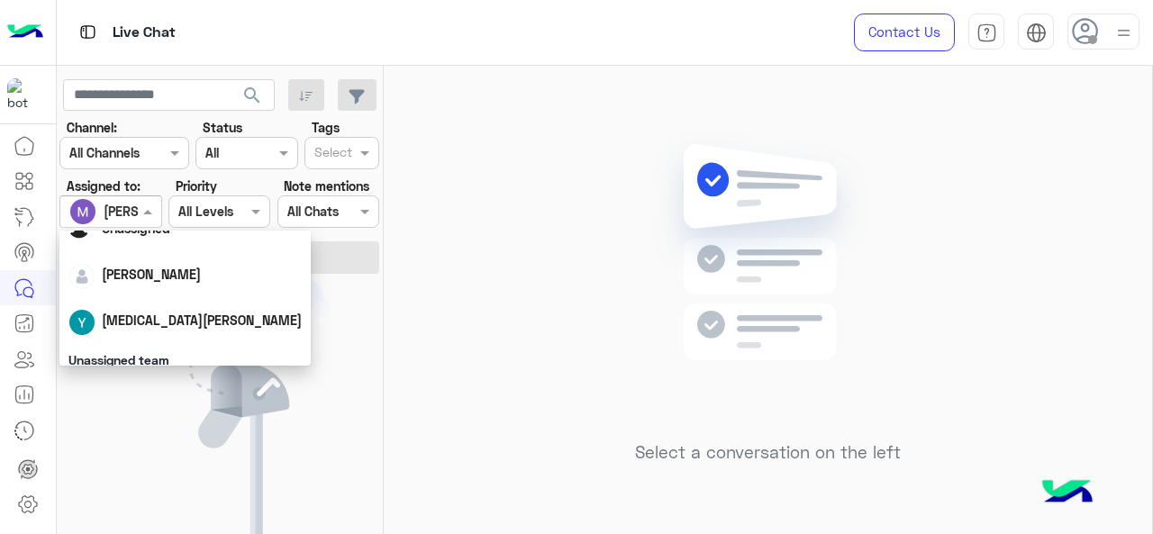
scroll to position [57, 0]
click at [166, 278] on span "Maram Ahmed" at bounding box center [151, 276] width 99 height 15
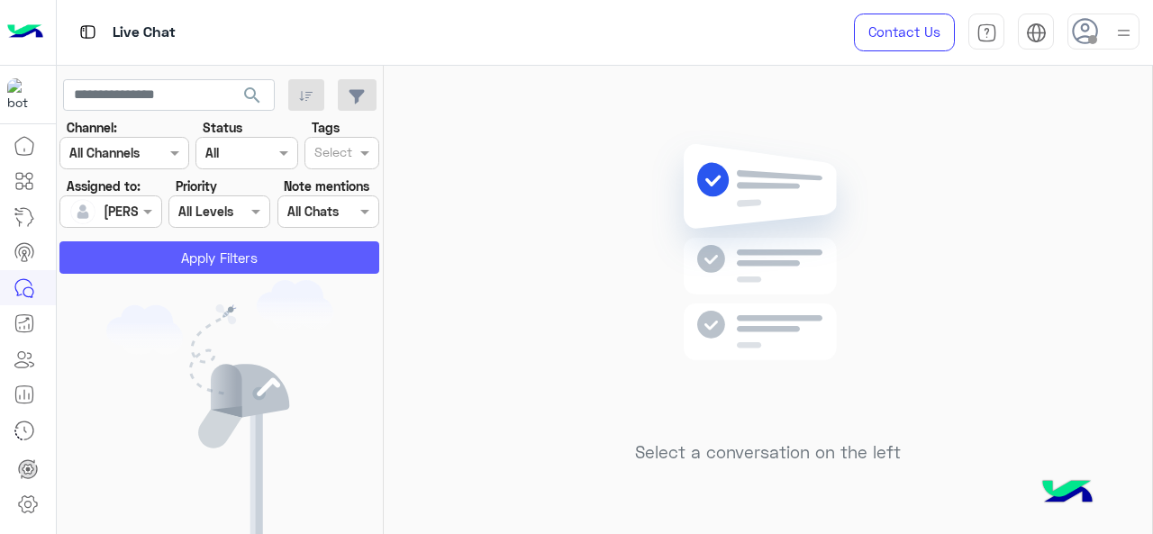
click at [226, 246] on button "Apply Filters" at bounding box center [219, 257] width 320 height 32
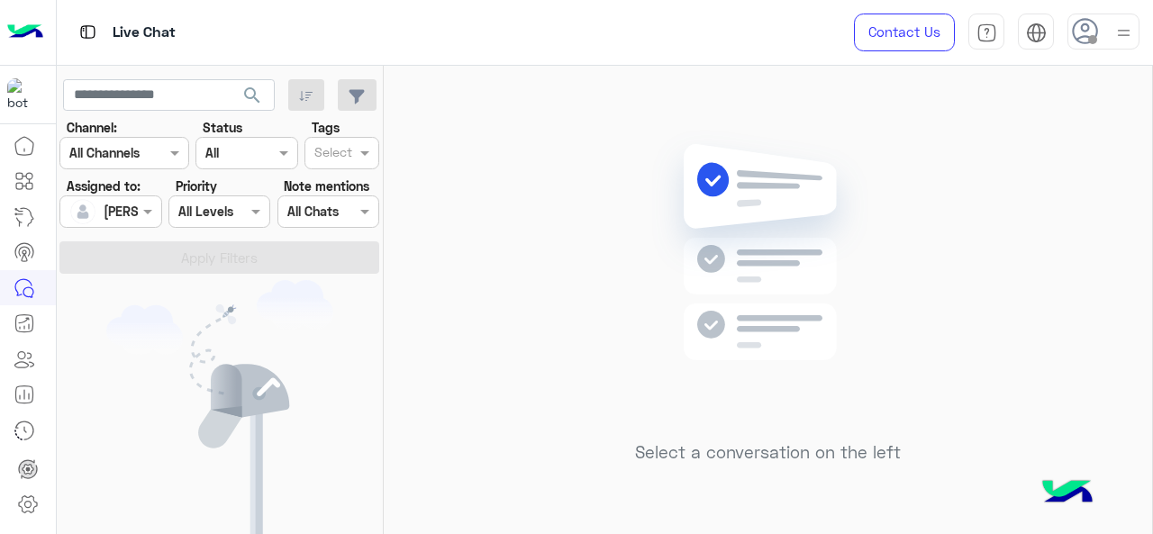
click at [133, 213] on div at bounding box center [110, 211] width 100 height 21
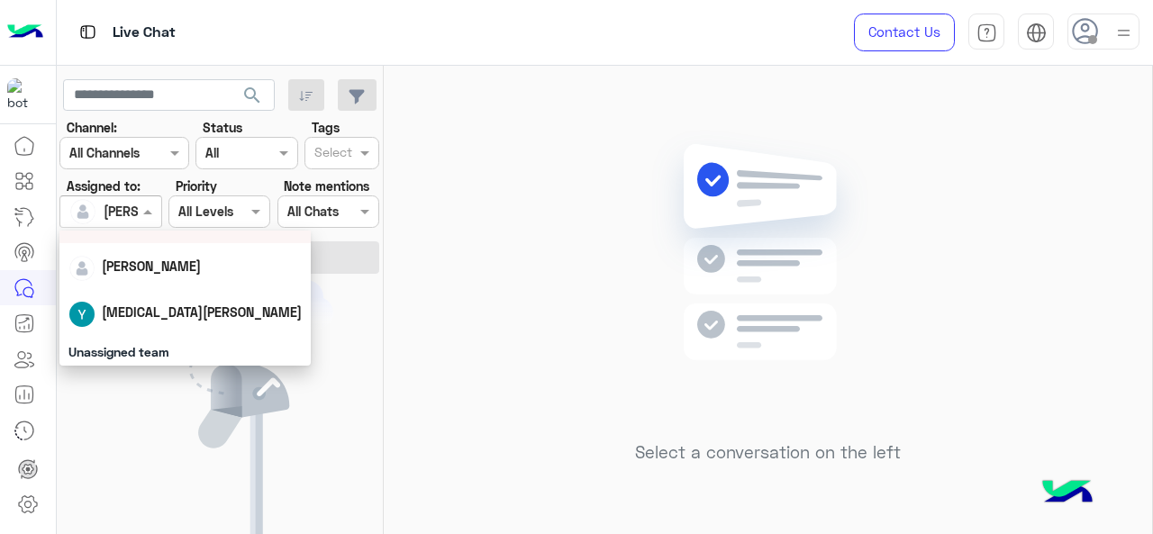
scroll to position [68, 0]
click at [163, 312] on span "Yasmin Ragaa" at bounding box center [202, 311] width 200 height 15
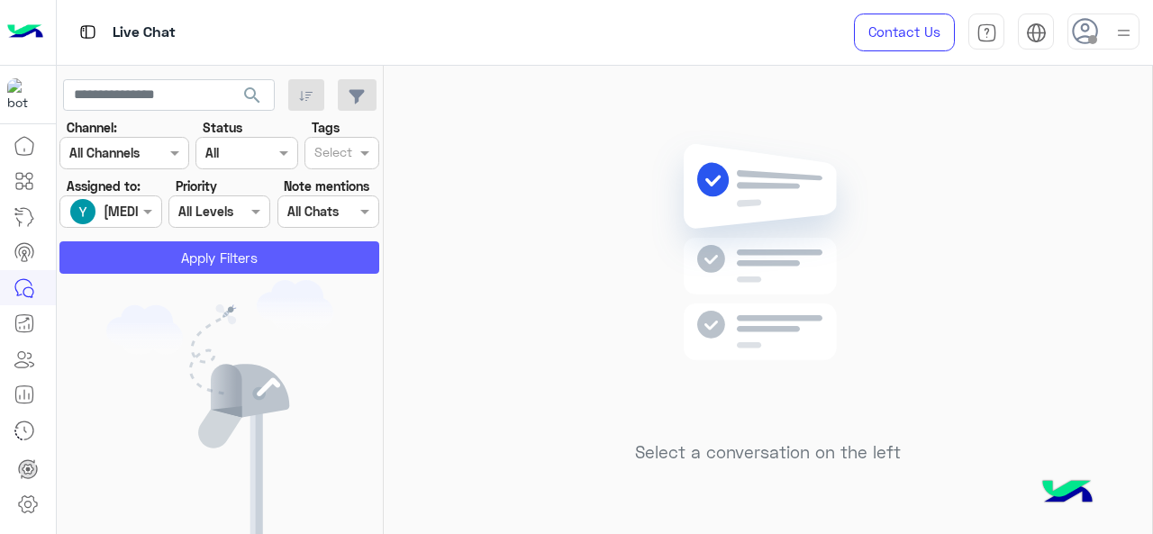
click at [169, 263] on button "Apply Filters" at bounding box center [219, 257] width 320 height 32
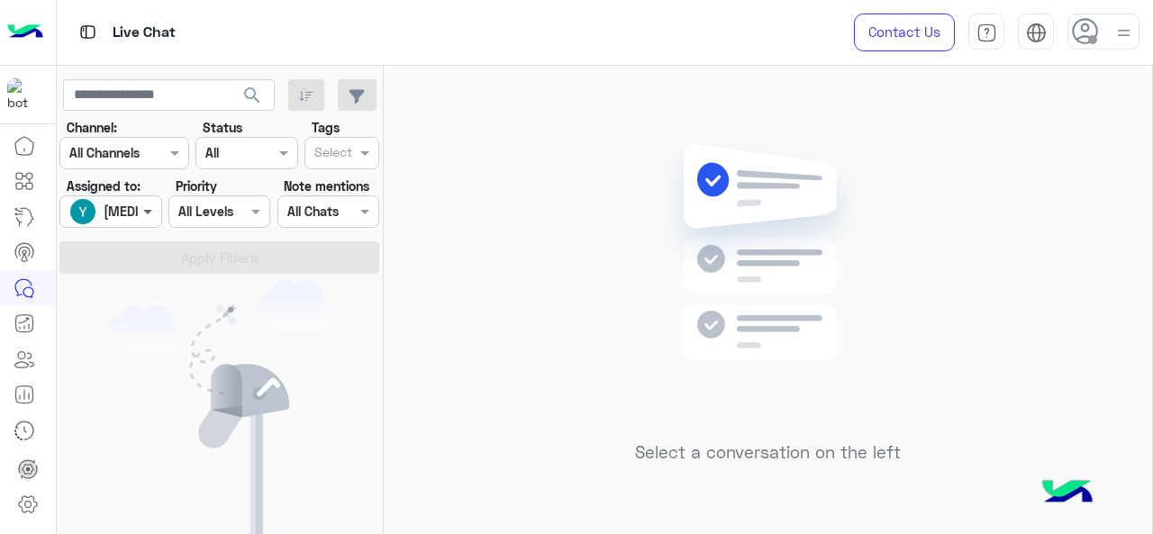
click at [146, 210] on span at bounding box center [150, 211] width 23 height 19
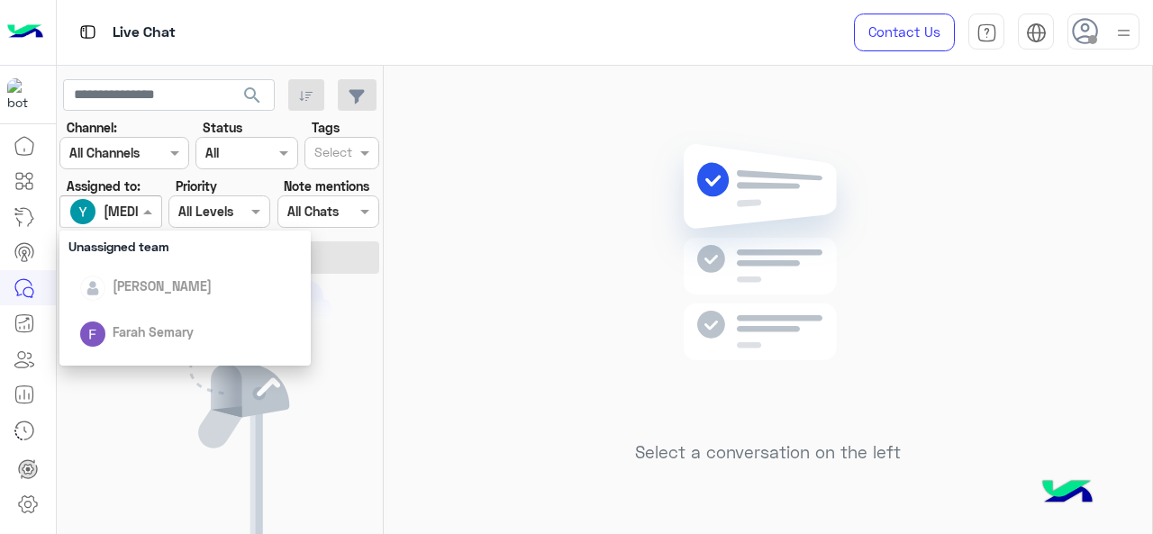
scroll to position [173, 0]
click at [148, 288] on span "[PERSON_NAME]" at bounding box center [162, 285] width 99 height 15
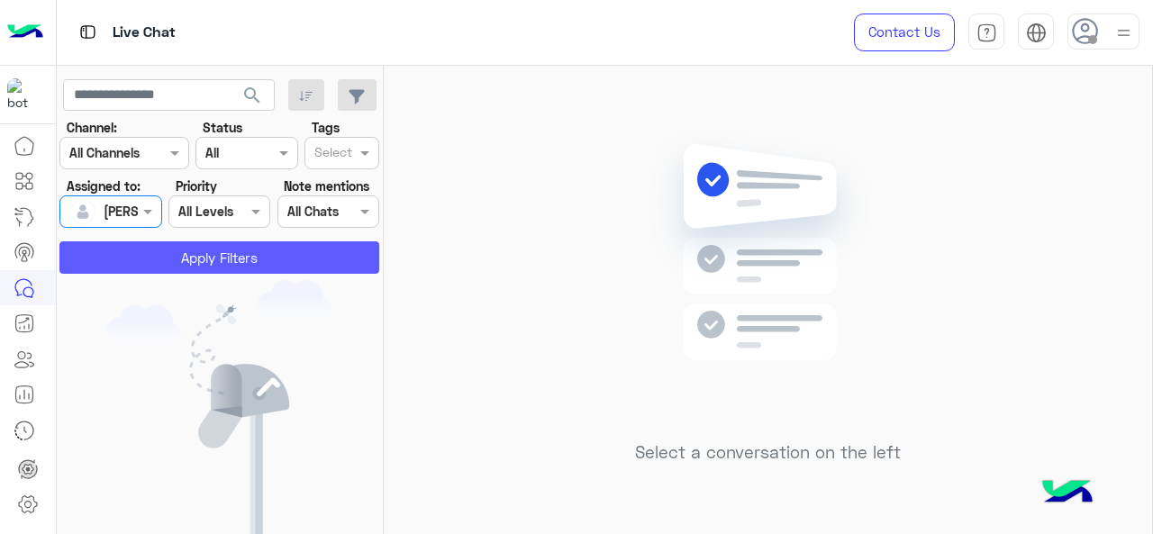
click at [159, 253] on button "Apply Filters" at bounding box center [219, 257] width 320 height 32
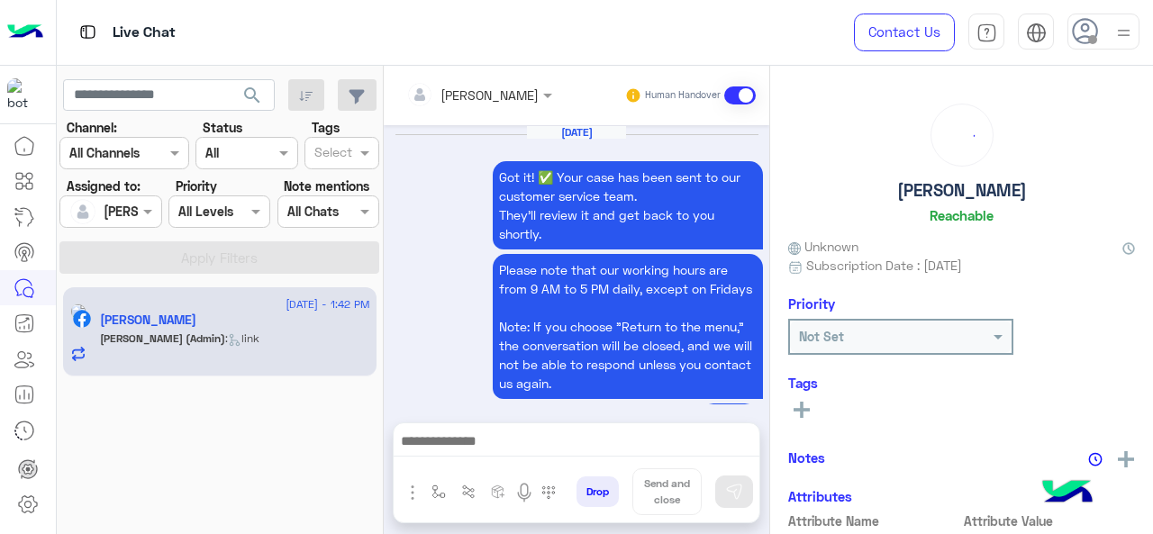
scroll to position [612, 0]
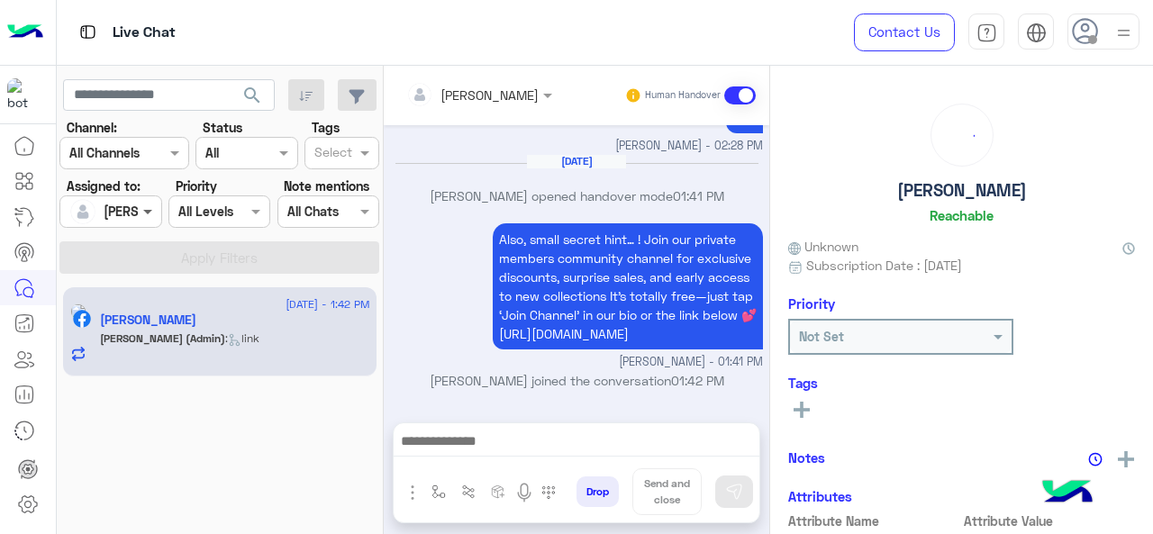
click at [139, 215] on span at bounding box center [150, 211] width 23 height 19
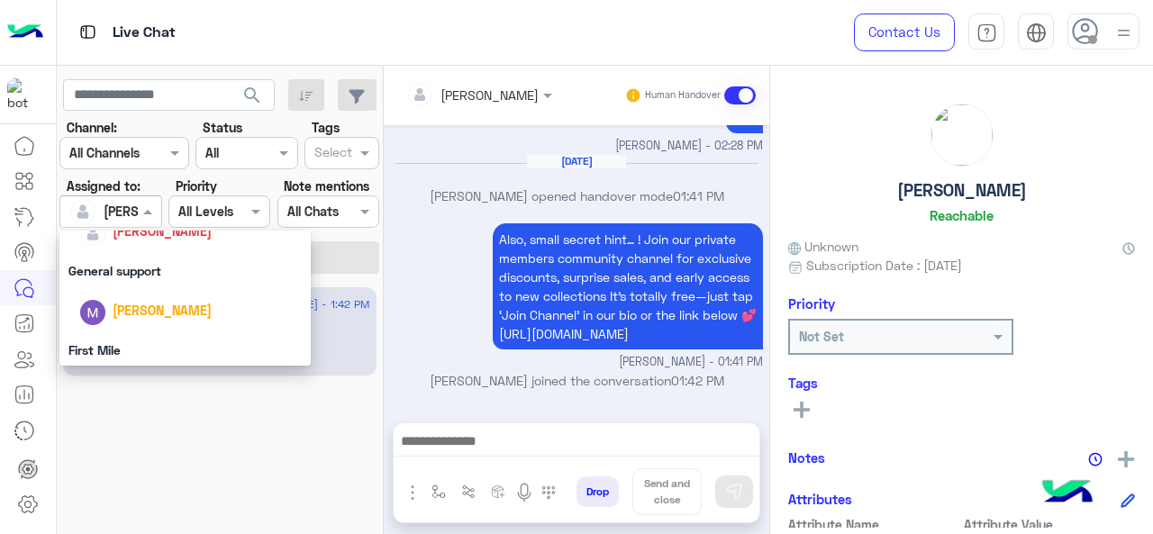
scroll to position [352, 0]
click at [140, 232] on span "[PERSON_NAME]" at bounding box center [162, 230] width 99 height 15
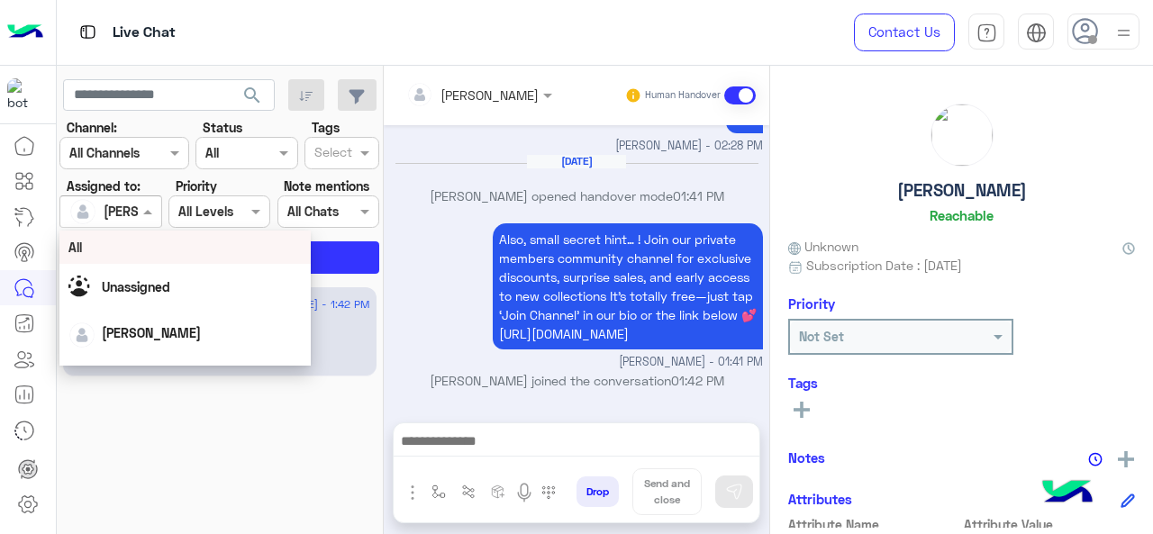
click at [137, 211] on div at bounding box center [110, 211] width 100 height 21
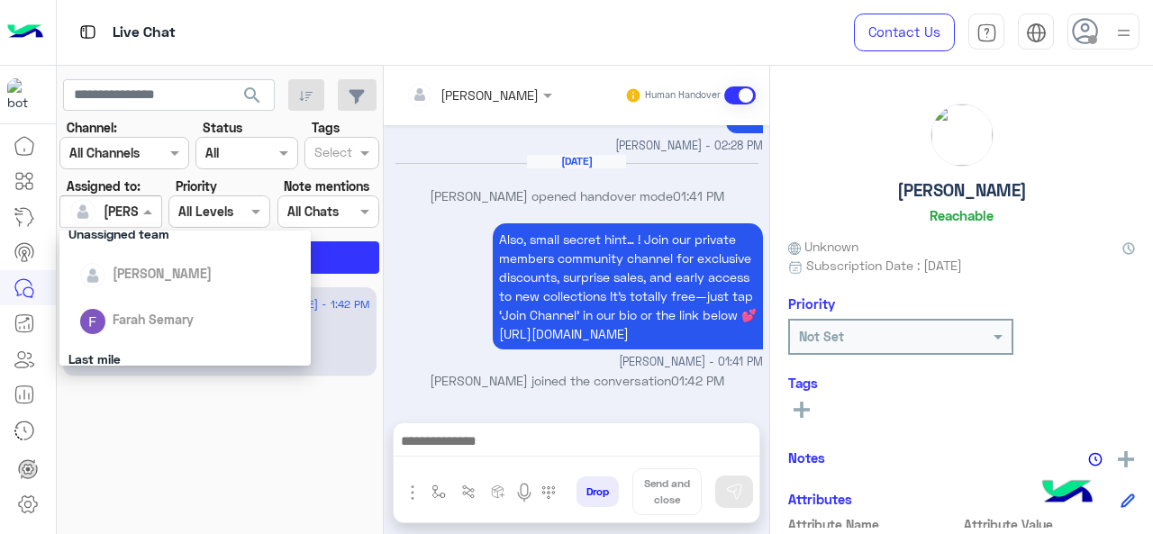
scroll to position [187, 0]
click at [141, 315] on span "Farah Semary" at bounding box center [153, 316] width 81 height 15
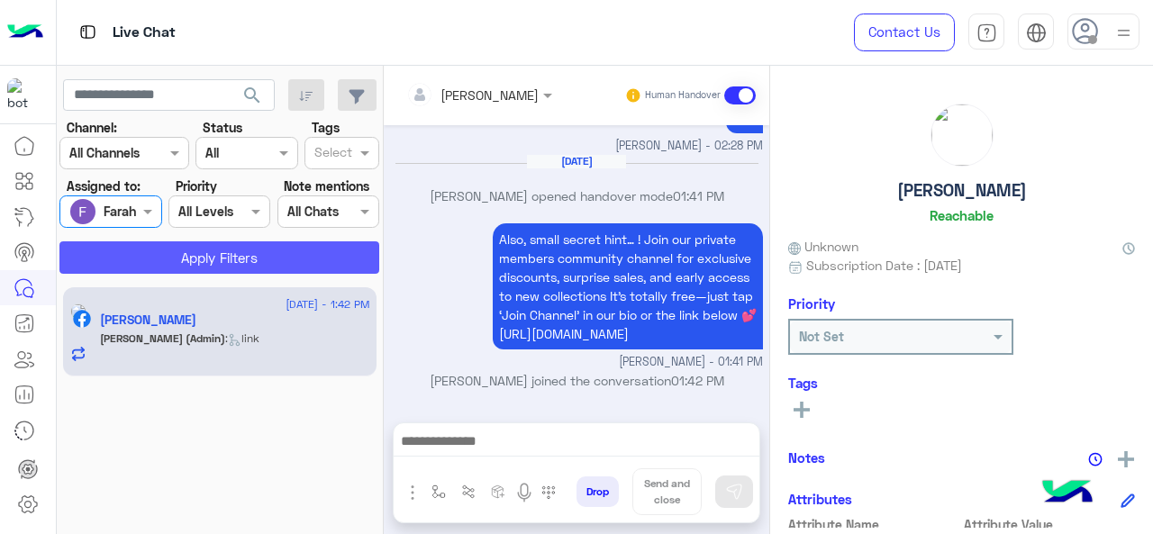
click at [155, 245] on button "Apply Filters" at bounding box center [219, 257] width 320 height 32
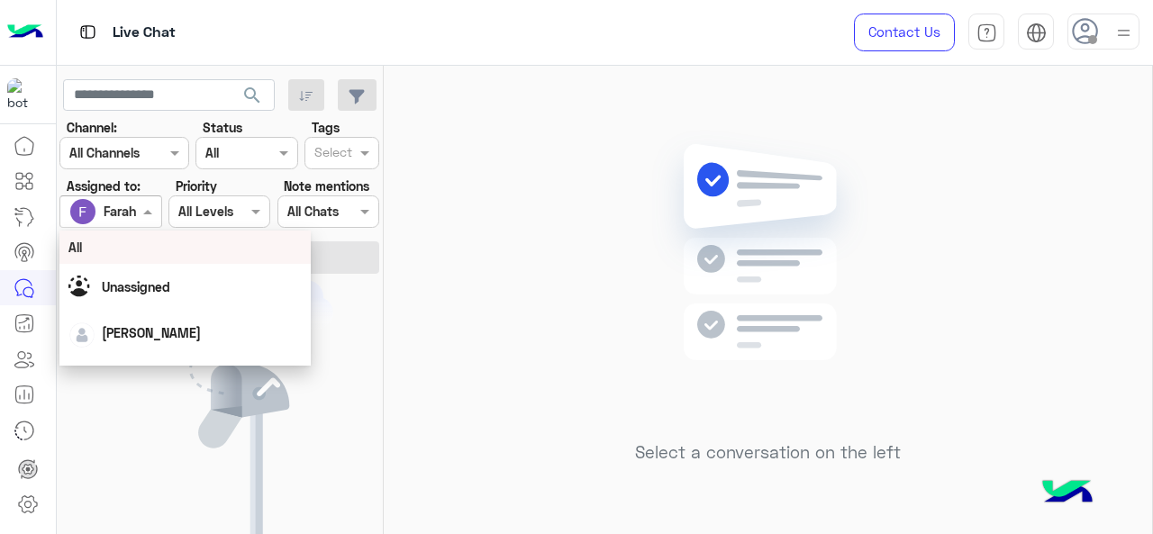
click at [141, 223] on div "Assigned on Farah Semary" at bounding box center [110, 212] width 102 height 32
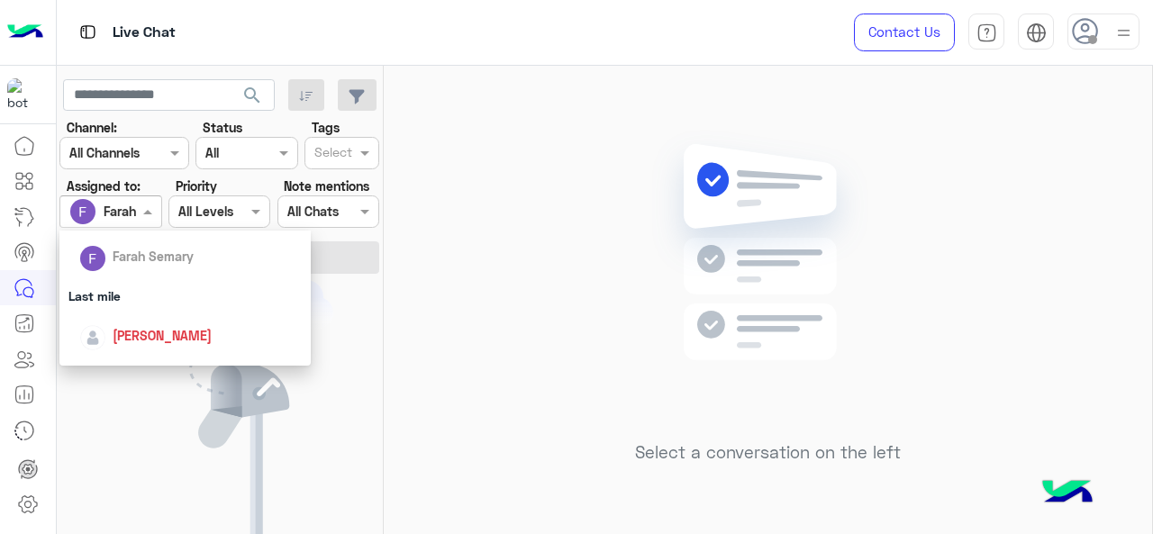
scroll to position [0, 0]
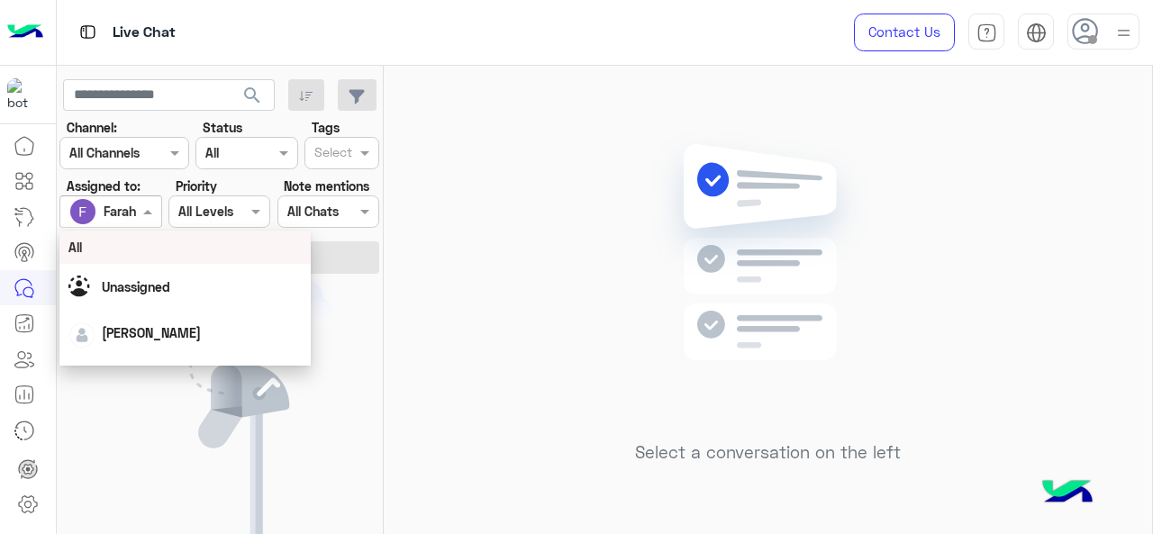
click at [81, 246] on span "All" at bounding box center [75, 247] width 14 height 15
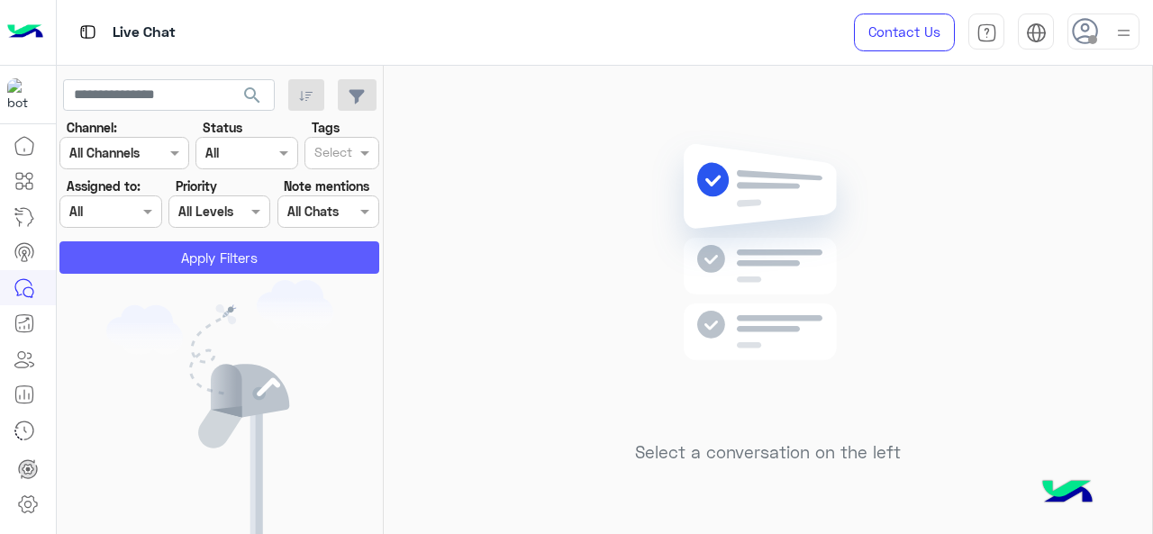
click at [91, 255] on button "Apply Filters" at bounding box center [219, 257] width 320 height 32
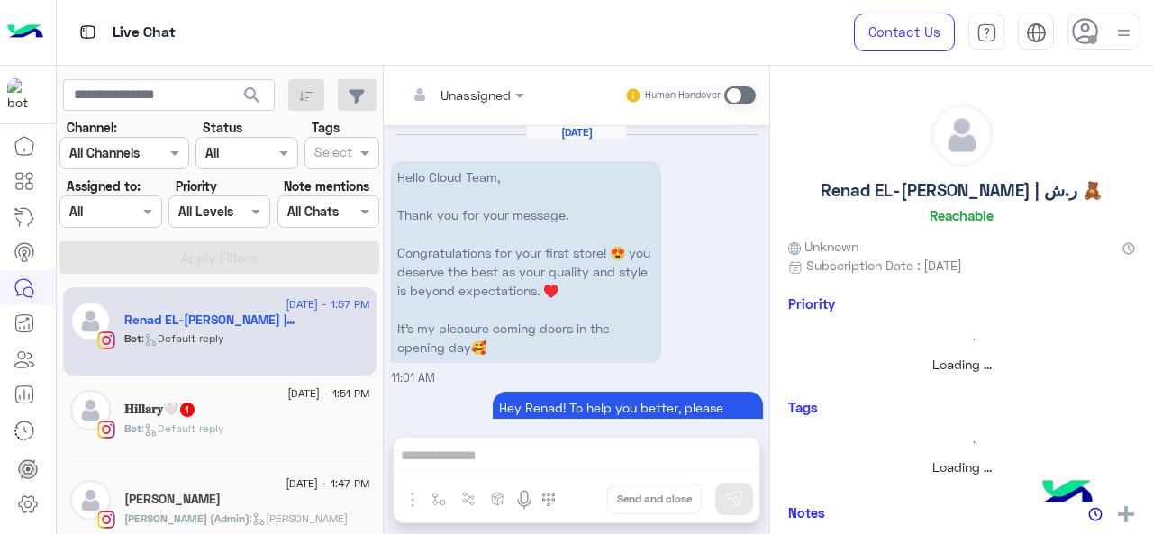
scroll to position [715, 0]
